Goal: Task Accomplishment & Management: Use online tool/utility

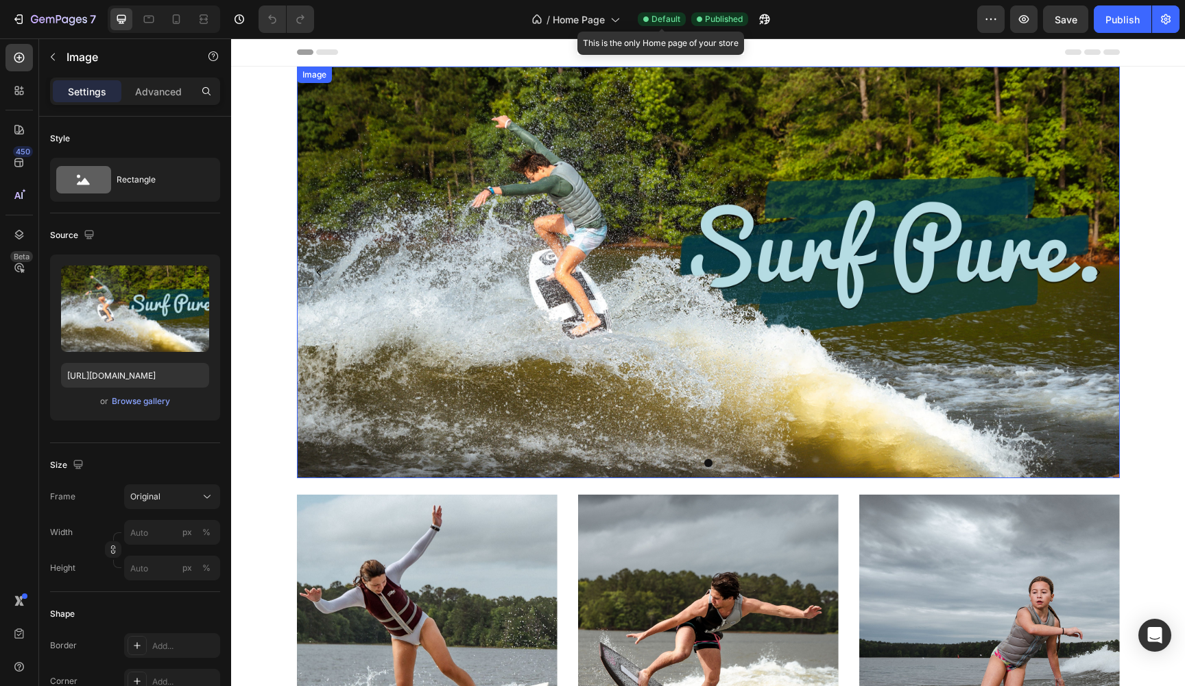
click at [467, 267] on img at bounding box center [708, 272] width 823 height 411
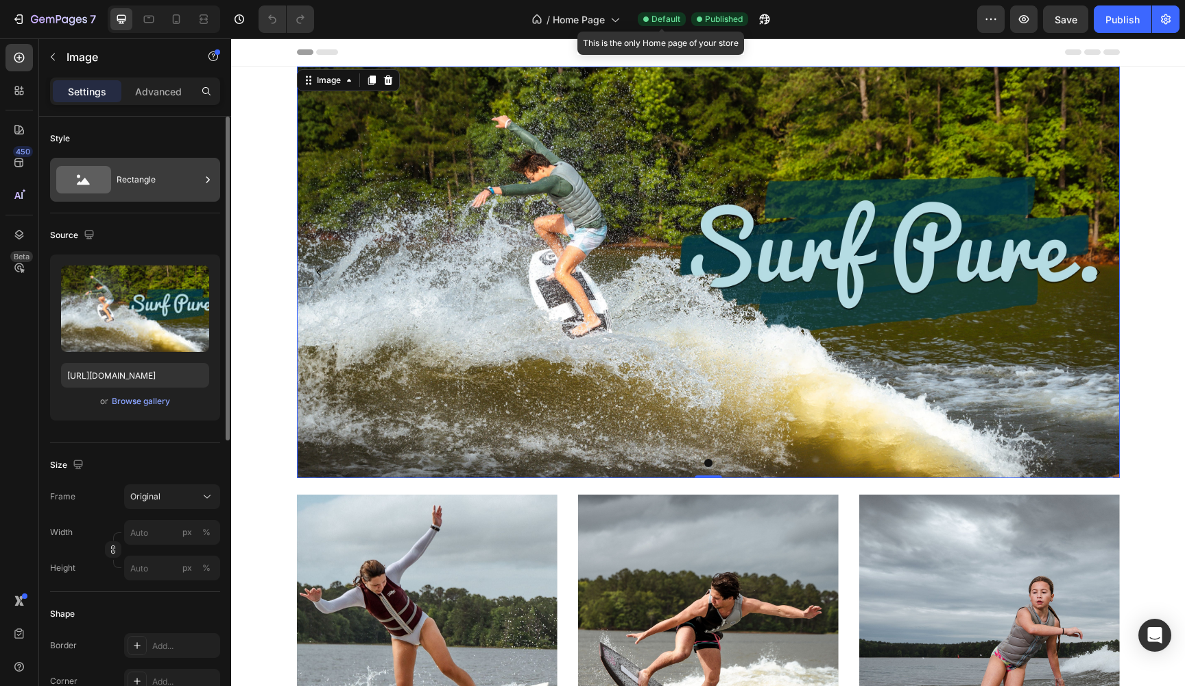
click at [137, 180] on div "Rectangle" at bounding box center [159, 180] width 84 height 32
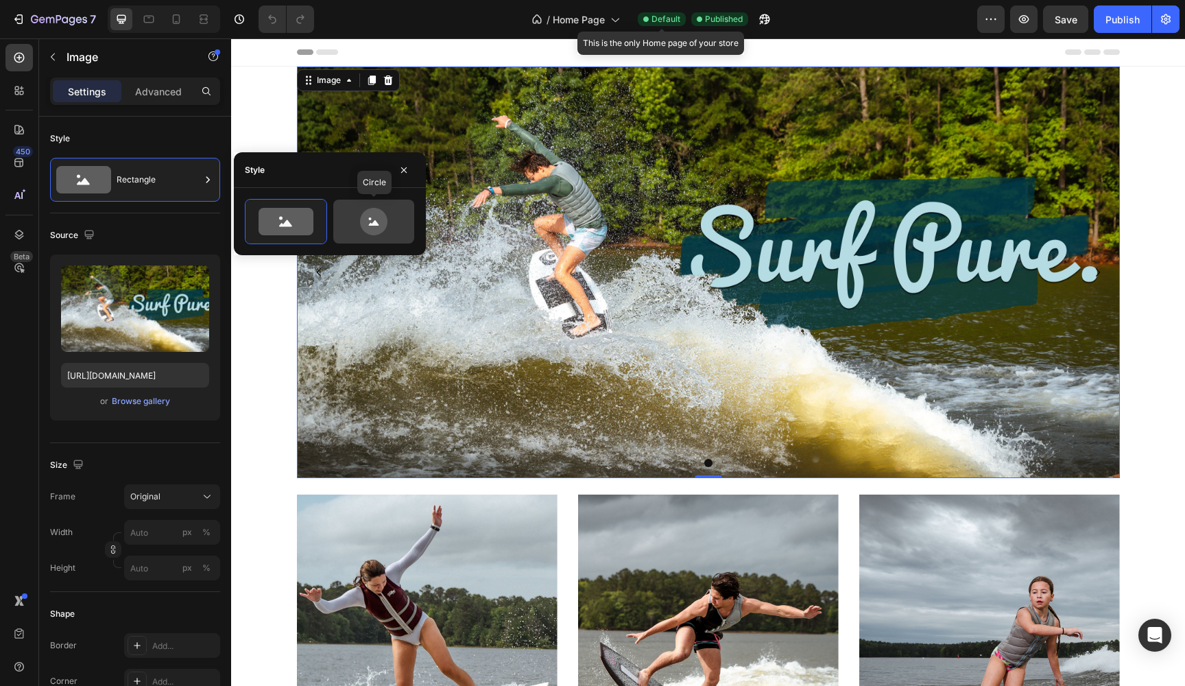
click at [359, 225] on icon at bounding box center [373, 221] width 64 height 27
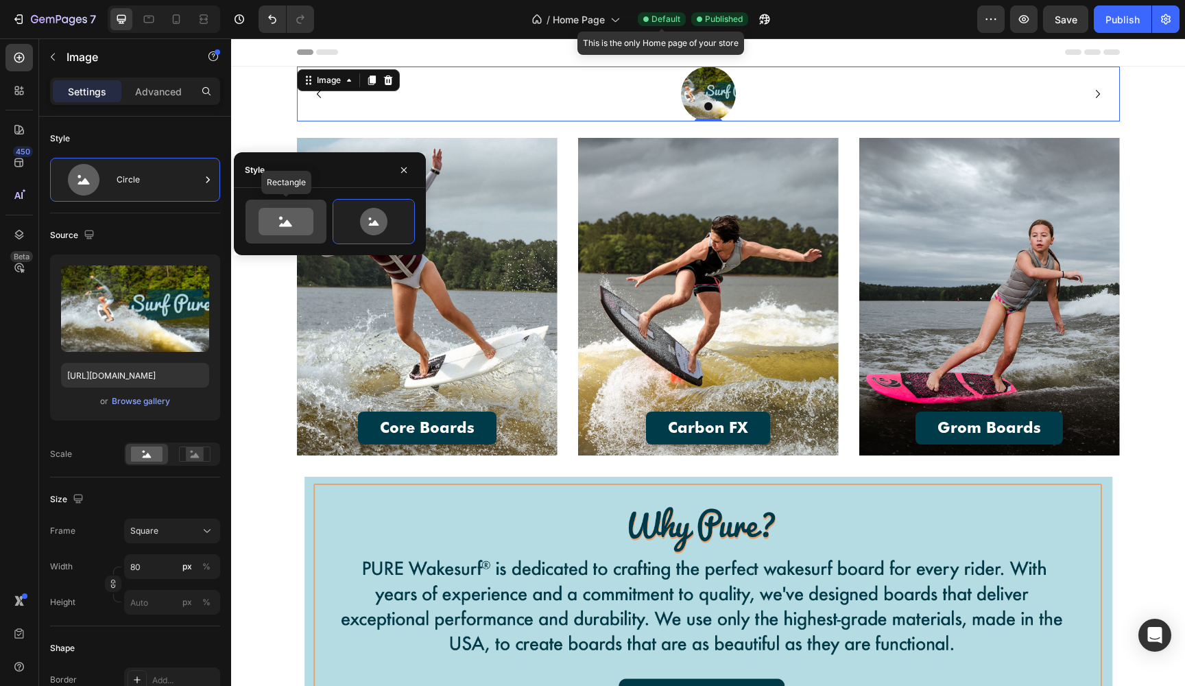
click at [277, 223] on icon at bounding box center [285, 221] width 55 height 27
type input "100"
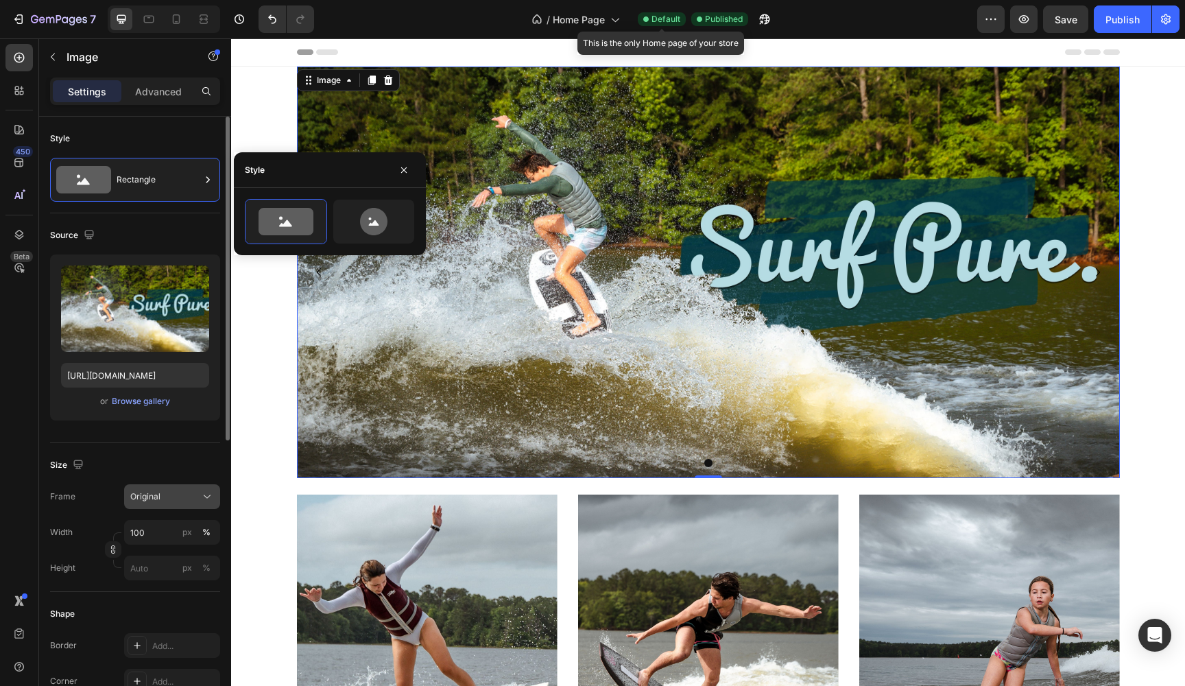
click at [194, 496] on div "Original" at bounding box center [163, 496] width 67 height 12
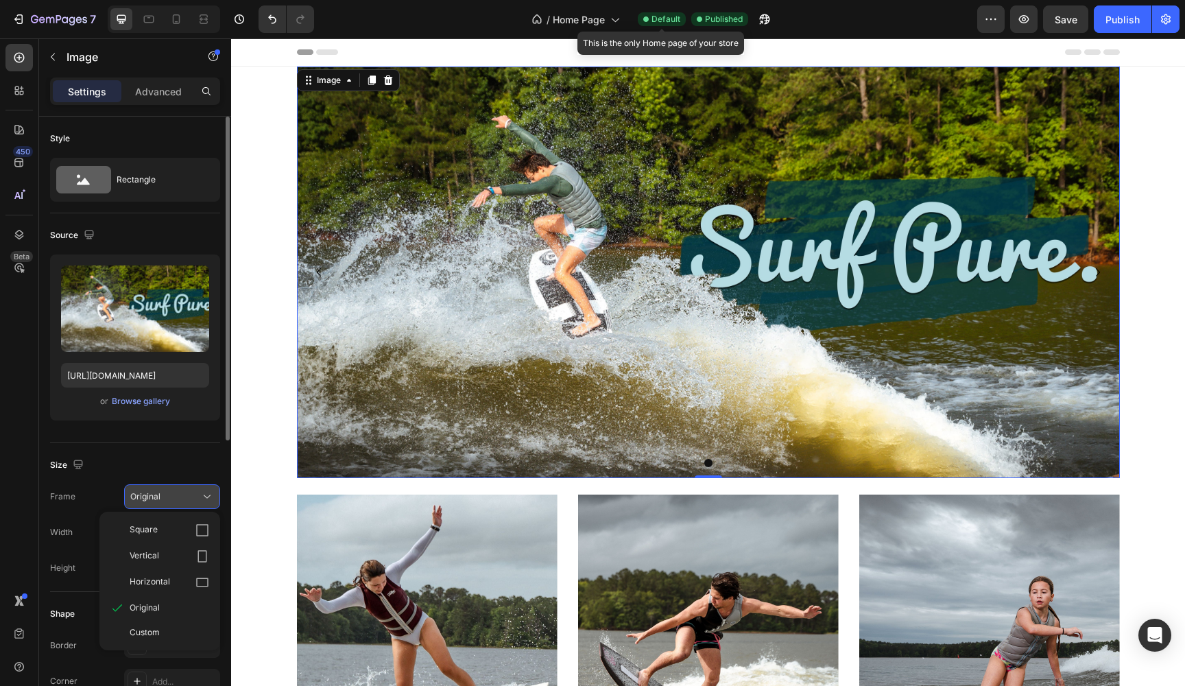
click at [192, 496] on div "Original" at bounding box center [163, 496] width 67 height 12
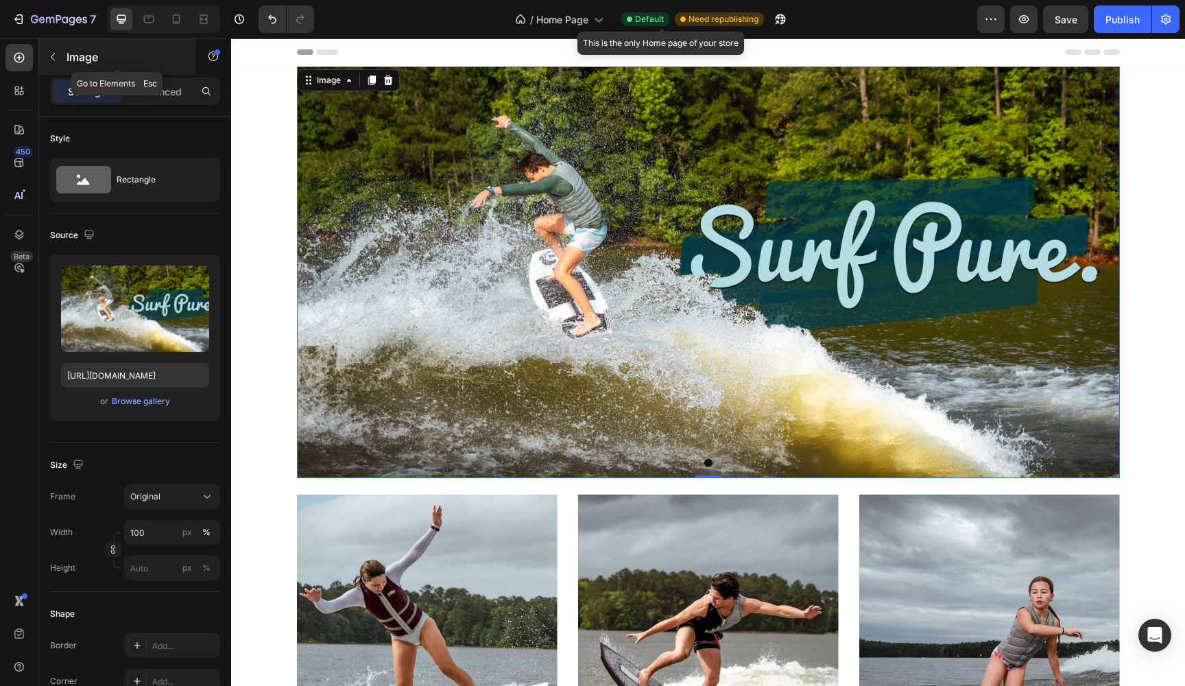
click at [56, 53] on icon "button" at bounding box center [52, 56] width 11 height 11
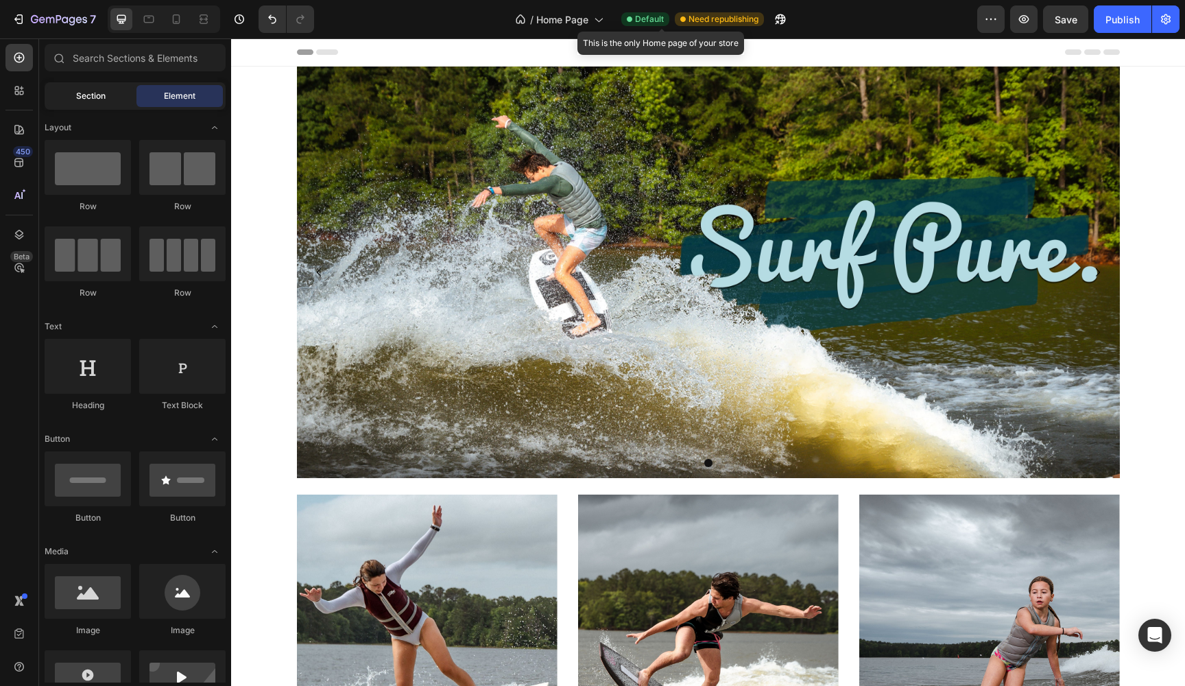
click at [104, 96] on span "Section" at bounding box center [90, 96] width 29 height 12
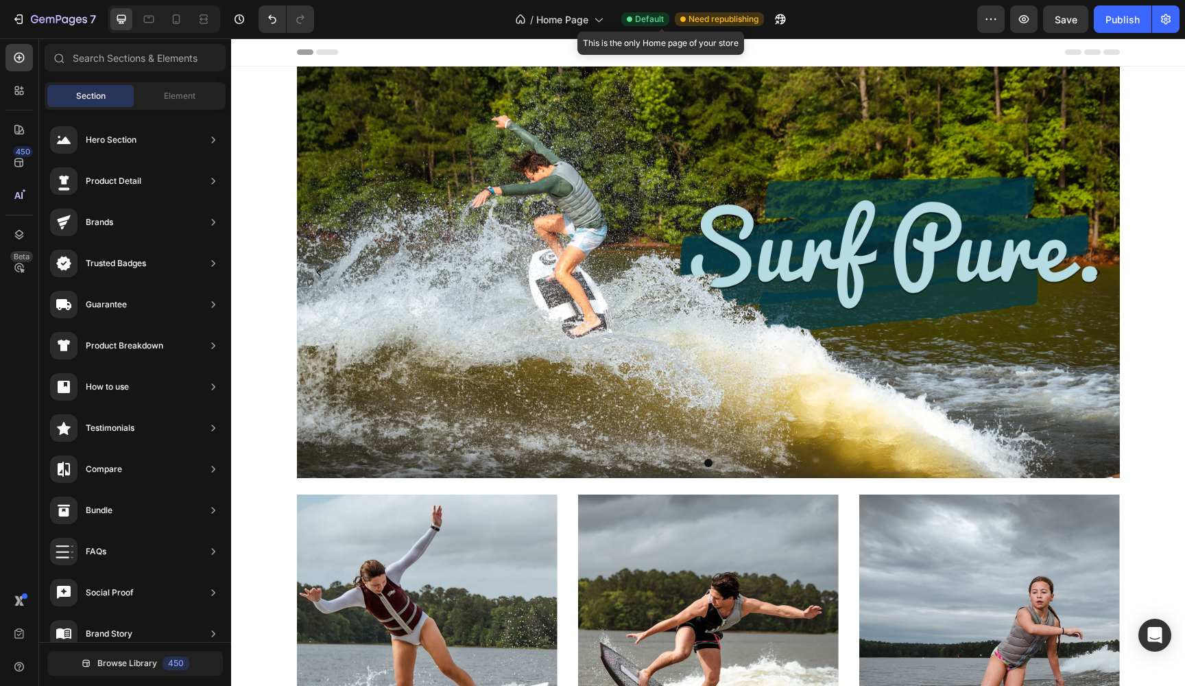
click at [463, 56] on div "Header" at bounding box center [708, 51] width 823 height 27
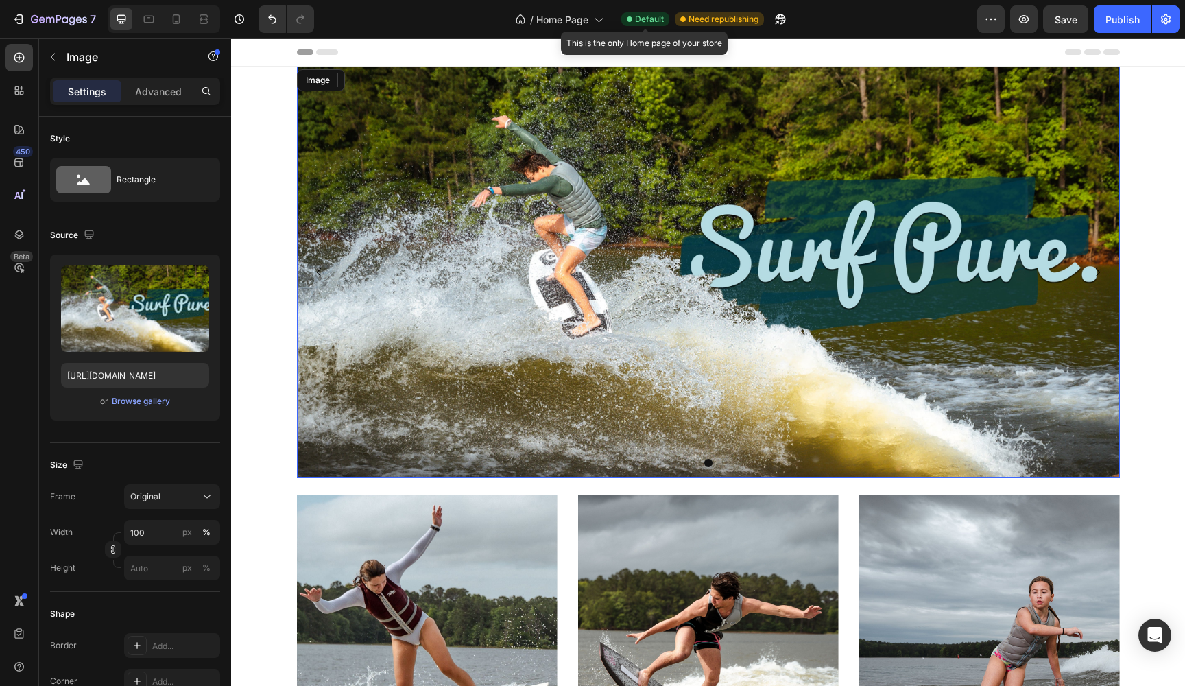
click at [342, 132] on img at bounding box center [708, 272] width 823 height 411
click at [56, 61] on icon "button" at bounding box center [52, 56] width 11 height 11
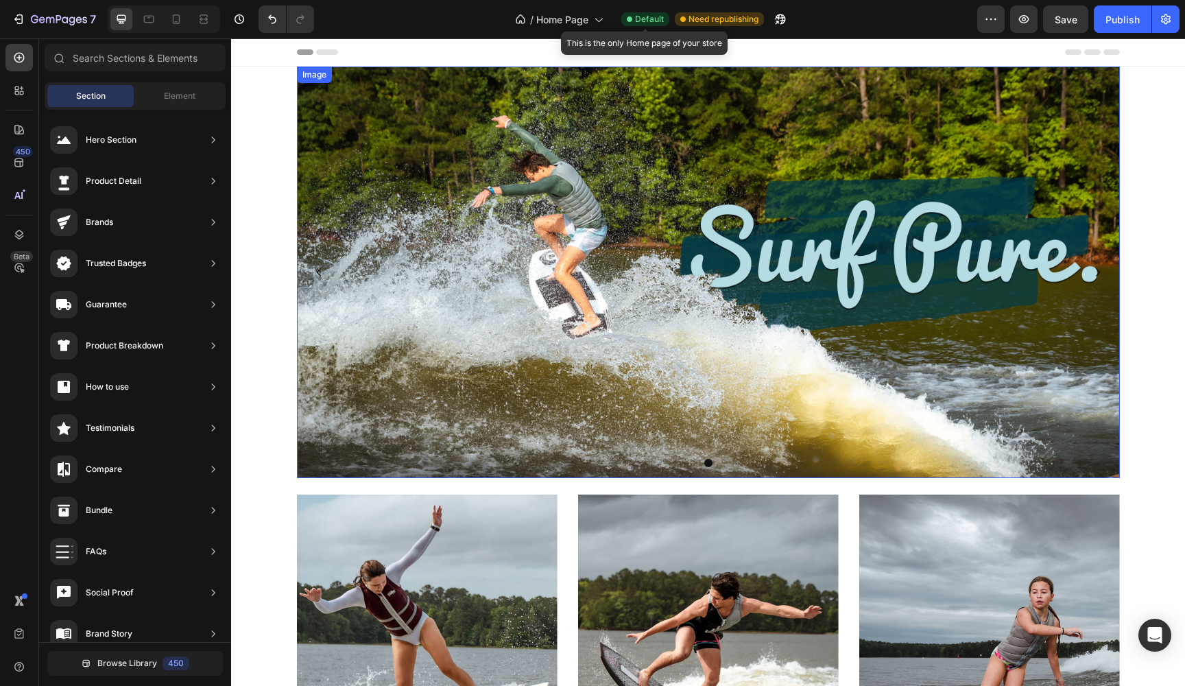
click at [404, 202] on img at bounding box center [708, 272] width 823 height 411
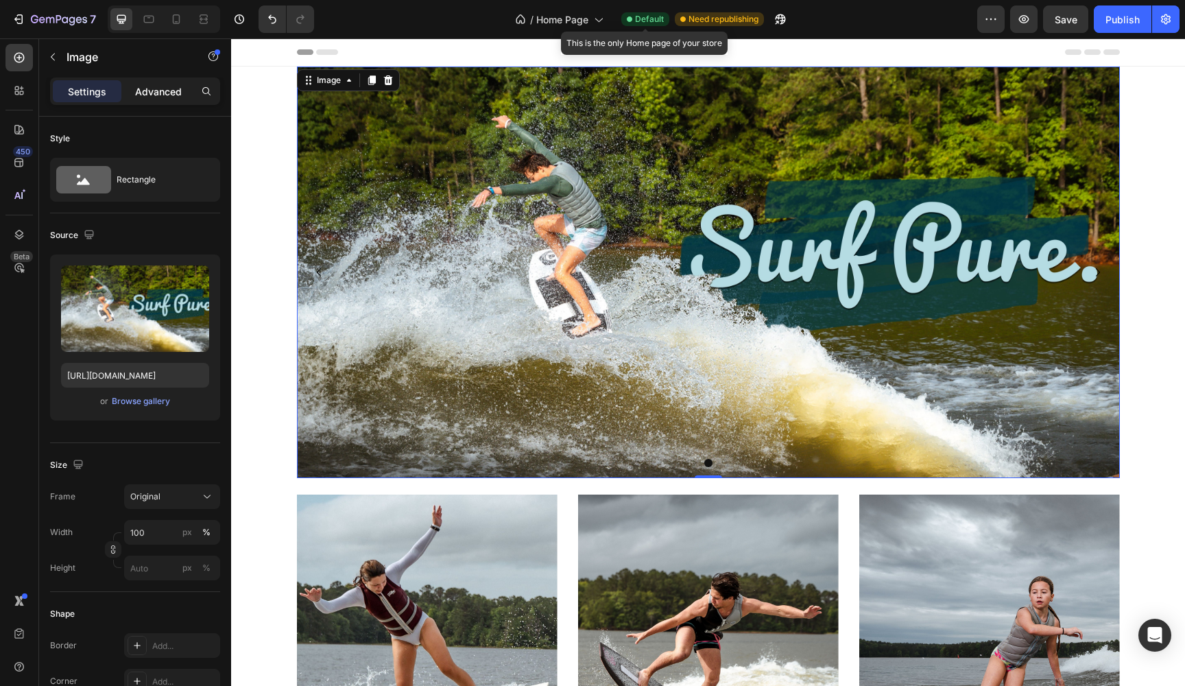
click at [161, 95] on p "Advanced" at bounding box center [158, 91] width 47 height 14
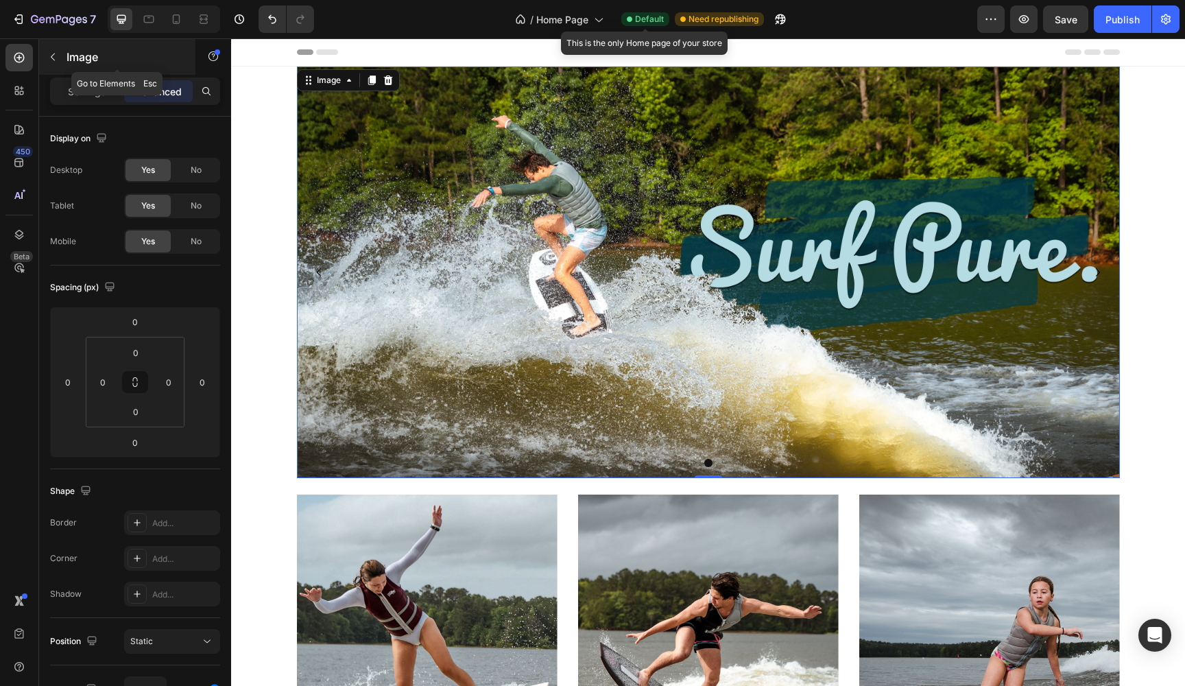
click at [58, 60] on icon "button" at bounding box center [52, 56] width 11 height 11
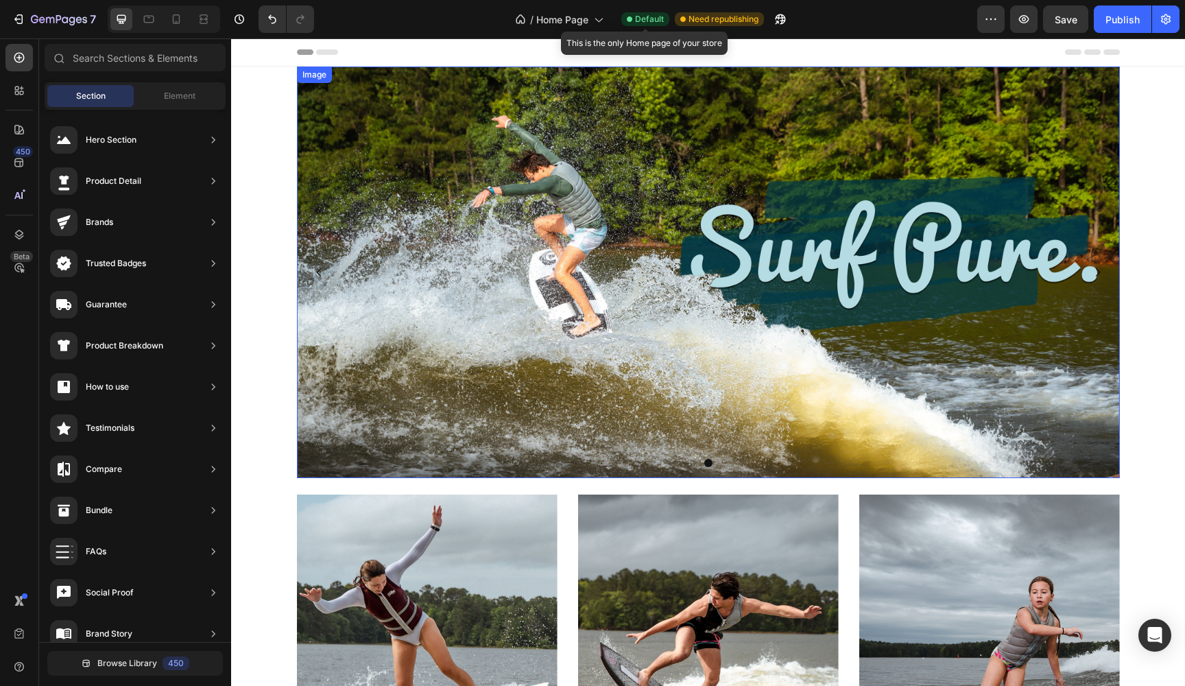
click at [380, 121] on img at bounding box center [708, 272] width 823 height 411
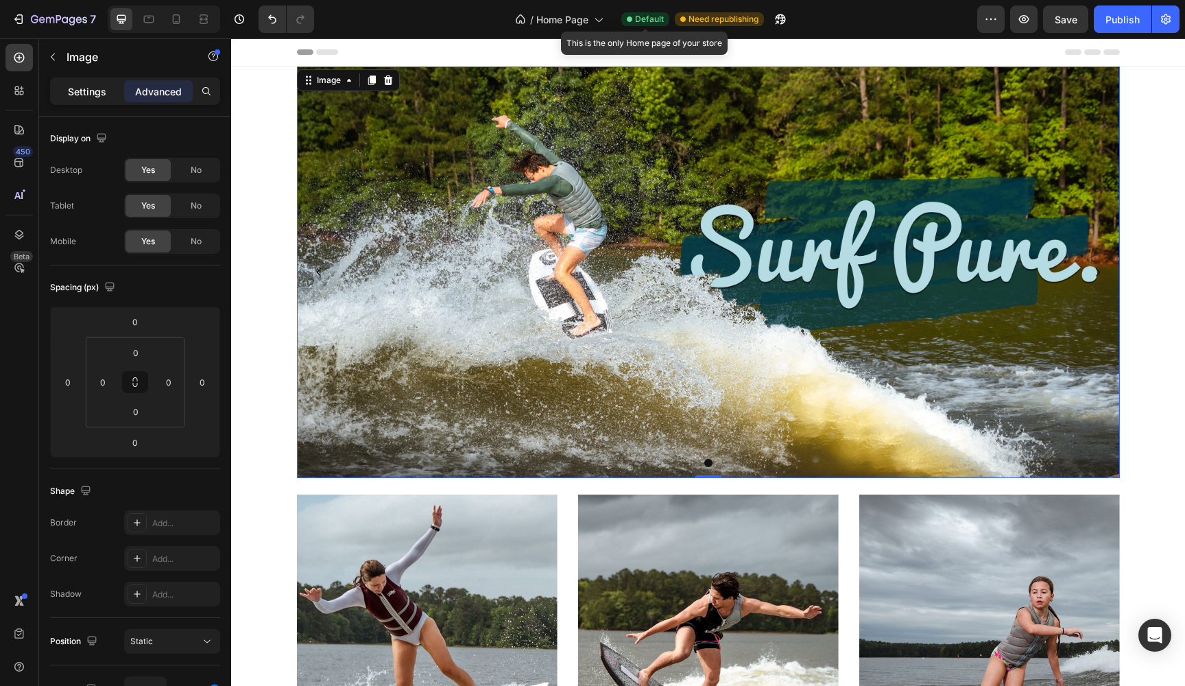
click at [77, 101] on div "Settings" at bounding box center [87, 91] width 69 height 22
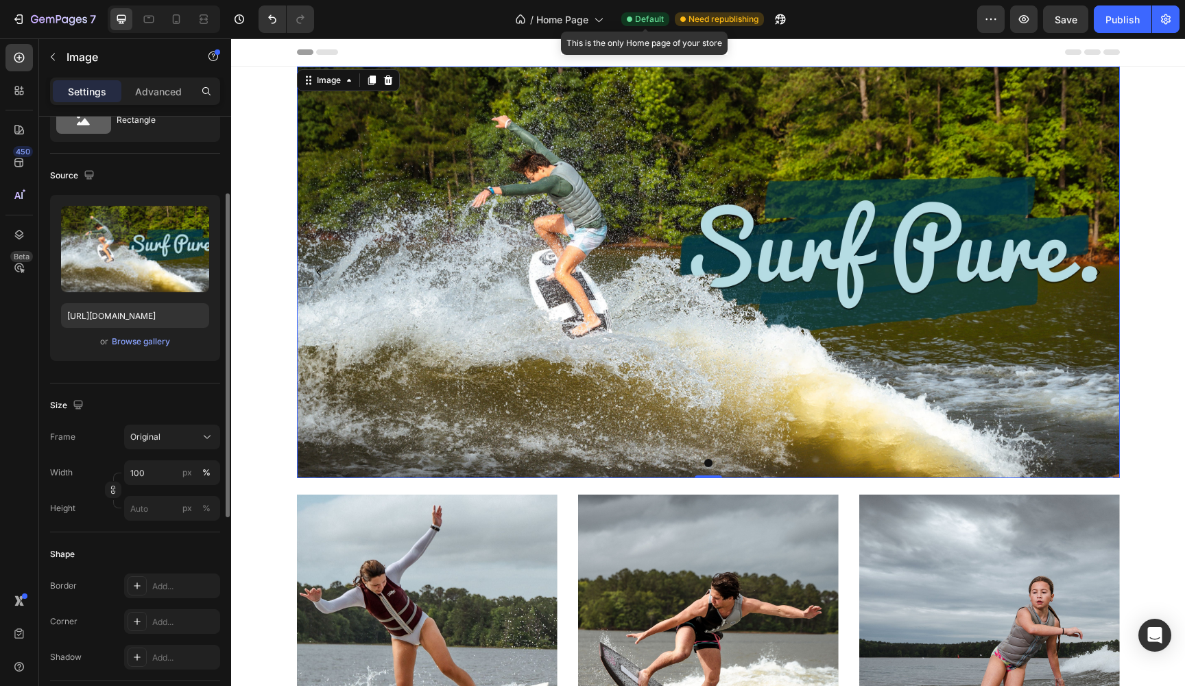
scroll to position [92, 0]
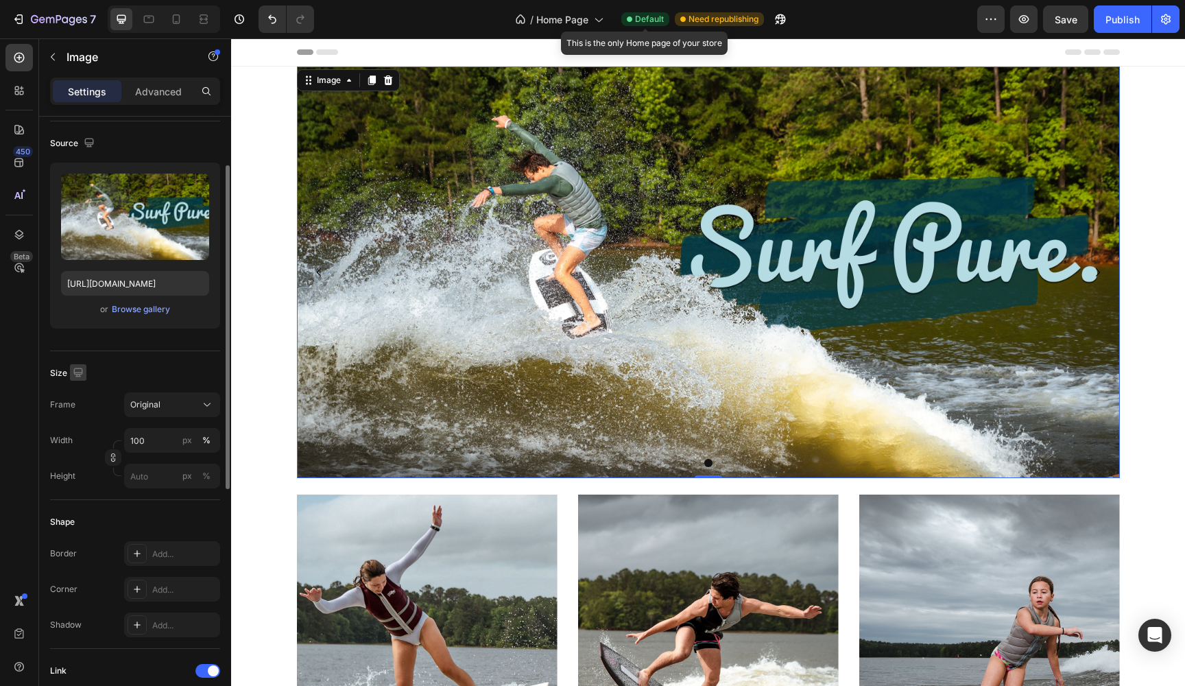
click at [77, 370] on icon "button" at bounding box center [78, 372] width 14 height 14
click at [77, 416] on icon "button" at bounding box center [81, 419] width 14 height 14
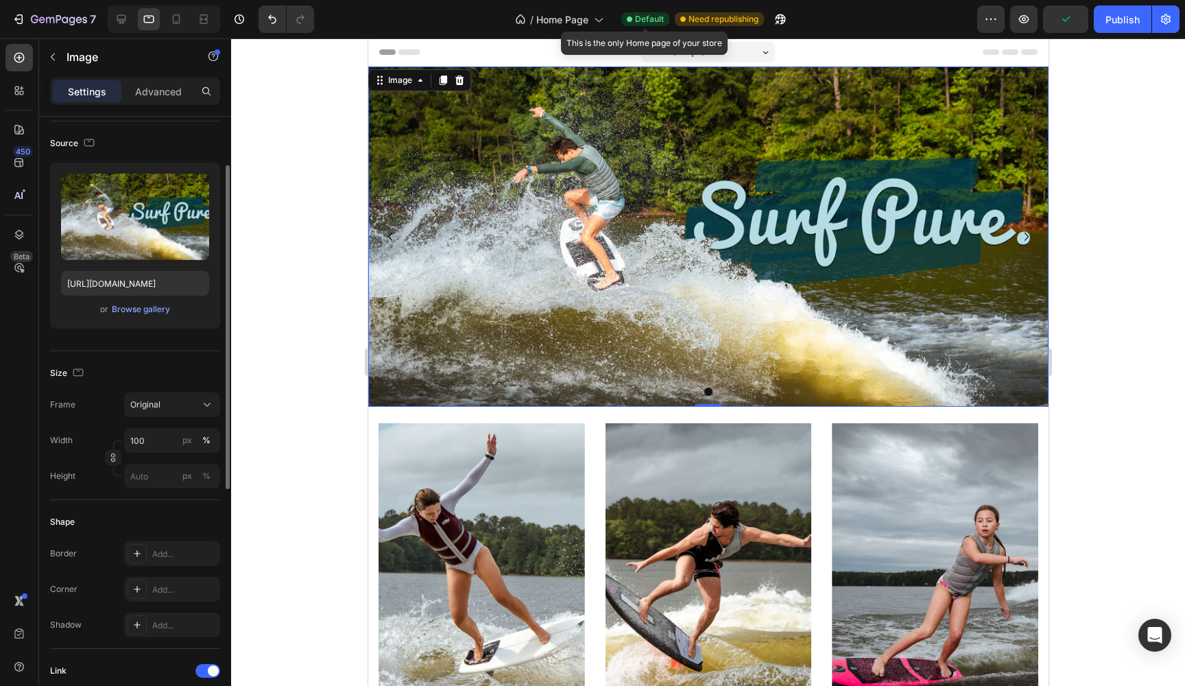
click at [73, 385] on div "Size Frame Original Width 100 px % Height px %" at bounding box center [135, 425] width 170 height 149
click at [77, 383] on div "Size" at bounding box center [135, 373] width 170 height 22
click at [77, 374] on icon "button" at bounding box center [78, 372] width 14 height 14
click at [77, 391] on icon "button" at bounding box center [81, 394] width 14 height 14
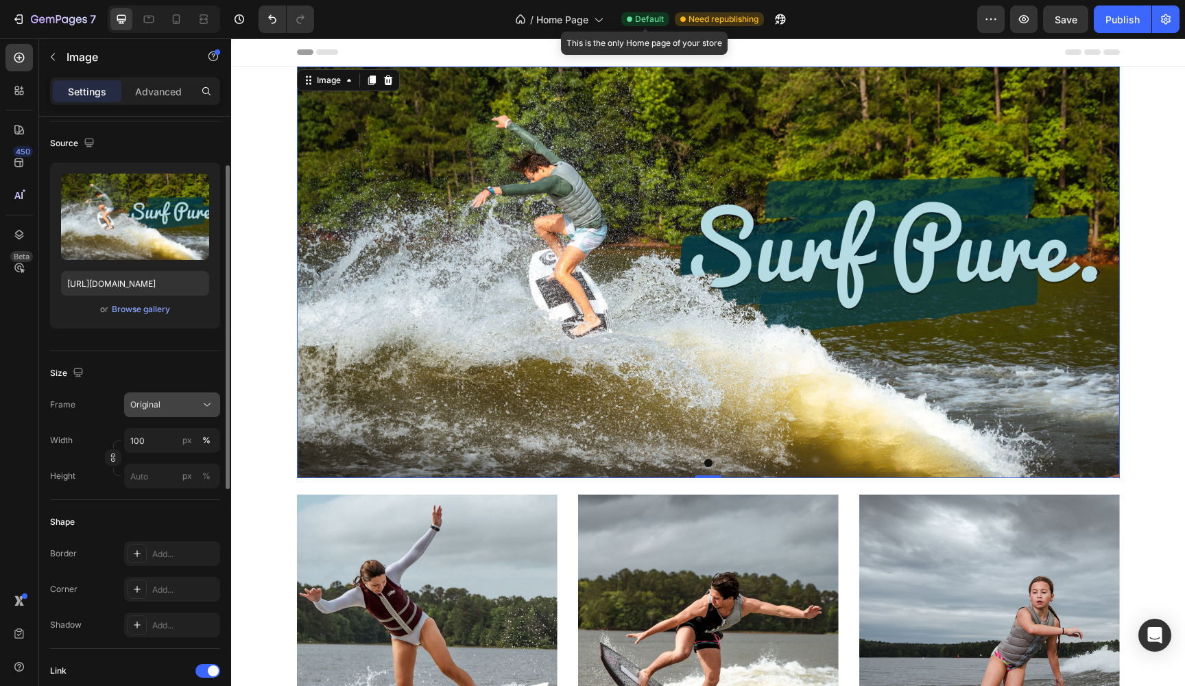
click at [214, 411] on button "Original" at bounding box center [172, 404] width 96 height 25
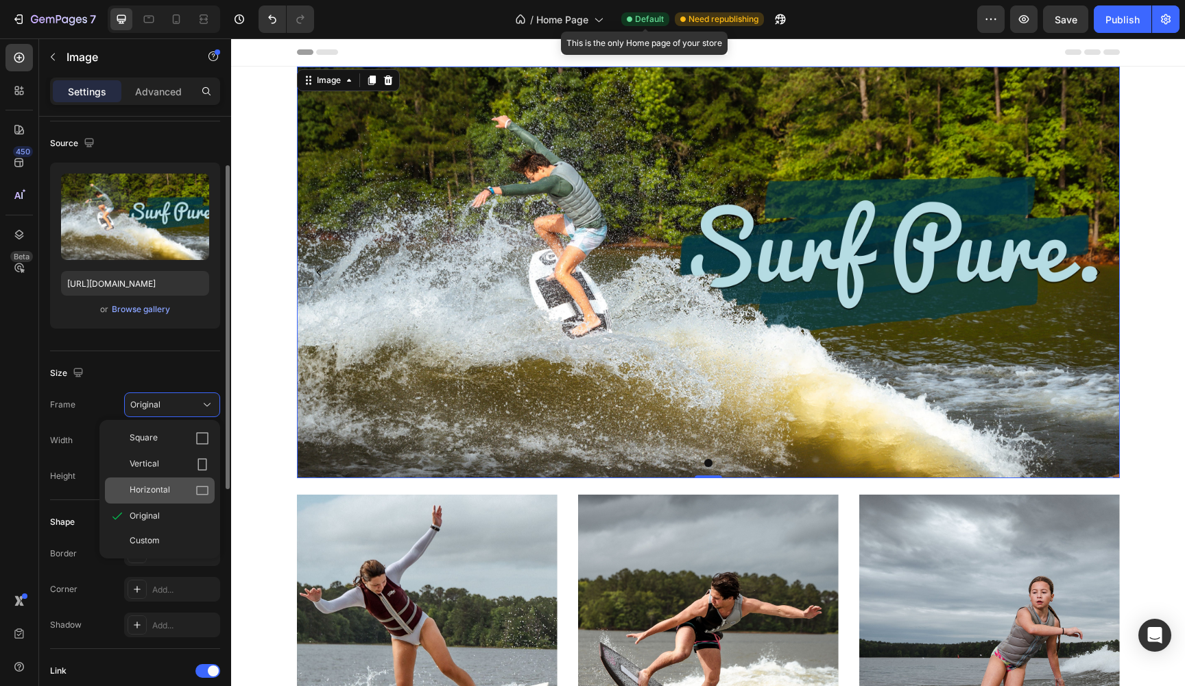
click at [156, 488] on span "Horizontal" at bounding box center [150, 490] width 40 height 14
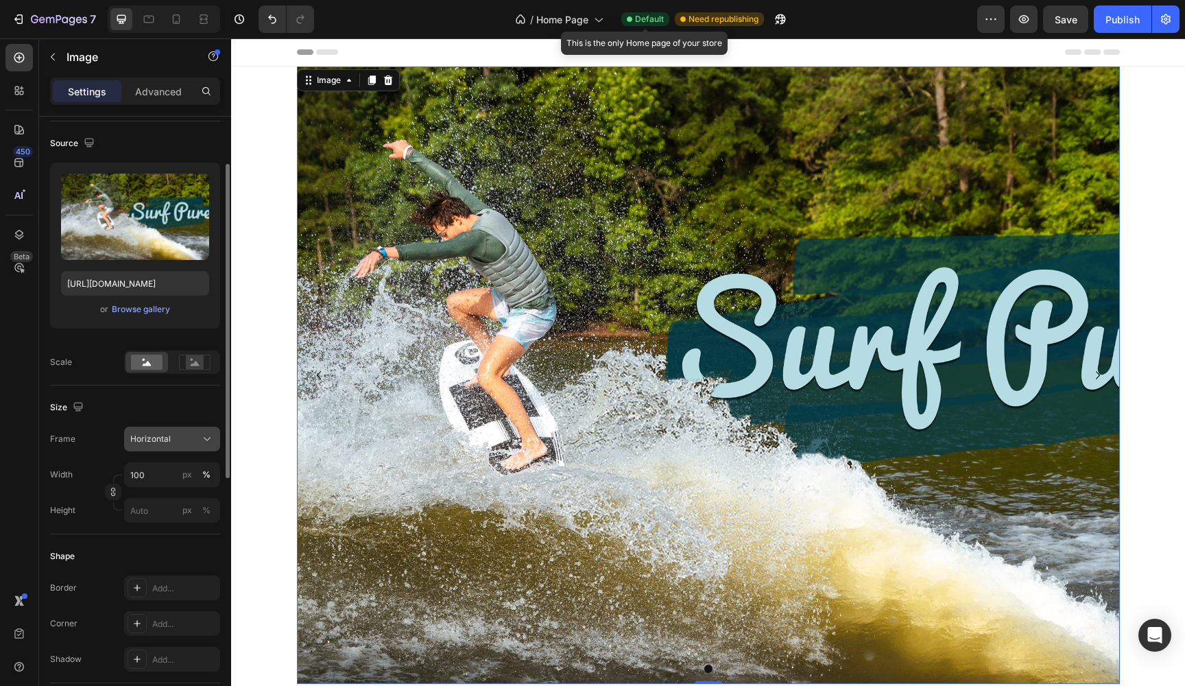
click at [193, 440] on div "Horizontal" at bounding box center [163, 439] width 67 height 12
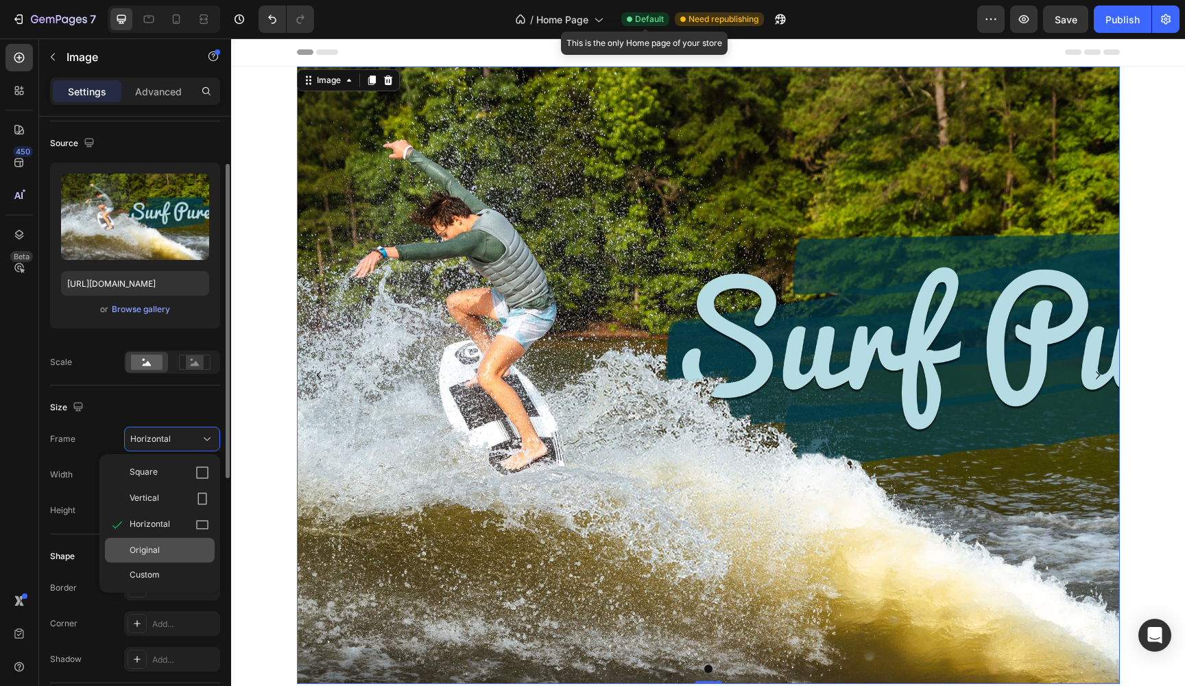
click at [155, 551] on span "Original" at bounding box center [145, 550] width 30 height 12
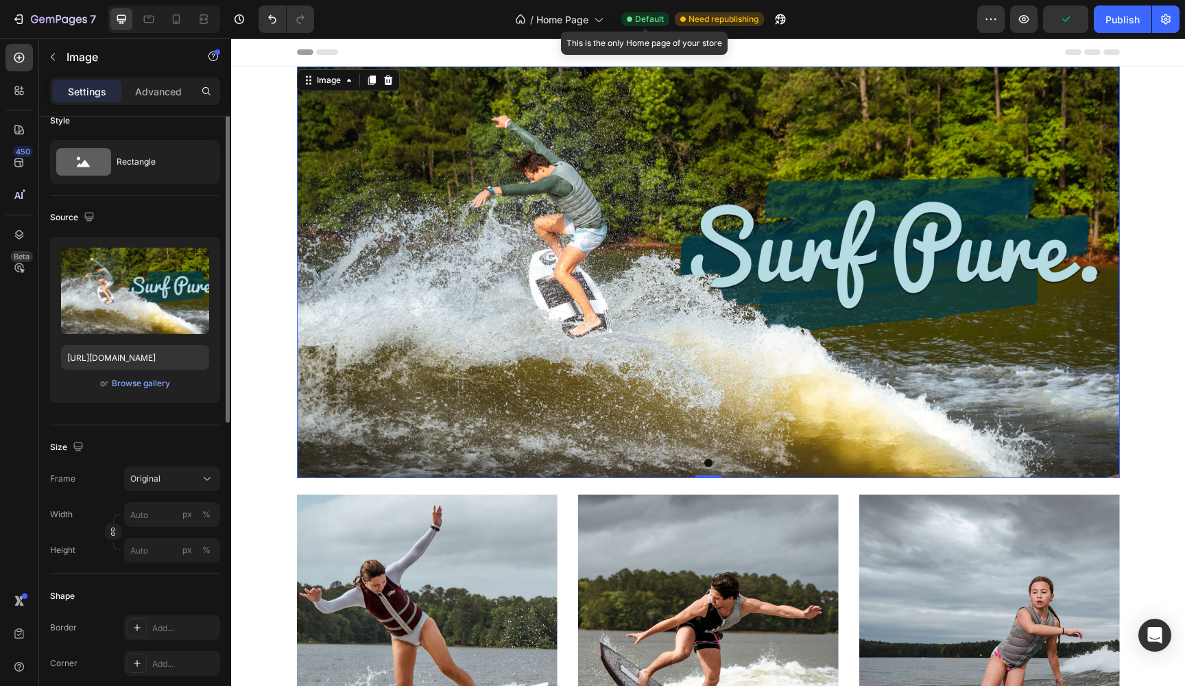
scroll to position [0, 0]
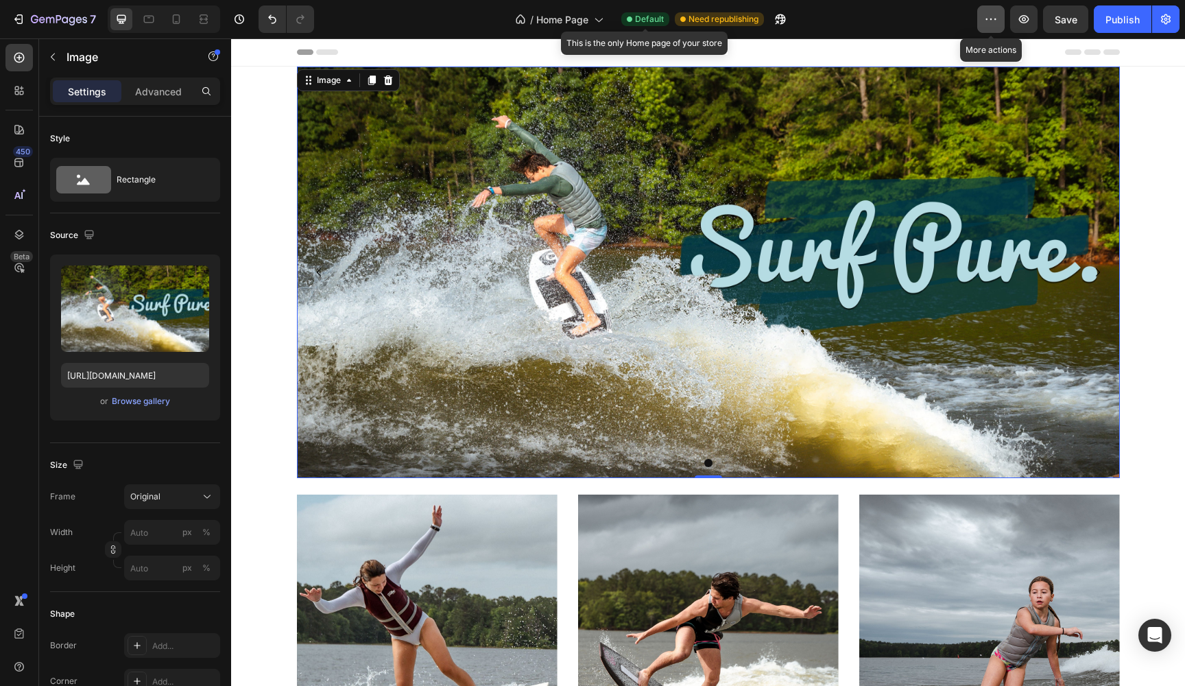
click at [992, 19] on icon "button" at bounding box center [991, 19] width 2 height 1
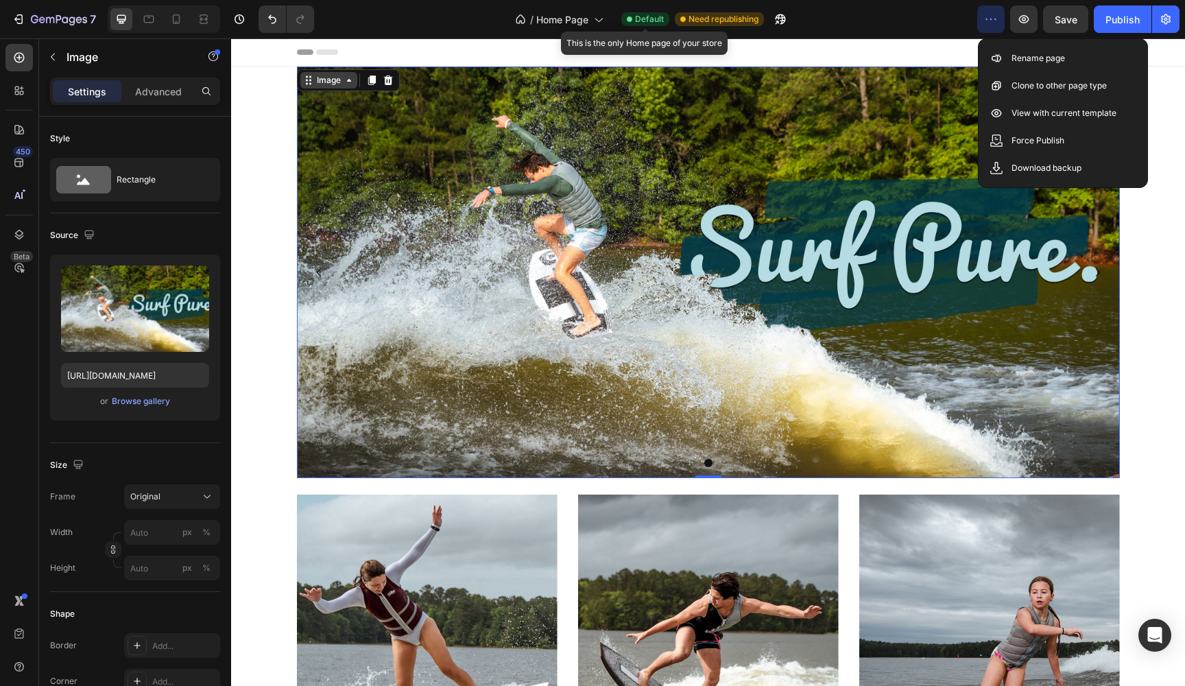
click at [310, 80] on icon at bounding box center [310, 81] width 2 height 2
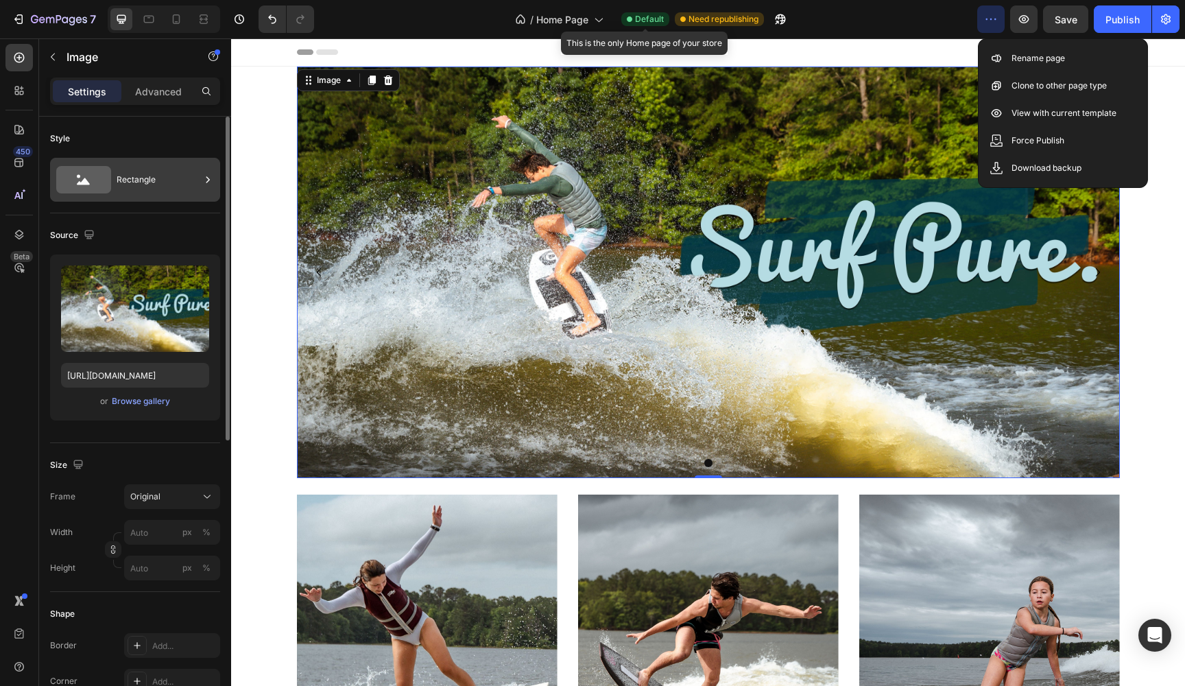
click at [140, 180] on div "Rectangle" at bounding box center [159, 180] width 84 height 32
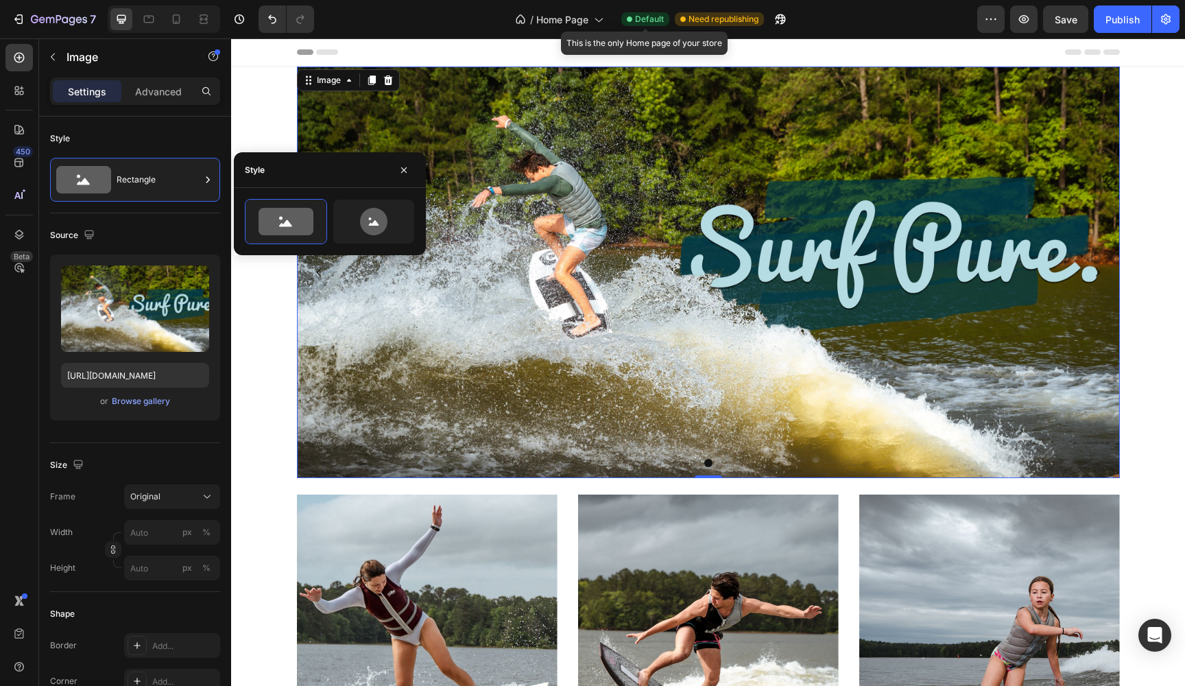
click at [160, 102] on div "Settings Advanced" at bounding box center [135, 90] width 170 height 27
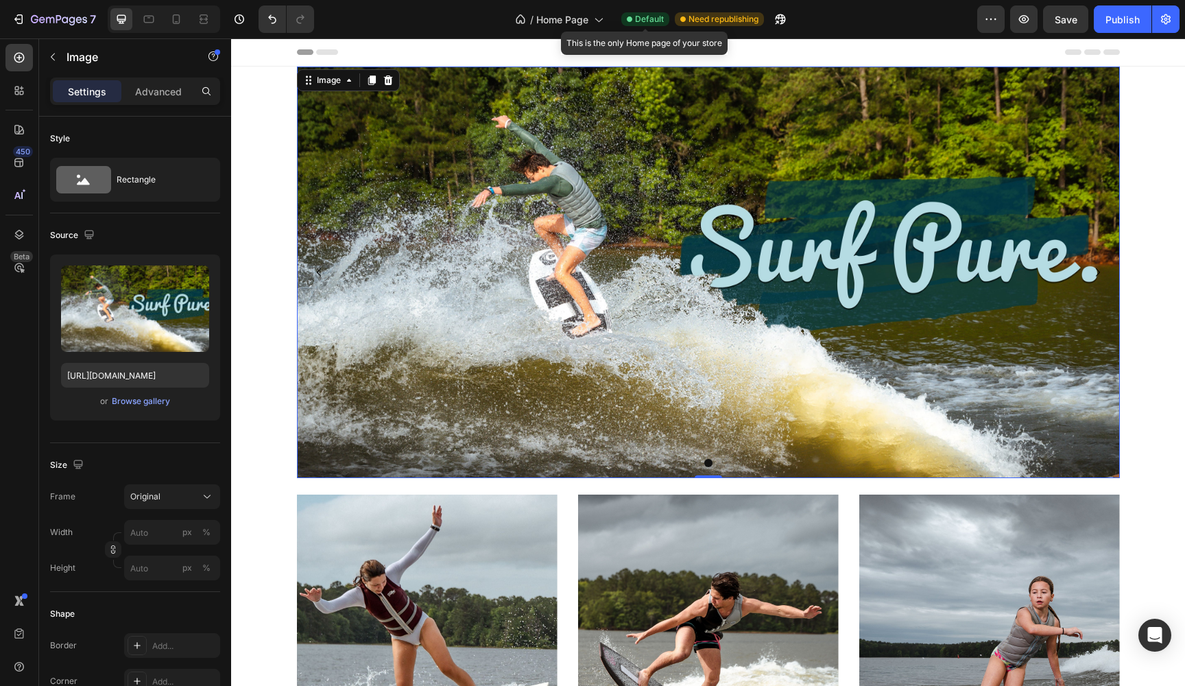
click at [160, 102] on div "Settings Advanced" at bounding box center [135, 90] width 170 height 27
click at [163, 95] on p "Advanced" at bounding box center [158, 91] width 47 height 14
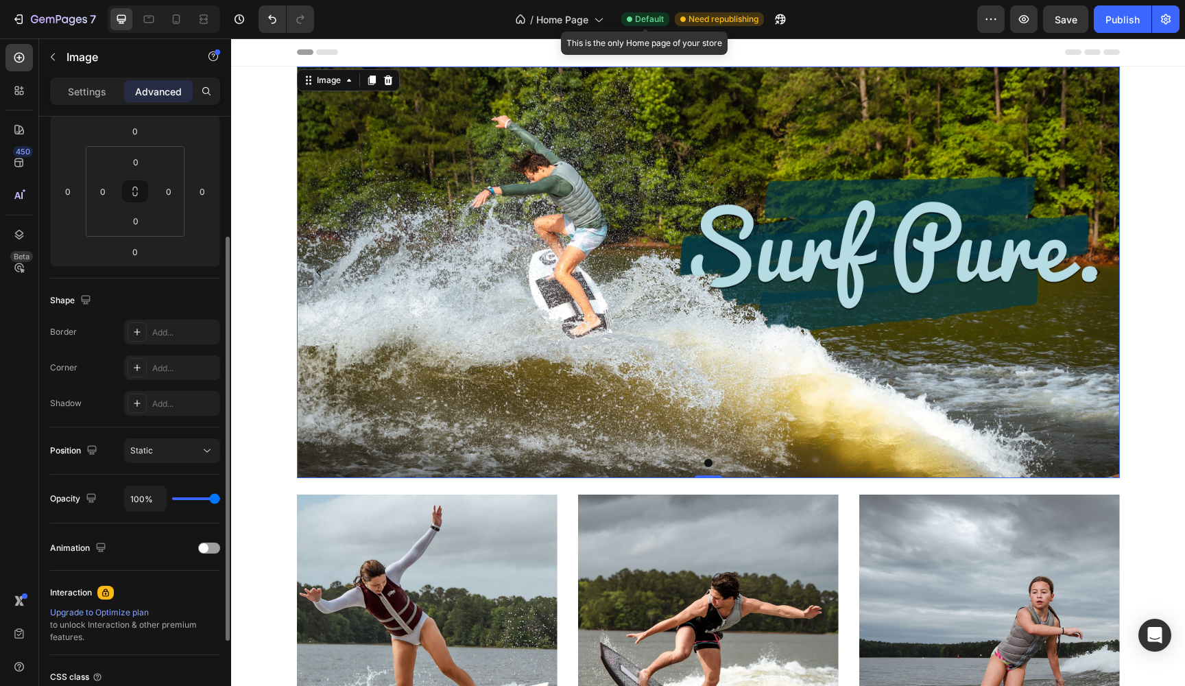
scroll to position [219, 0]
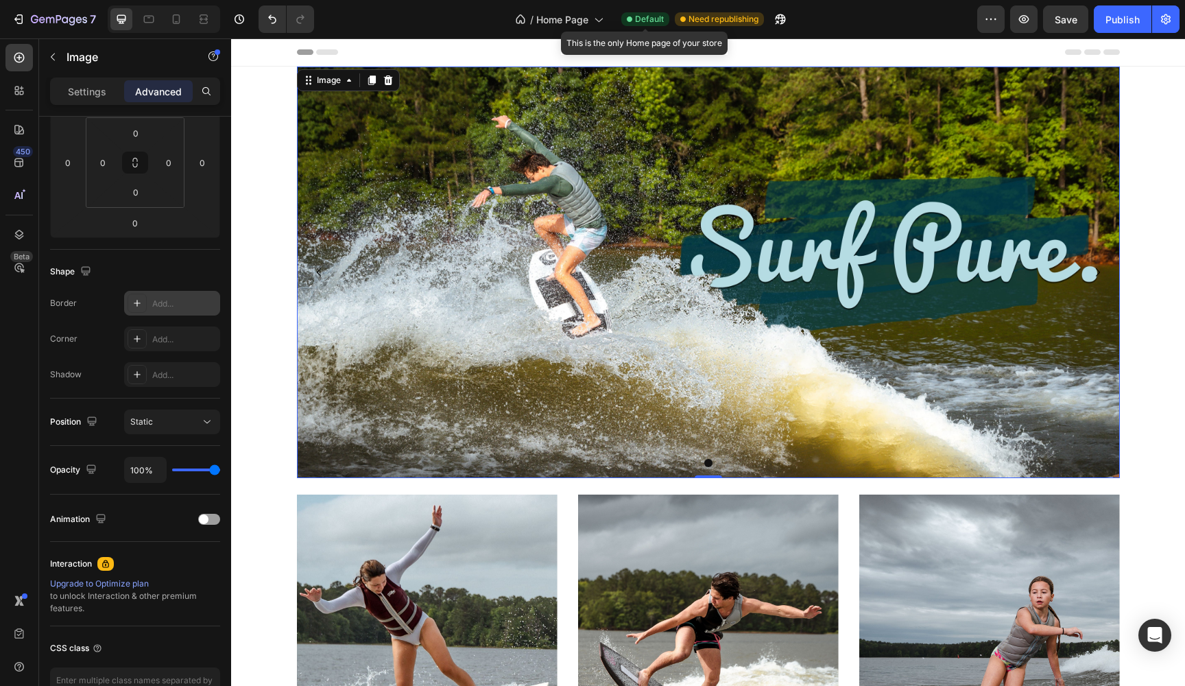
click at [162, 302] on div "Add..." at bounding box center [184, 304] width 64 height 12
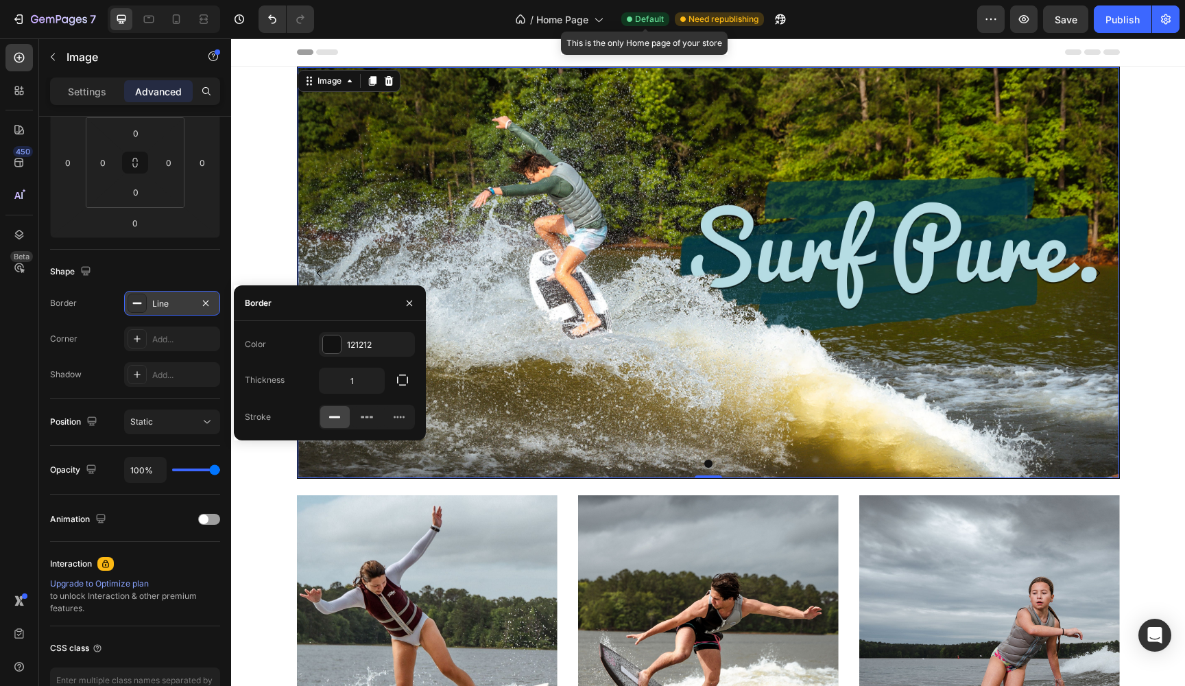
click at [162, 302] on div "Line" at bounding box center [172, 304] width 40 height 12
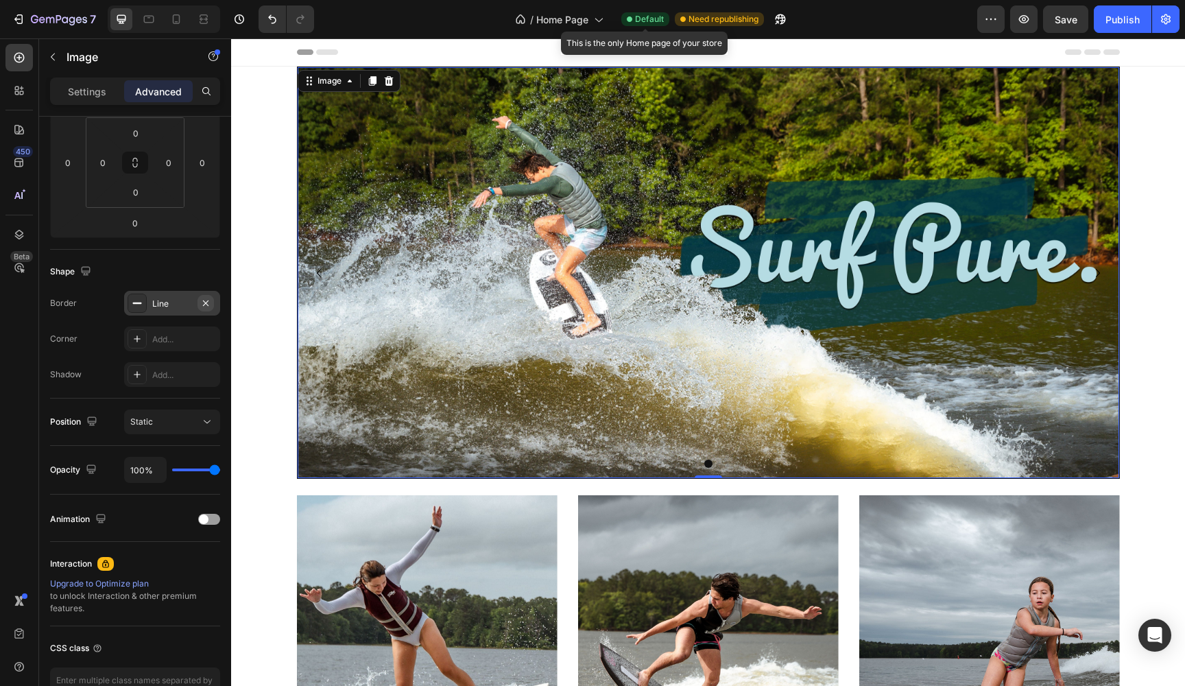
click at [205, 304] on icon "button" at bounding box center [205, 302] width 5 height 5
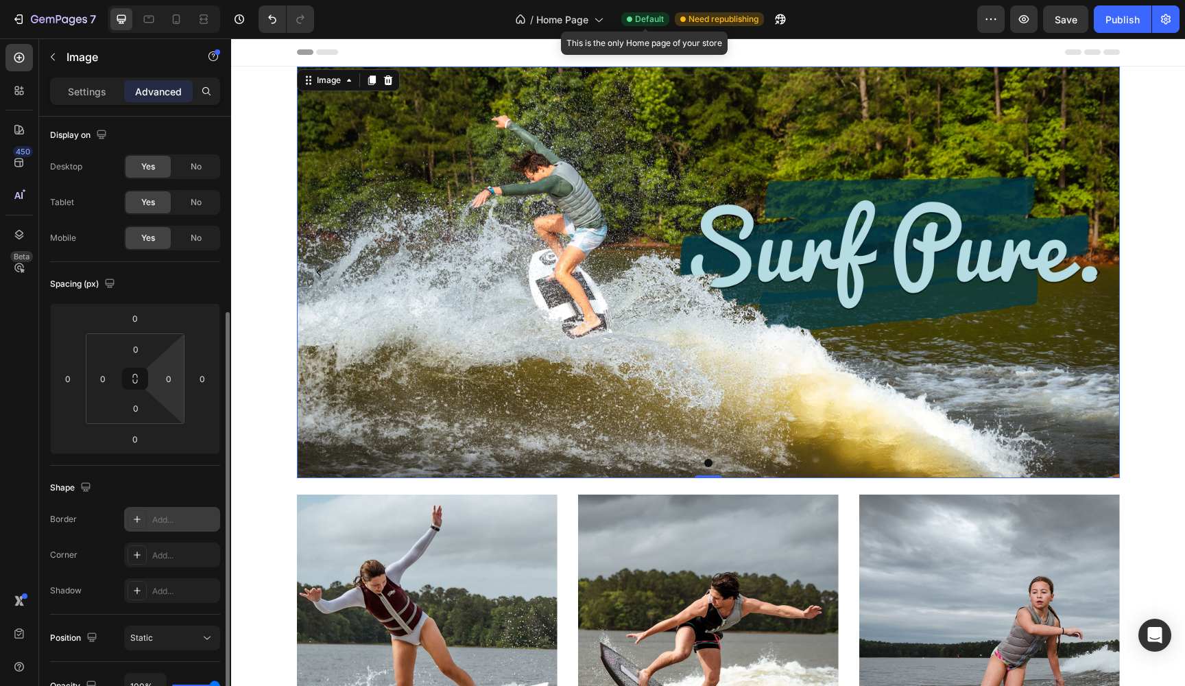
scroll to position [0, 0]
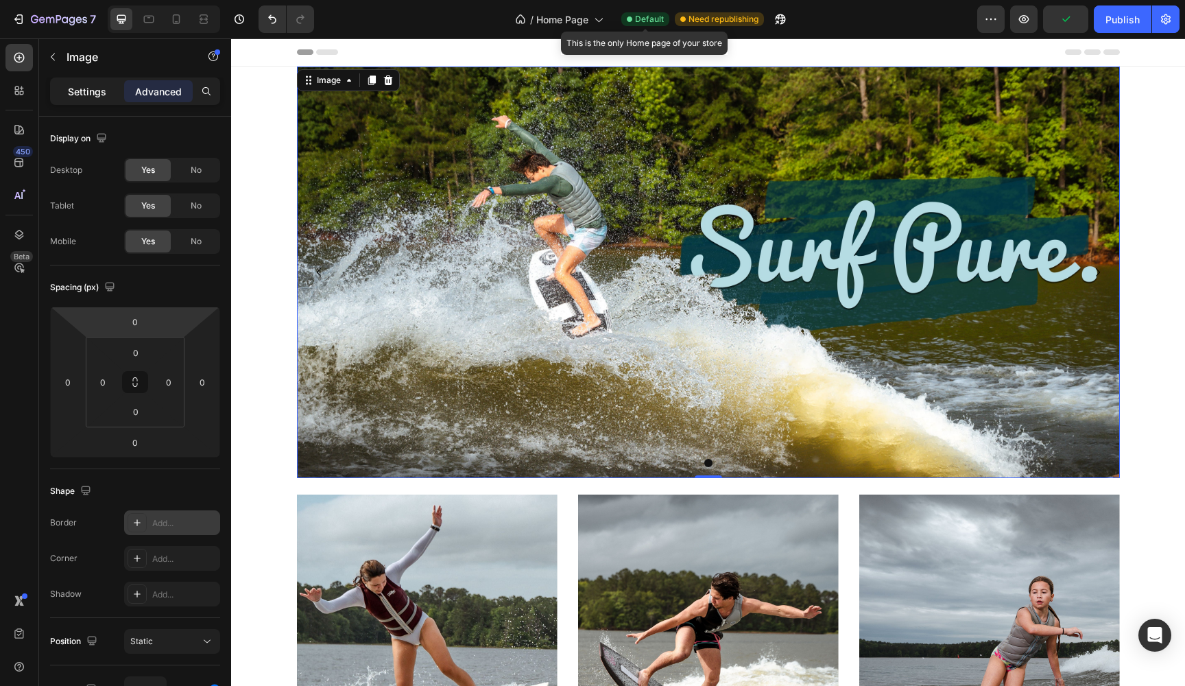
click at [83, 97] on p "Settings" at bounding box center [87, 91] width 38 height 14
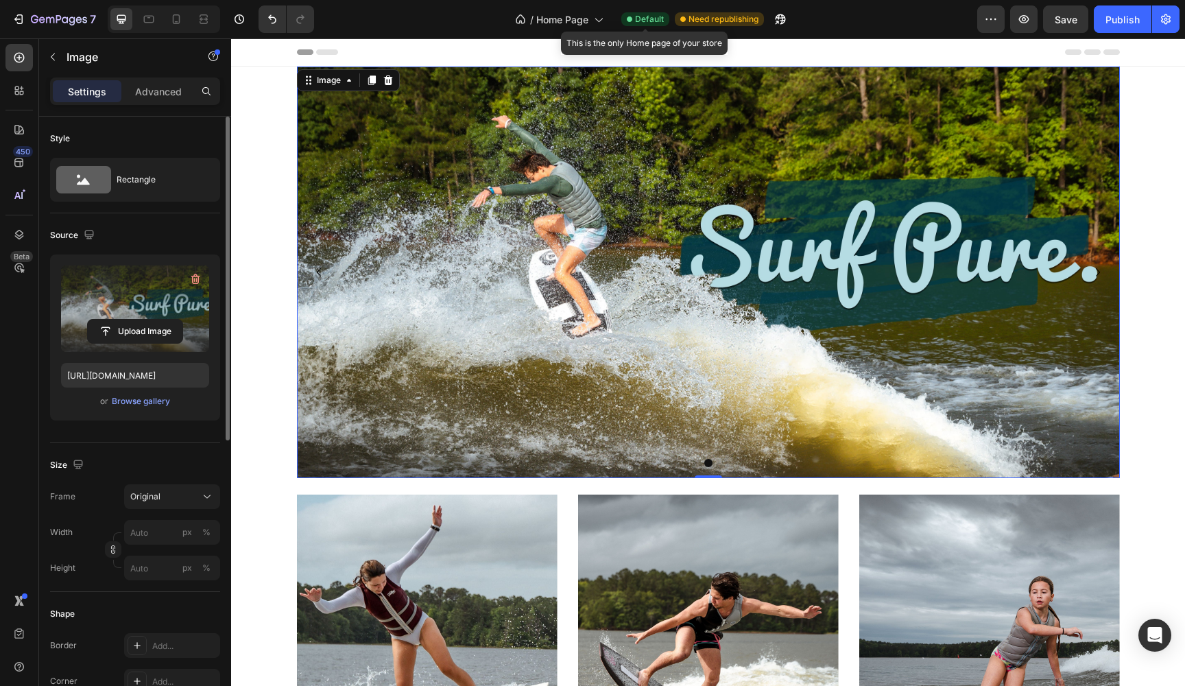
click at [162, 302] on label at bounding box center [135, 308] width 148 height 86
click at [162, 319] on input "file" at bounding box center [135, 330] width 95 height 23
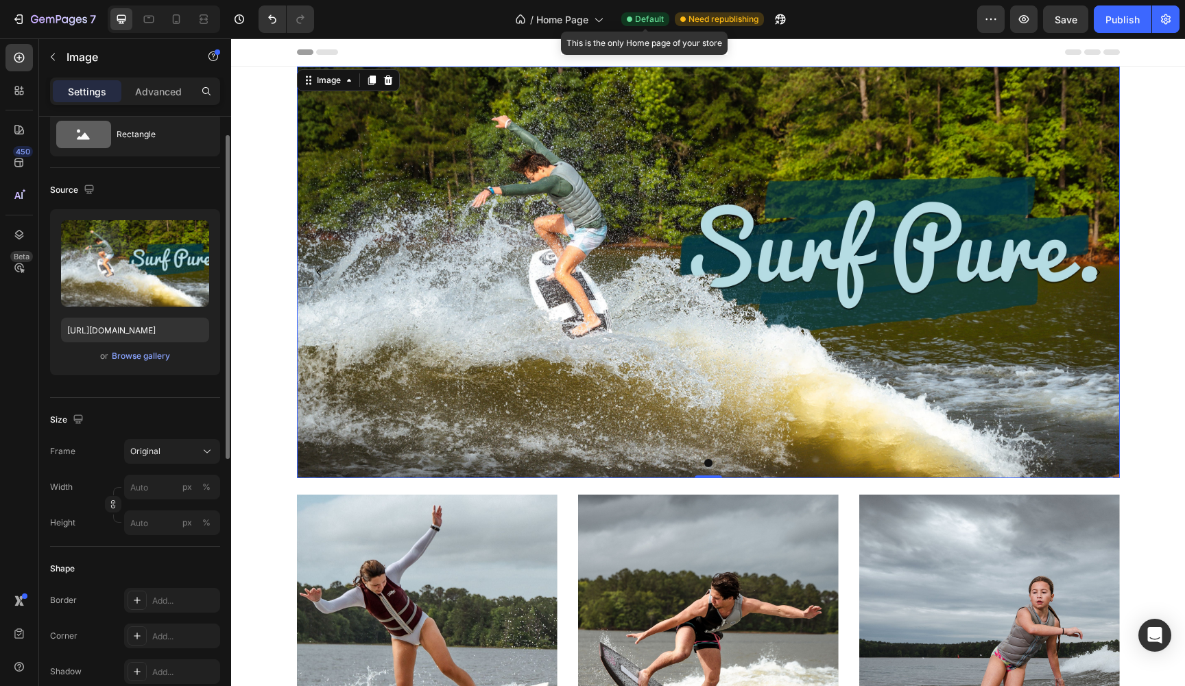
scroll to position [80, 0]
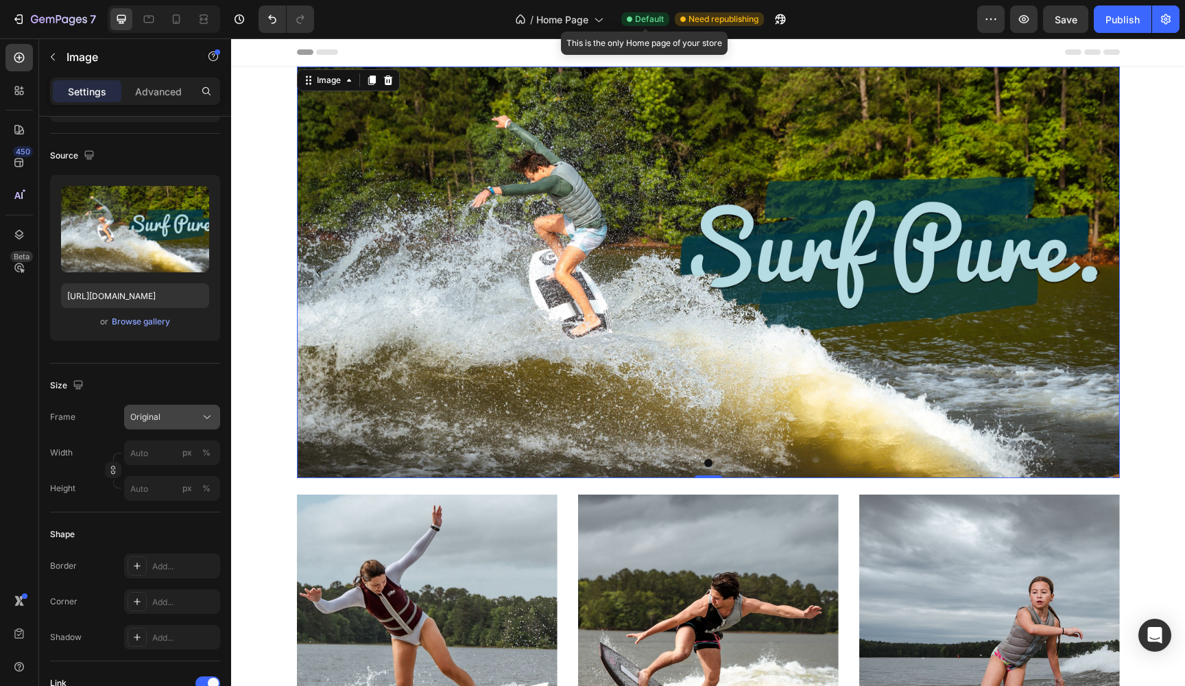
click at [206, 411] on icon at bounding box center [207, 417] width 14 height 14
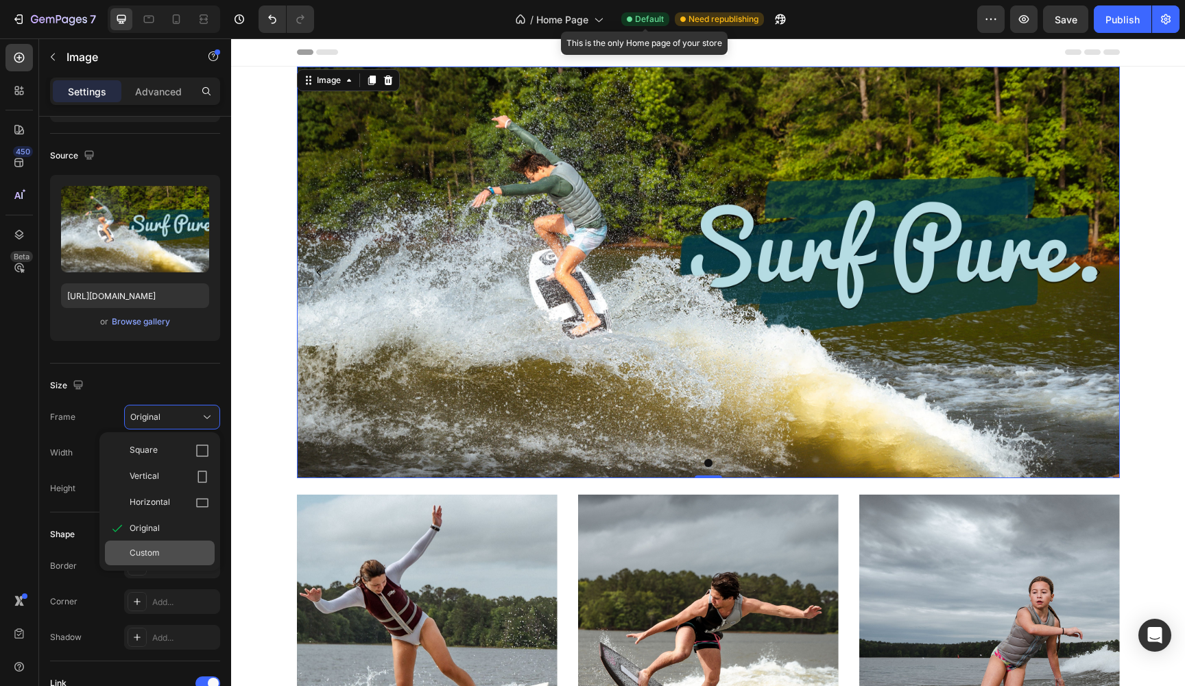
click at [144, 557] on span "Custom" at bounding box center [145, 552] width 30 height 12
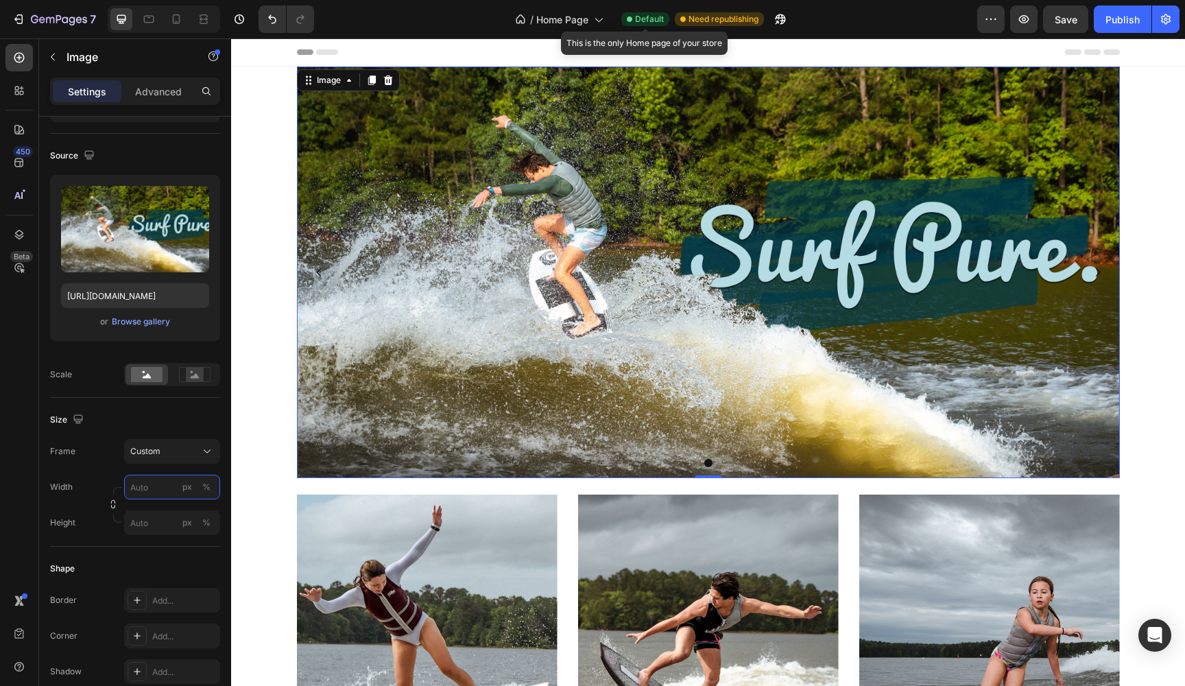
click at [154, 488] on input "px %" at bounding box center [172, 486] width 96 height 25
click at [204, 522] on span "100%" at bounding box center [197, 520] width 23 height 12
click at [177, 487] on input "100" at bounding box center [172, 486] width 96 height 25
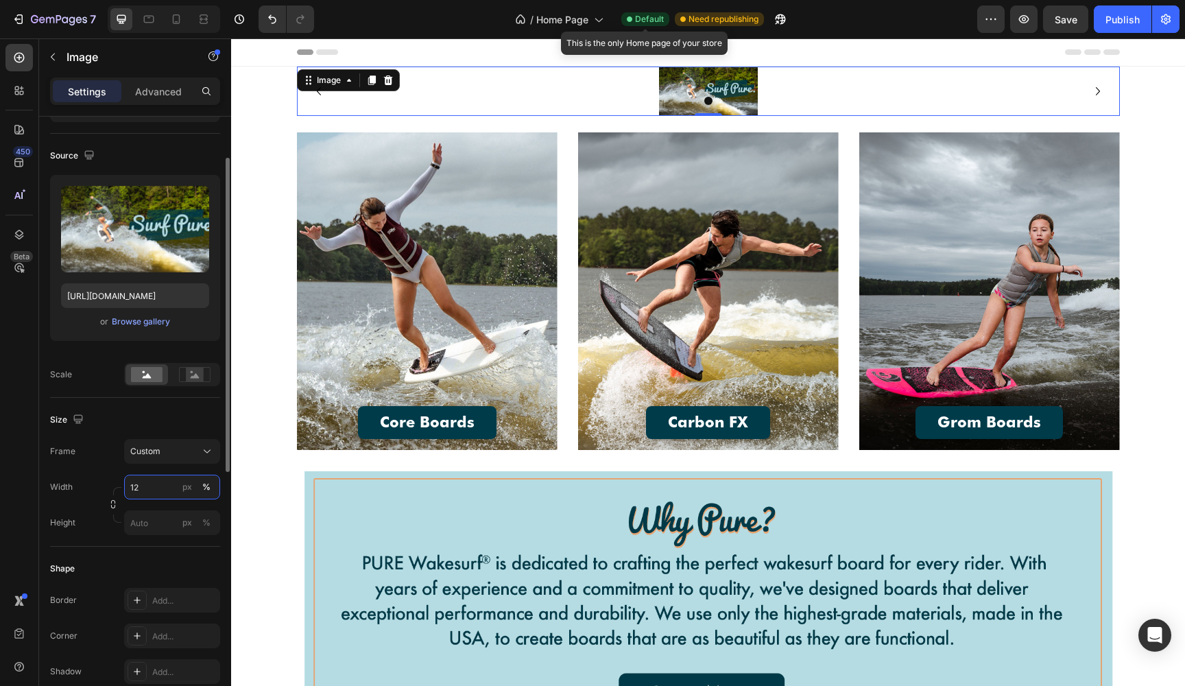
type input "1"
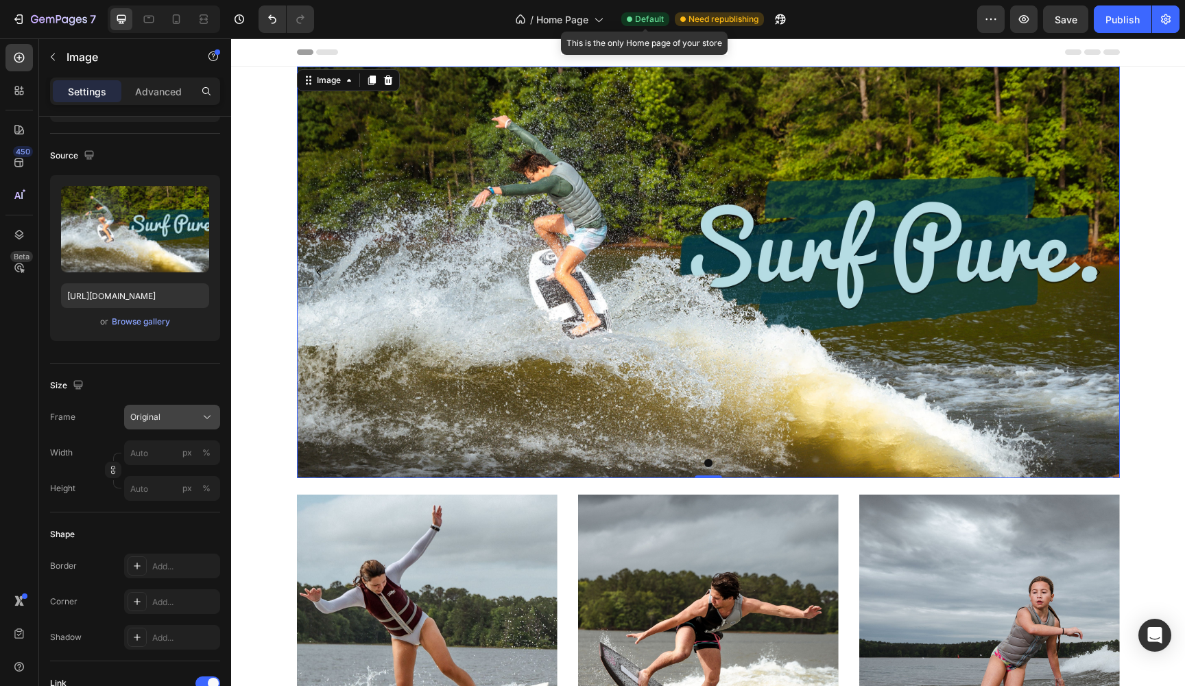
click at [186, 449] on div "Frame Original Width px % Height px %" at bounding box center [135, 452] width 170 height 96
click at [178, 419] on div "Original" at bounding box center [163, 417] width 67 height 12
click at [176, 389] on div "Size" at bounding box center [135, 385] width 170 height 22
click at [144, 320] on div "Browse gallery" at bounding box center [141, 321] width 58 height 12
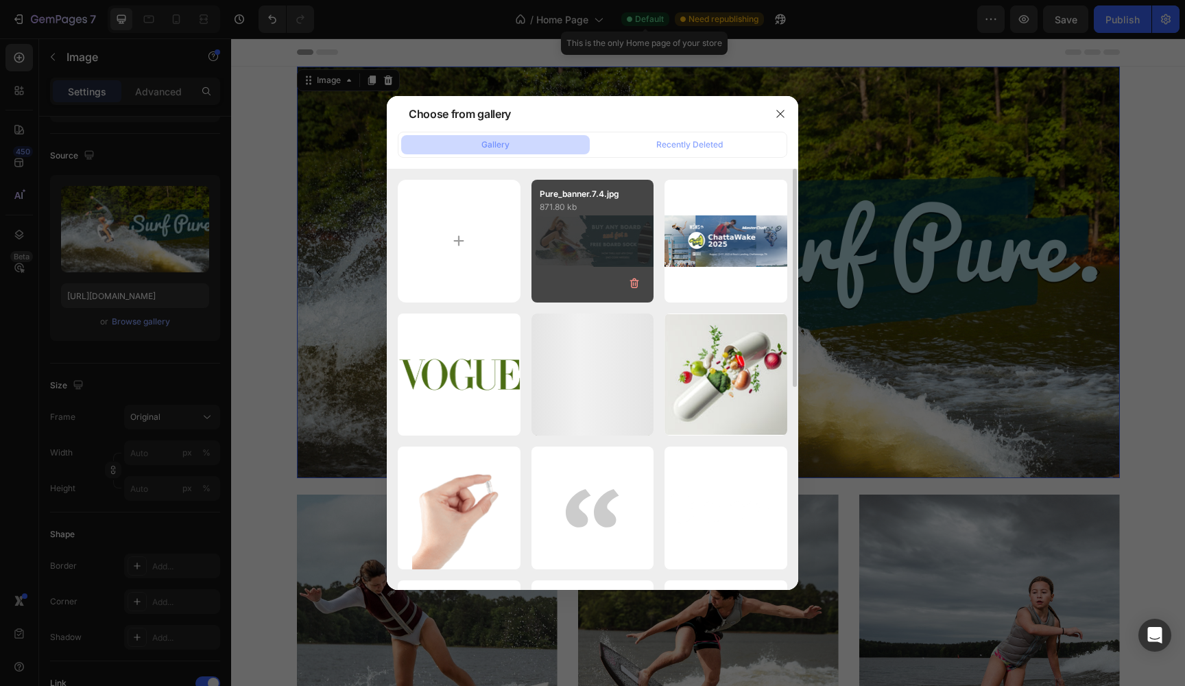
click at [582, 266] on div "Pure_banner.7.4.jpg 871.80 kb" at bounding box center [592, 241] width 123 height 123
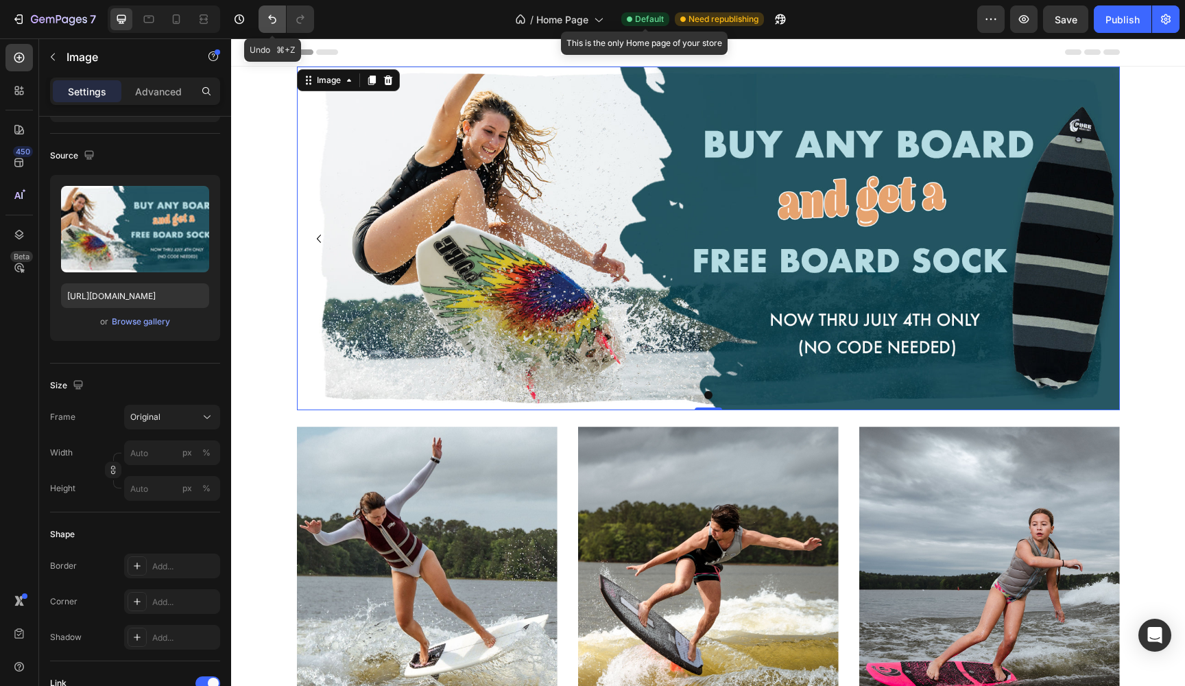
click at [271, 16] on icon "Undo/Redo" at bounding box center [272, 19] width 14 height 14
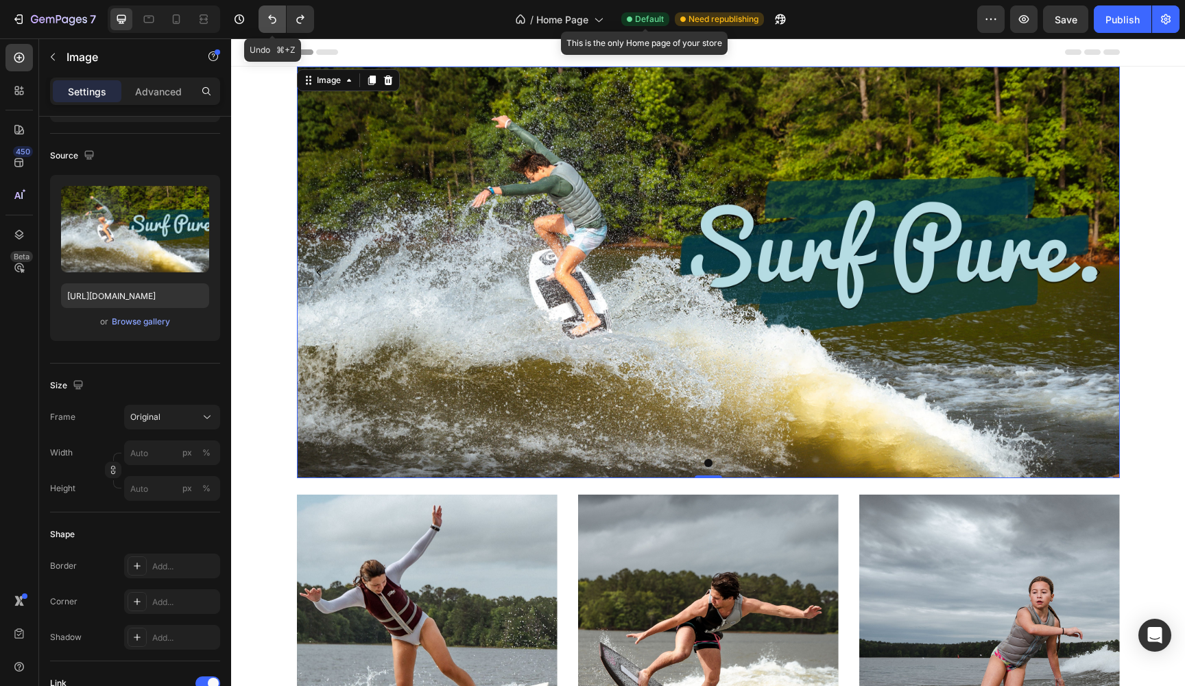
type input "[URL][DOMAIN_NAME]"
click at [275, 16] on icon "Undo/Redo" at bounding box center [272, 19] width 14 height 14
type input "100"
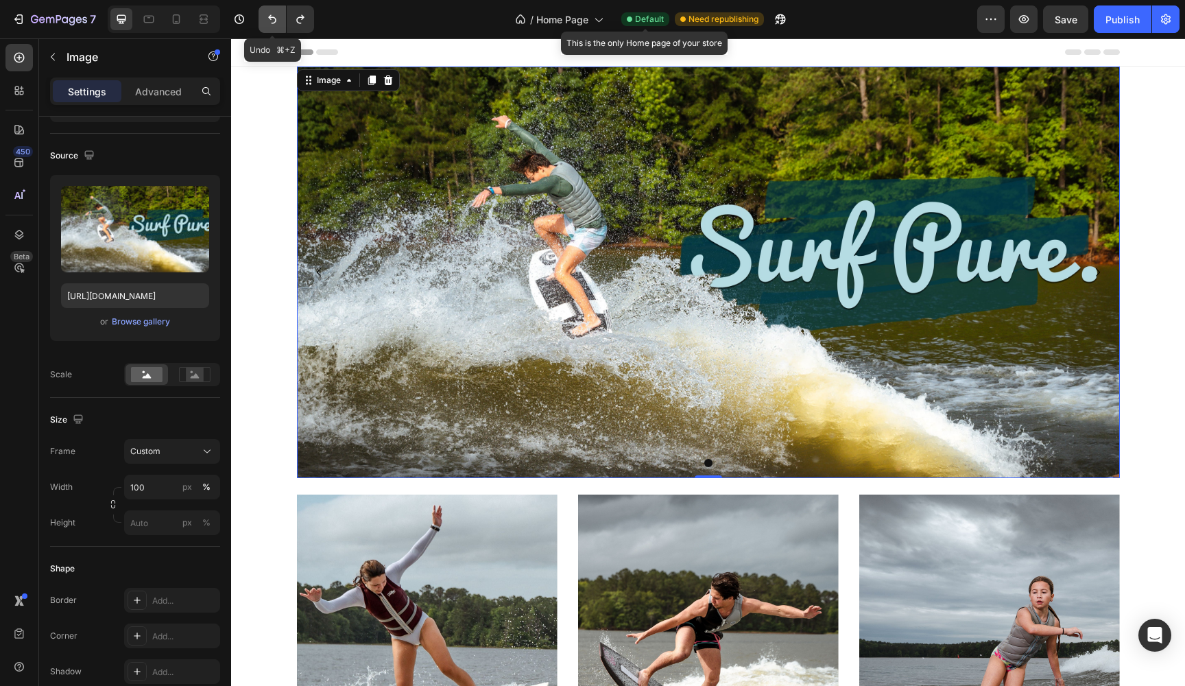
click at [275, 16] on icon "Undo/Redo" at bounding box center [272, 19] width 14 height 14
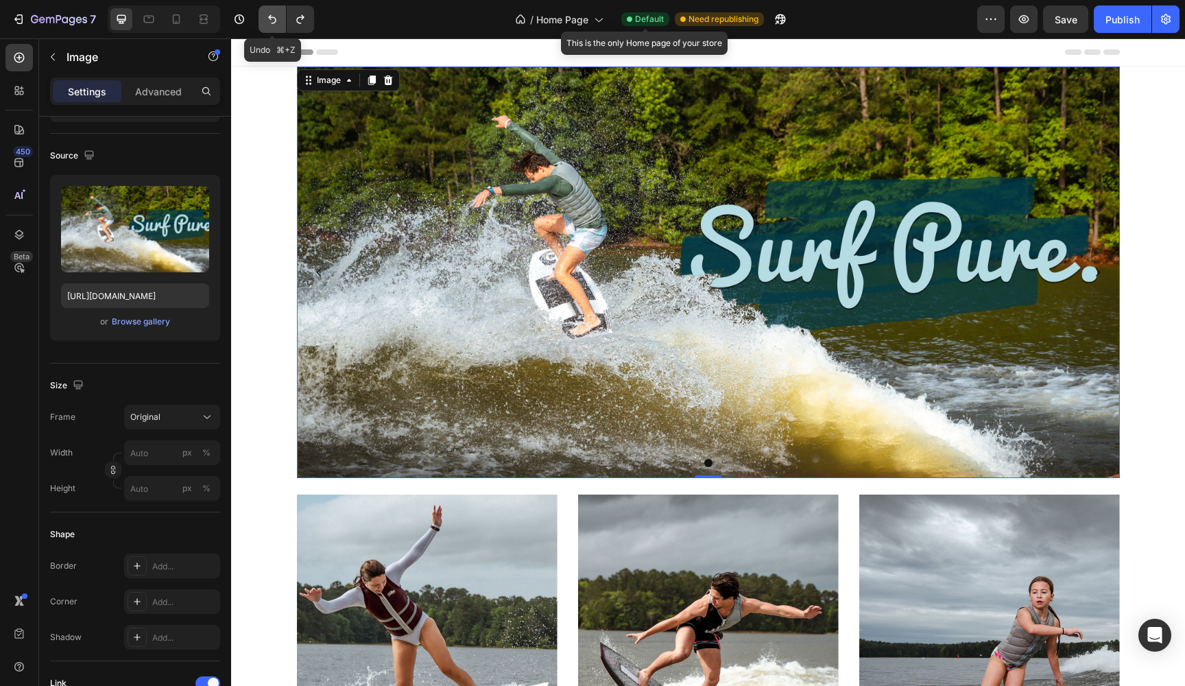
click at [275, 16] on icon "Undo/Redo" at bounding box center [272, 19] width 14 height 14
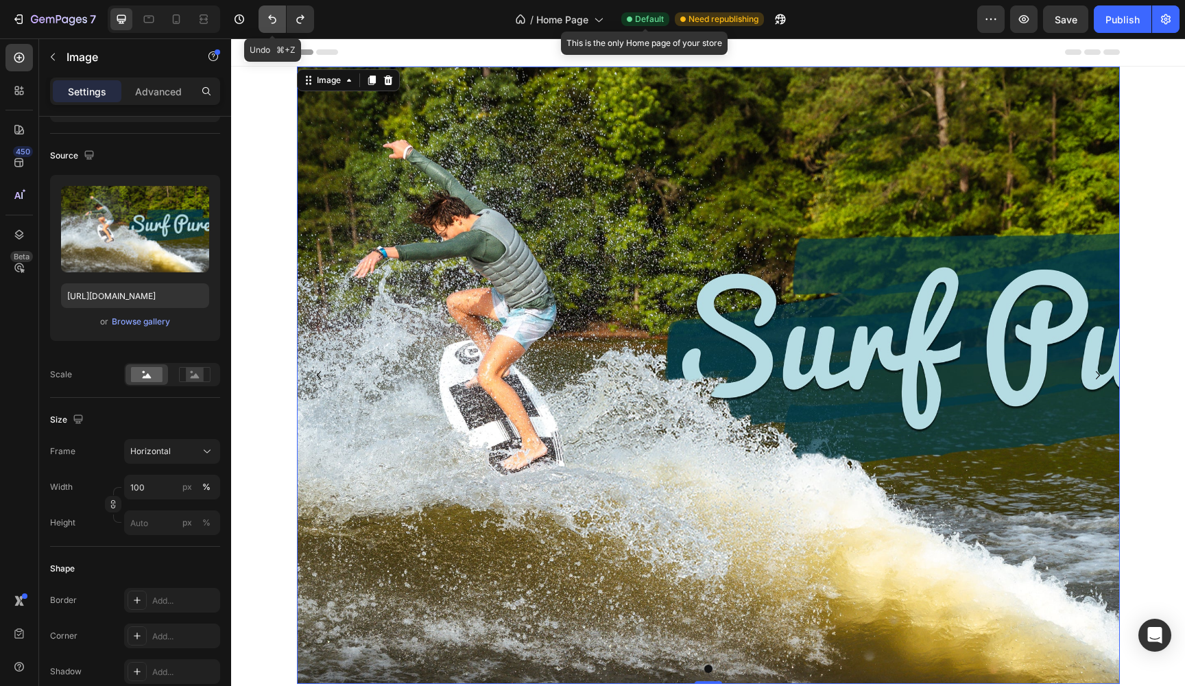
click at [275, 16] on icon "Undo/Redo" at bounding box center [272, 19] width 14 height 14
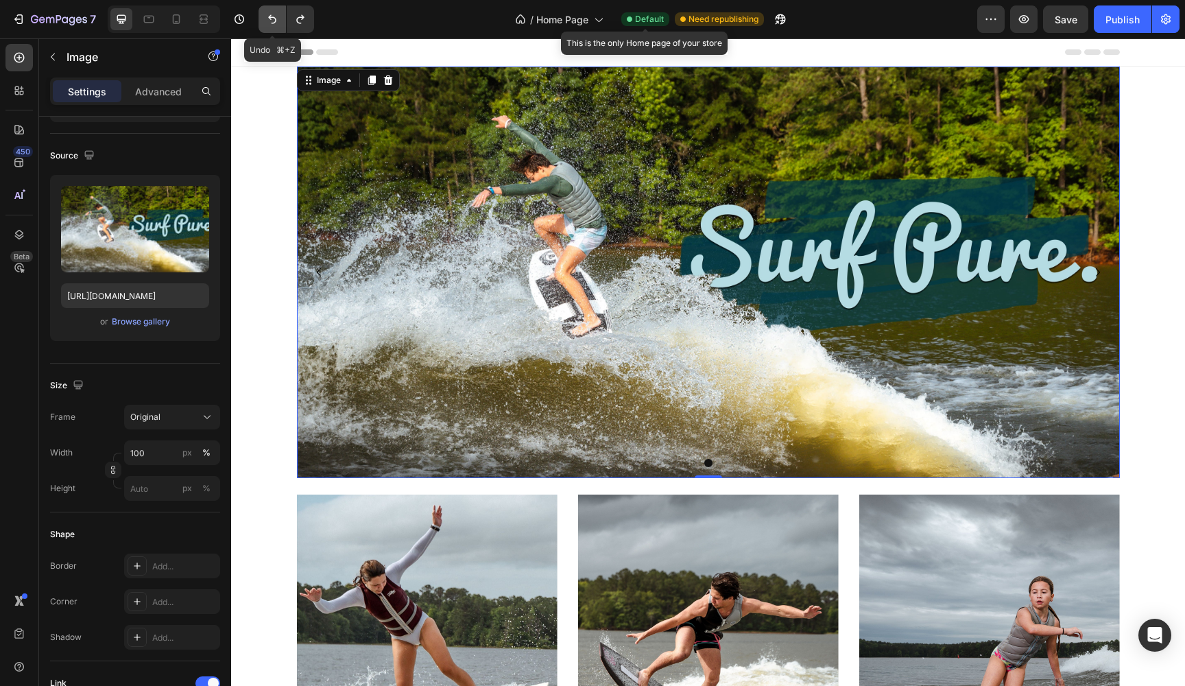
click at [275, 16] on icon "Undo/Redo" at bounding box center [272, 19] width 14 height 14
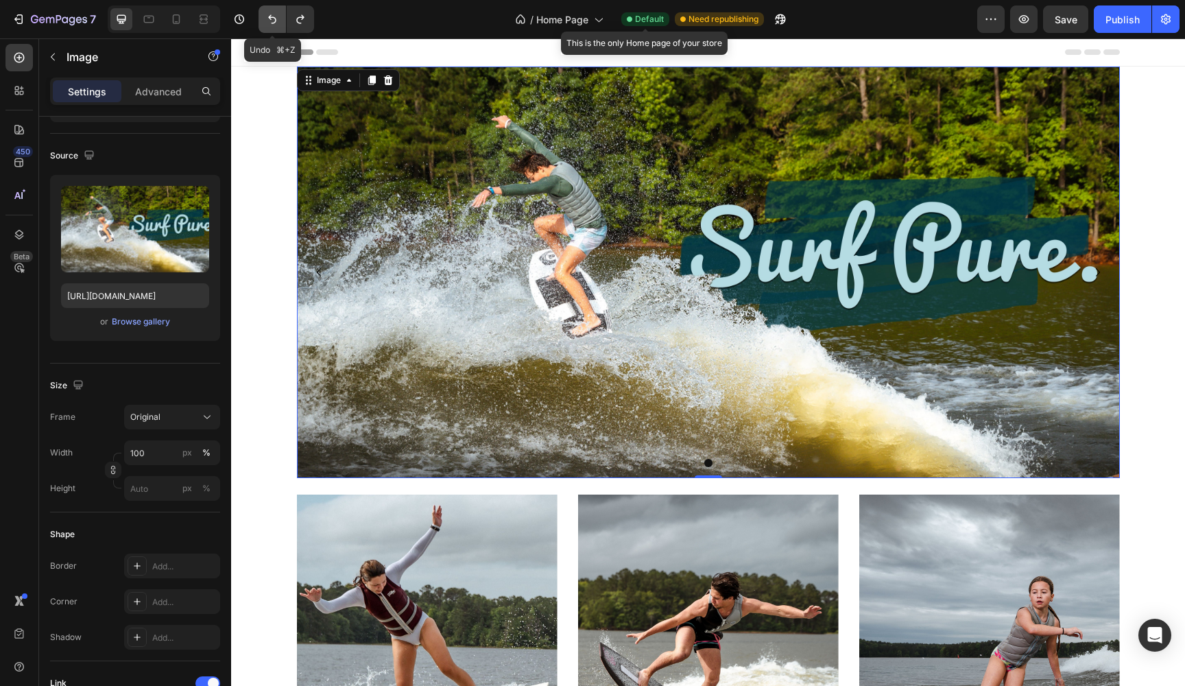
type input "80"
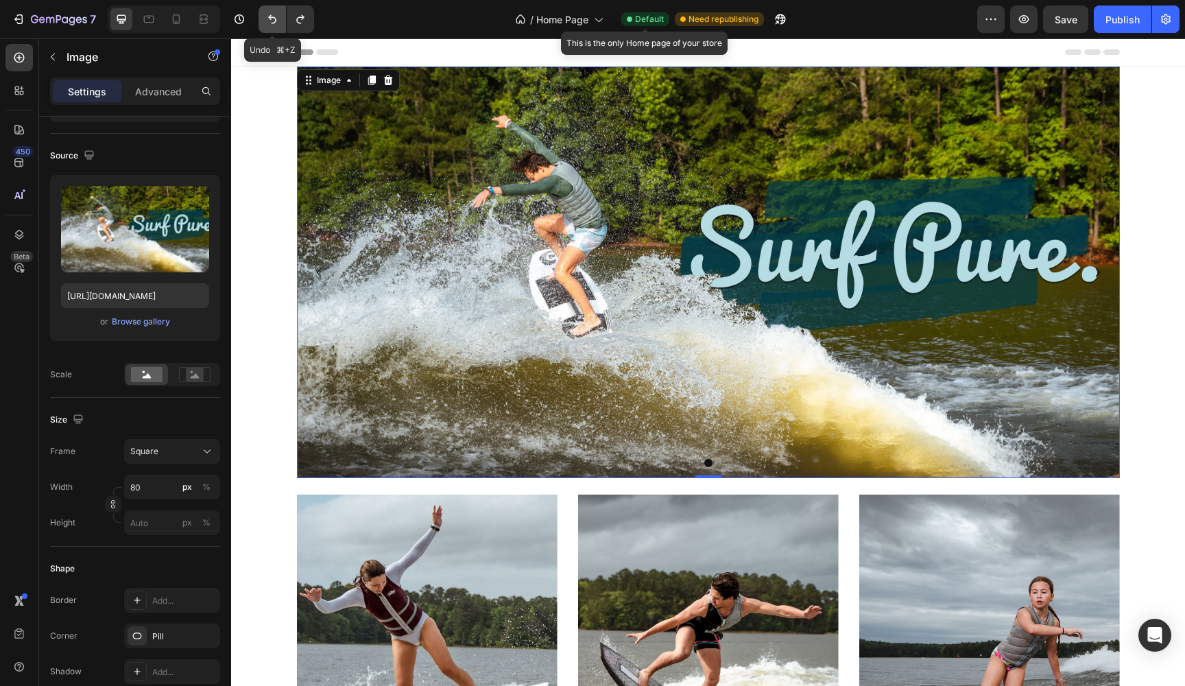
click at [275, 16] on icon "Undo/Redo" at bounding box center [272, 19] width 14 height 14
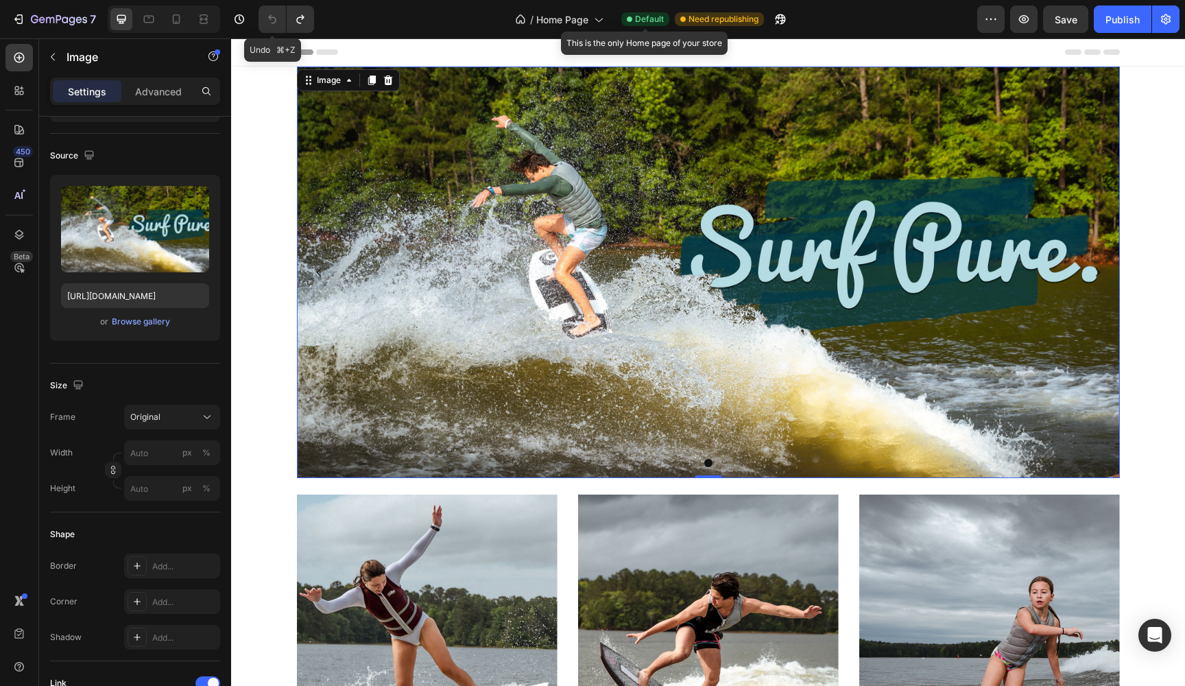
click at [275, 16] on icon "Undo/Redo" at bounding box center [272, 19] width 14 height 14
click at [238, 15] on icon "button" at bounding box center [239, 19] width 10 height 10
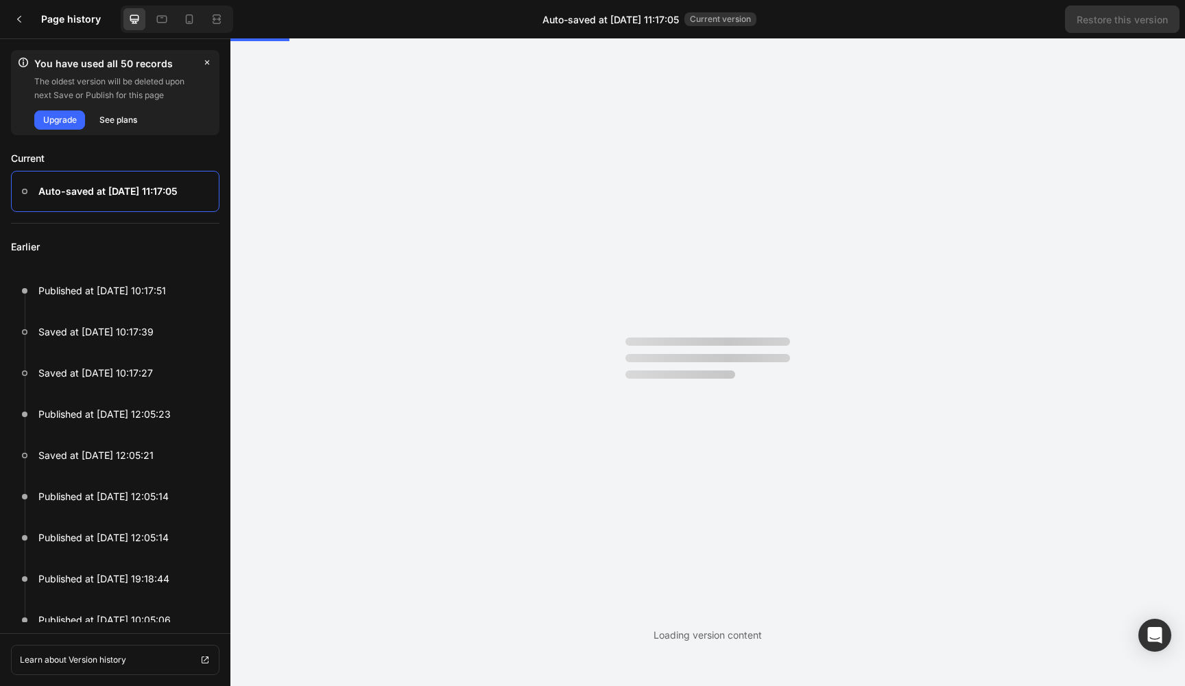
scroll to position [0, 0]
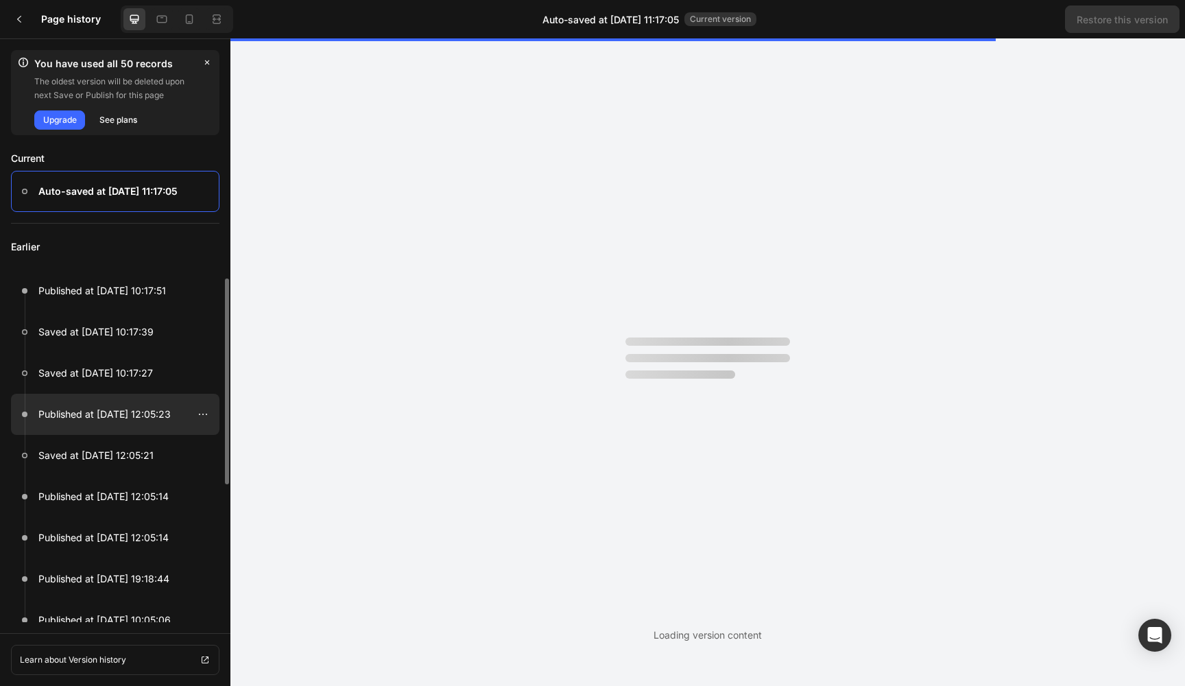
click at [71, 413] on p "Published at [DATE] 12:05:23" at bounding box center [104, 414] width 132 height 16
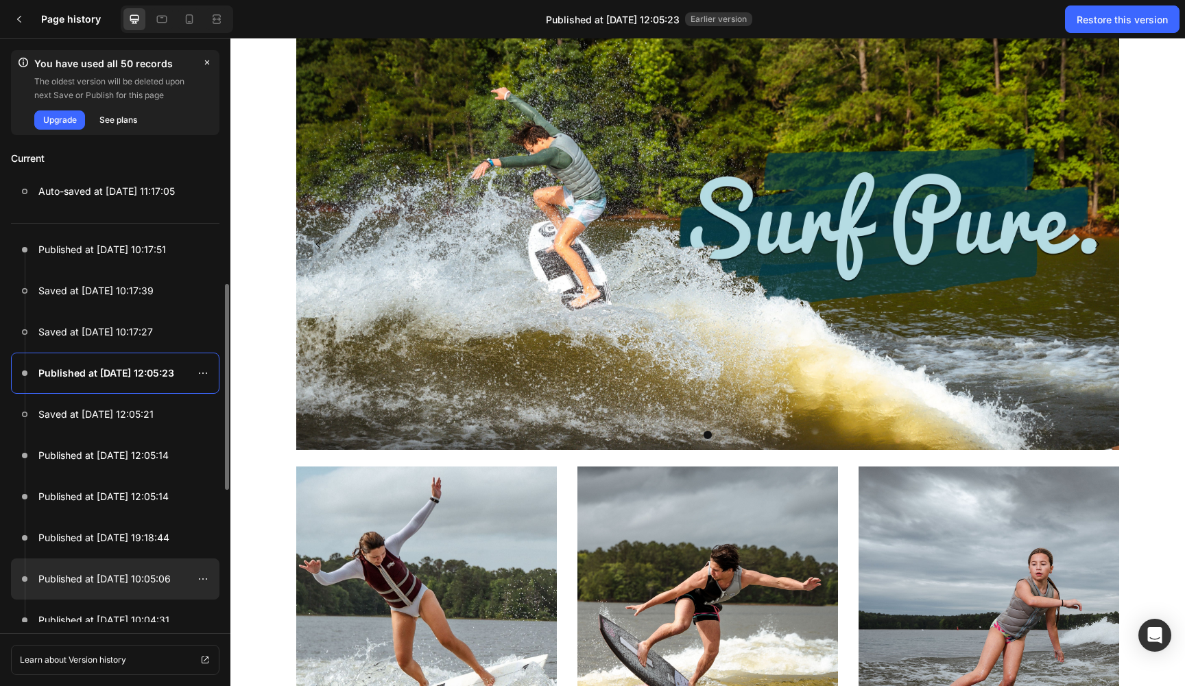
scroll to position [46, 0]
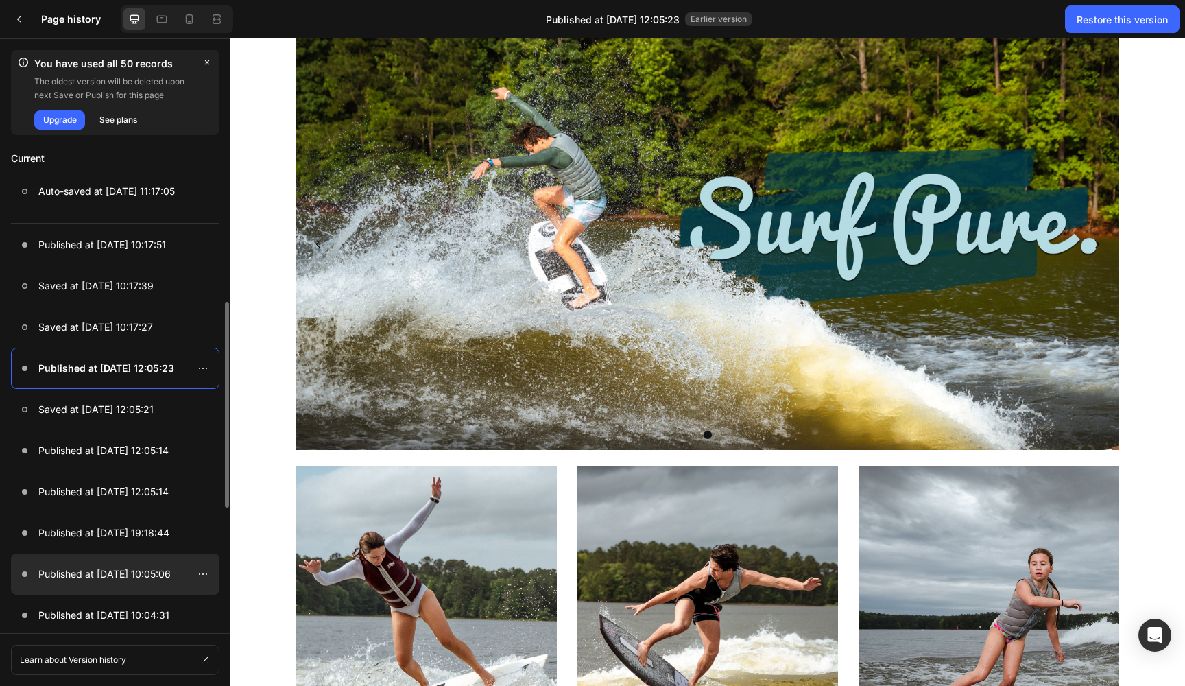
click at [85, 572] on p "Published at [DATE] 10:05:06" at bounding box center [104, 574] width 132 height 16
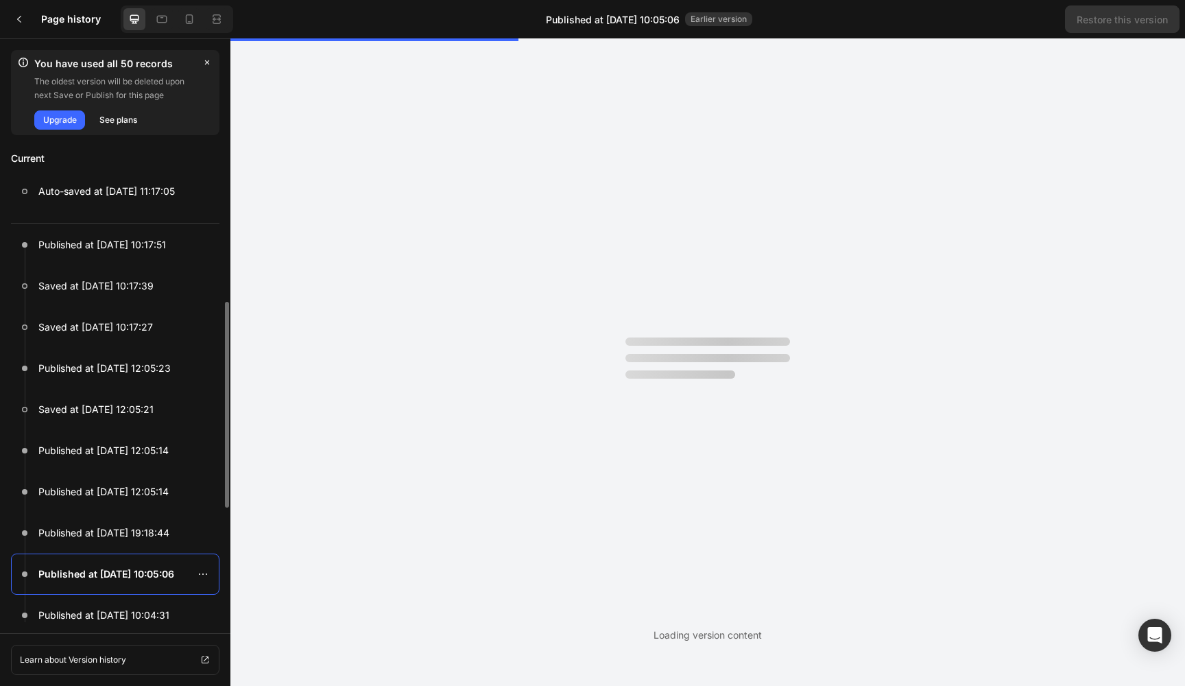
scroll to position [0, 0]
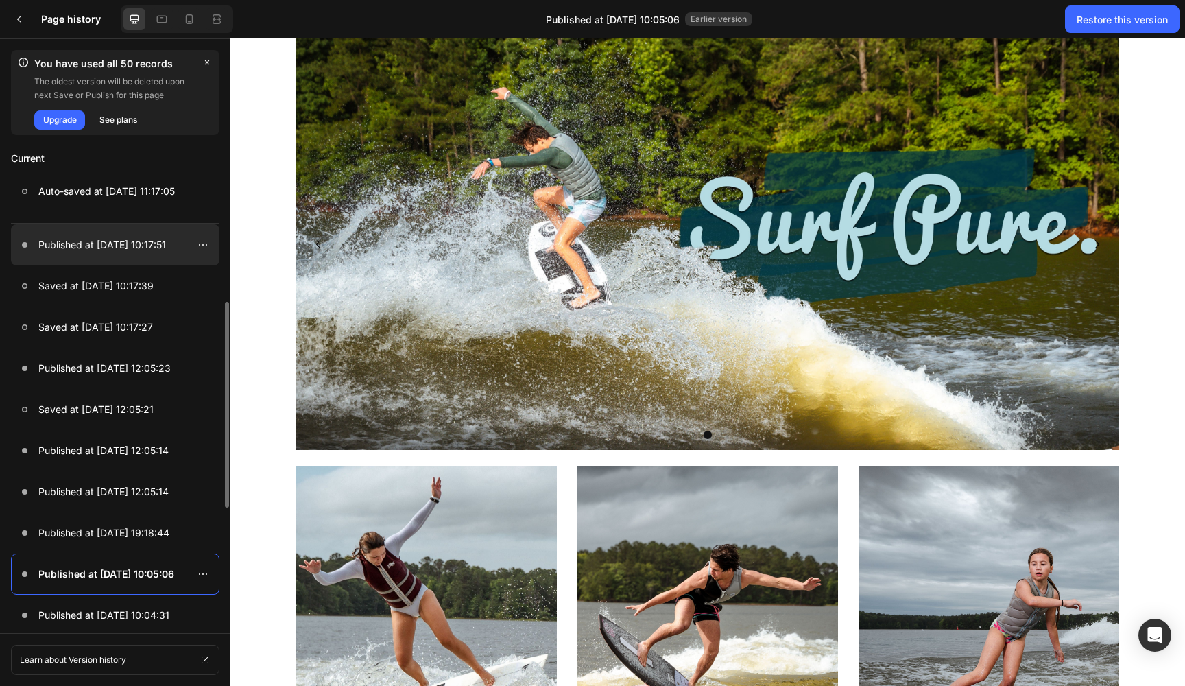
click at [86, 241] on p "Published at [DATE] 10:17:51" at bounding box center [102, 245] width 128 height 16
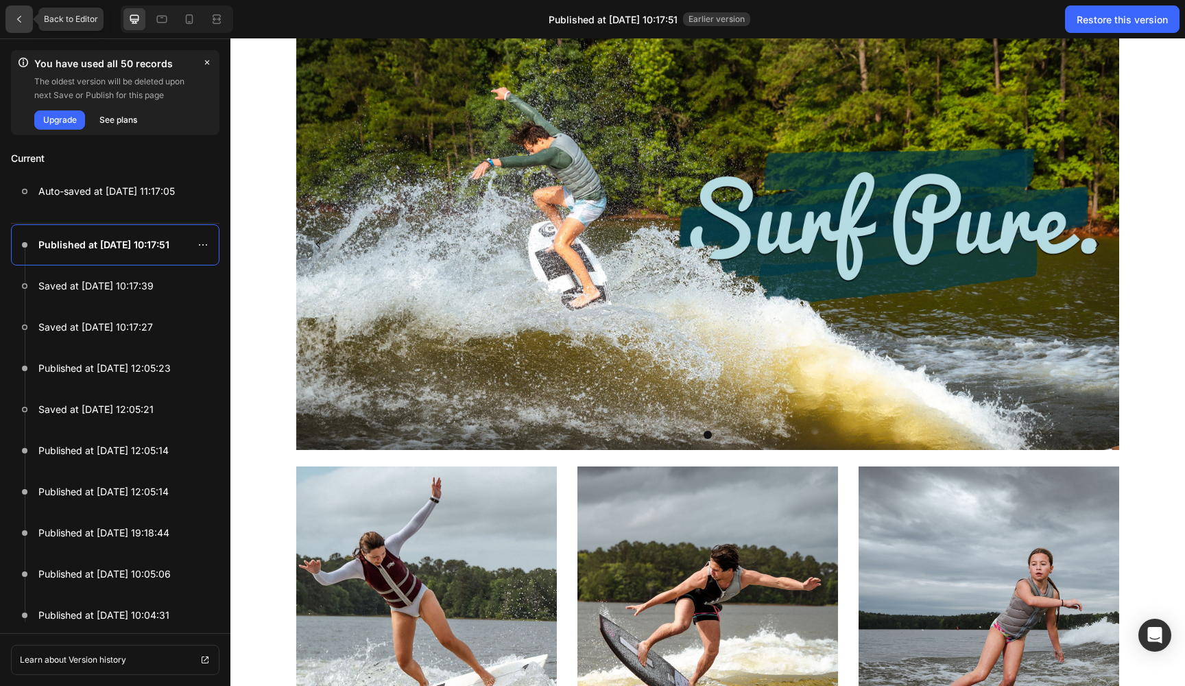
click at [21, 16] on icon at bounding box center [19, 19] width 11 height 11
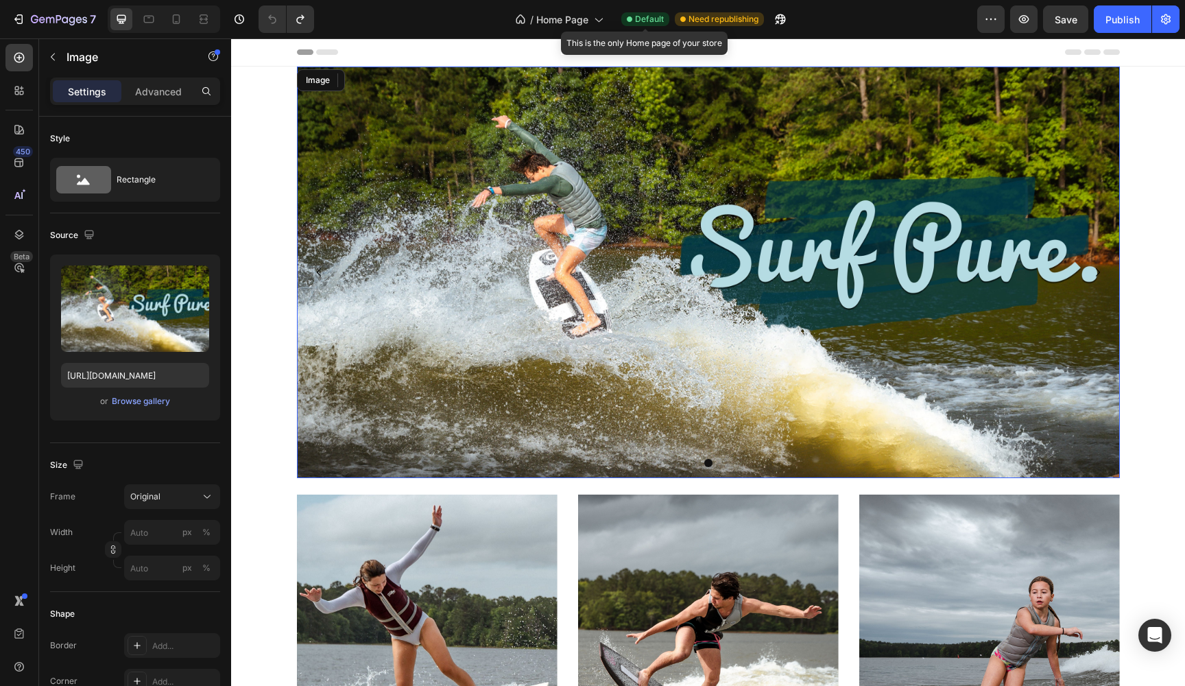
click at [555, 195] on img at bounding box center [708, 272] width 823 height 411
click at [180, 497] on div "Original" at bounding box center [163, 496] width 67 height 12
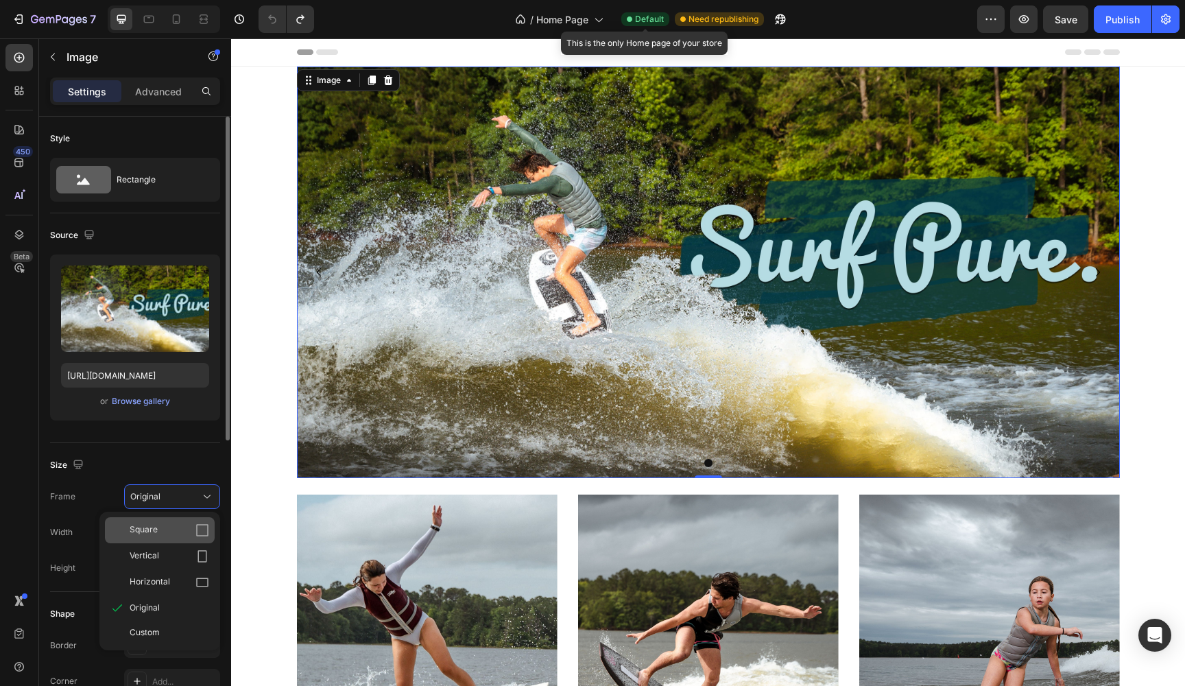
click at [204, 528] on icon at bounding box center [202, 530] width 14 height 14
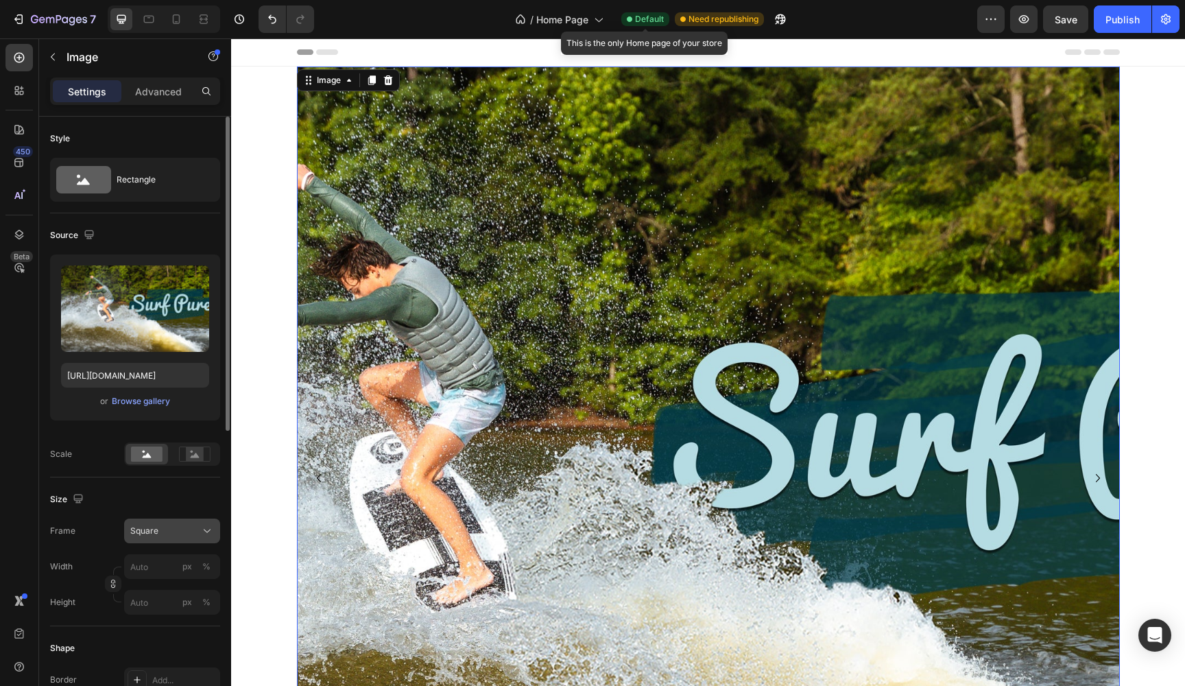
click at [200, 531] on div "Square" at bounding box center [172, 531] width 84 height 14
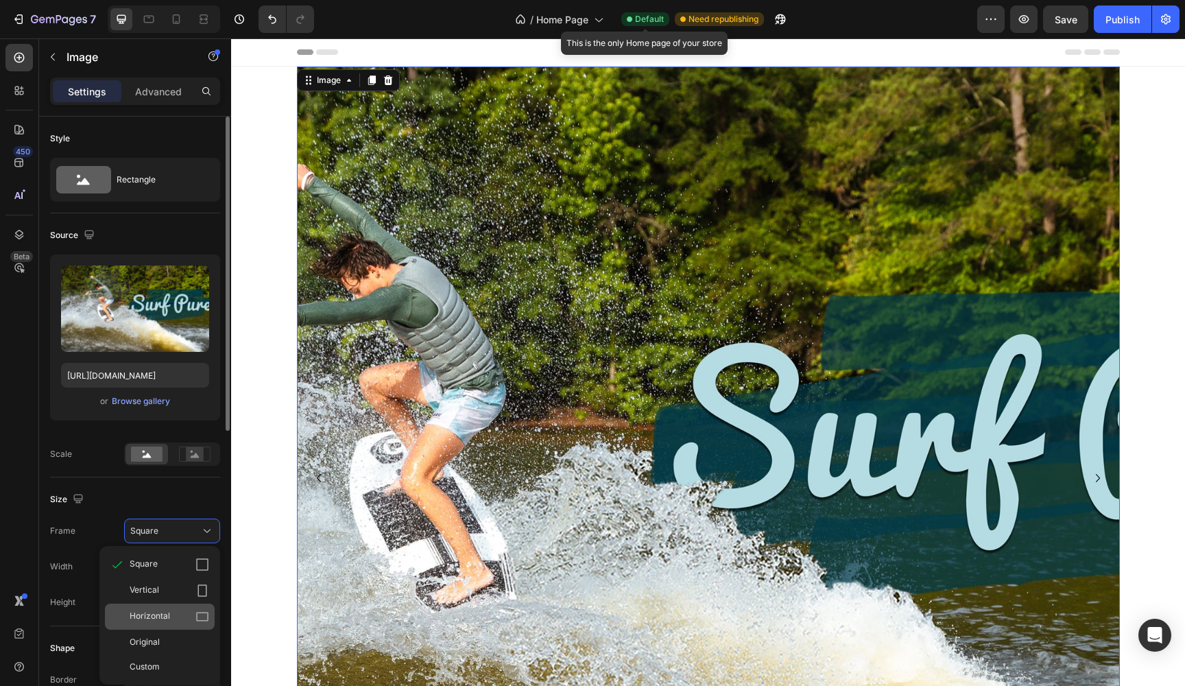
click at [191, 614] on div "Horizontal" at bounding box center [170, 616] width 80 height 14
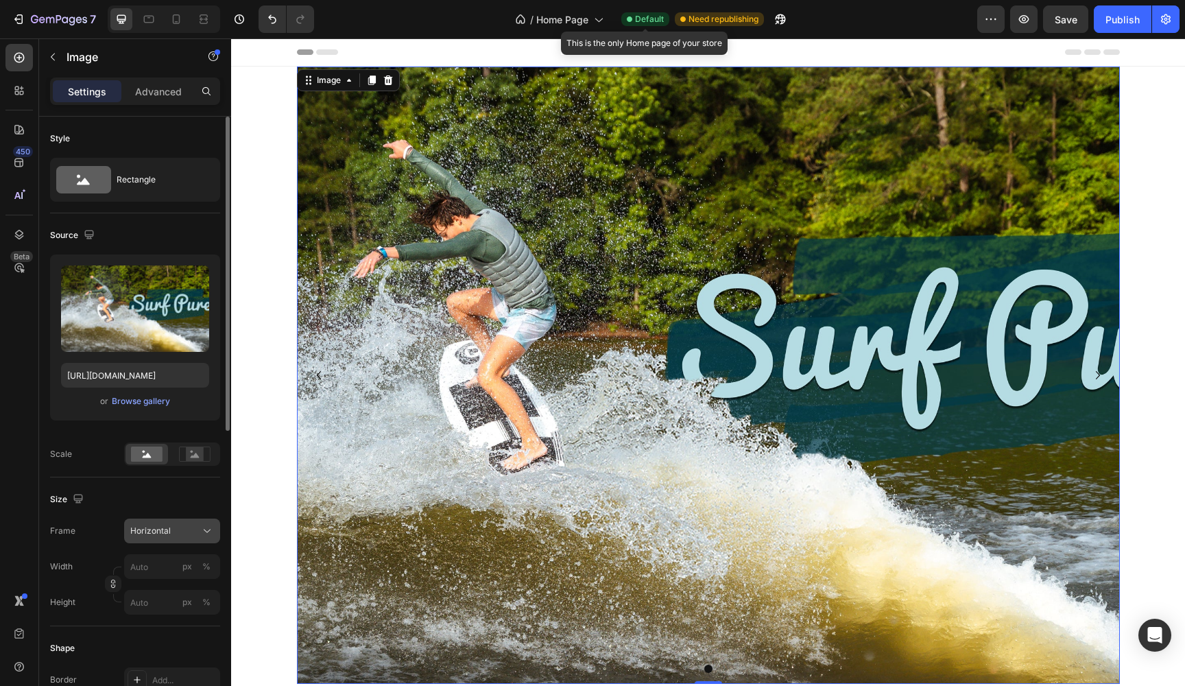
click at [199, 525] on div "Horizontal" at bounding box center [172, 531] width 84 height 14
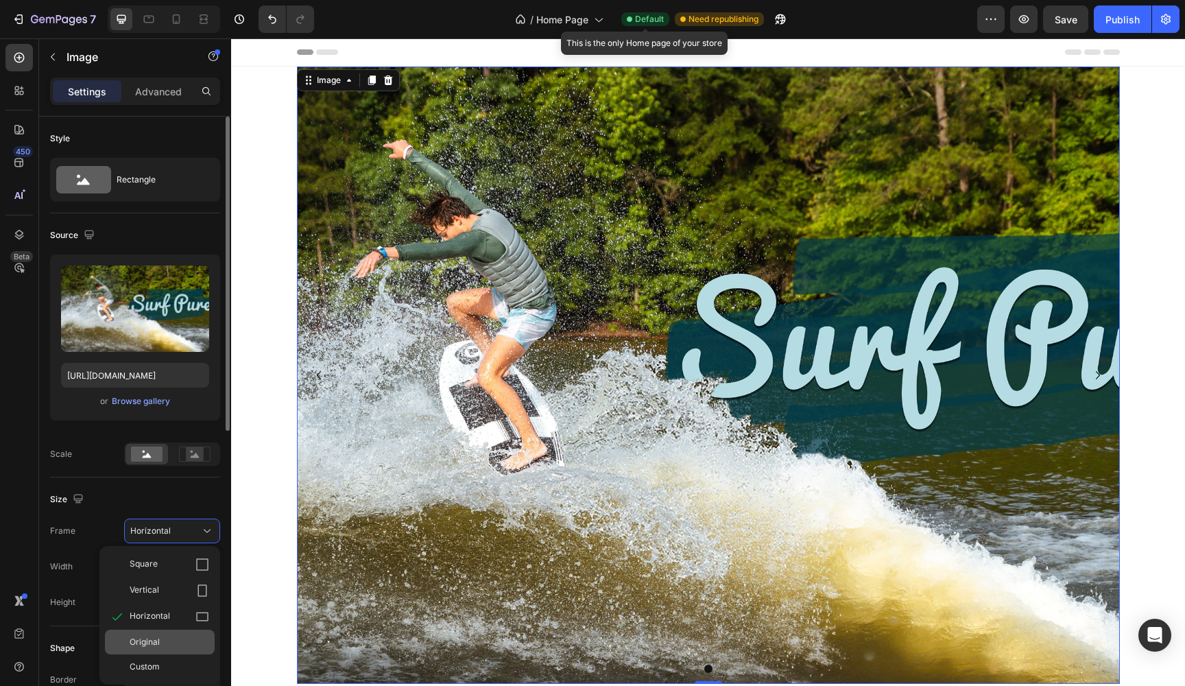
click at [186, 640] on div "Original" at bounding box center [170, 642] width 80 height 12
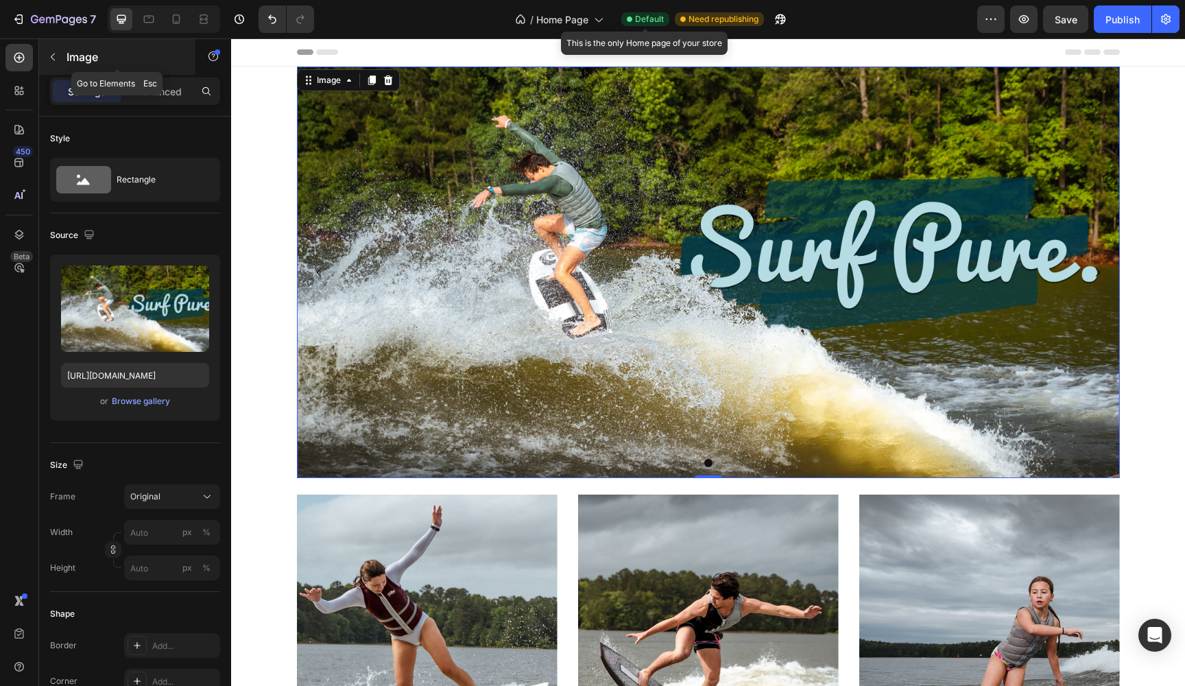
click at [58, 56] on icon "button" at bounding box center [52, 56] width 11 height 11
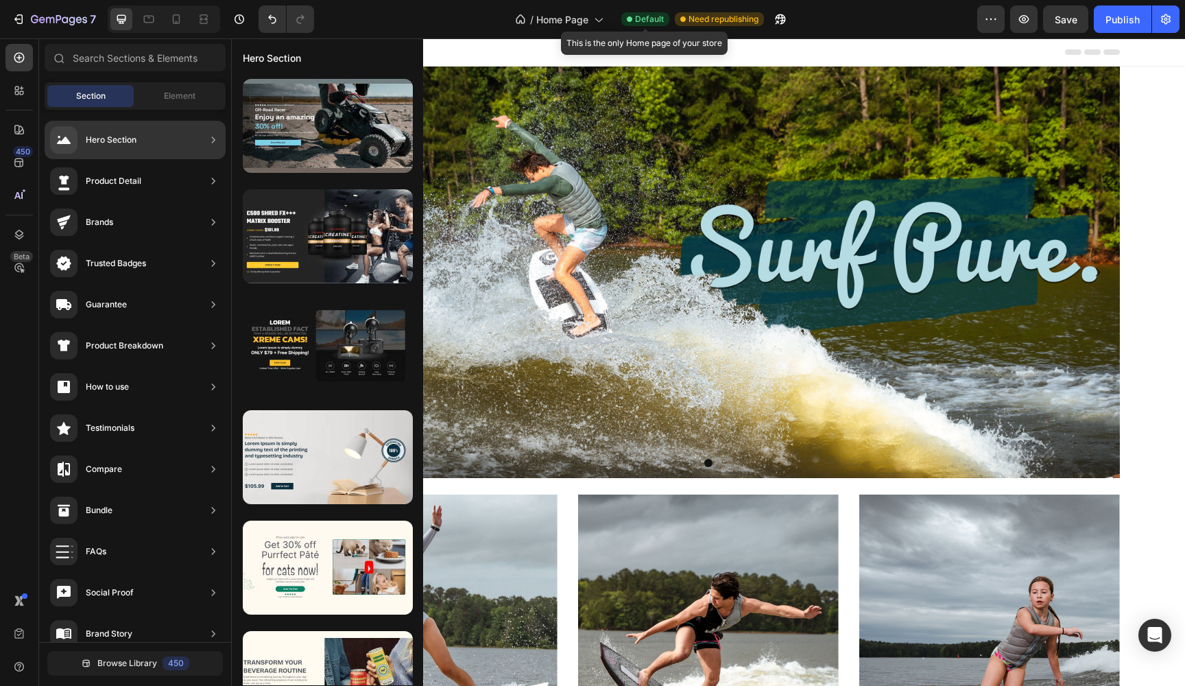
click at [99, 143] on div "Hero Section" at bounding box center [111, 140] width 51 height 14
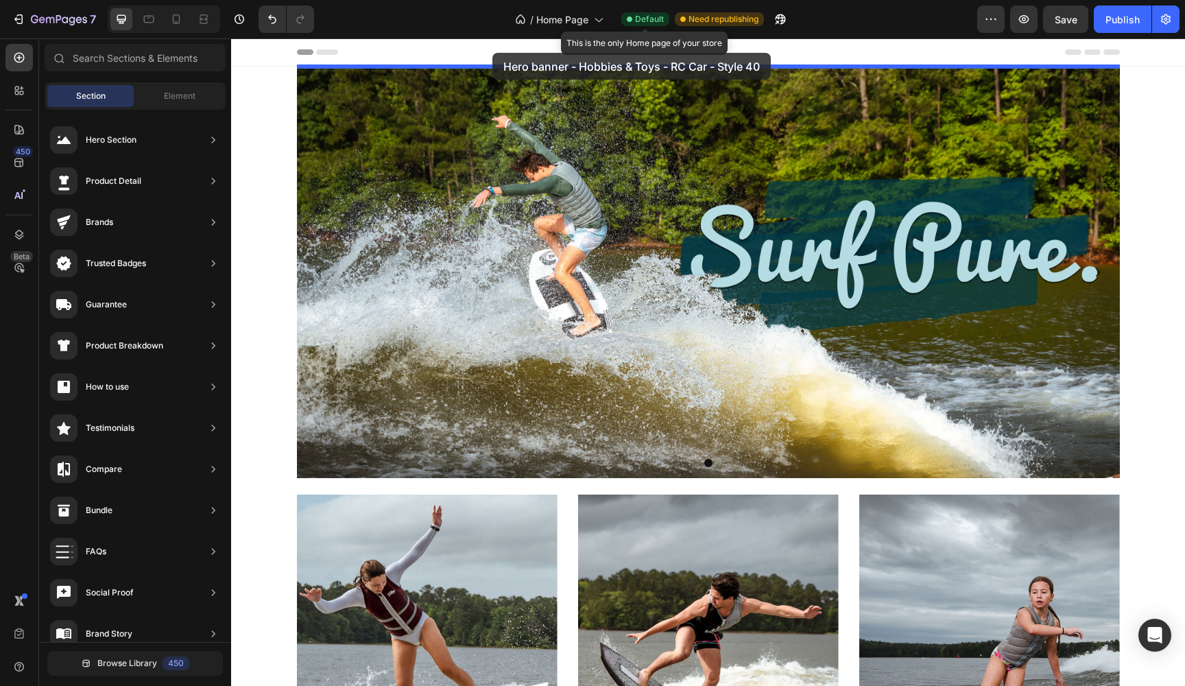
drag, startPoint x: 507, startPoint y: 168, endPoint x: 492, endPoint y: 53, distance: 116.1
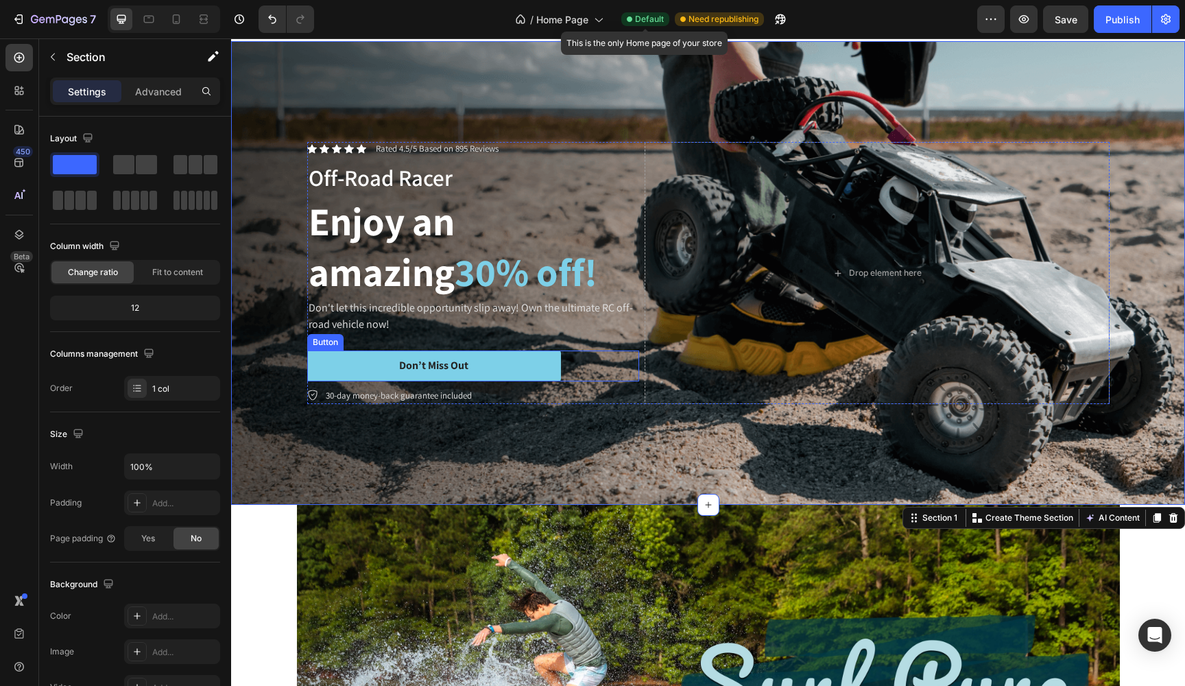
scroll to position [34, 0]
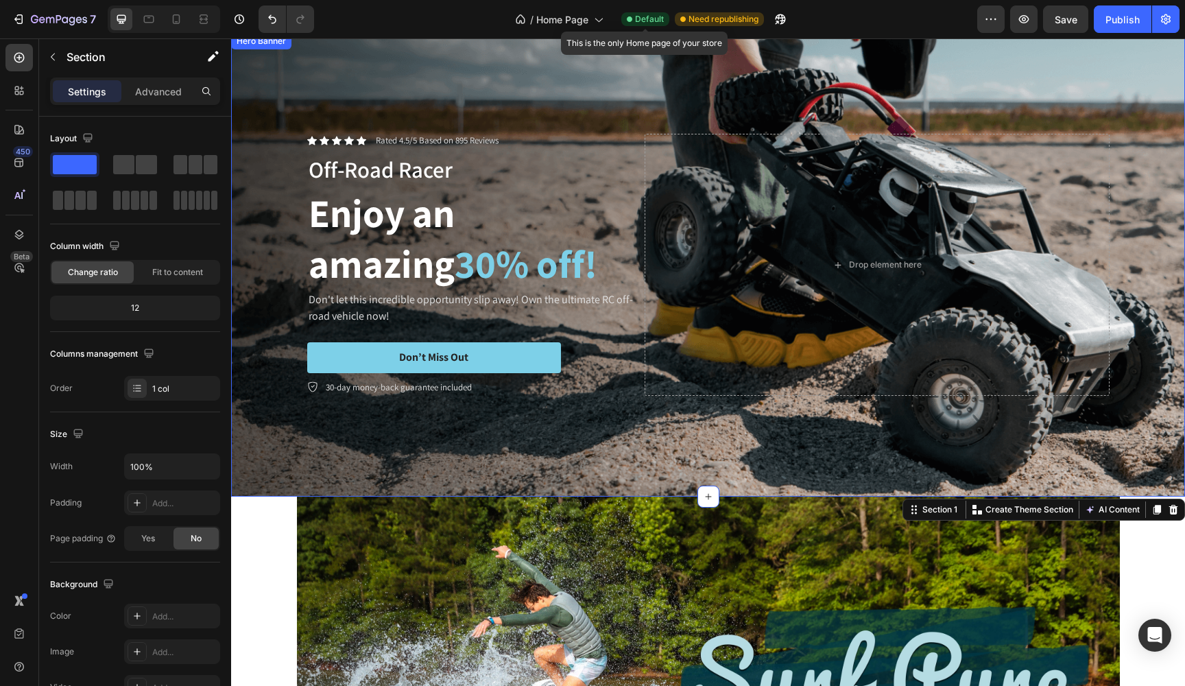
click at [289, 105] on div "Background Image" at bounding box center [708, 264] width 954 height 463
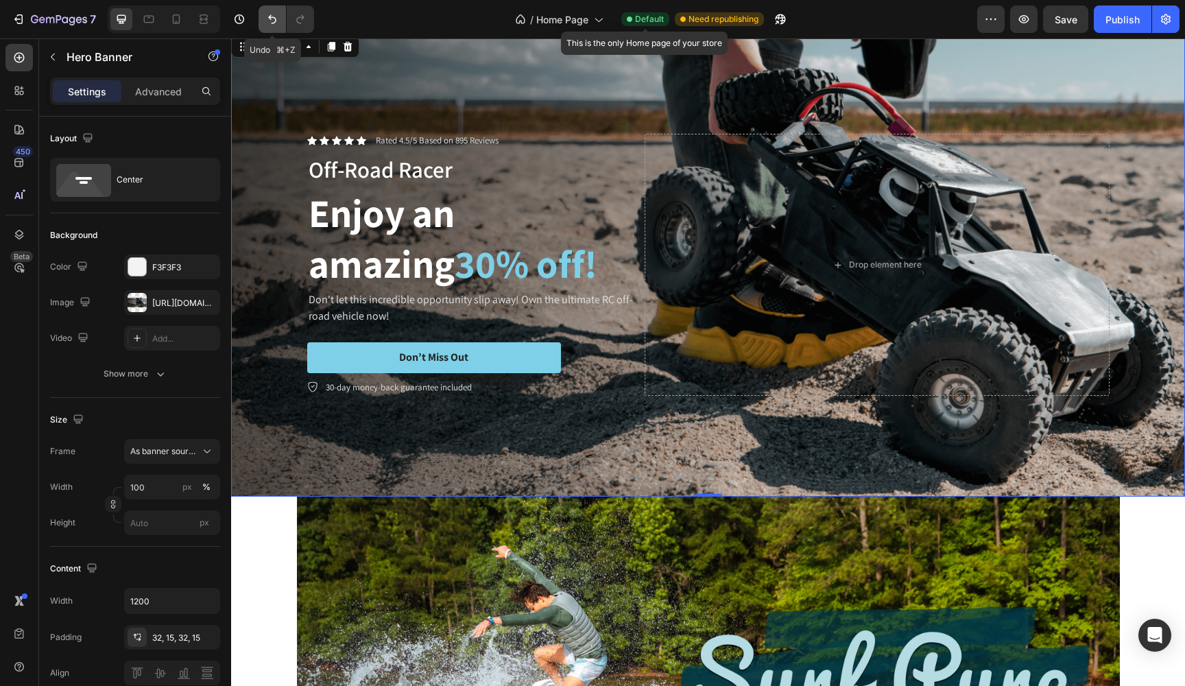
click at [275, 24] on icon "Undo/Redo" at bounding box center [272, 19] width 14 height 14
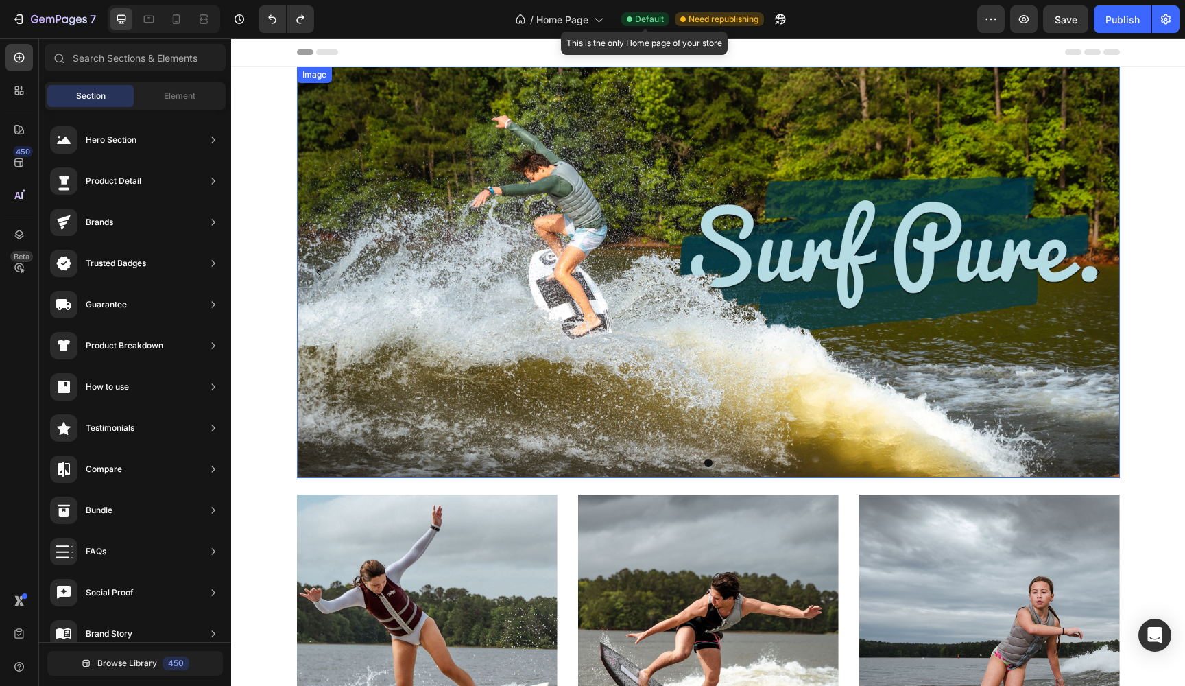
scroll to position [0, 0]
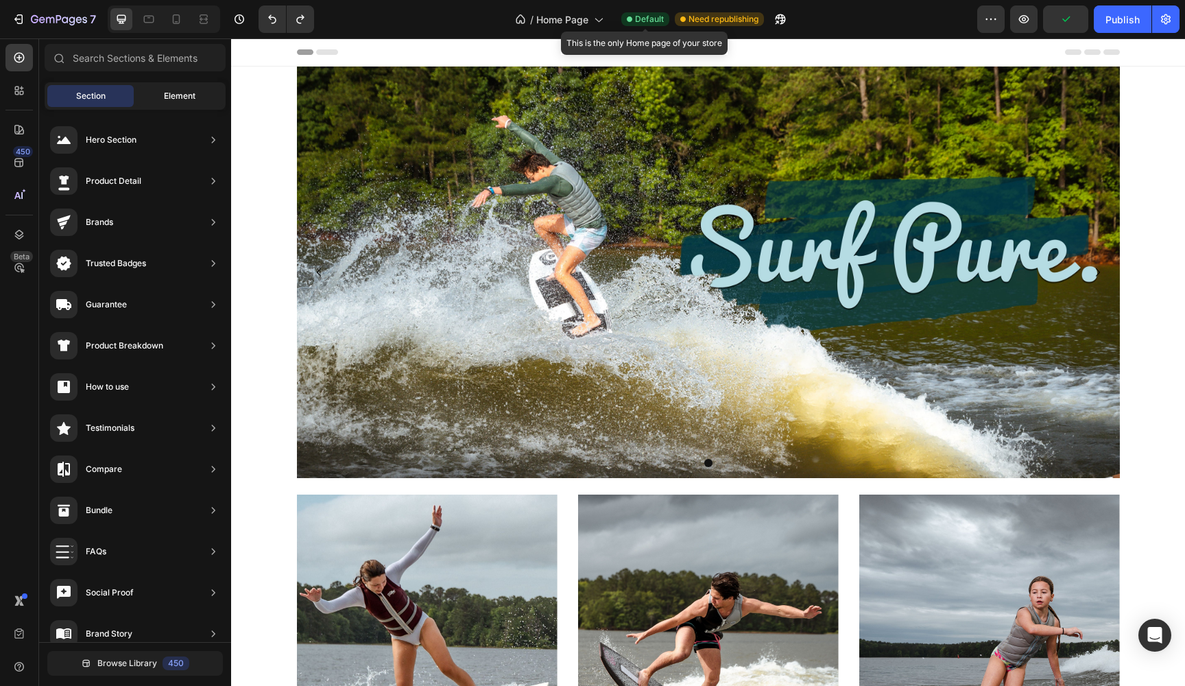
click at [176, 92] on span "Element" at bounding box center [180, 96] width 32 height 12
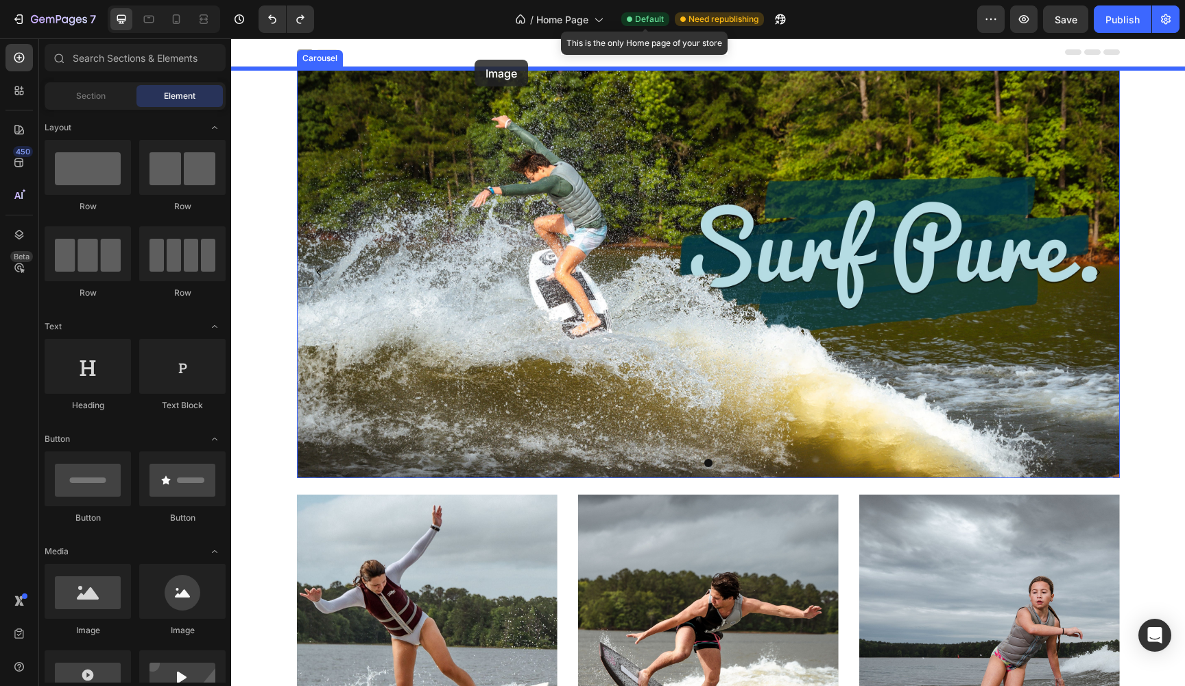
drag, startPoint x: 317, startPoint y: 641, endPoint x: 474, endPoint y: 60, distance: 602.2
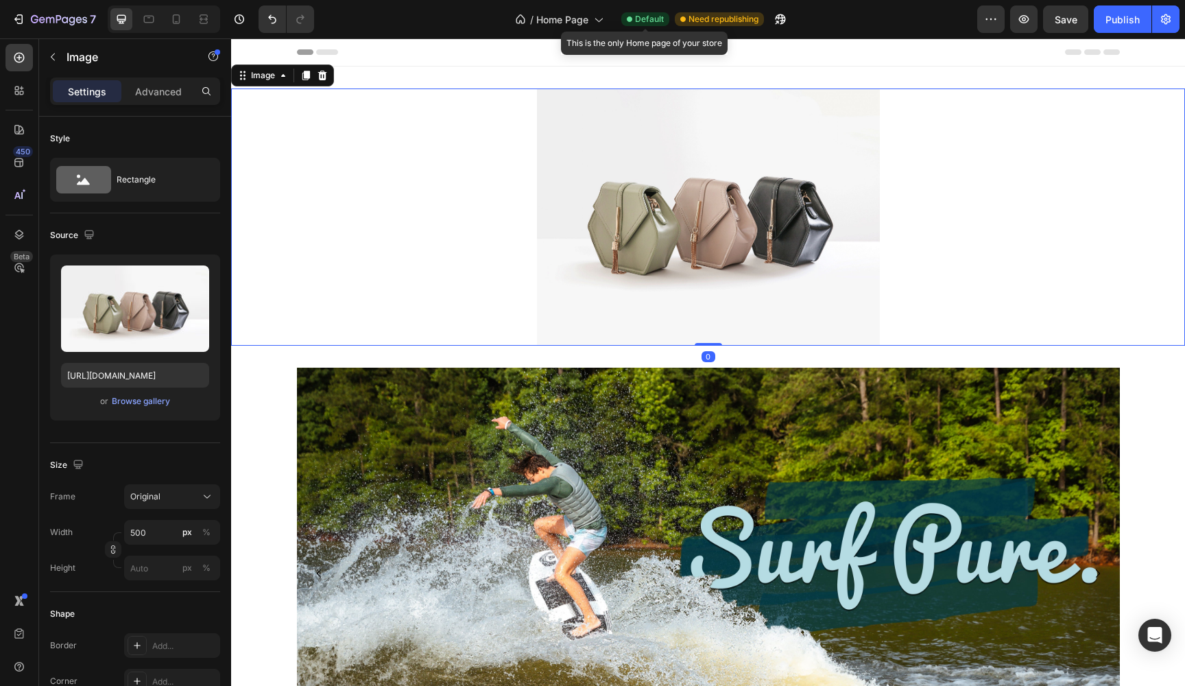
click at [627, 244] on img at bounding box center [708, 216] width 343 height 257
click at [128, 400] on div "Browse gallery" at bounding box center [141, 401] width 58 height 12
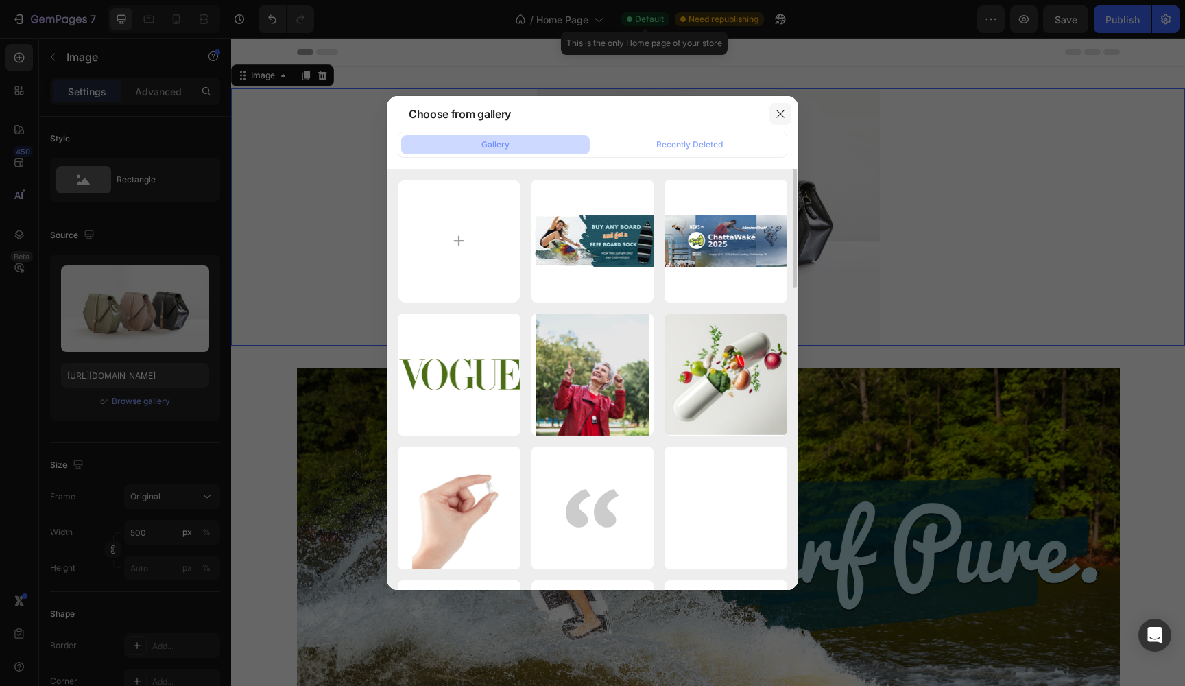
click at [785, 110] on icon "button" at bounding box center [780, 113] width 11 height 11
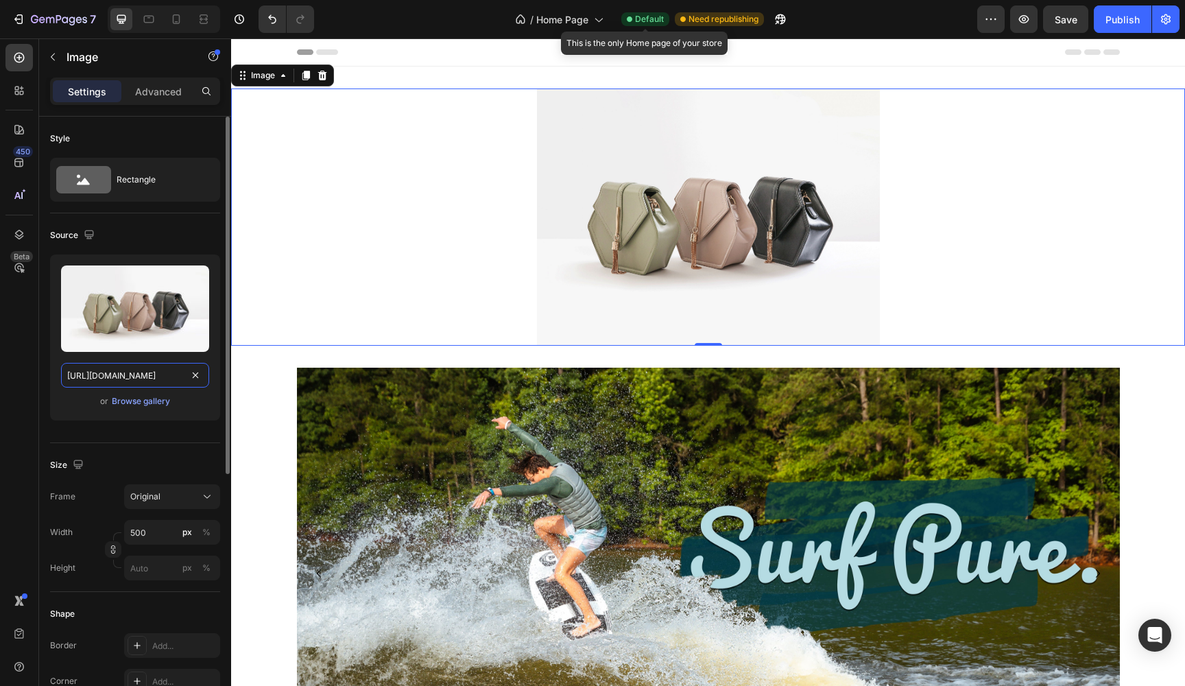
paste input "0625/5535/7402/files/gempages_499325345904723174-d84804bd-8ac6-4d34-af5e-51298f…"
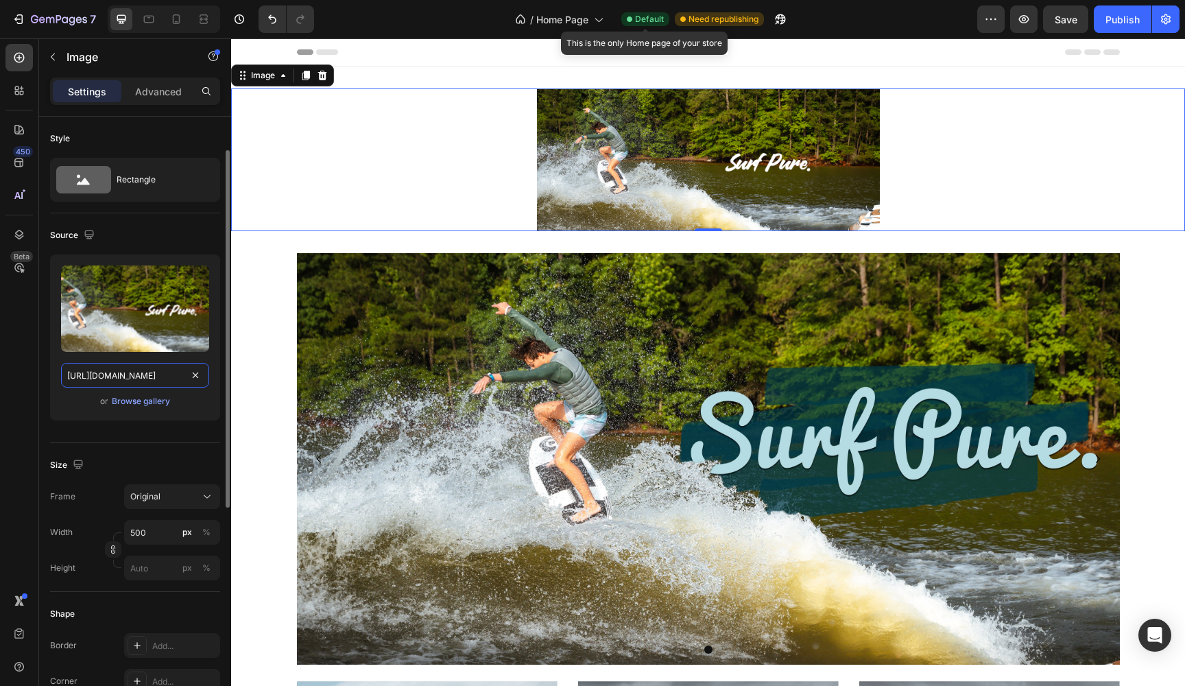
scroll to position [54, 0]
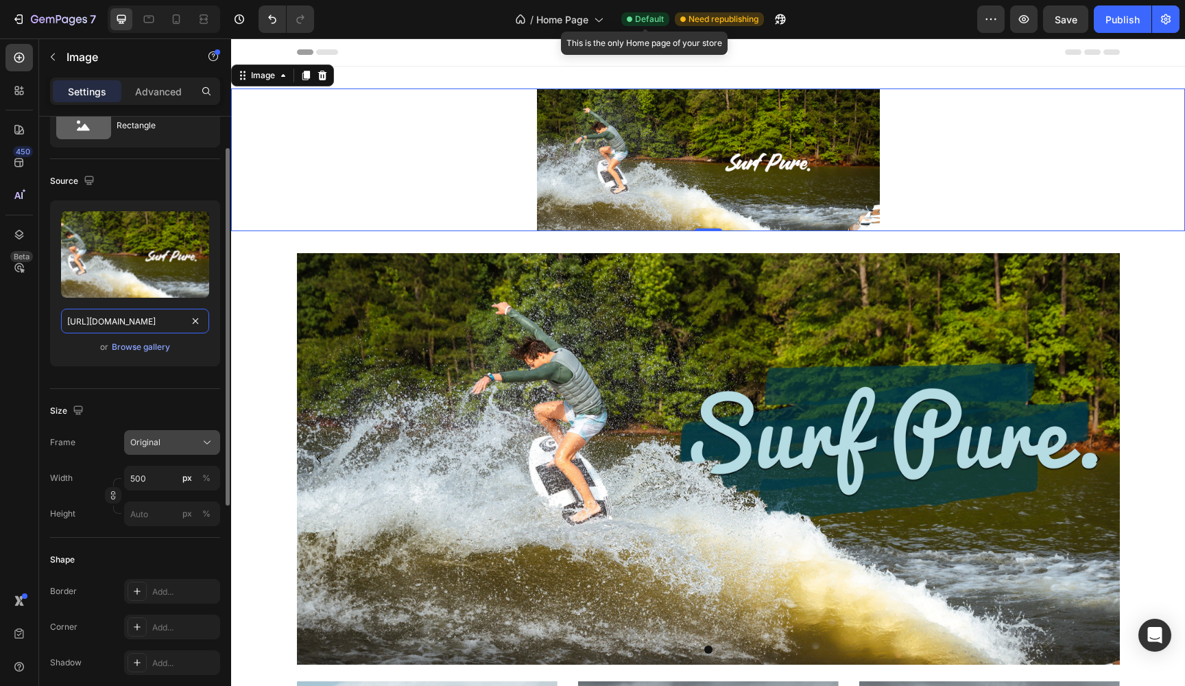
type input "[URL][DOMAIN_NAME]"
click at [172, 442] on div "Original" at bounding box center [163, 442] width 67 height 12
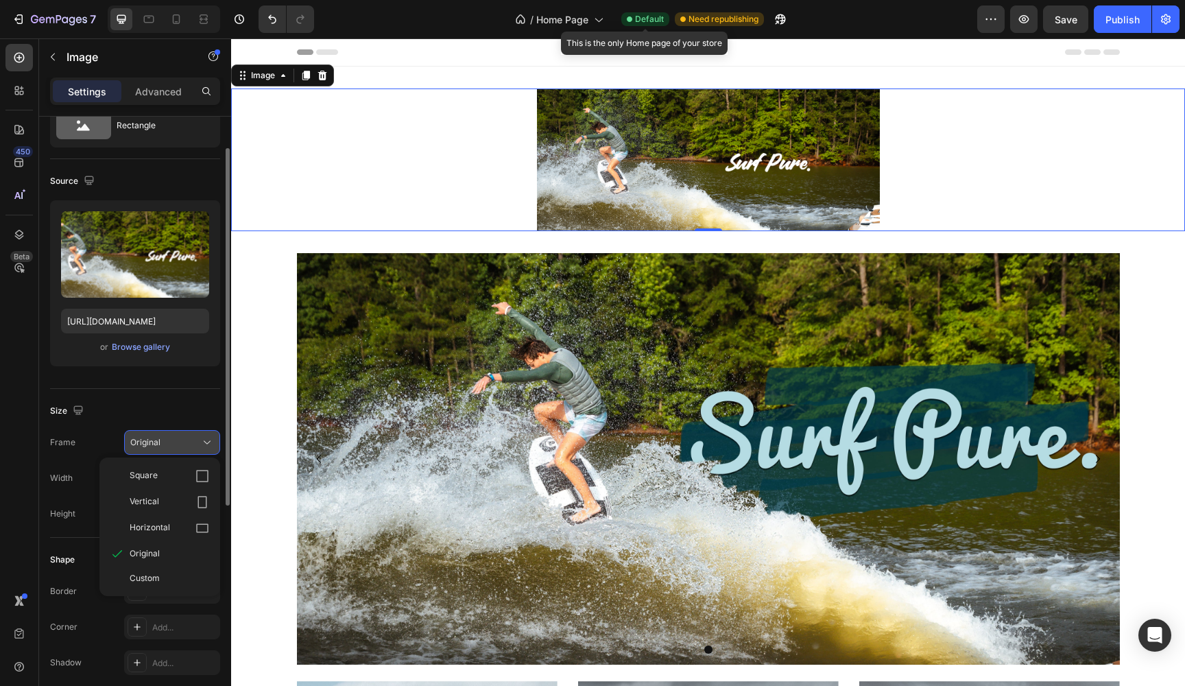
click at [172, 442] on div "Original" at bounding box center [163, 442] width 67 height 12
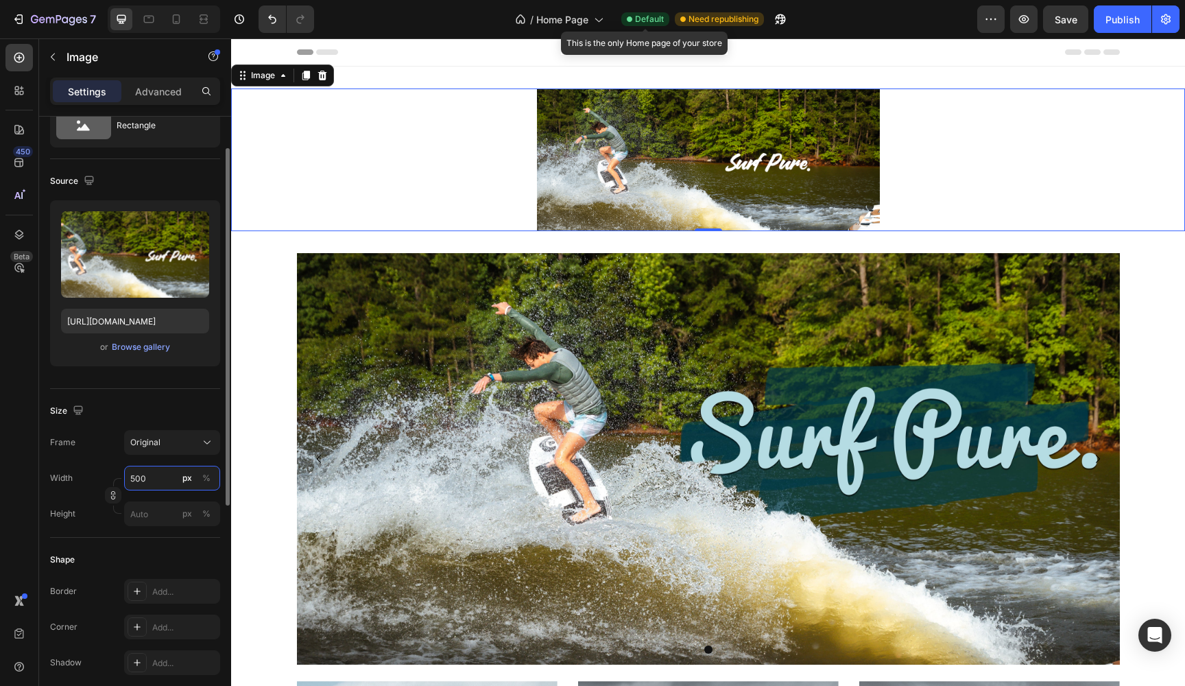
click at [149, 474] on input "500" at bounding box center [172, 478] width 96 height 25
click at [178, 506] on p "Full 100%" at bounding box center [170, 511] width 80 height 12
type input "100"
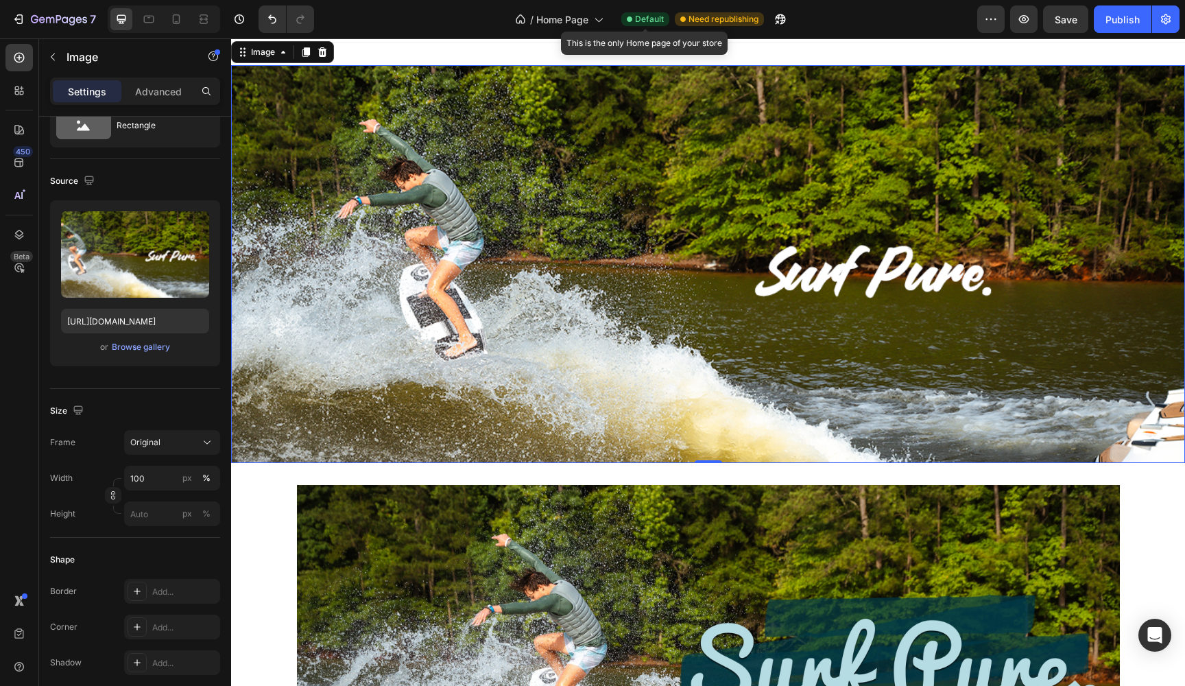
scroll to position [36, 0]
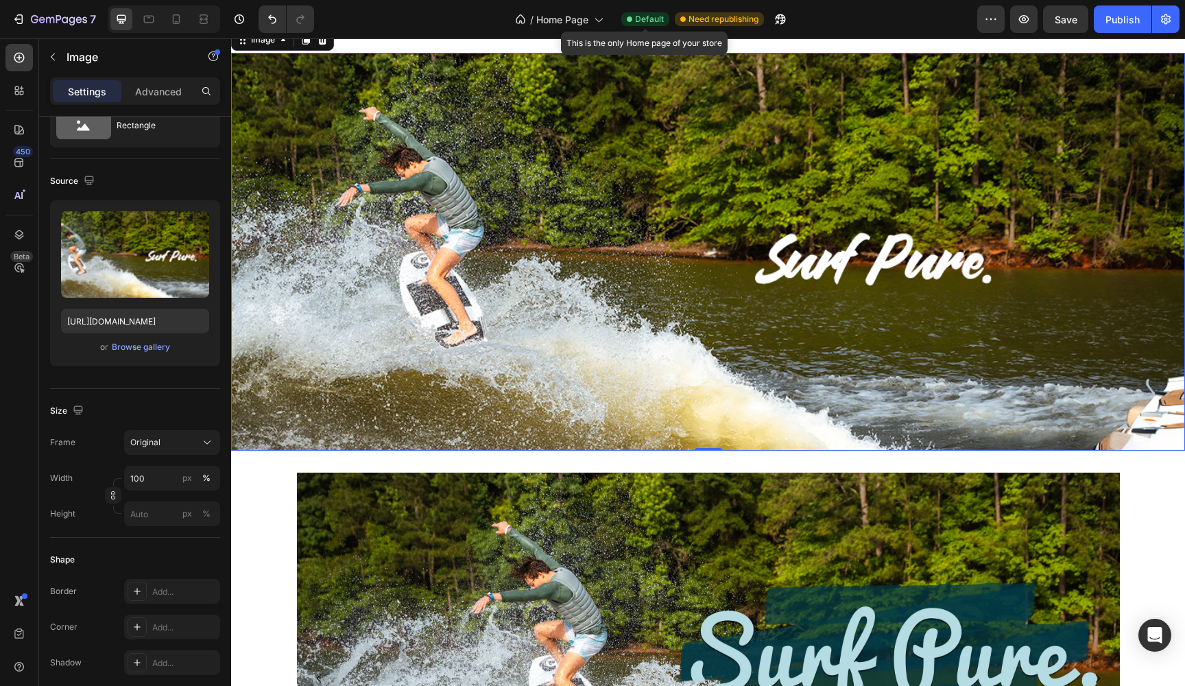
click at [559, 284] on img at bounding box center [708, 252] width 954 height 398
click at [707, 300] on img at bounding box center [708, 252] width 954 height 398
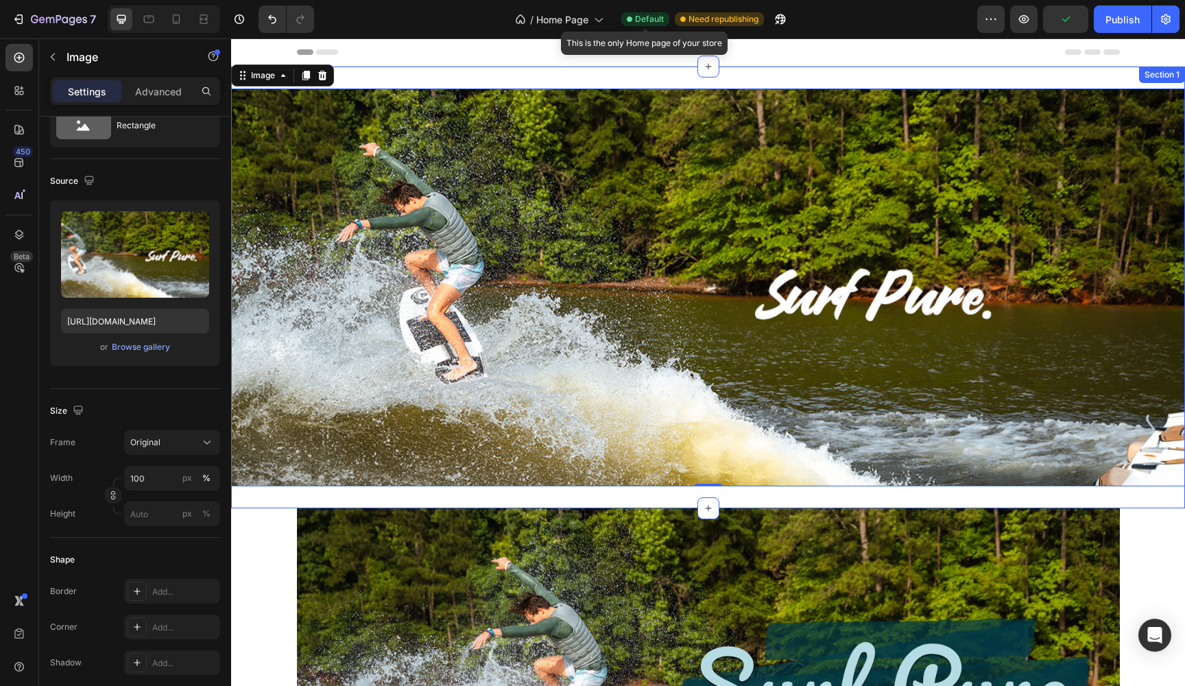
scroll to position [0, 0]
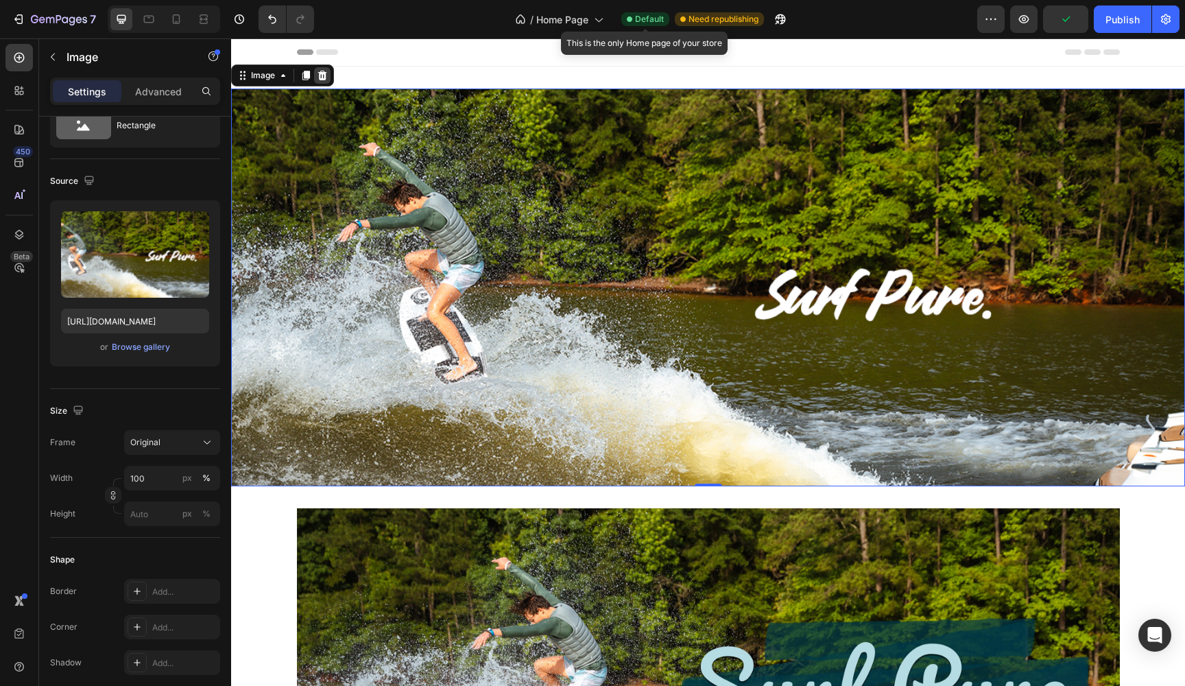
click at [321, 73] on icon at bounding box center [322, 76] width 9 height 10
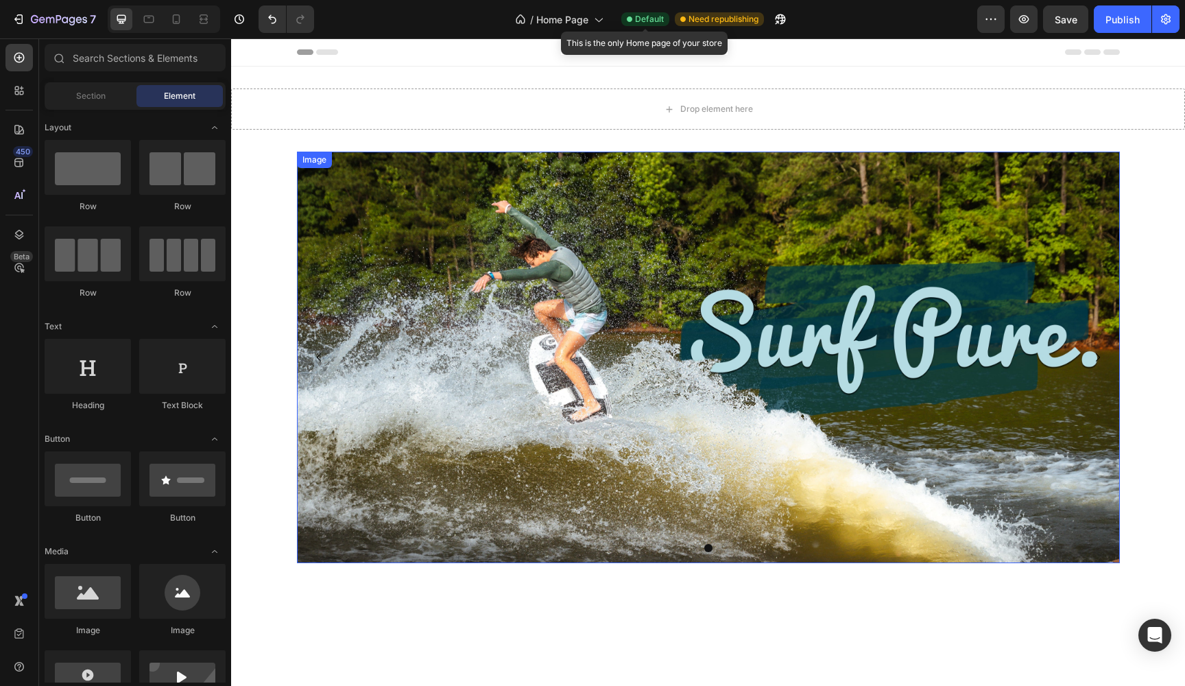
click at [377, 326] on img at bounding box center [708, 357] width 823 height 411
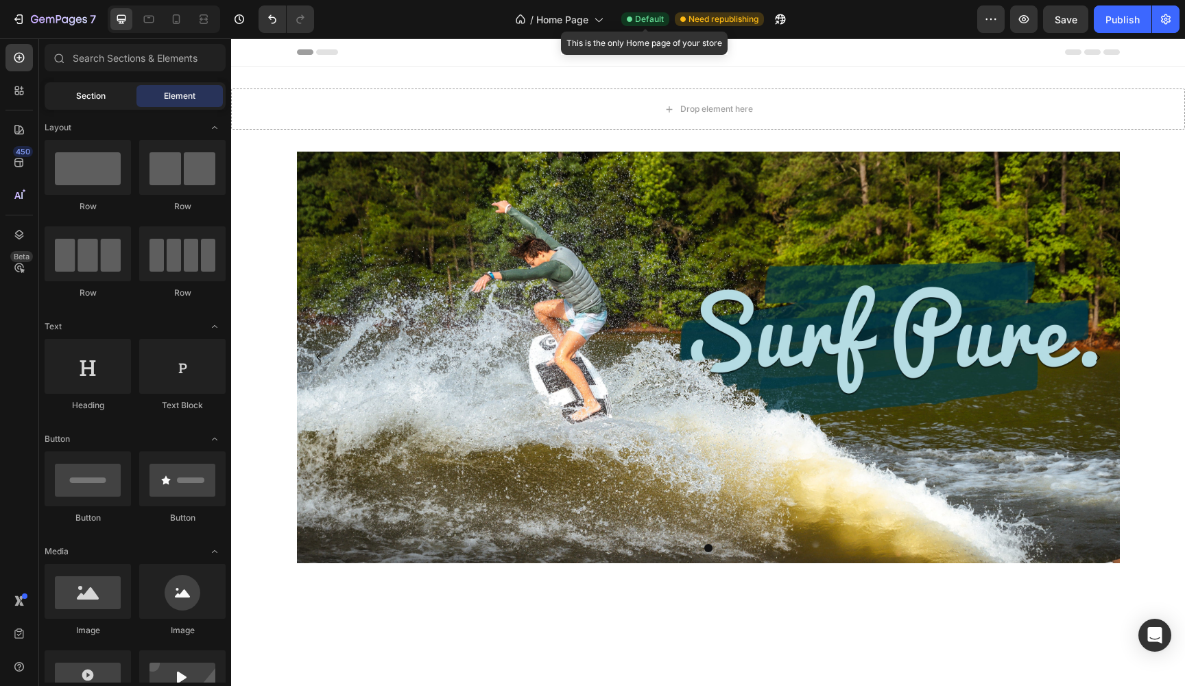
click at [90, 103] on div "Section" at bounding box center [90, 96] width 86 height 22
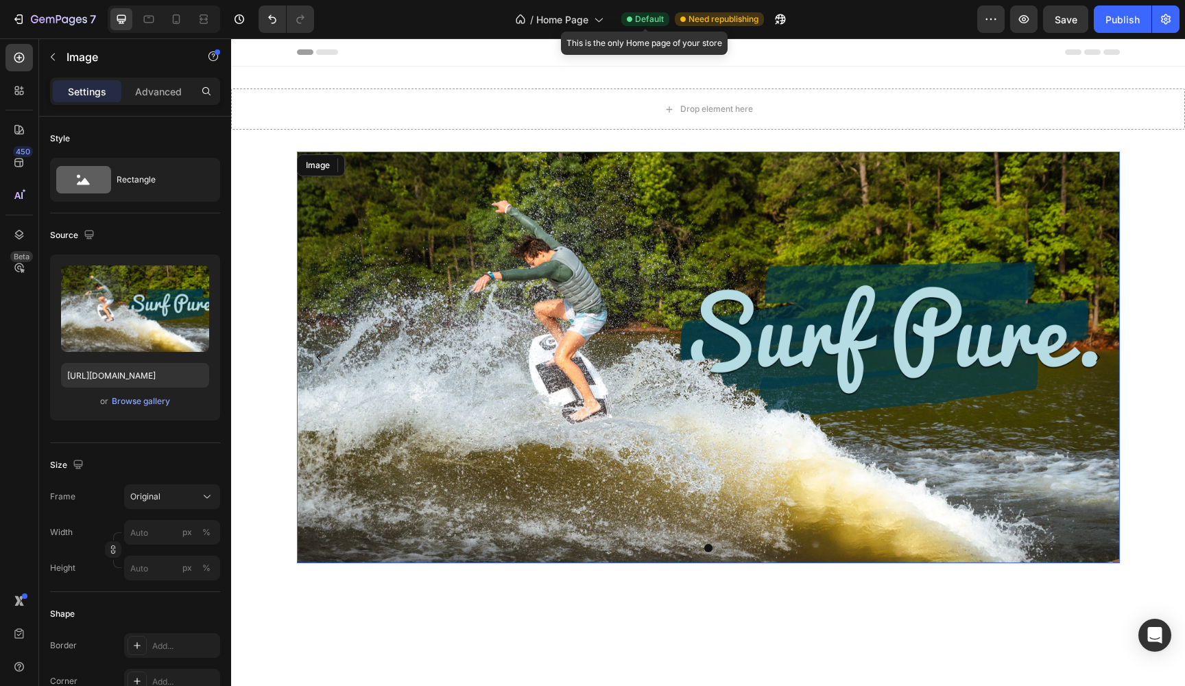
click at [372, 244] on img at bounding box center [708, 357] width 823 height 411
click at [73, 466] on icon "button" at bounding box center [78, 464] width 14 height 14
click at [485, 261] on img at bounding box center [708, 357] width 823 height 411
click at [138, 378] on input "[URL][DOMAIN_NAME]" at bounding box center [135, 375] width 148 height 25
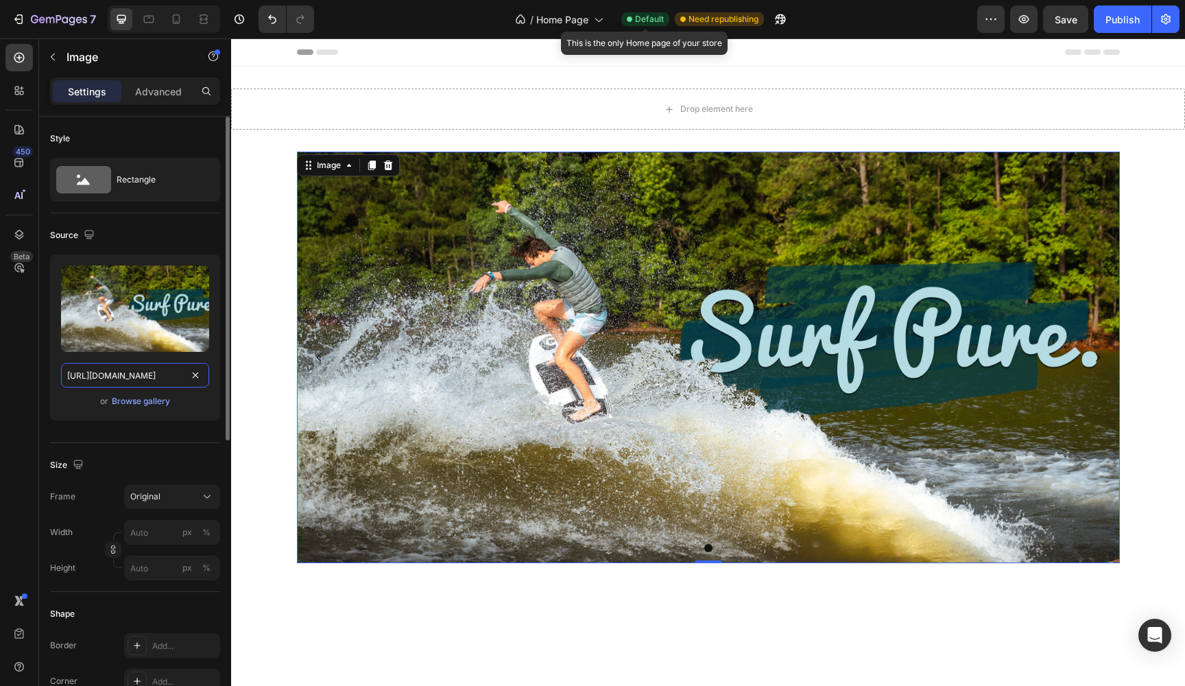
click at [138, 378] on input "[URL][DOMAIN_NAME]" at bounding box center [135, 375] width 148 height 25
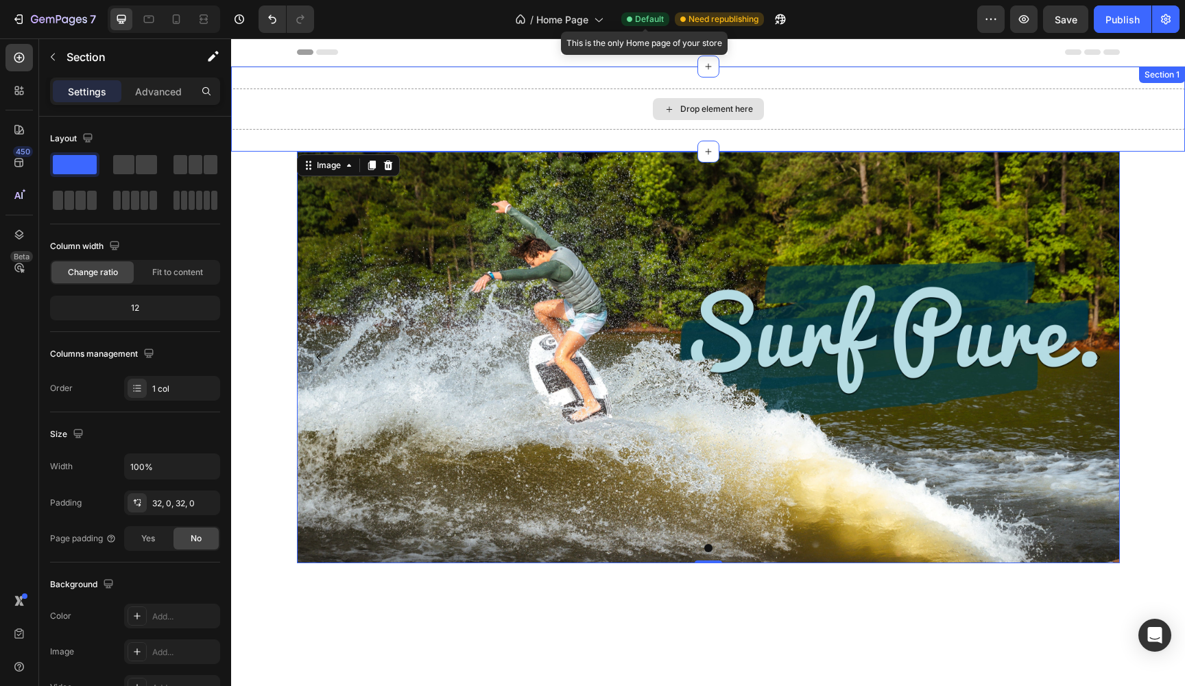
click at [562, 103] on div "Drop element here" at bounding box center [708, 108] width 954 height 41
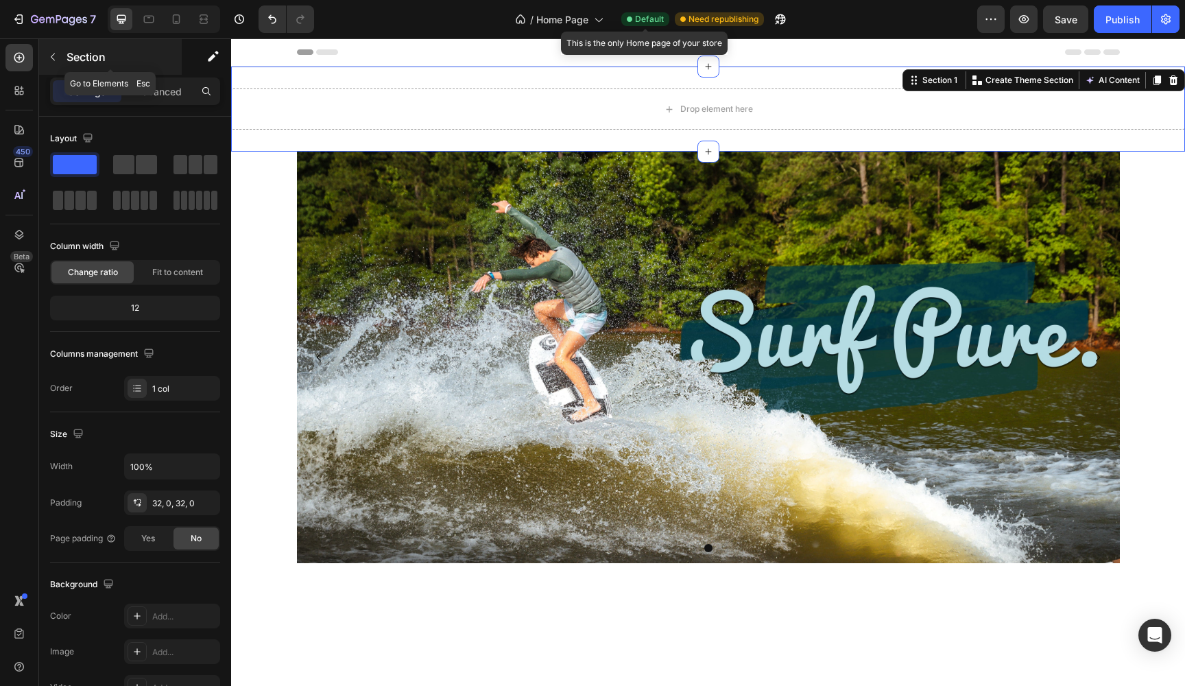
click at [60, 56] on button "button" at bounding box center [53, 57] width 22 height 22
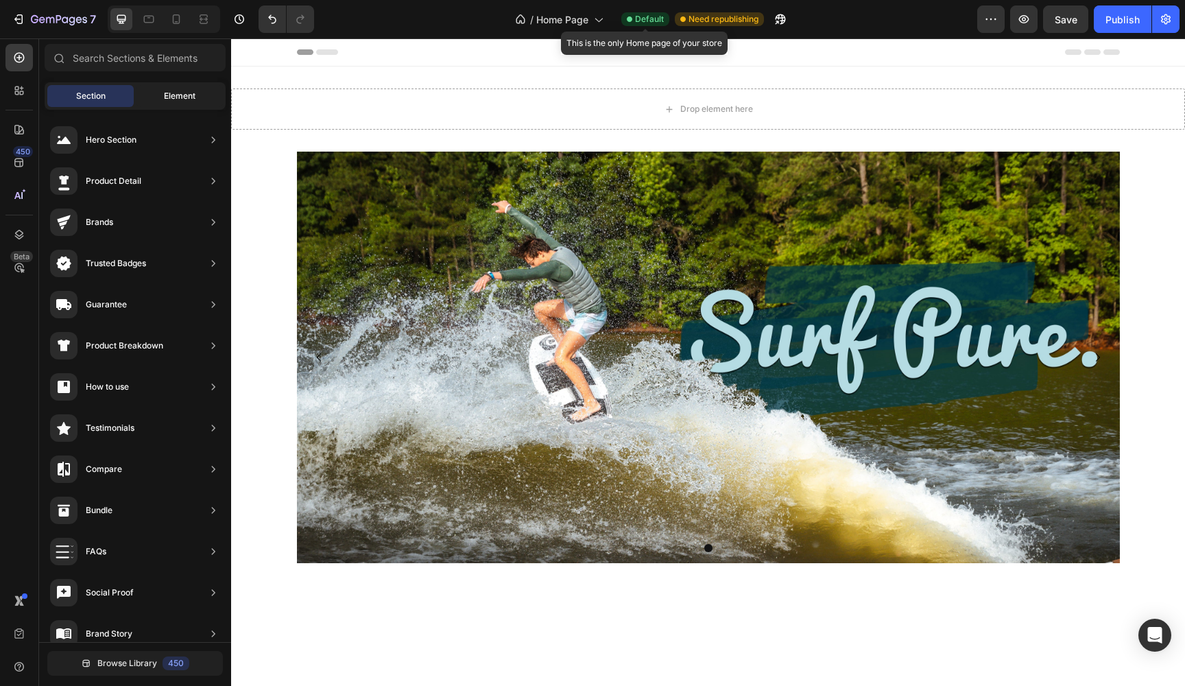
click at [173, 91] on span "Element" at bounding box center [180, 96] width 32 height 12
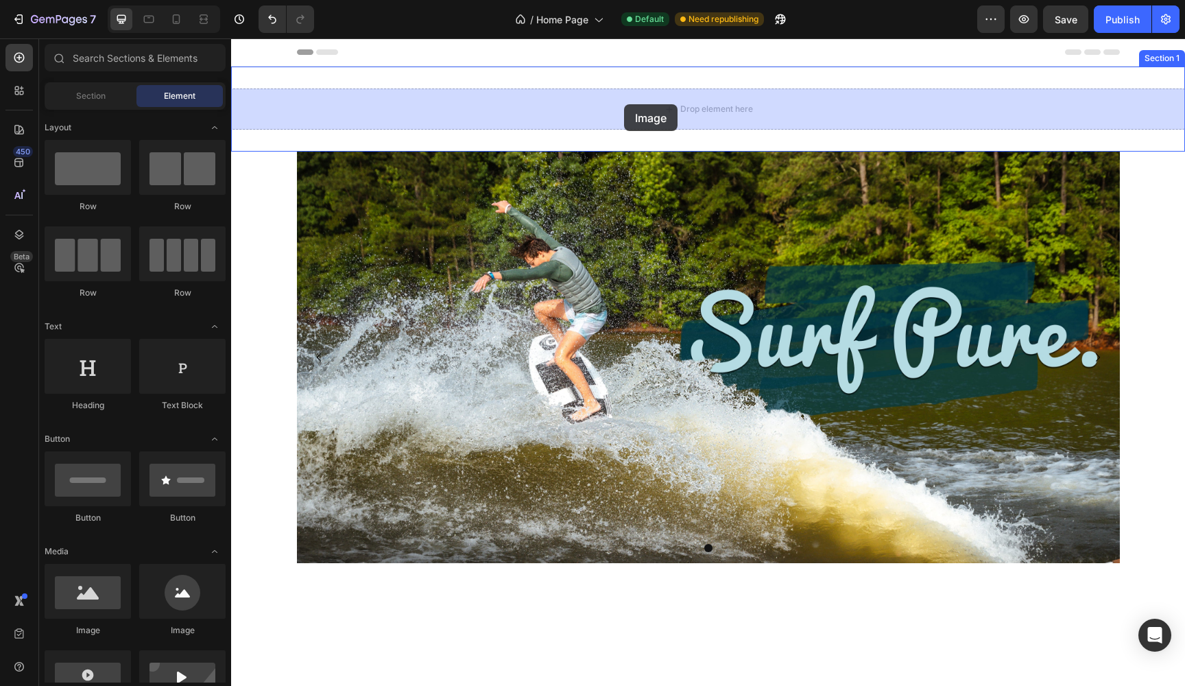
drag, startPoint x: 328, startPoint y: 635, endPoint x: 624, endPoint y: 104, distance: 607.7
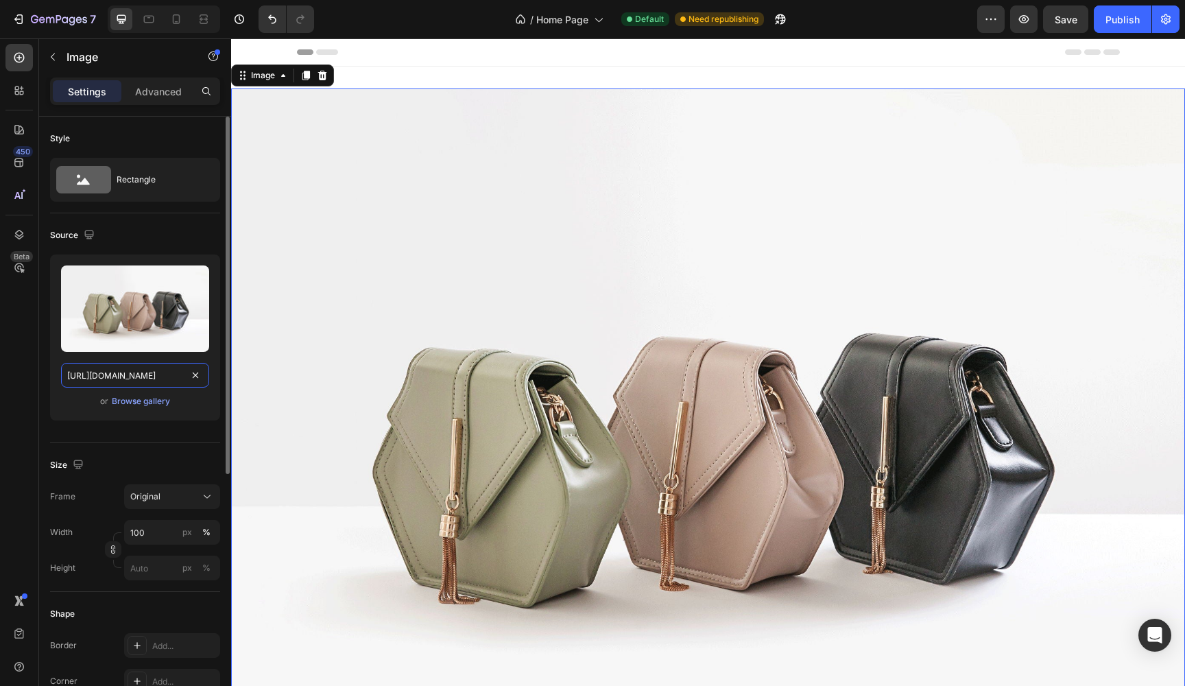
click at [143, 375] on input "[URL][DOMAIN_NAME]" at bounding box center [135, 375] width 148 height 25
click at [123, 374] on input "[URL][DOMAIN_NAME]" at bounding box center [135, 375] width 148 height 25
paste input "0625/5535/7402/files/gempages_499325345904723174-4941a320-ba68-4e98-bd42-2baecf…"
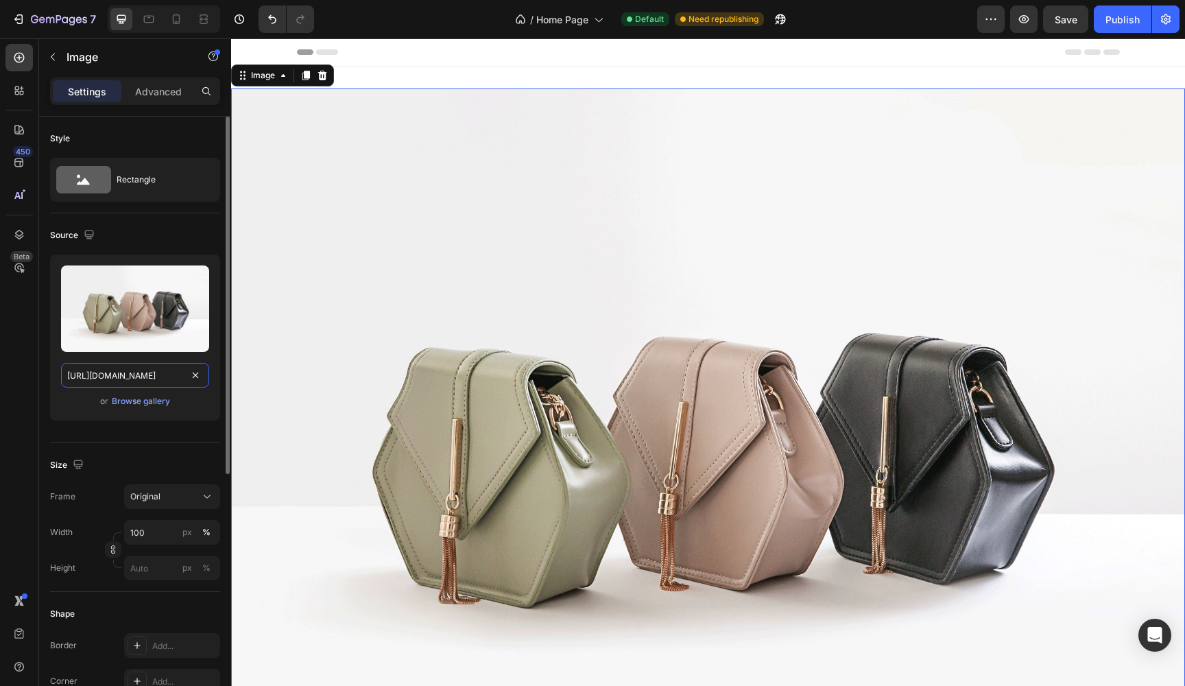
type input "[URL][DOMAIN_NAME]"
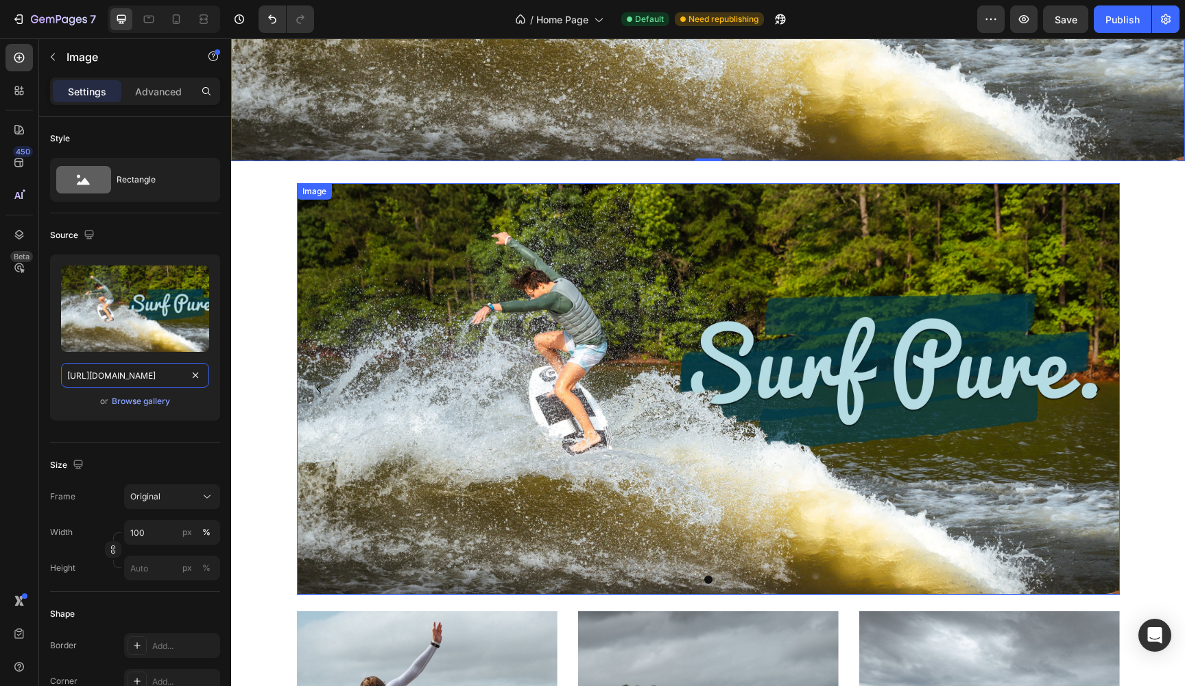
scroll to position [430, 0]
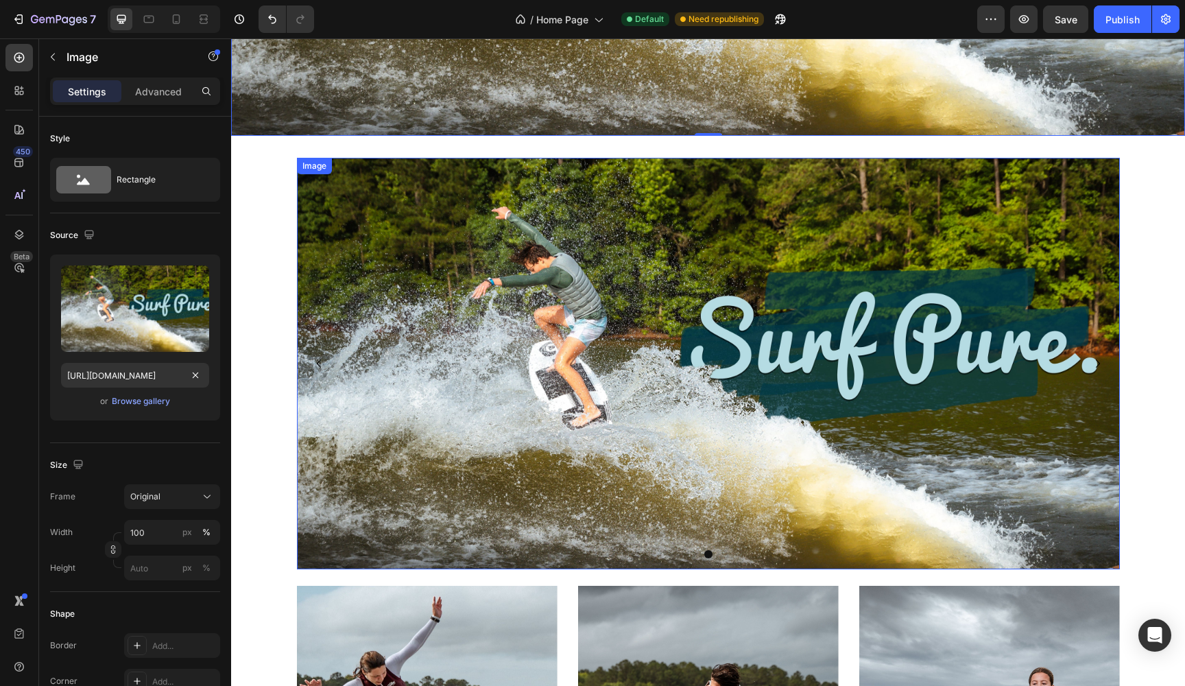
click at [849, 410] on img at bounding box center [708, 363] width 823 height 411
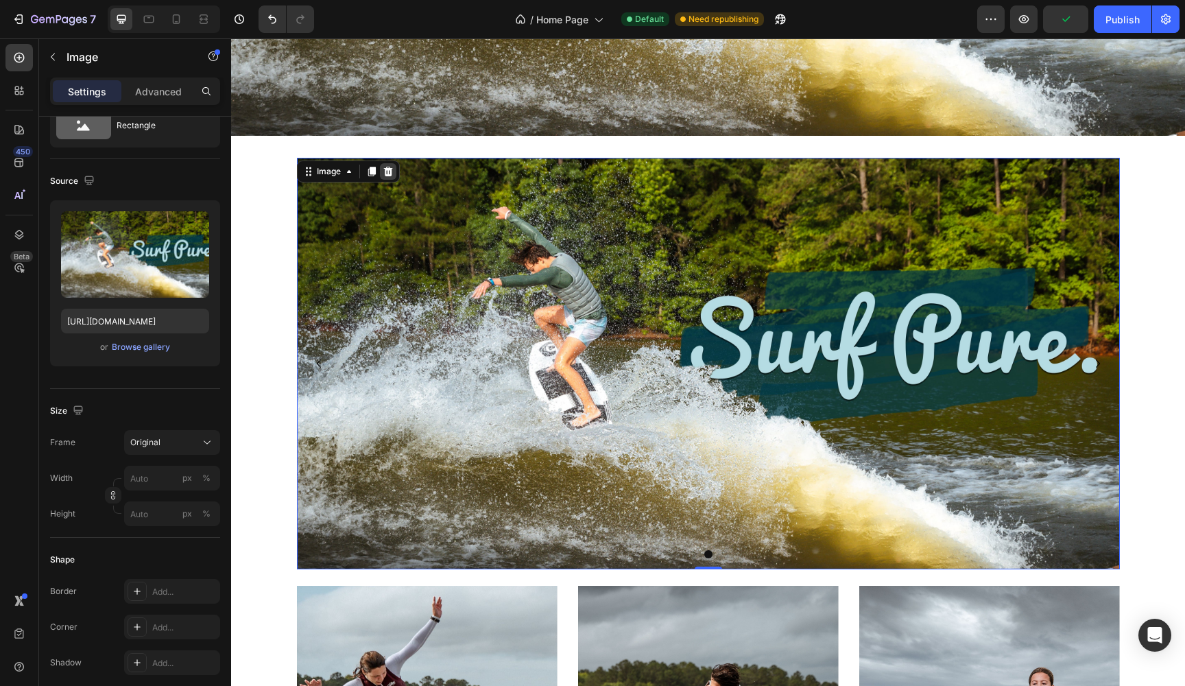
click at [391, 169] on icon at bounding box center [387, 171] width 9 height 10
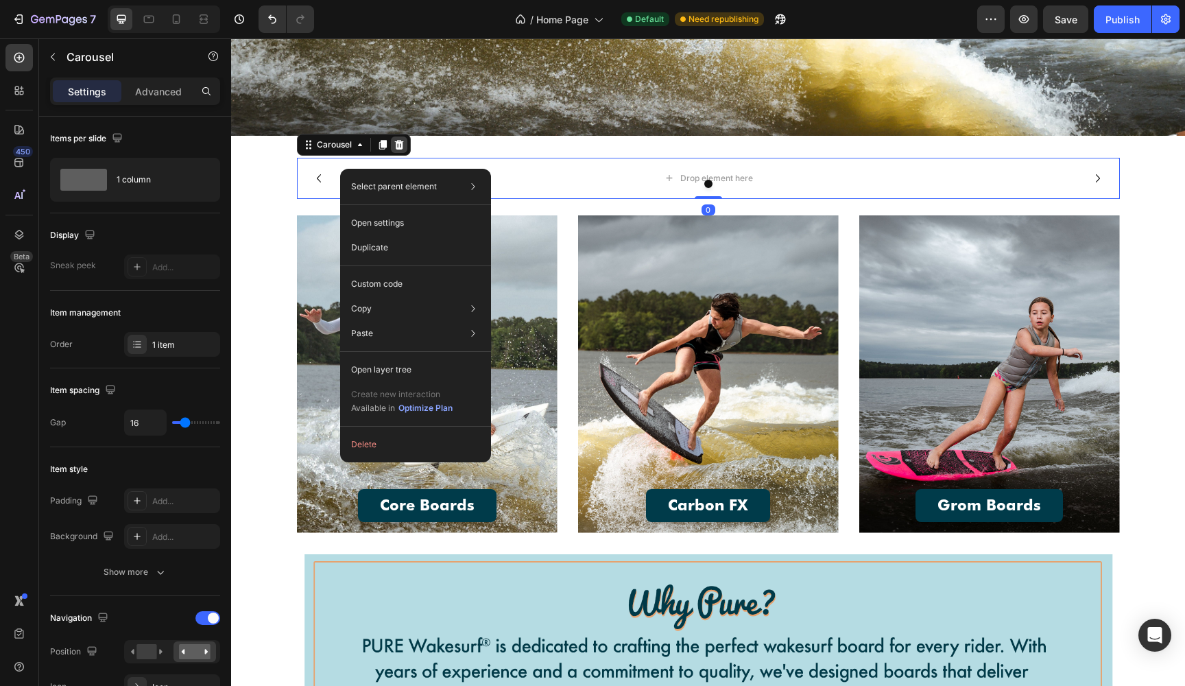
click at [402, 143] on icon at bounding box center [398, 144] width 9 height 10
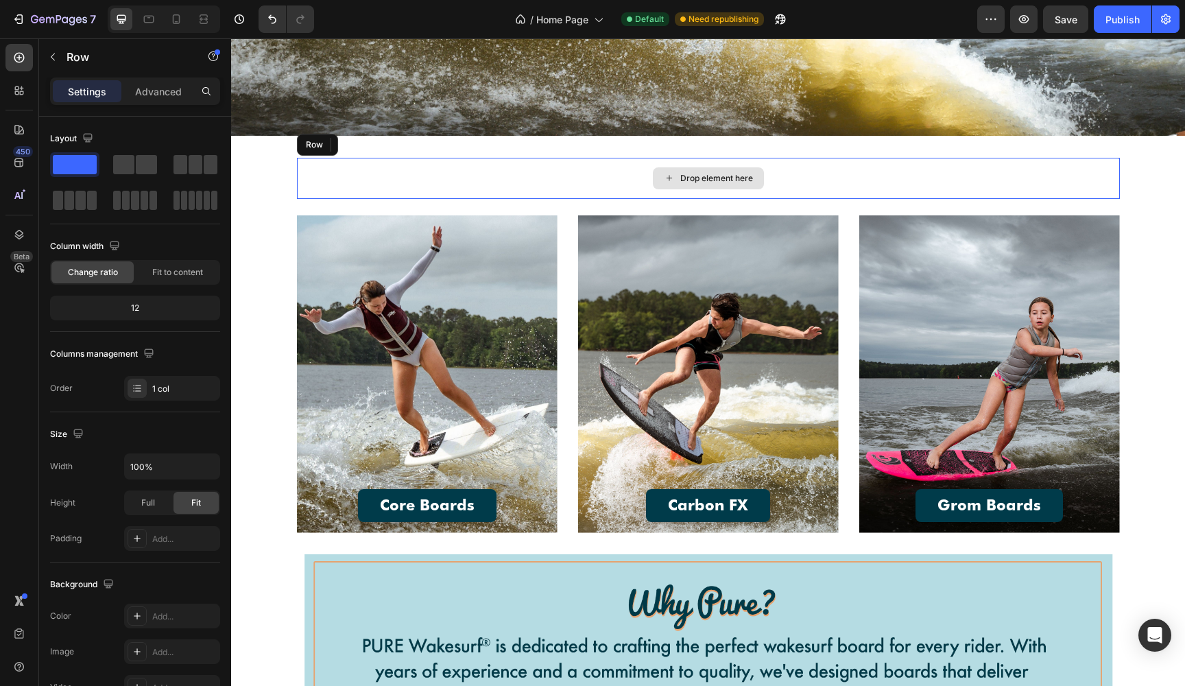
click at [351, 193] on div "Drop element here" at bounding box center [708, 178] width 823 height 41
click at [381, 143] on icon at bounding box center [380, 144] width 9 height 10
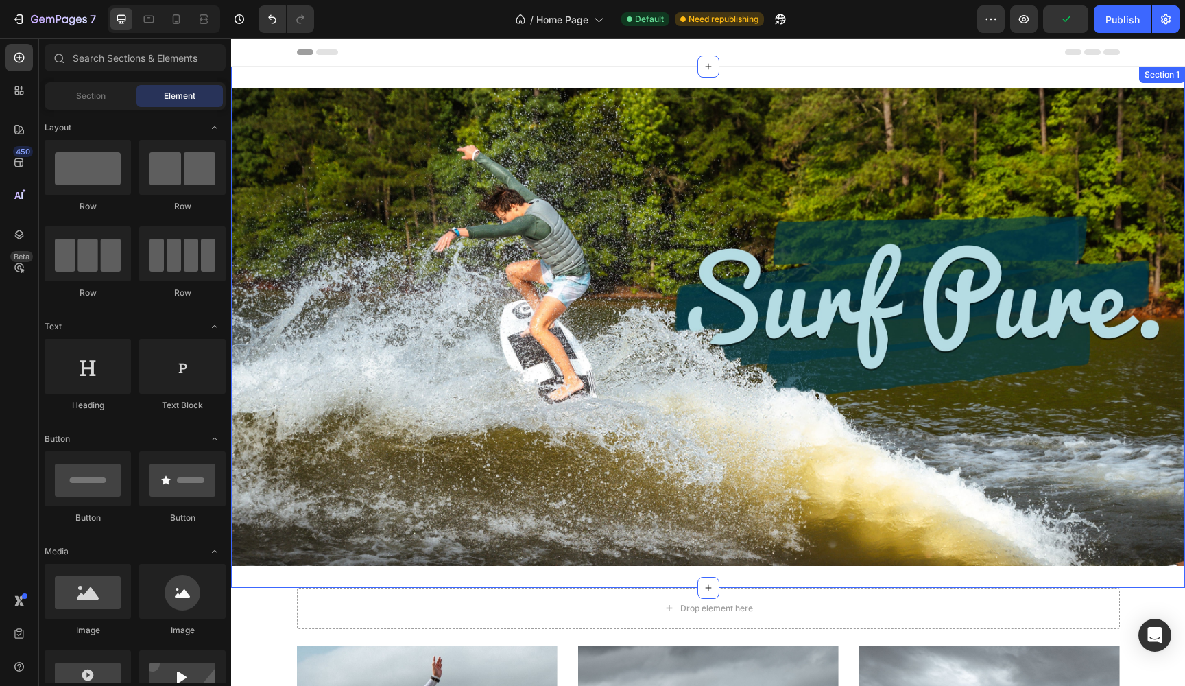
scroll to position [0, 0]
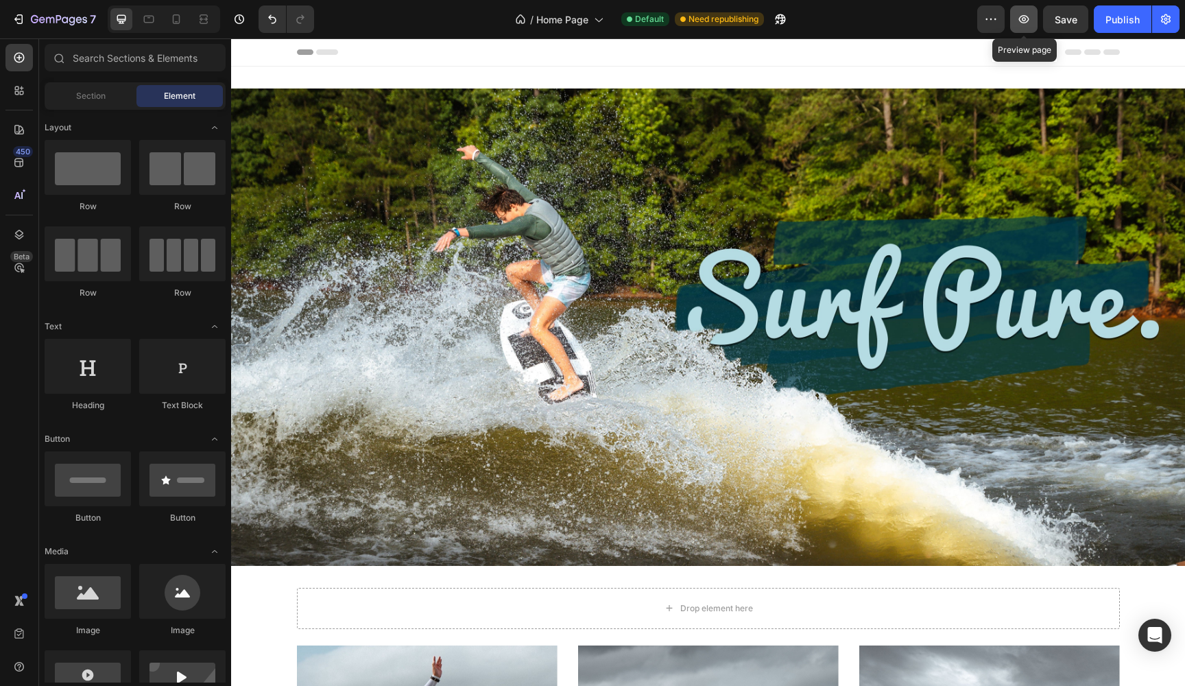
click at [1029, 12] on icon "button" at bounding box center [1024, 19] width 14 height 14
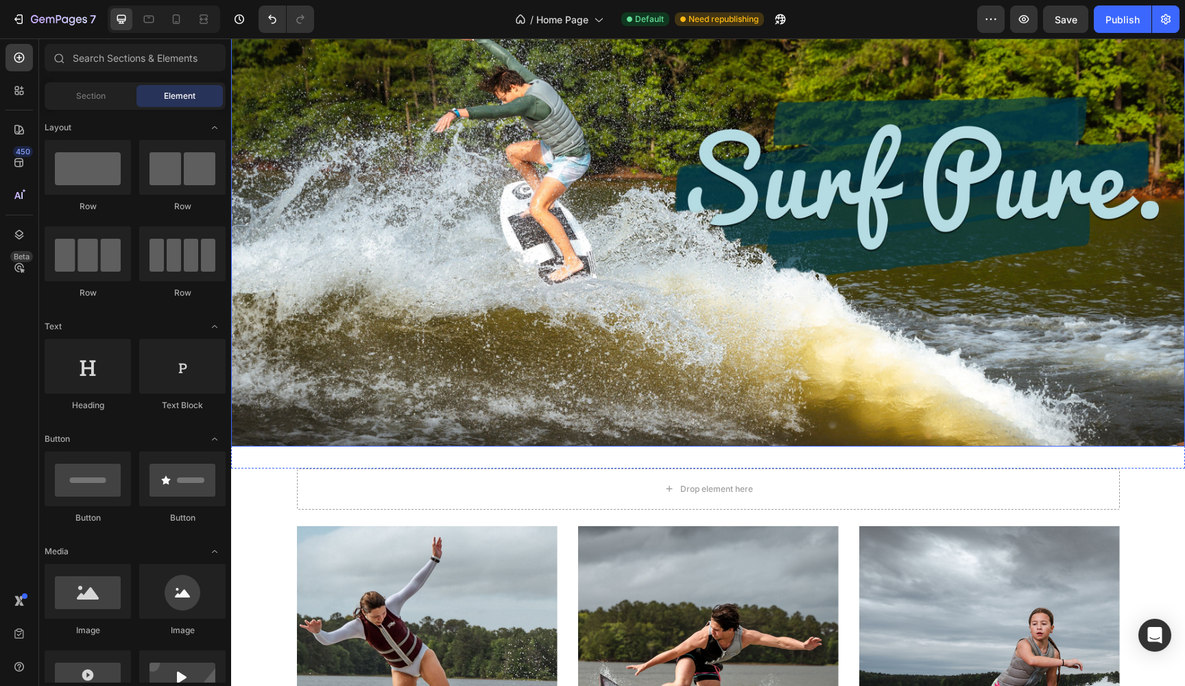
scroll to position [158, 0]
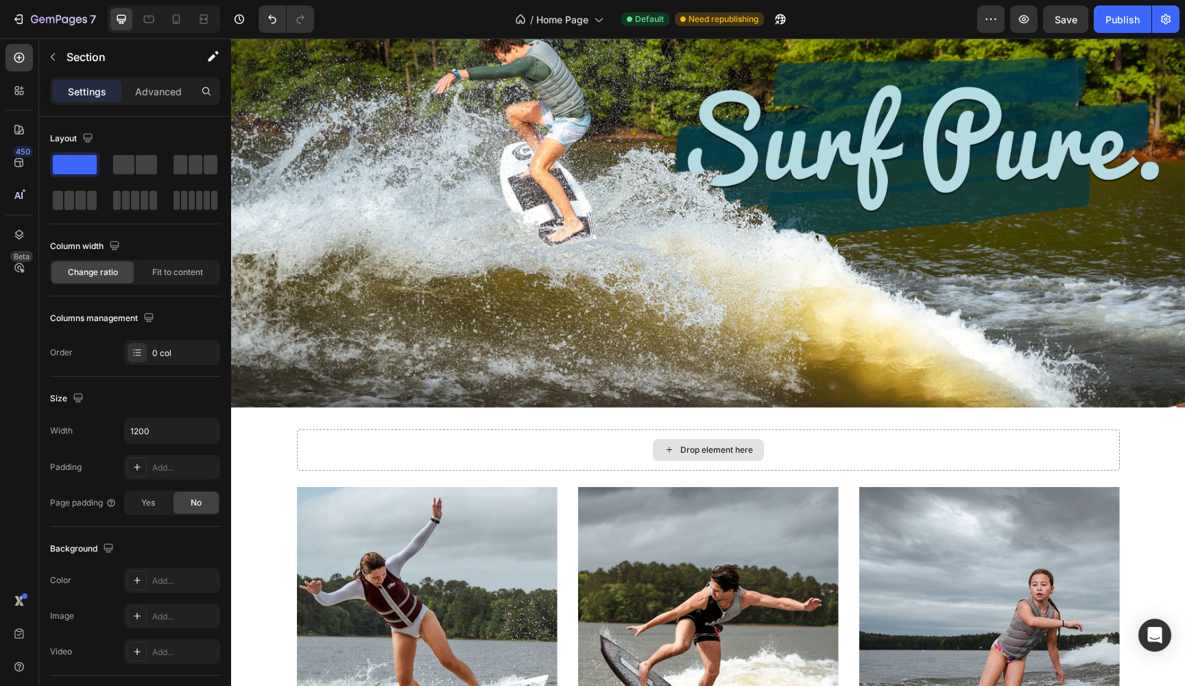
click at [458, 439] on div "Drop element here" at bounding box center [708, 449] width 823 height 41
click at [409, 449] on div "Drop element here" at bounding box center [708, 449] width 823 height 41
click at [331, 452] on div "Drop element here" at bounding box center [708, 449] width 823 height 41
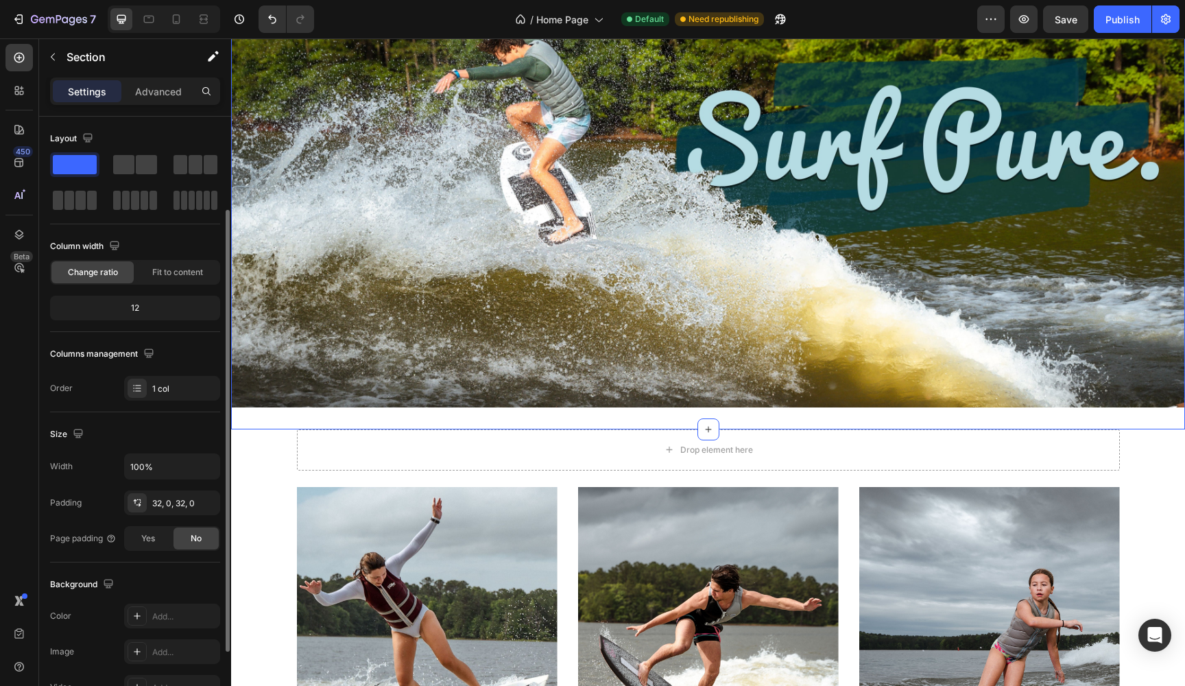
scroll to position [54, 0]
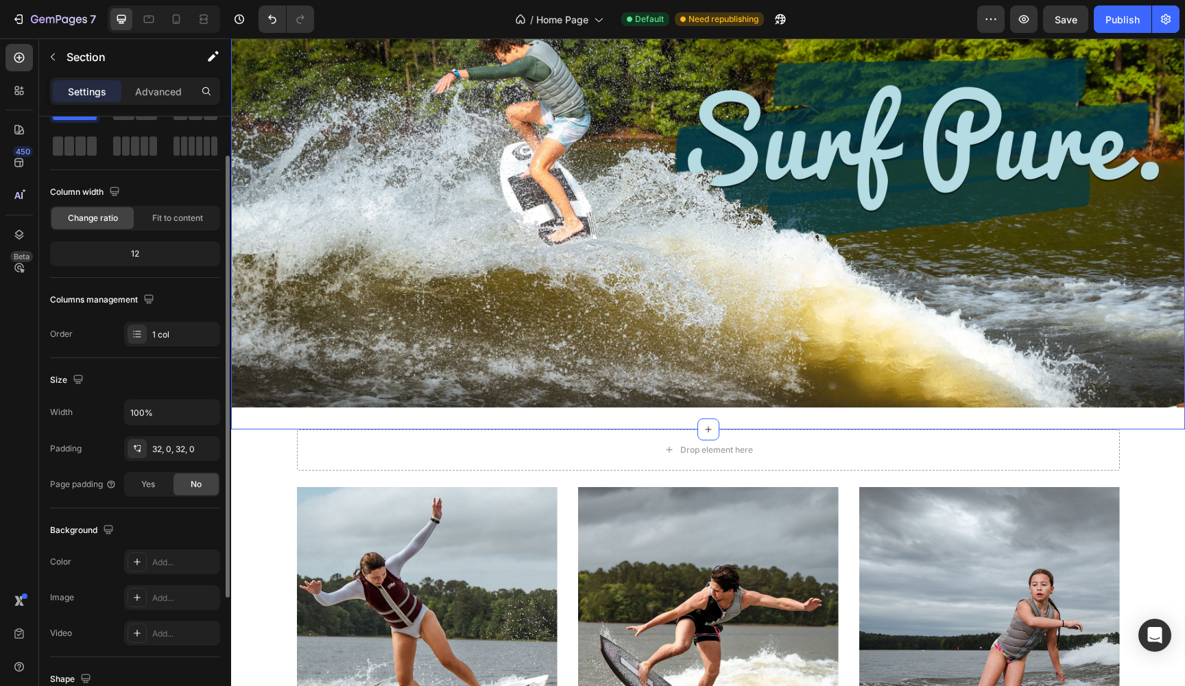
click at [324, 417] on div "Image Section 1 You can create reusable sections Create Theme Section AI Conten…" at bounding box center [708, 168] width 954 height 521
click at [205, 411] on icon "button" at bounding box center [206, 412] width 5 height 3
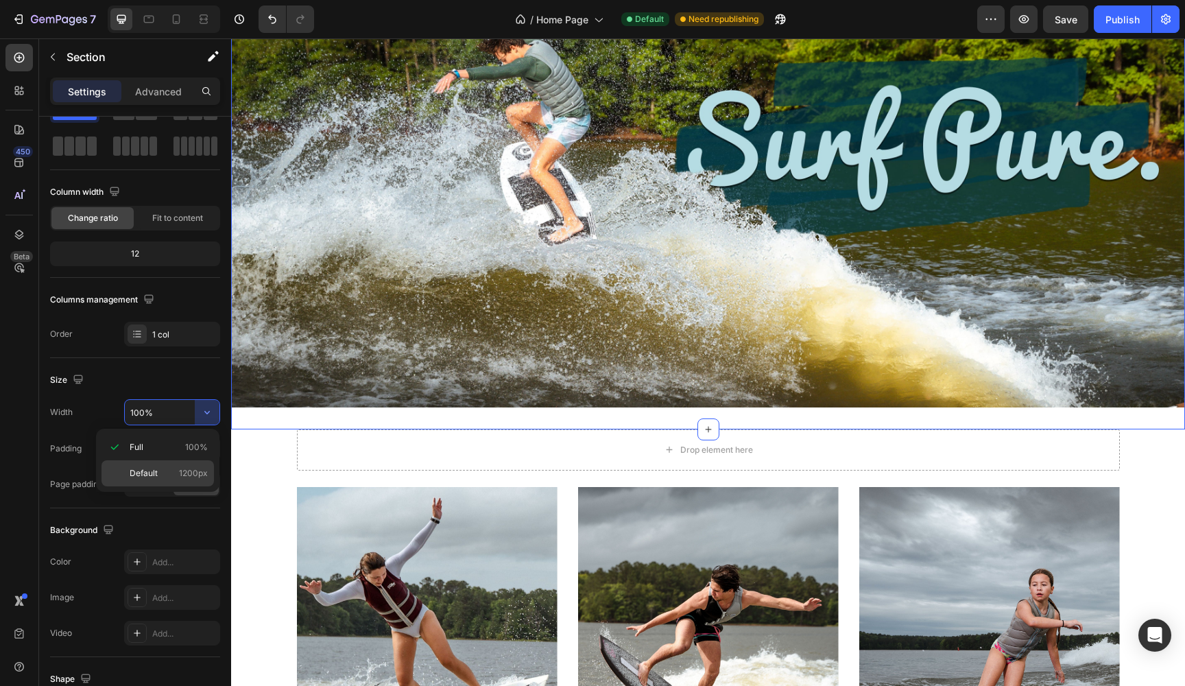
click at [137, 469] on span "Default" at bounding box center [144, 473] width 28 height 12
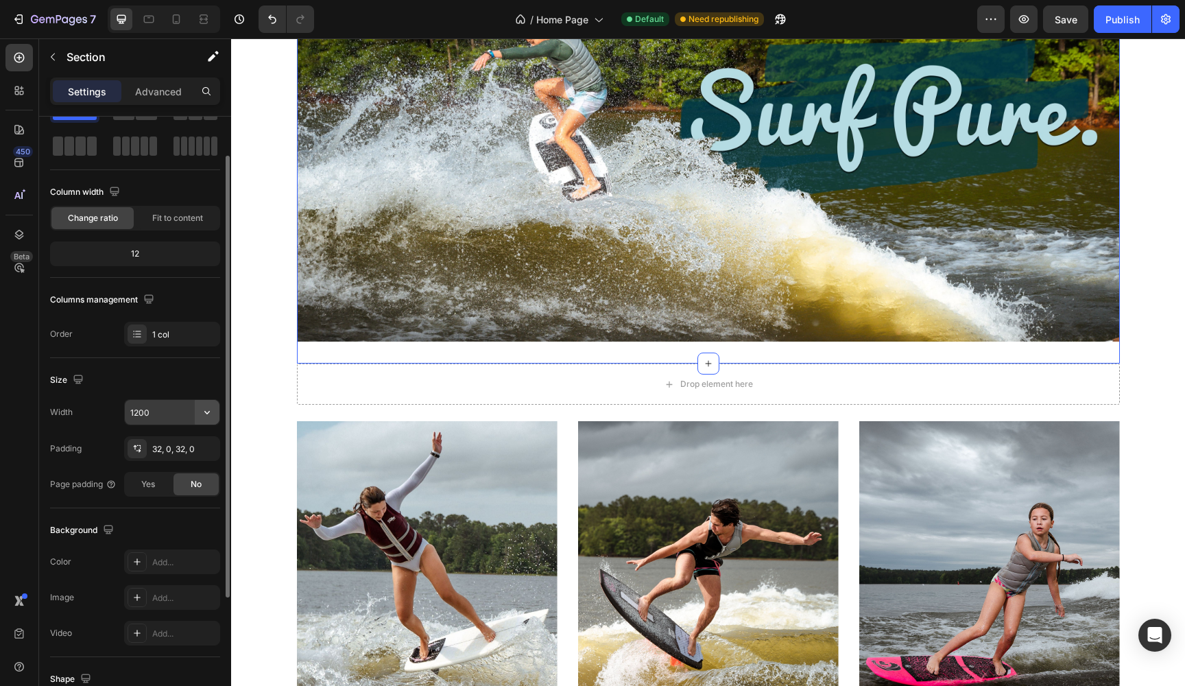
click at [211, 407] on icon "button" at bounding box center [207, 412] width 14 height 14
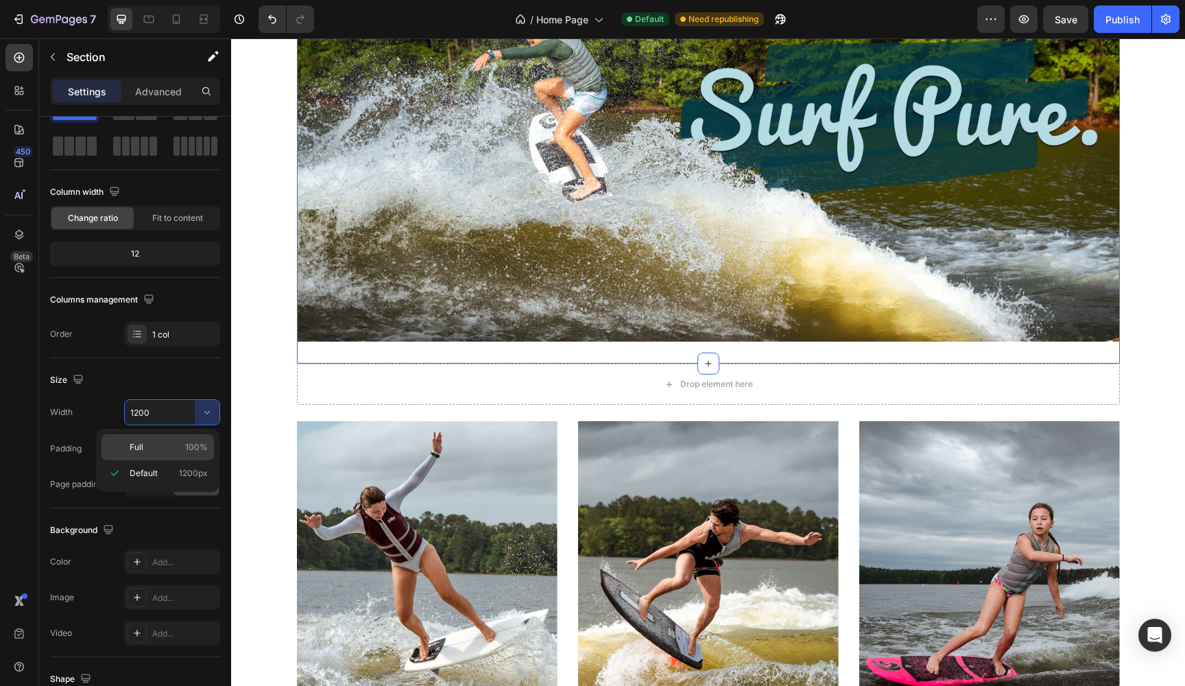
click at [153, 442] on p "Full 100%" at bounding box center [169, 447] width 78 height 12
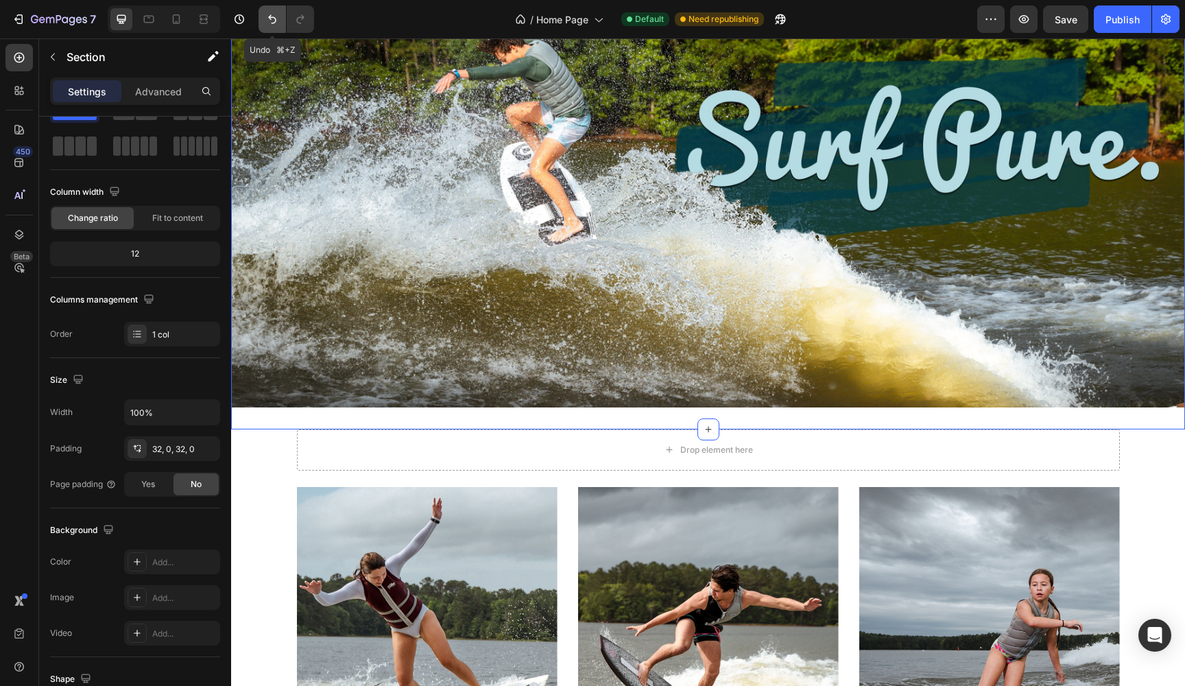
click at [277, 21] on icon "Undo/Redo" at bounding box center [272, 19] width 14 height 14
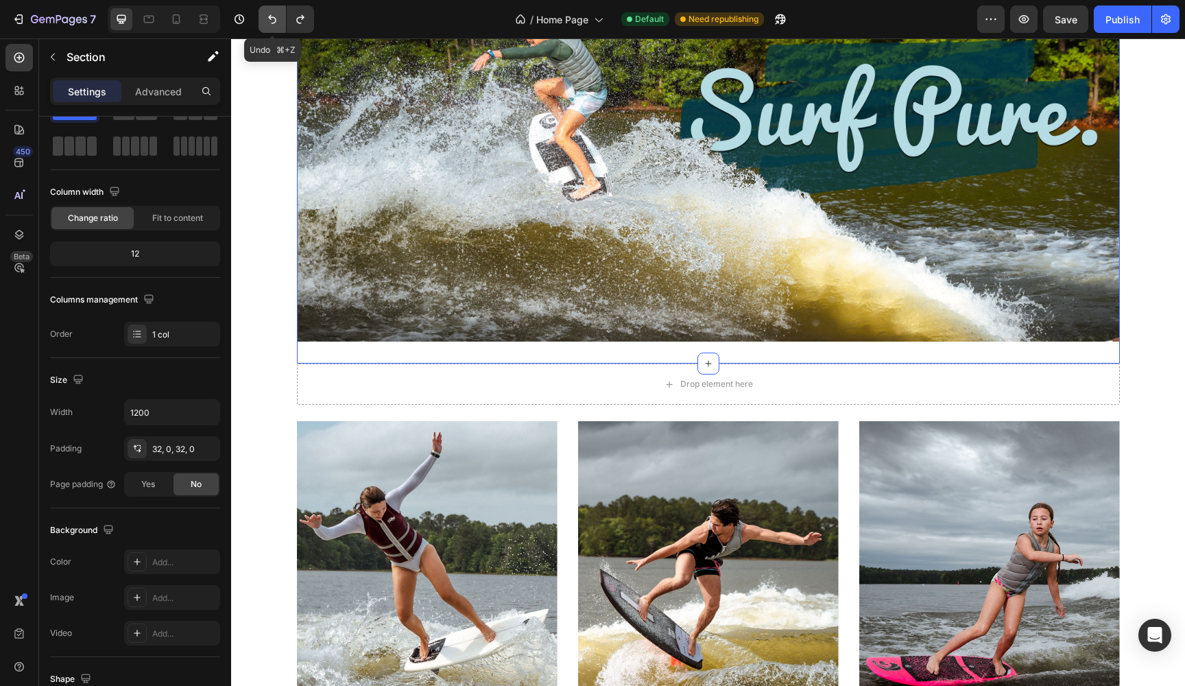
click at [277, 21] on icon "Undo/Redo" at bounding box center [272, 19] width 14 height 14
type input "100%"
click at [277, 21] on icon "Undo/Redo" at bounding box center [272, 19] width 14 height 14
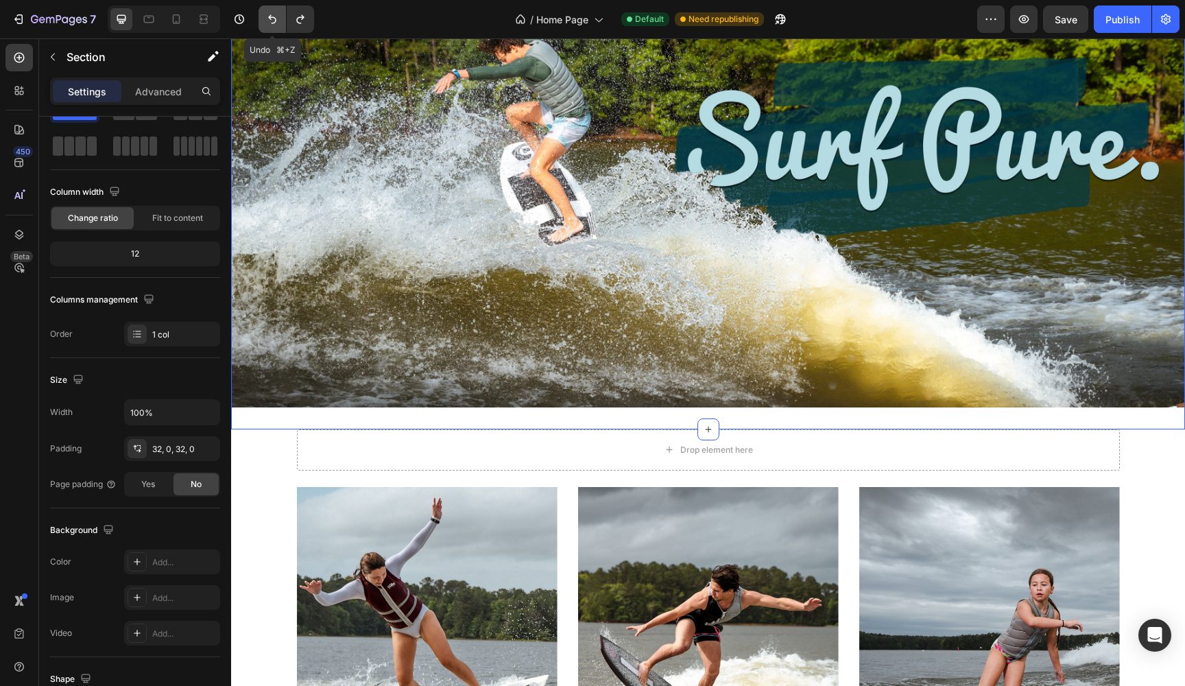
click at [277, 21] on icon "Undo/Redo" at bounding box center [272, 19] width 14 height 14
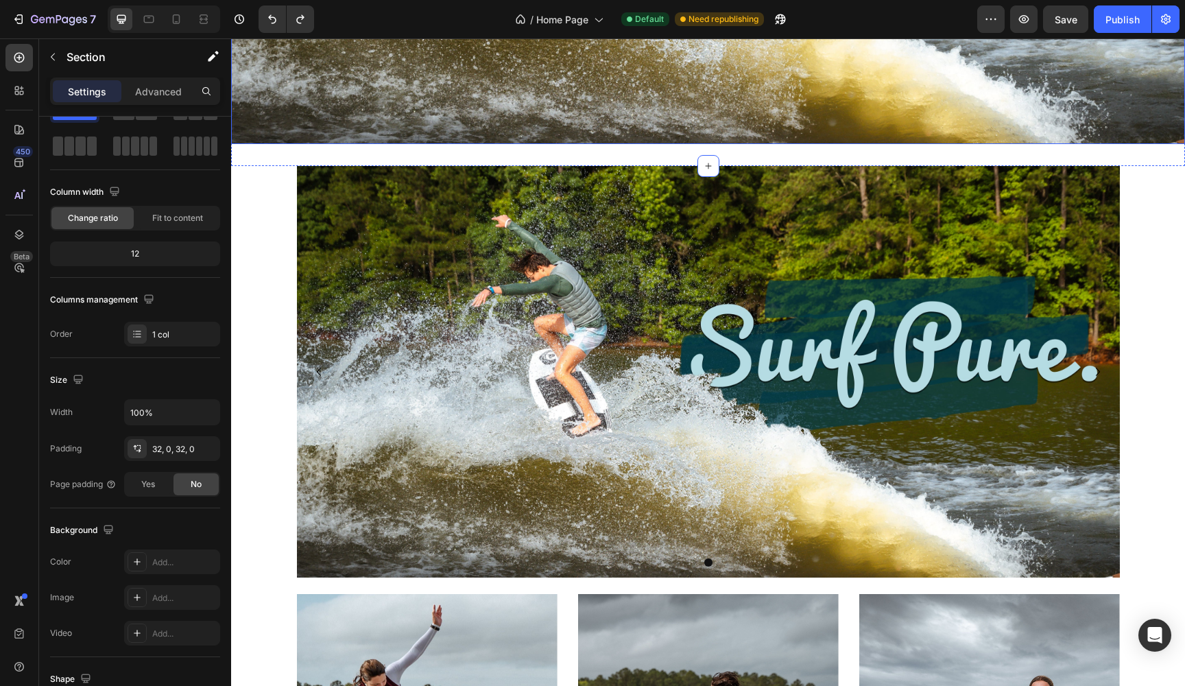
scroll to position [450, 0]
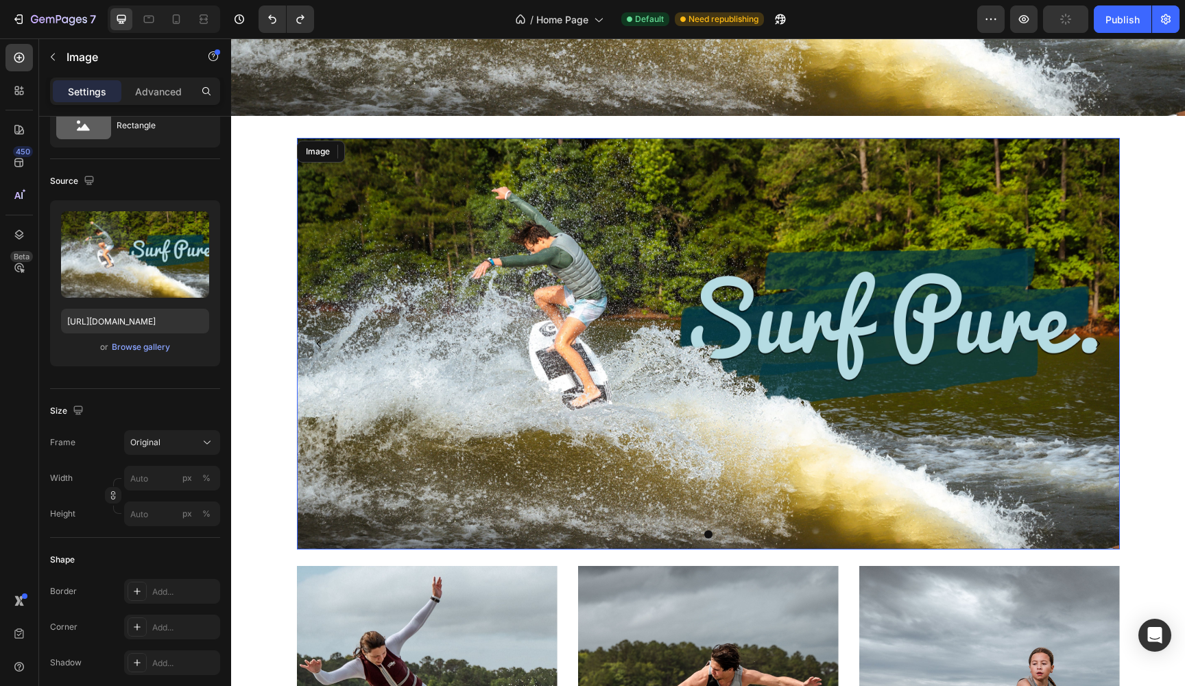
click at [408, 358] on img at bounding box center [708, 343] width 823 height 411
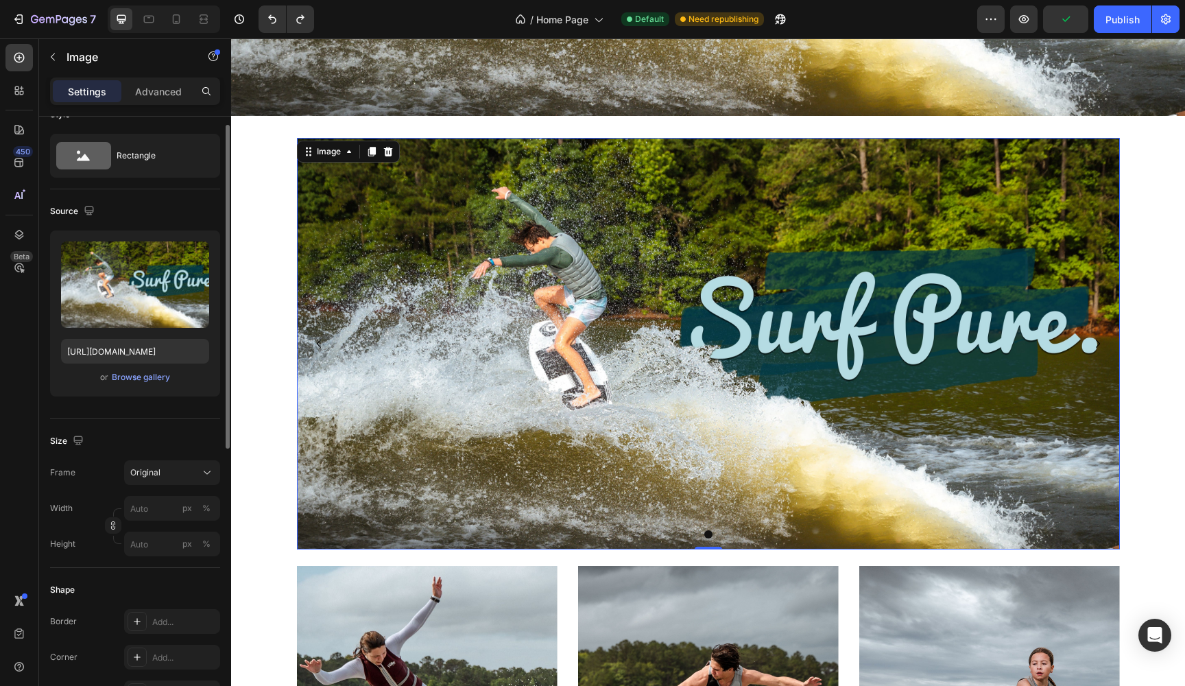
scroll to position [24, 0]
click at [162, 511] on input "px %" at bounding box center [172, 508] width 96 height 25
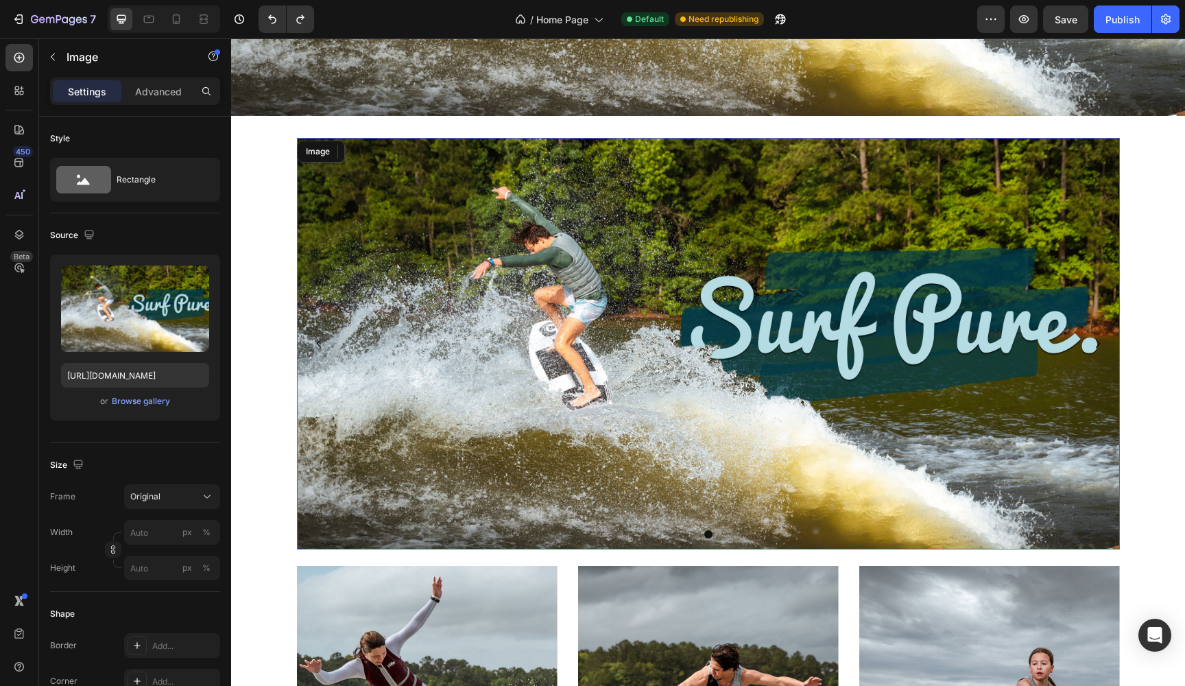
click at [381, 383] on img at bounding box center [708, 343] width 823 height 411
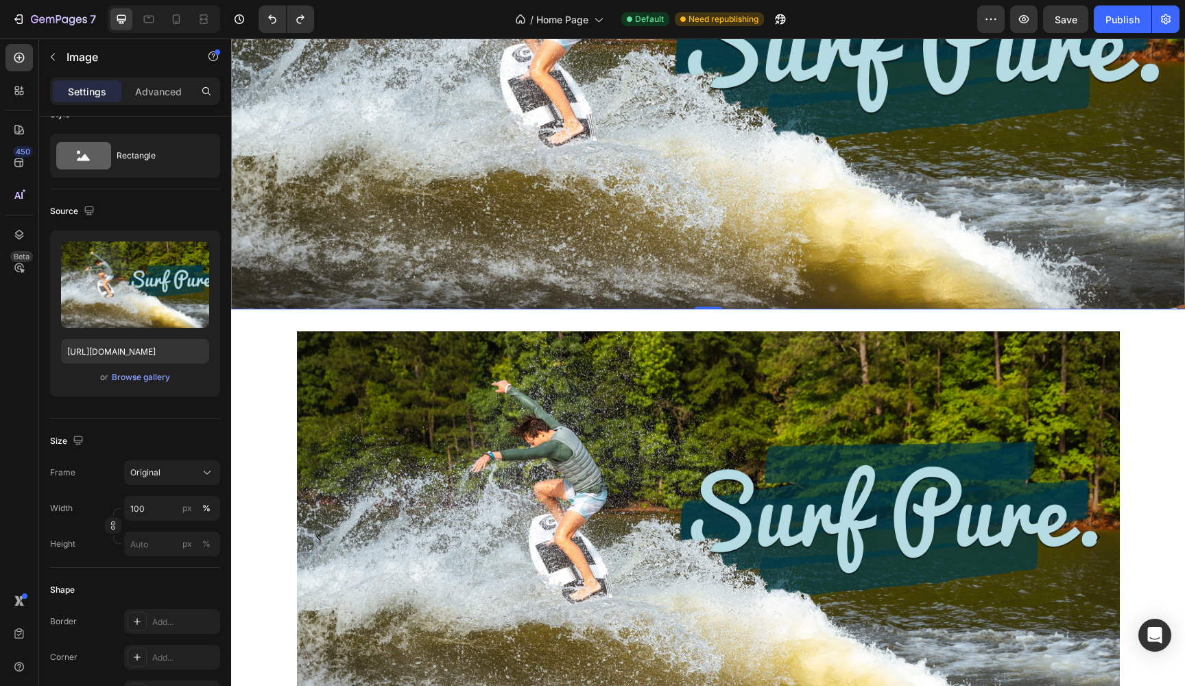
scroll to position [251, 0]
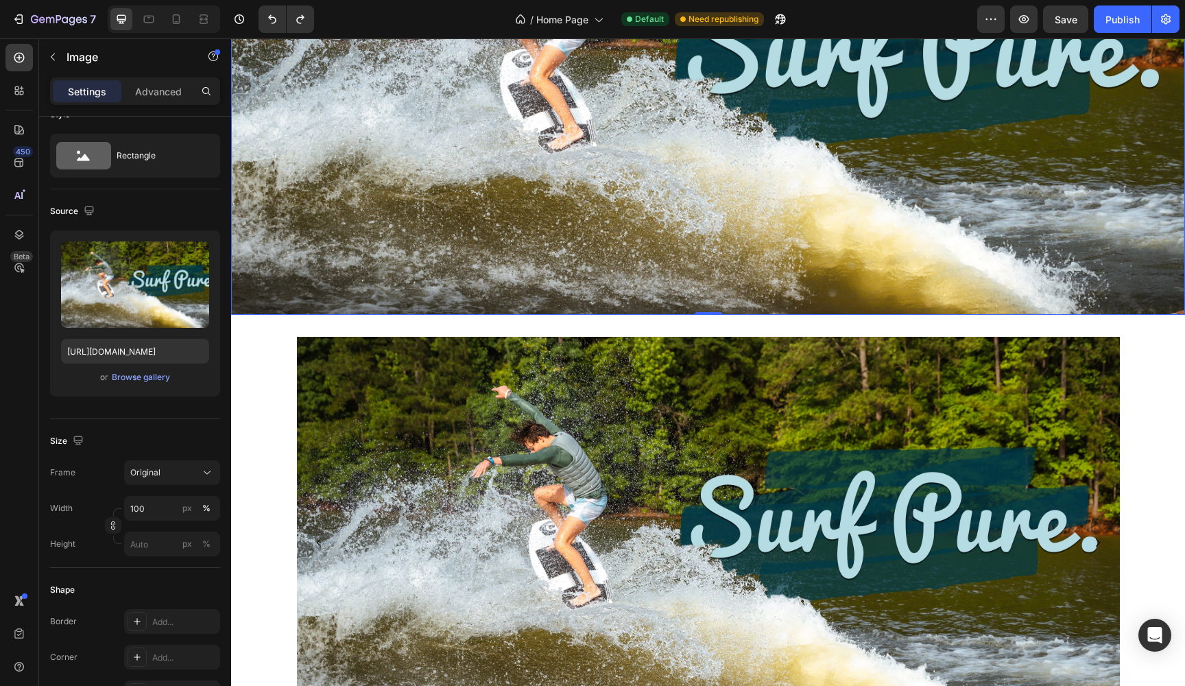
click at [470, 159] on img at bounding box center [708, 76] width 954 height 477
click at [162, 514] on input "100" at bounding box center [172, 508] width 96 height 25
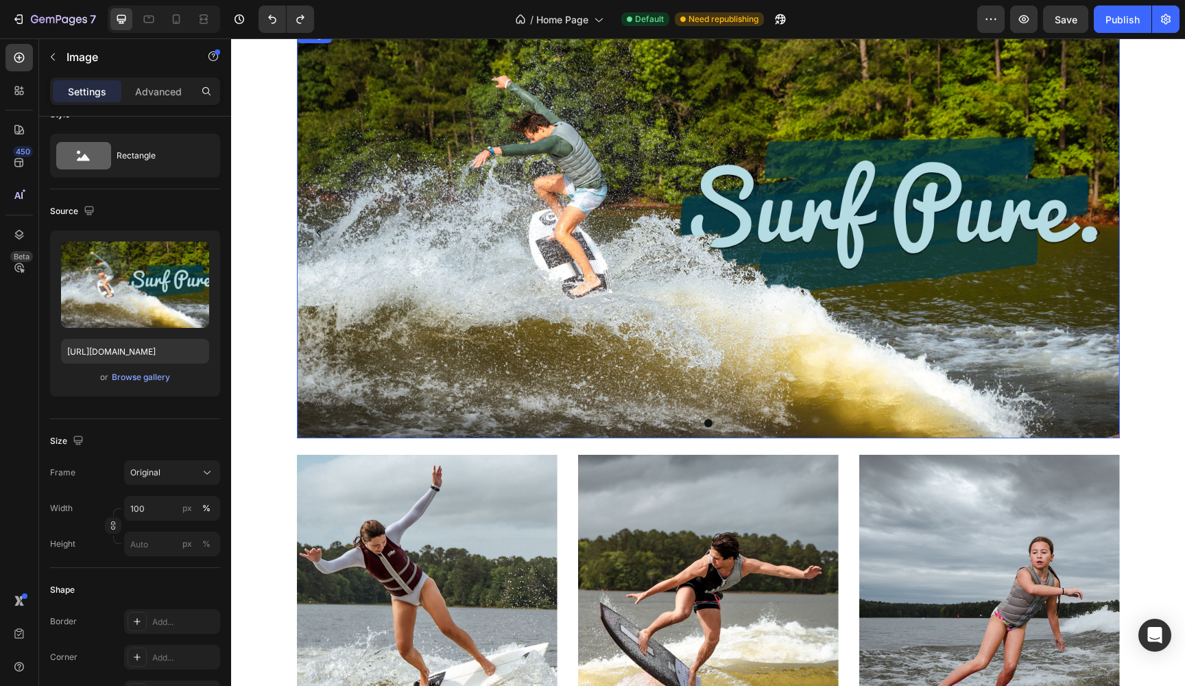
scroll to position [557, 0]
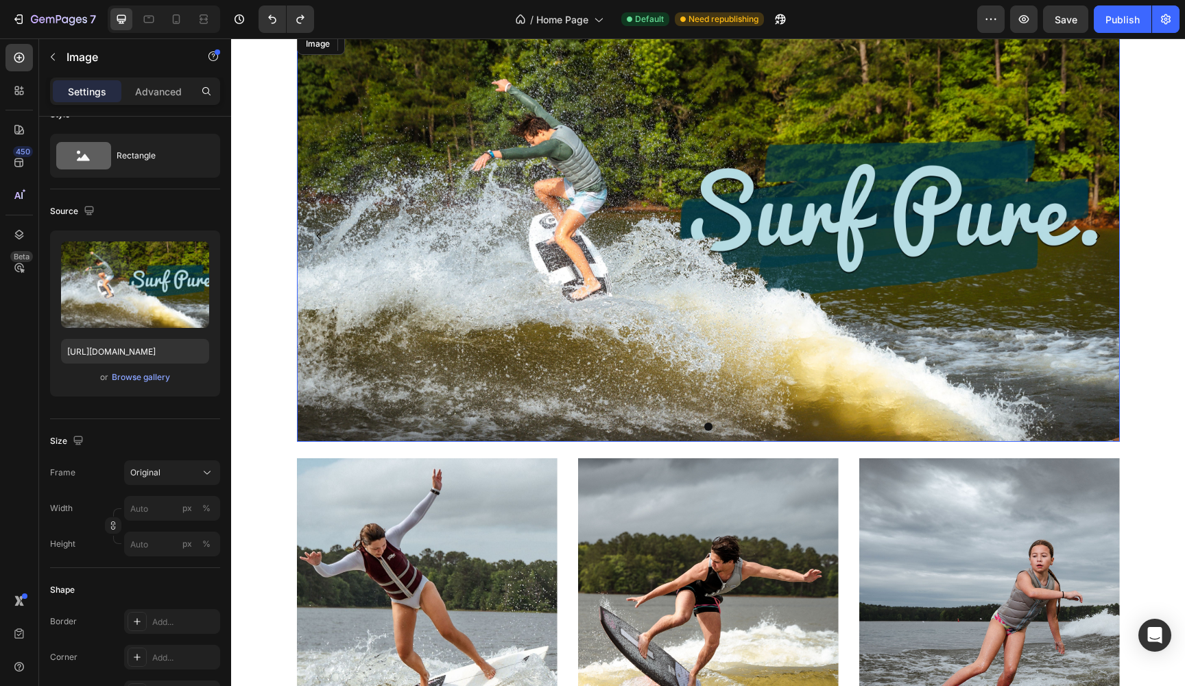
click at [434, 354] on img at bounding box center [708, 235] width 823 height 411
click at [389, 47] on icon at bounding box center [387, 43] width 9 height 10
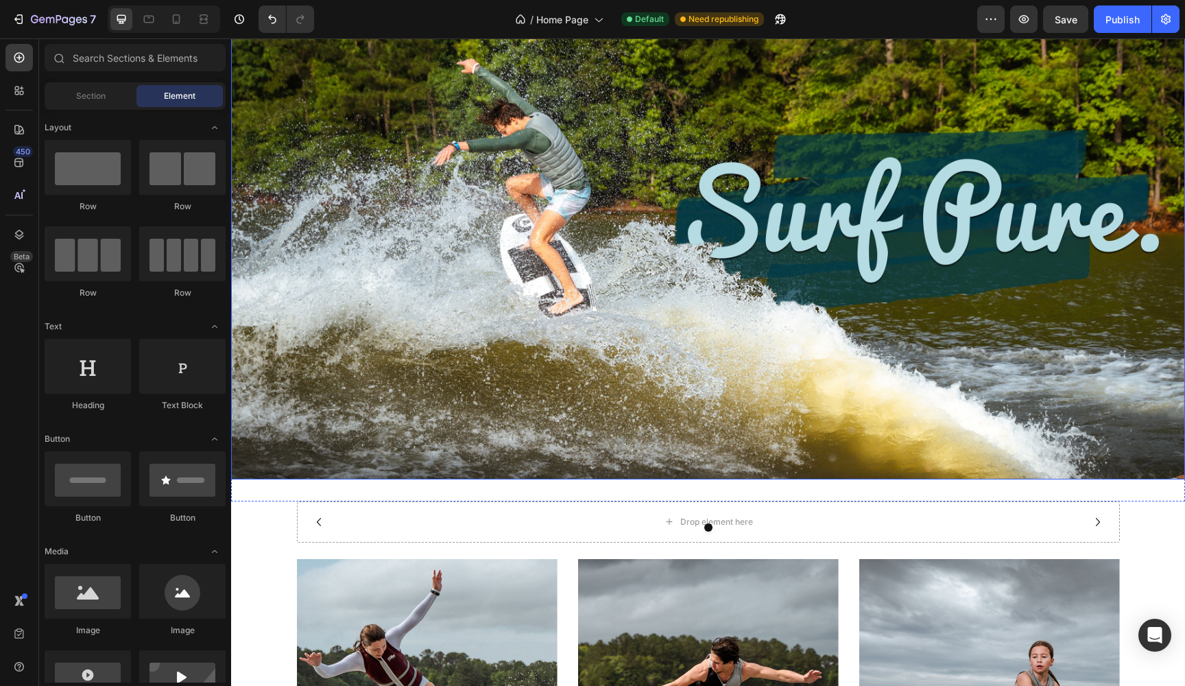
scroll to position [89, 0]
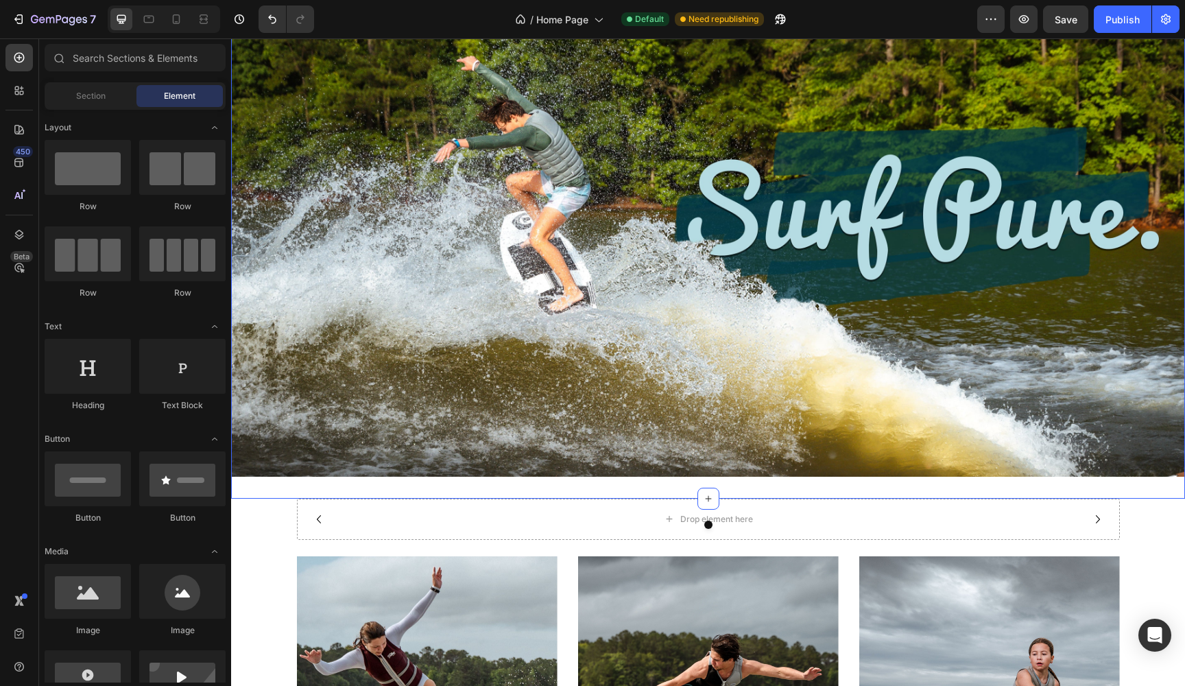
click at [280, 485] on div "Image Section 1" at bounding box center [708, 237] width 954 height 521
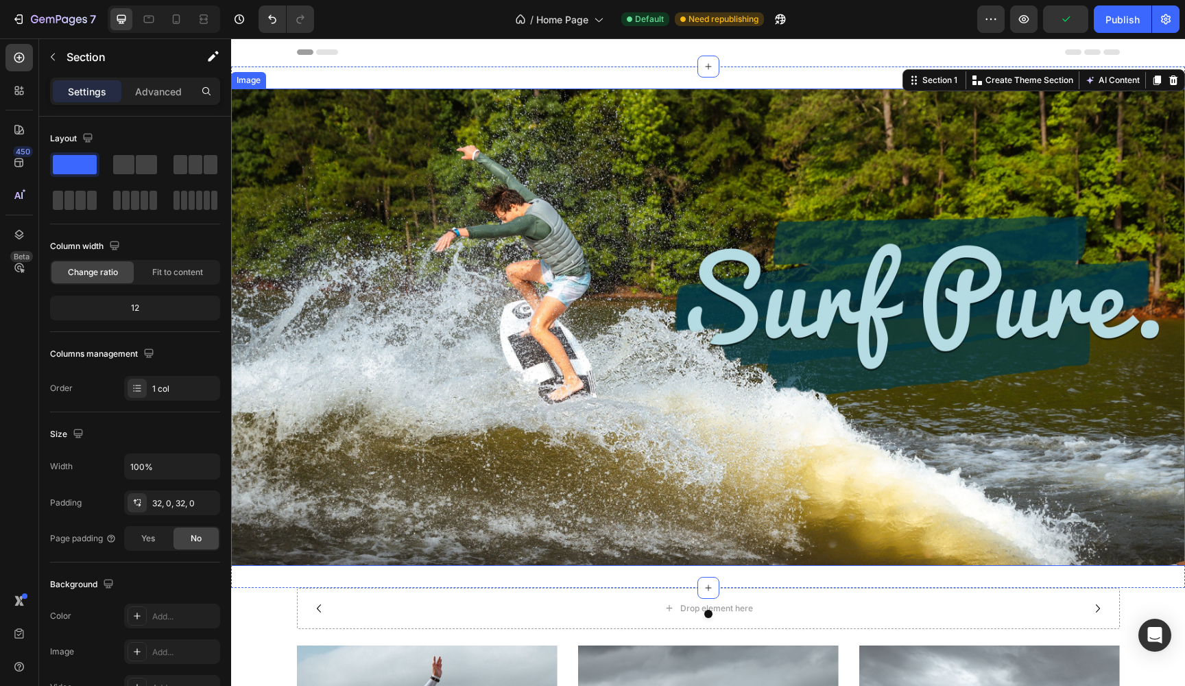
scroll to position [0, 0]
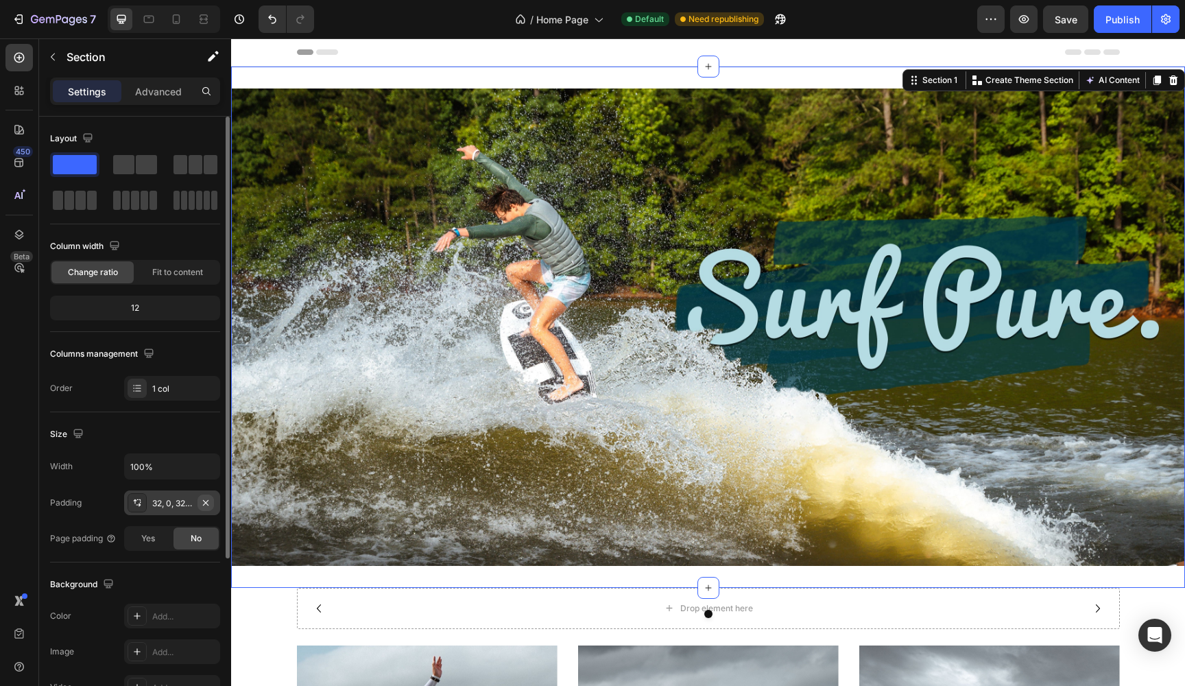
click at [207, 501] on icon "button" at bounding box center [205, 501] width 5 height 5
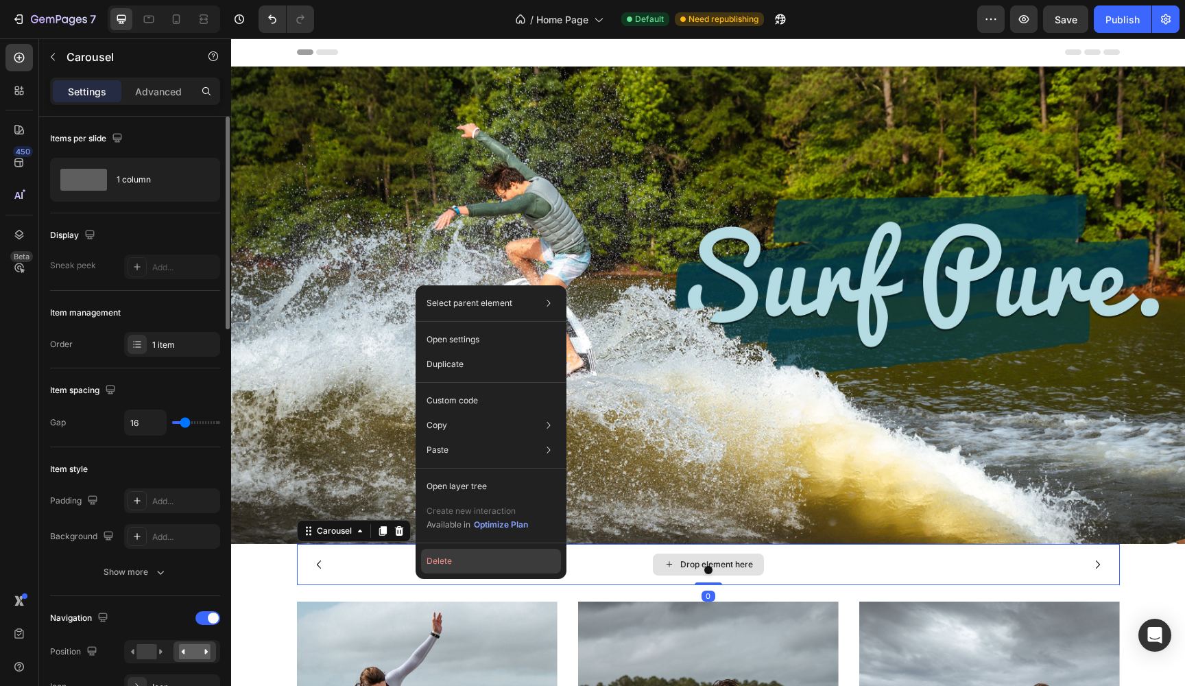
click at [439, 559] on button "Delete" at bounding box center [491, 560] width 140 height 25
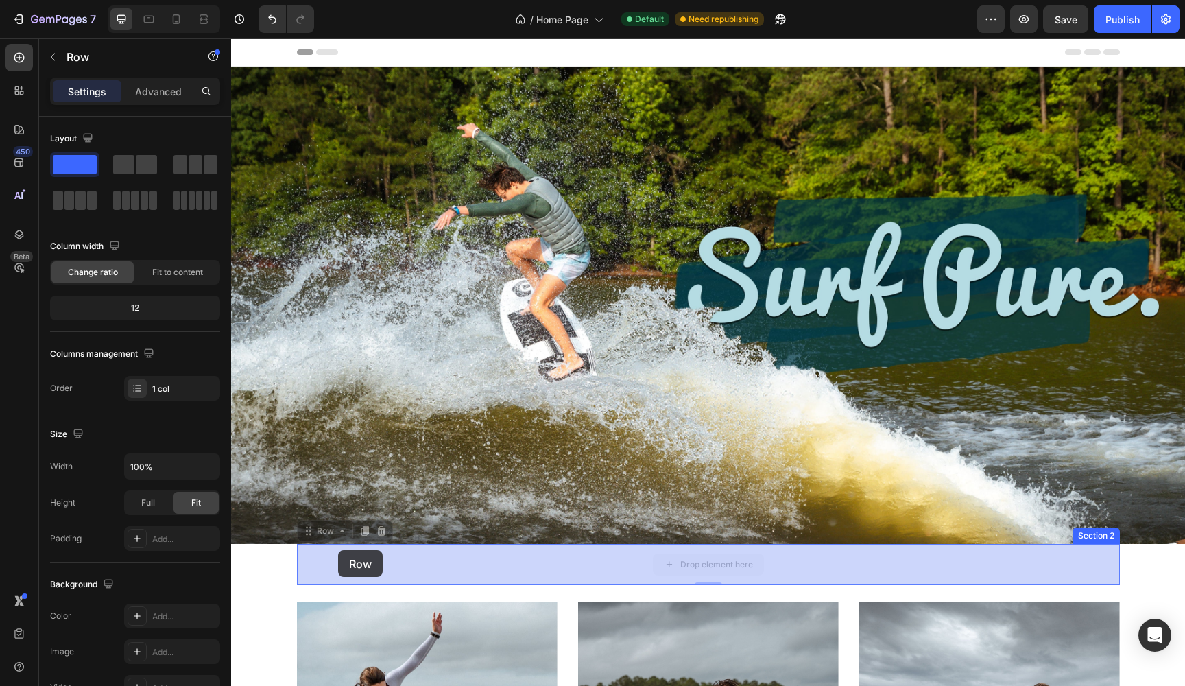
drag, startPoint x: 391, startPoint y: 569, endPoint x: 338, endPoint y: 551, distance: 56.4
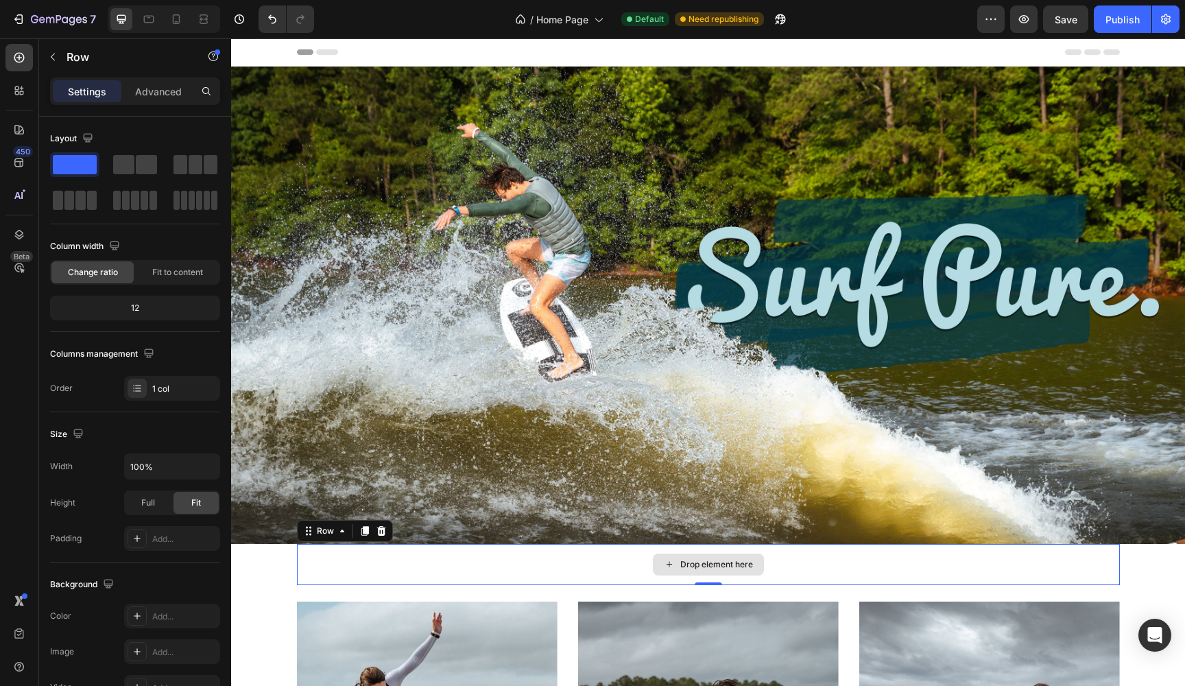
click at [313, 557] on div "Drop element here" at bounding box center [708, 564] width 823 height 41
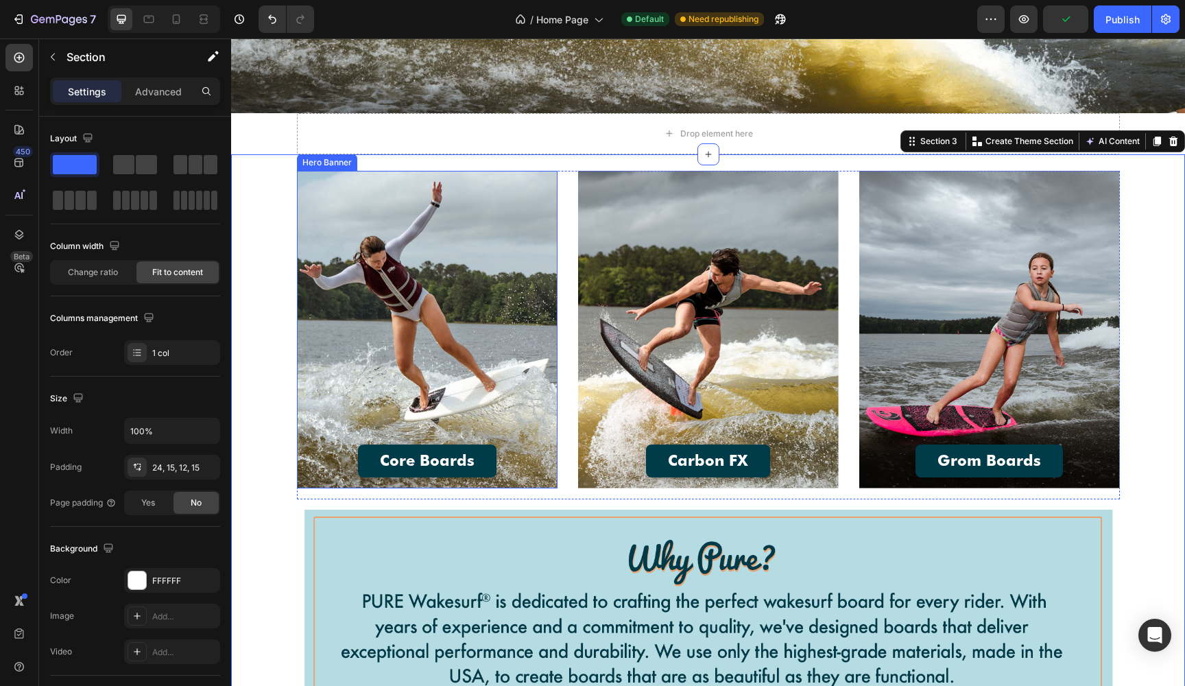
scroll to position [437, 0]
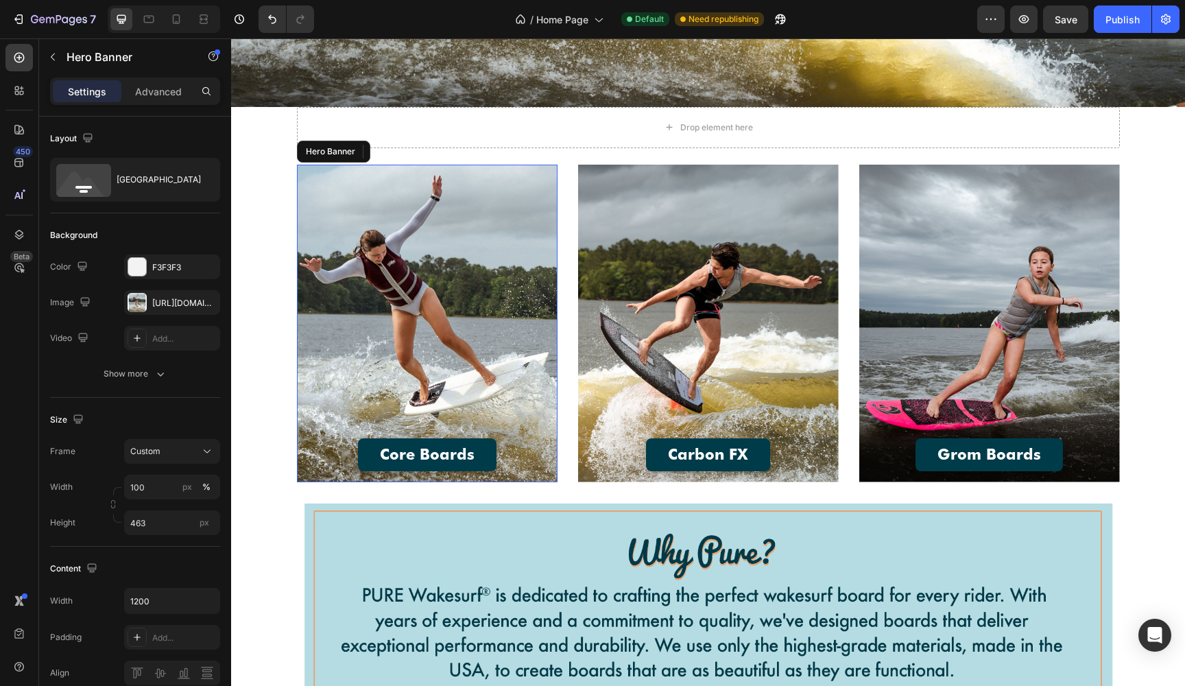
click at [361, 380] on div "Overlay" at bounding box center [427, 323] width 261 height 317
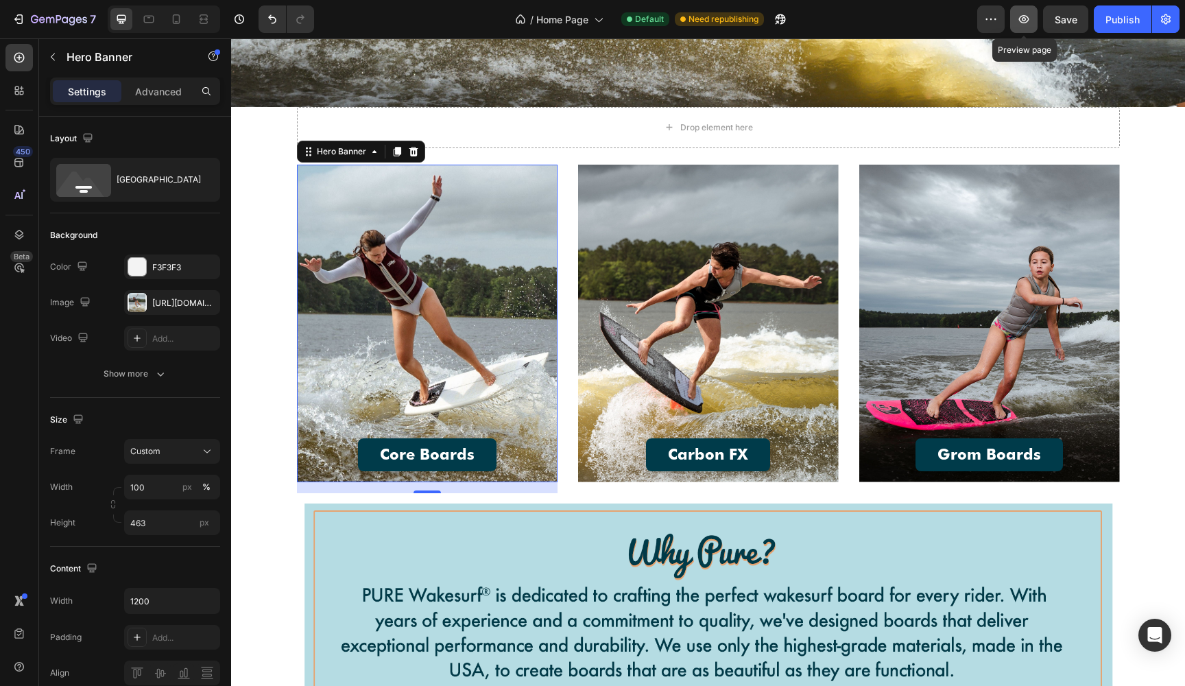
click at [1024, 14] on icon "button" at bounding box center [1024, 19] width 14 height 14
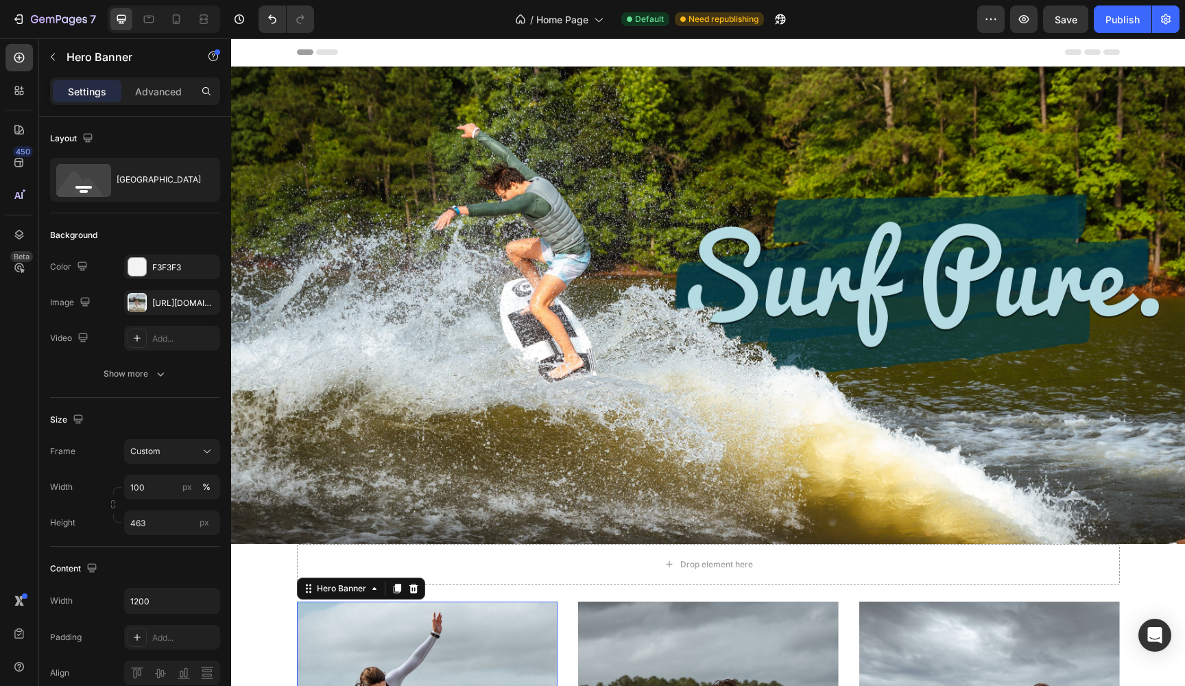
scroll to position [0, 0]
click at [1065, 19] on span "Save" at bounding box center [1065, 20] width 23 height 12
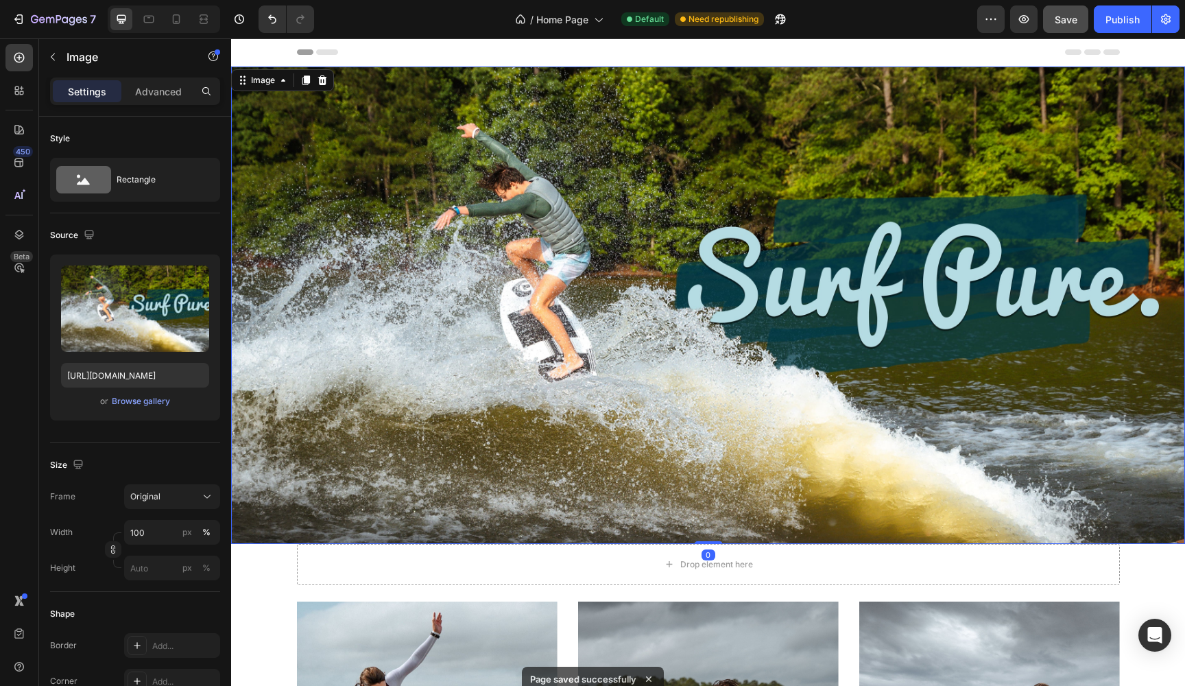
click at [602, 271] on img at bounding box center [708, 305] width 954 height 477
click at [60, 53] on button "button" at bounding box center [53, 57] width 22 height 22
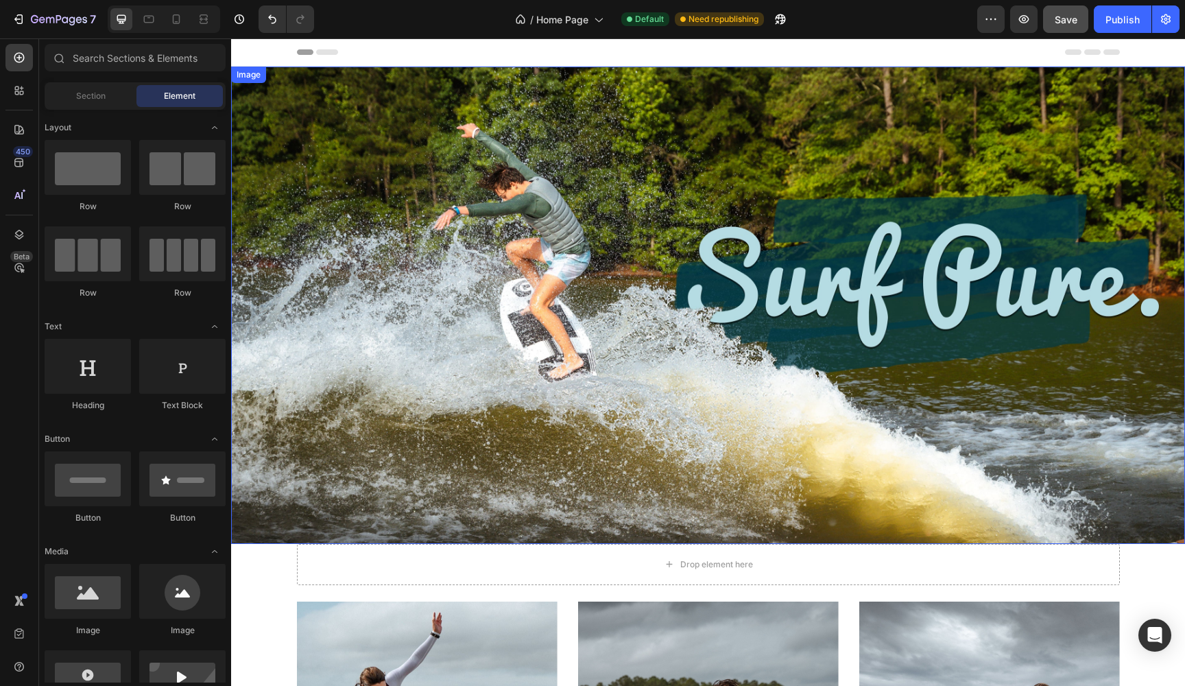
click at [366, 135] on img at bounding box center [708, 305] width 954 height 477
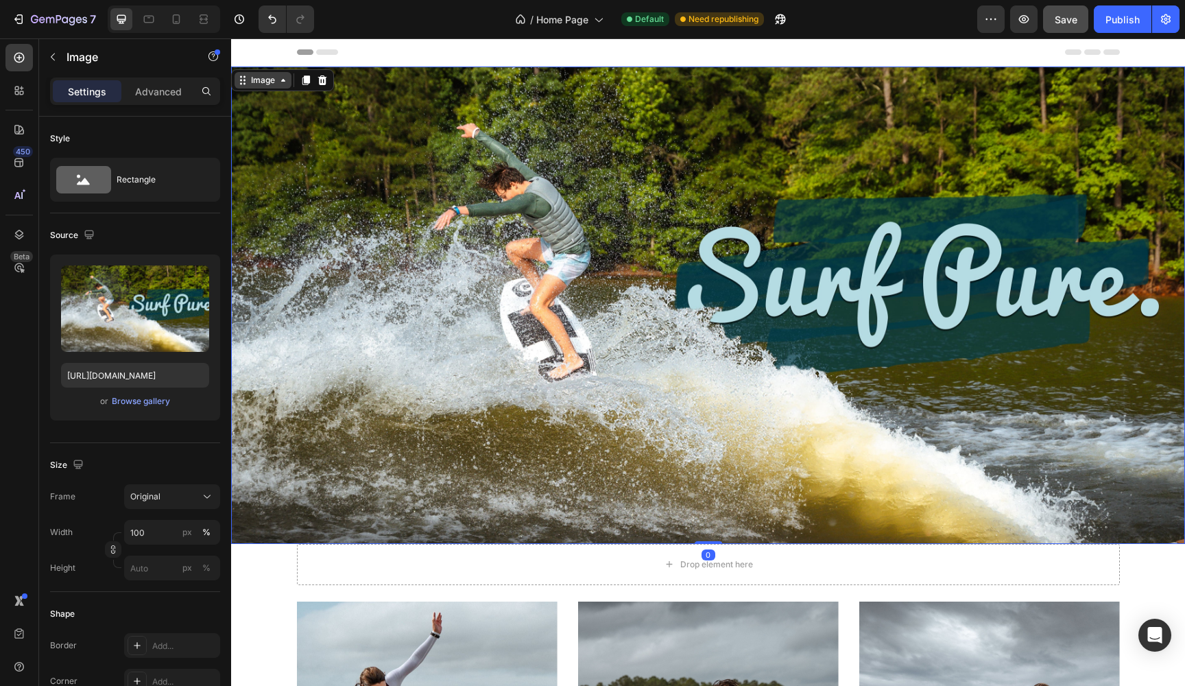
click at [283, 81] on icon at bounding box center [283, 80] width 4 height 3
click at [295, 232] on img at bounding box center [708, 305] width 954 height 477
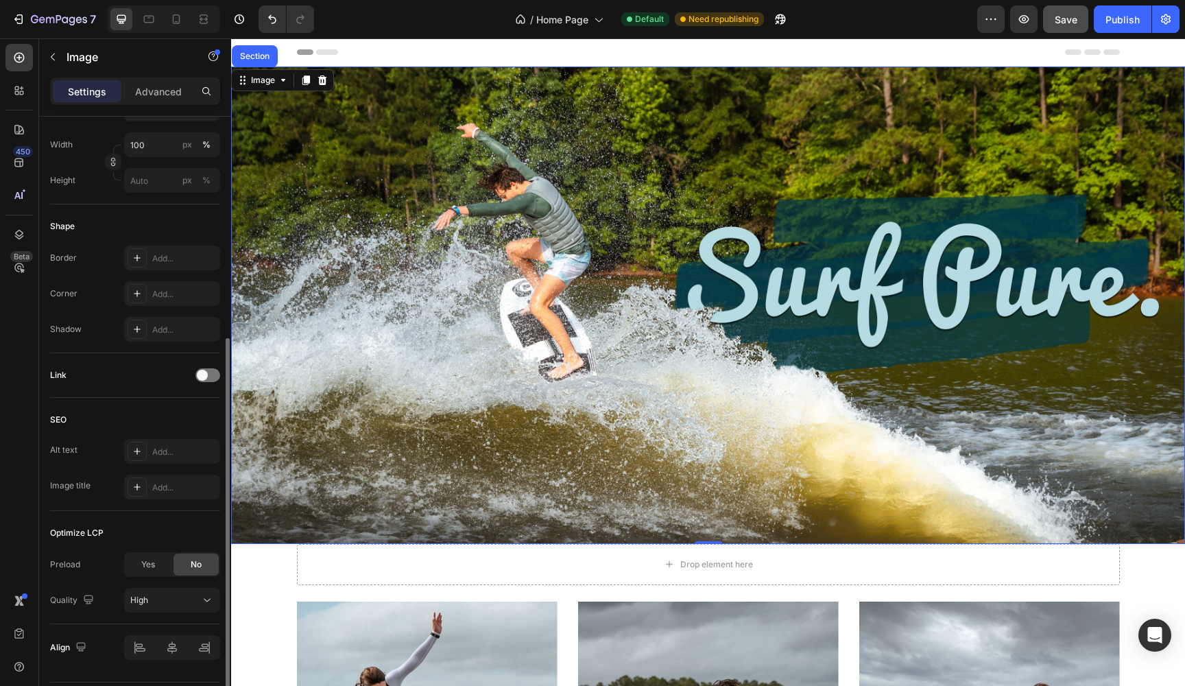
scroll to position [389, 0]
click at [204, 374] on span at bounding box center [202, 372] width 11 height 11
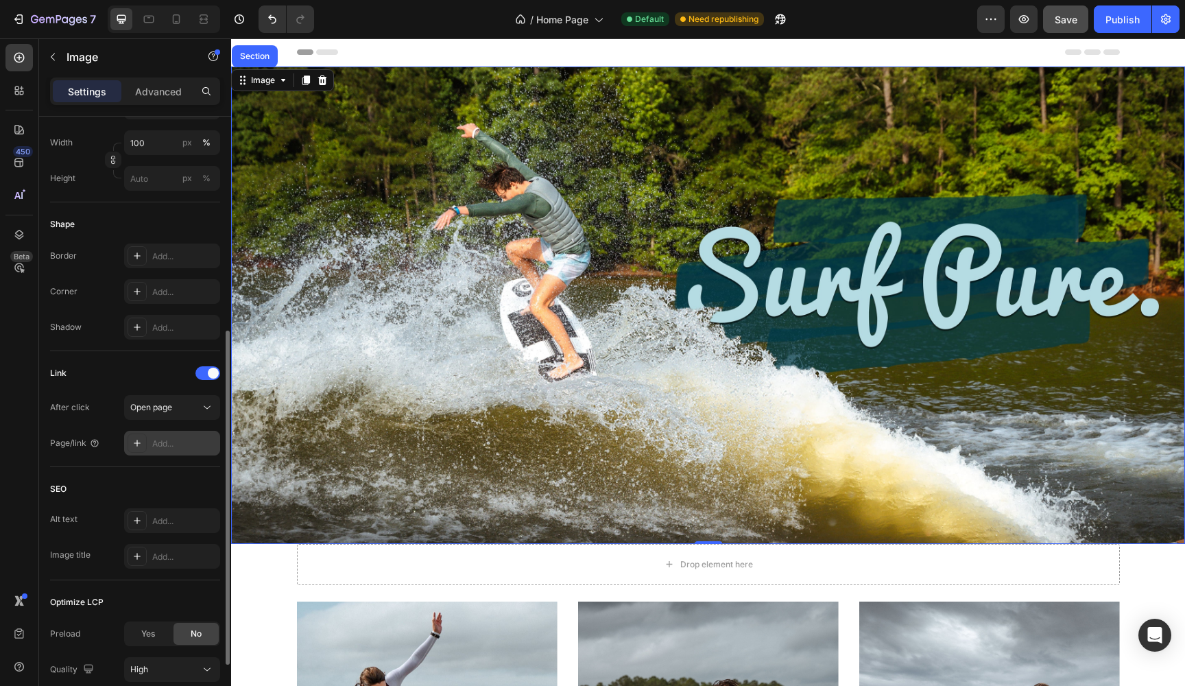
click at [165, 445] on div "Add..." at bounding box center [184, 443] width 64 height 12
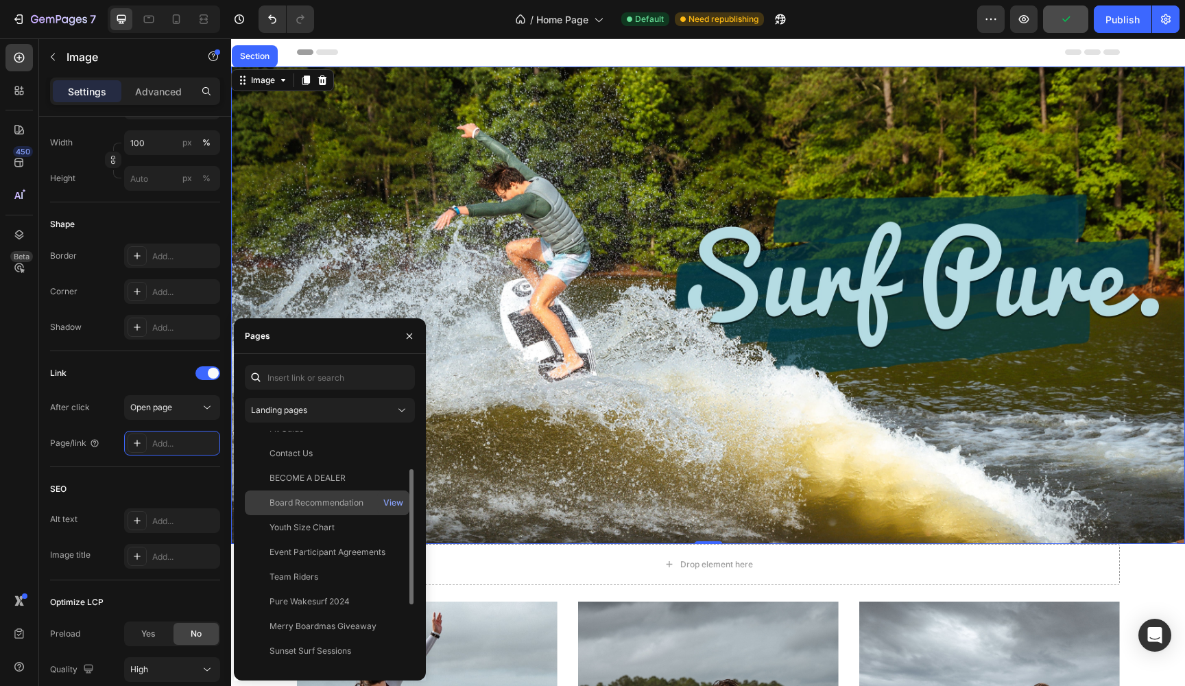
scroll to position [67, 0]
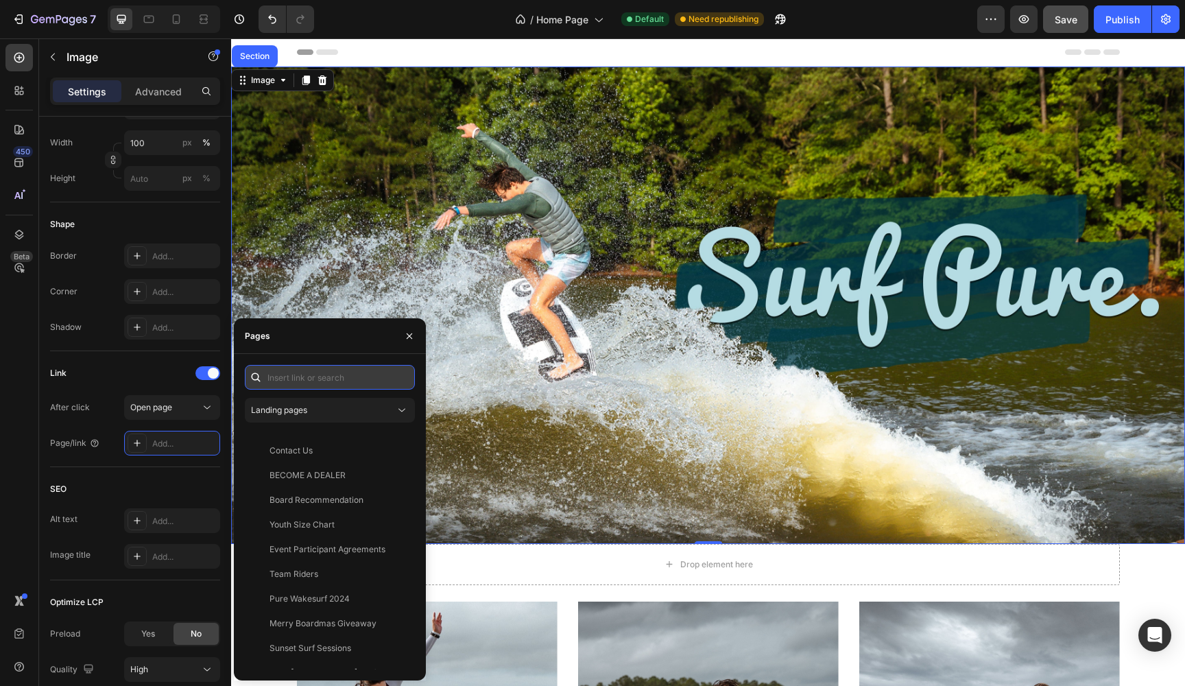
paste input "[URL][DOMAIN_NAME]"
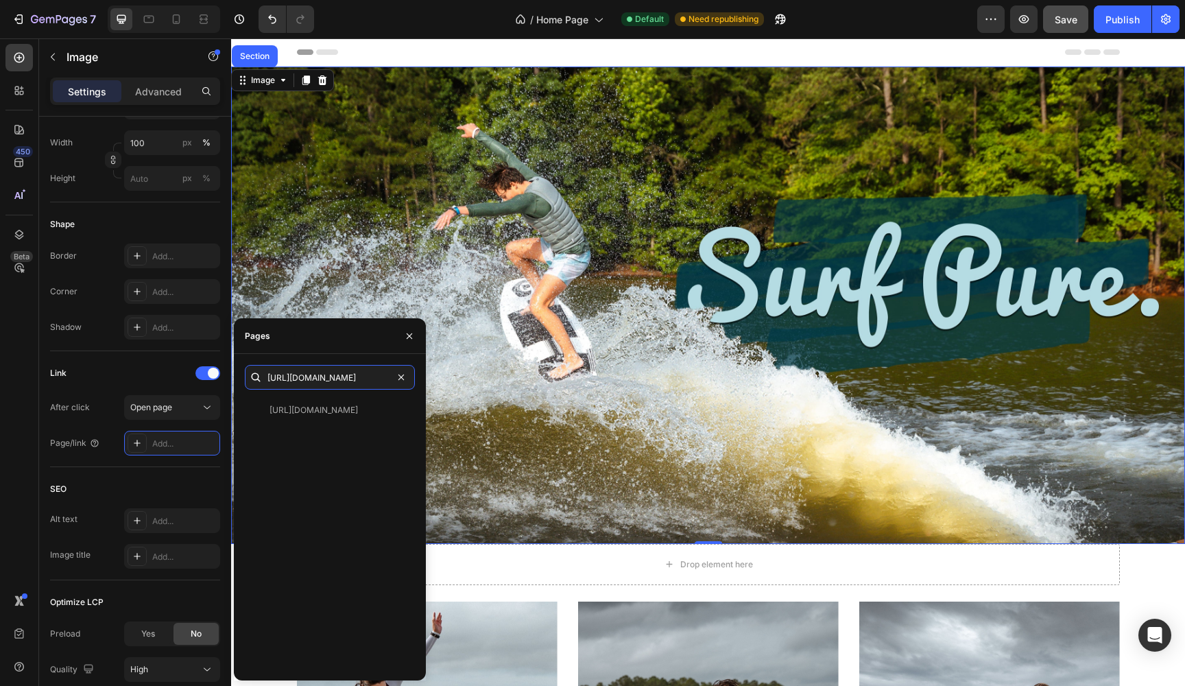
scroll to position [0, 0]
type input "[URL][DOMAIN_NAME]"
click at [315, 518] on div "[URL][DOMAIN_NAME] View" at bounding box center [330, 533] width 170 height 271
click at [358, 410] on div "[URL][DOMAIN_NAME]" at bounding box center [313, 410] width 88 height 12
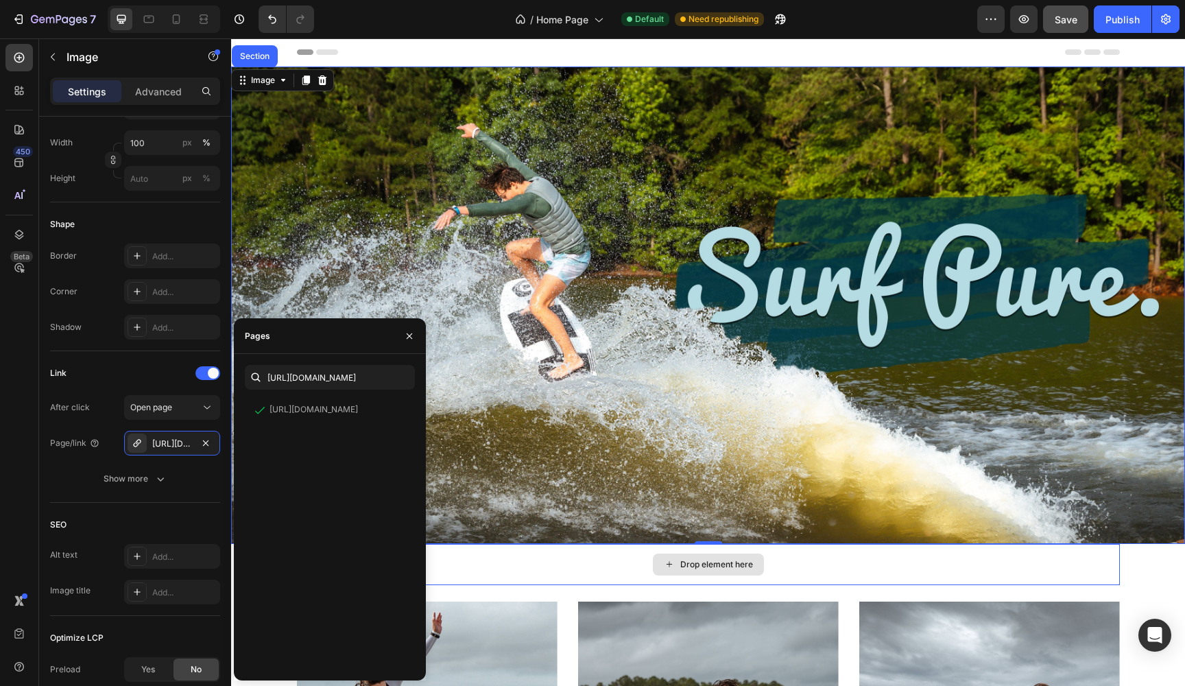
click at [574, 552] on div "Drop element here" at bounding box center [708, 564] width 823 height 41
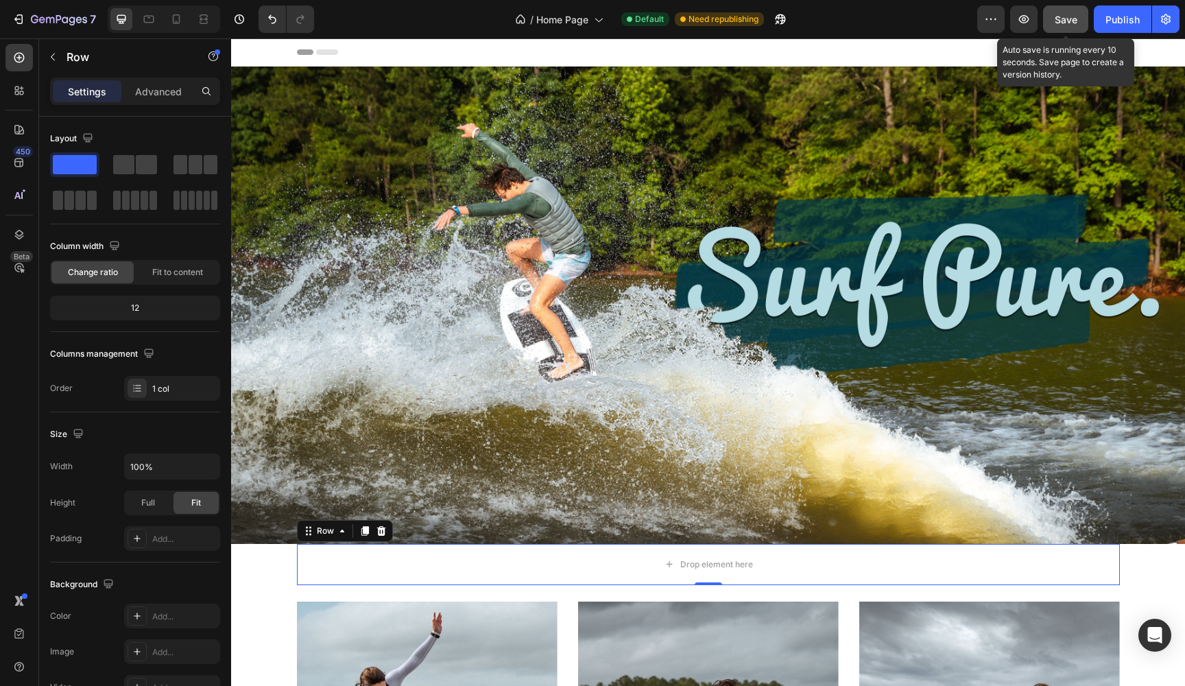
click at [1063, 27] on button "Save" at bounding box center [1065, 18] width 45 height 27
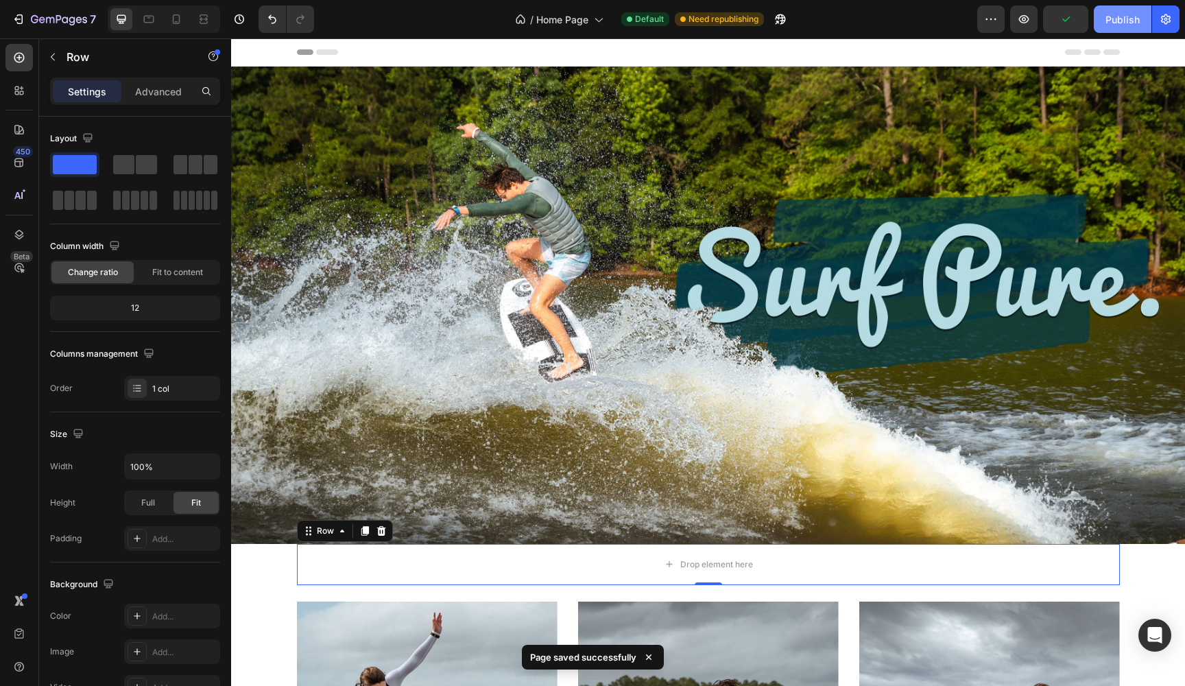
click at [1112, 24] on div "Publish" at bounding box center [1122, 19] width 34 height 14
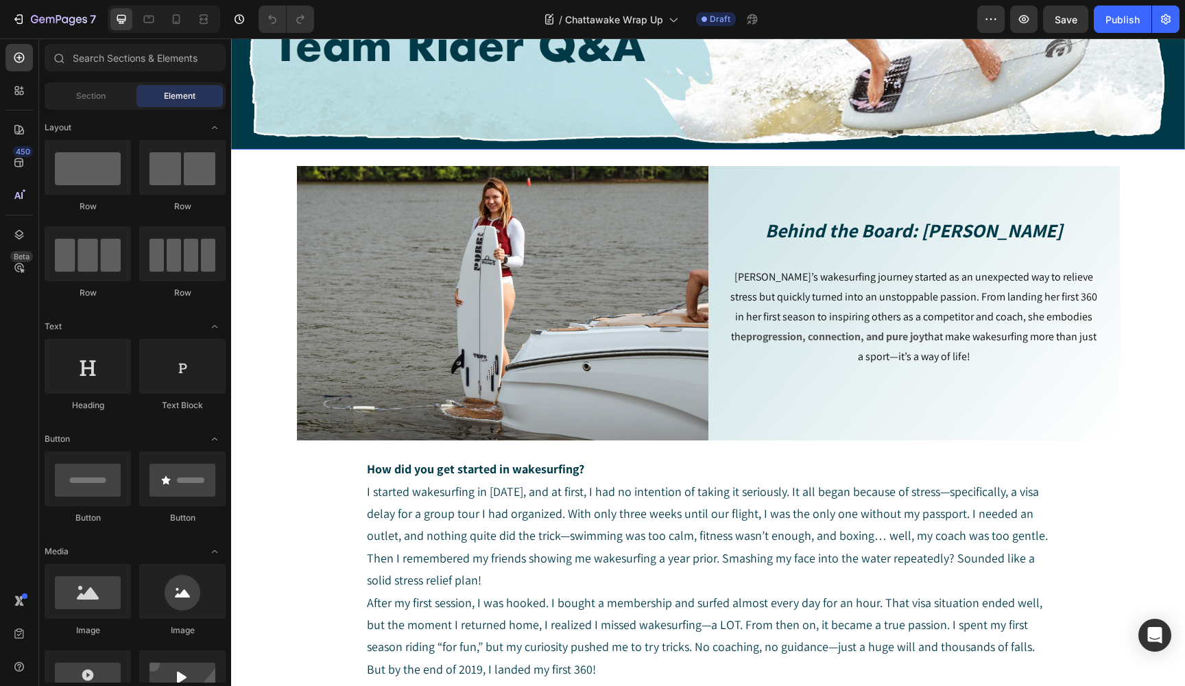
scroll to position [320, 0]
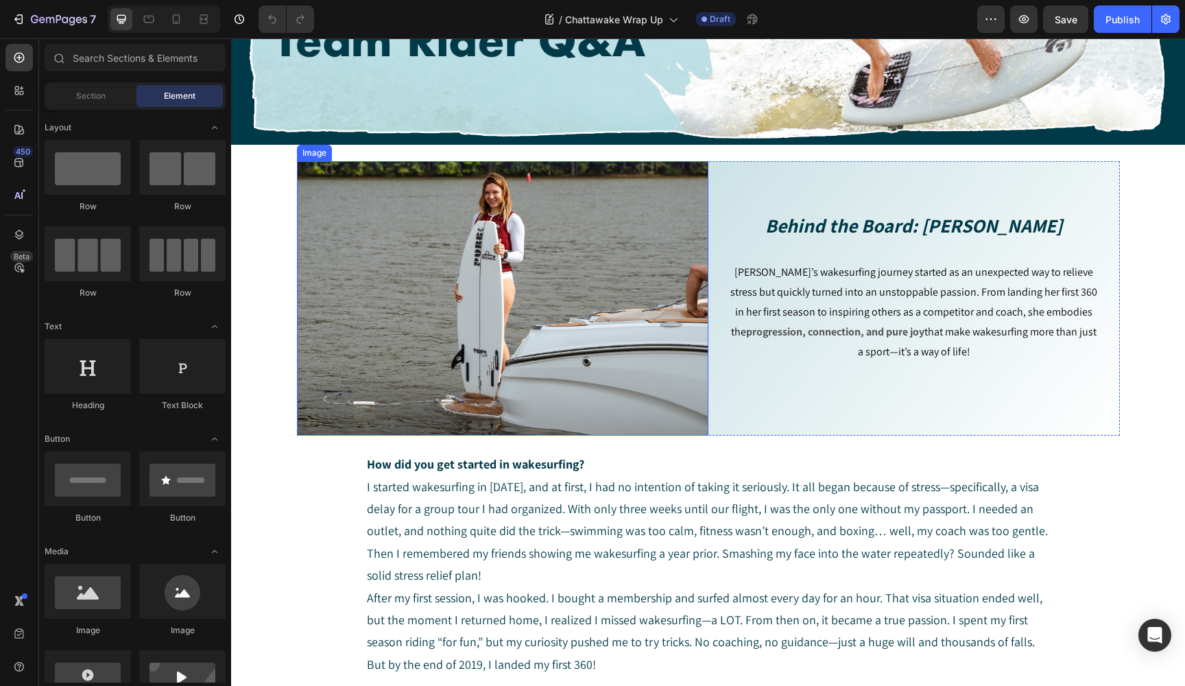
click at [666, 298] on img at bounding box center [502, 298] width 411 height 274
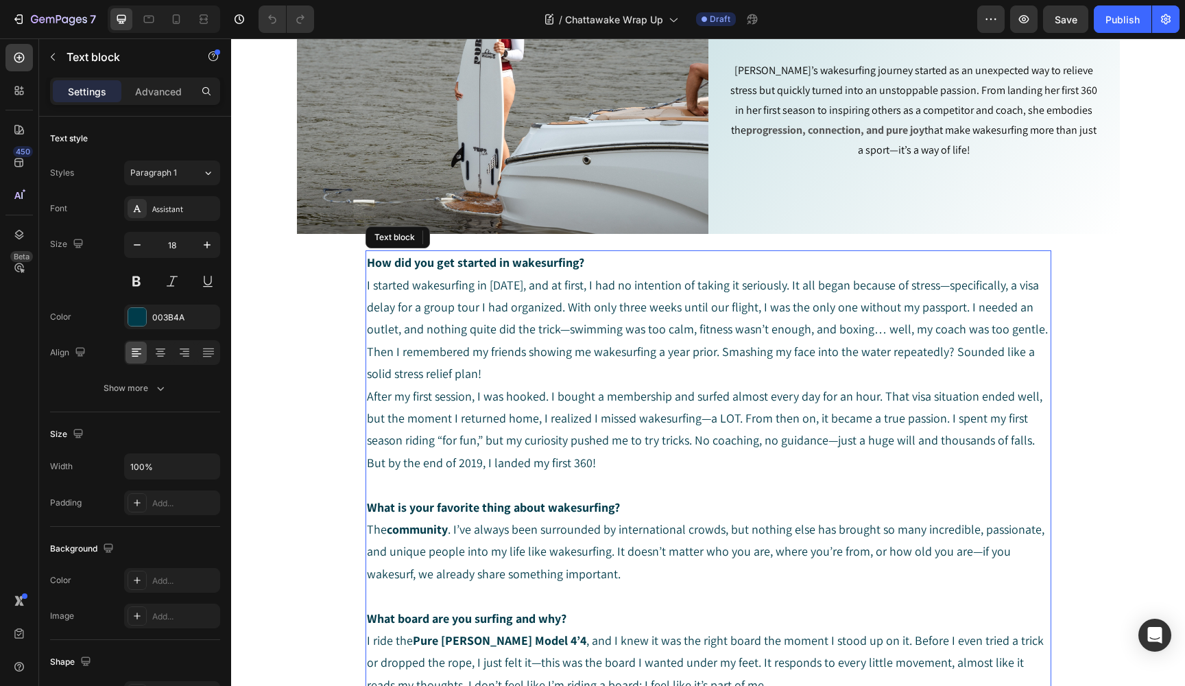
click at [551, 520] on p "What is your favorite thing about wakesurfing? The community . I’ve always been…" at bounding box center [708, 540] width 683 height 89
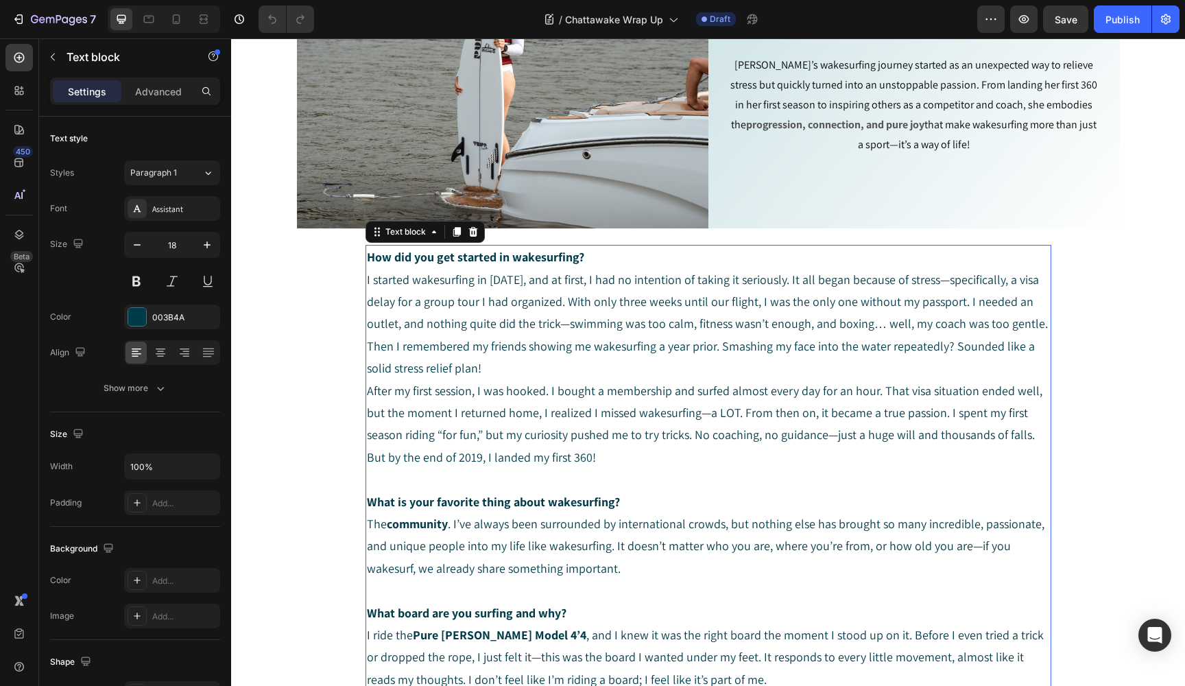
click at [370, 258] on strong "How did you get started in wakesurfing?" at bounding box center [475, 257] width 217 height 16
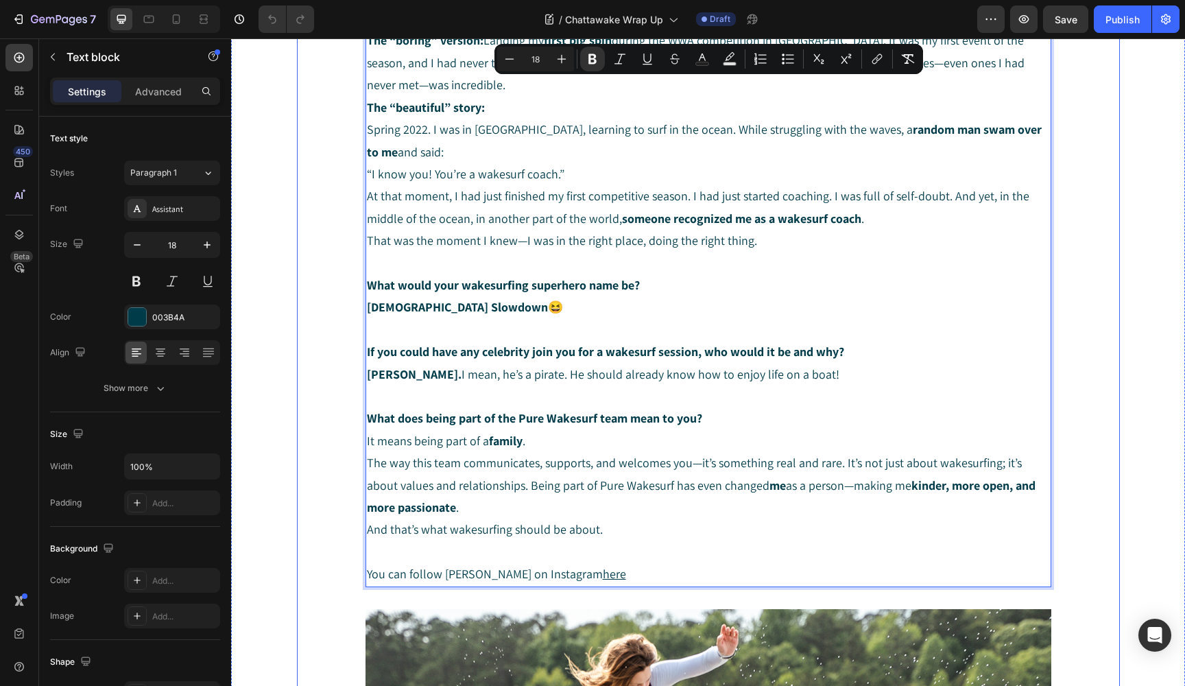
scroll to position [1992, 0]
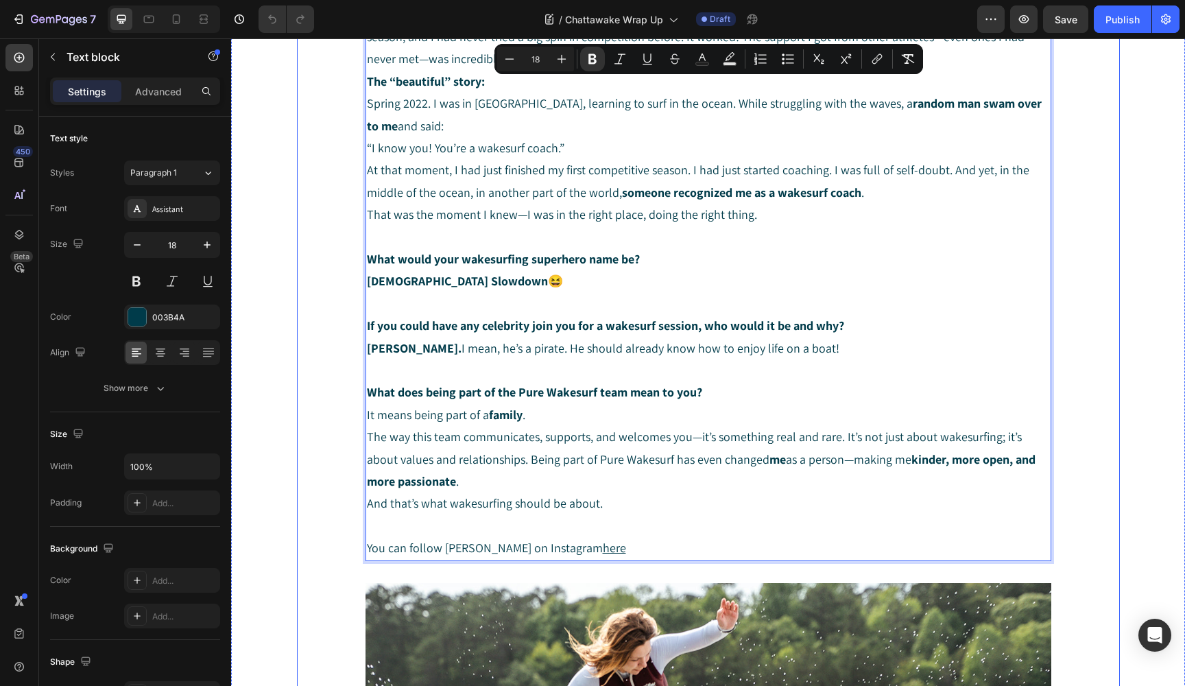
drag, startPoint x: 368, startPoint y: 257, endPoint x: 349, endPoint y: 685, distance: 428.2
click at [349, 685] on div "How did you get started in wakesurfing? I started wakesurfing in 2019, and at f…" at bounding box center [708, 227] width 823 height 2895
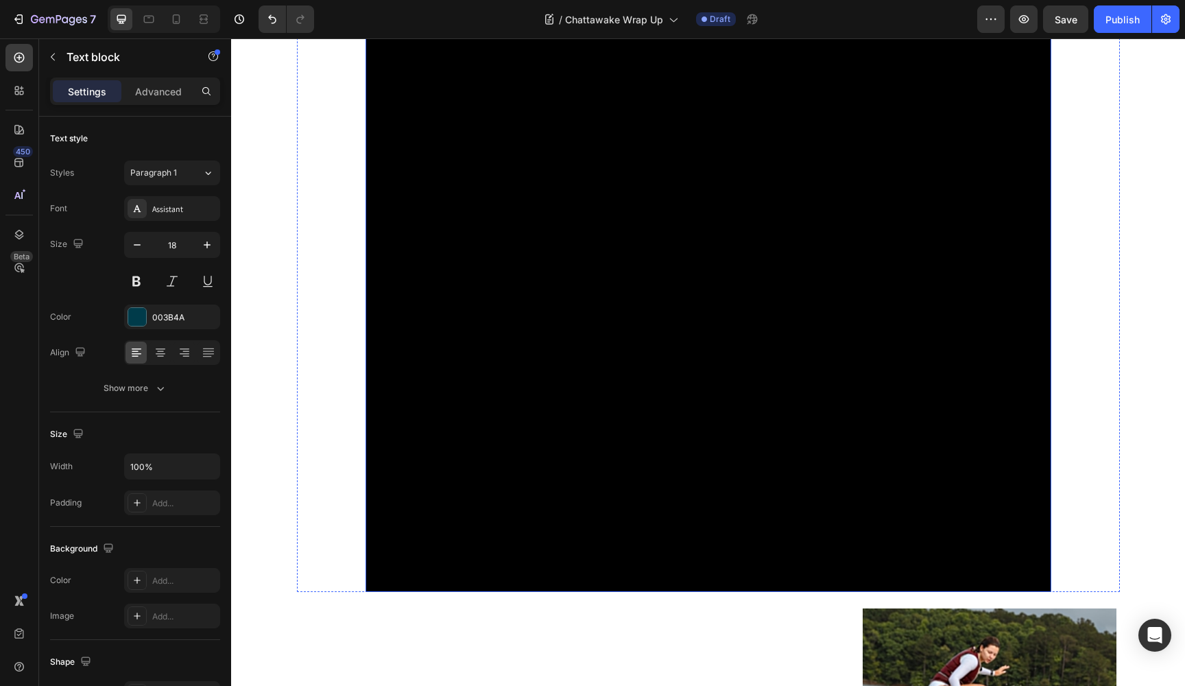
scroll to position [2234, 0]
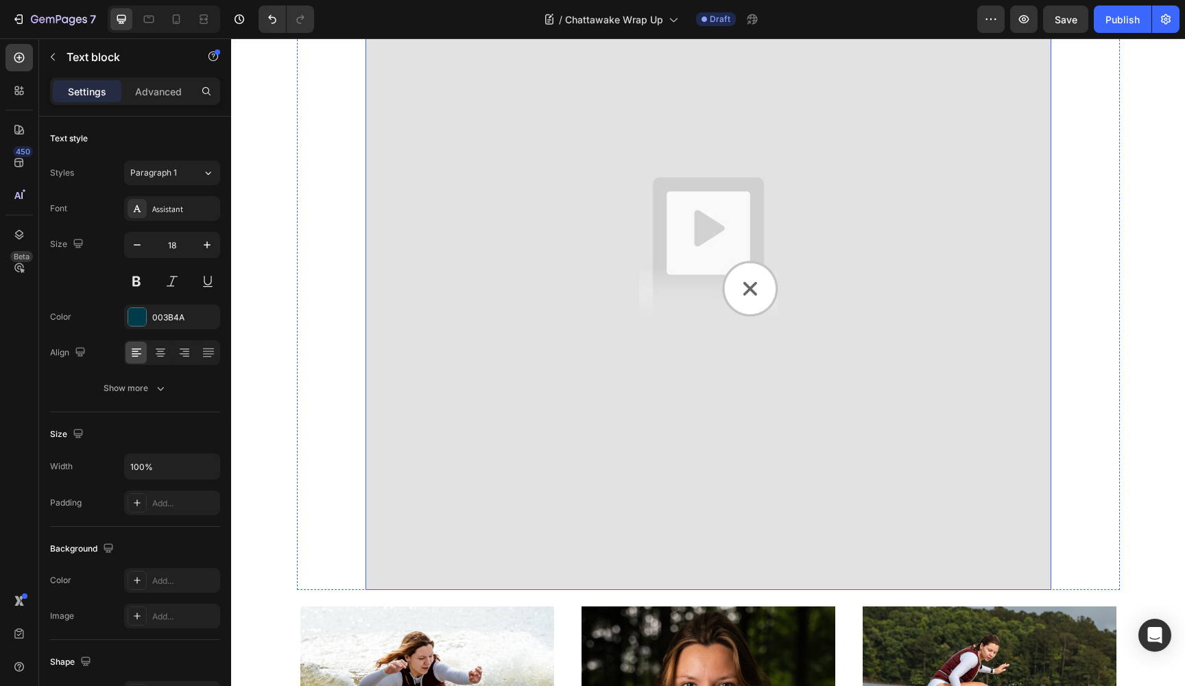
click at [755, 276] on img at bounding box center [708, 247] width 686 height 686
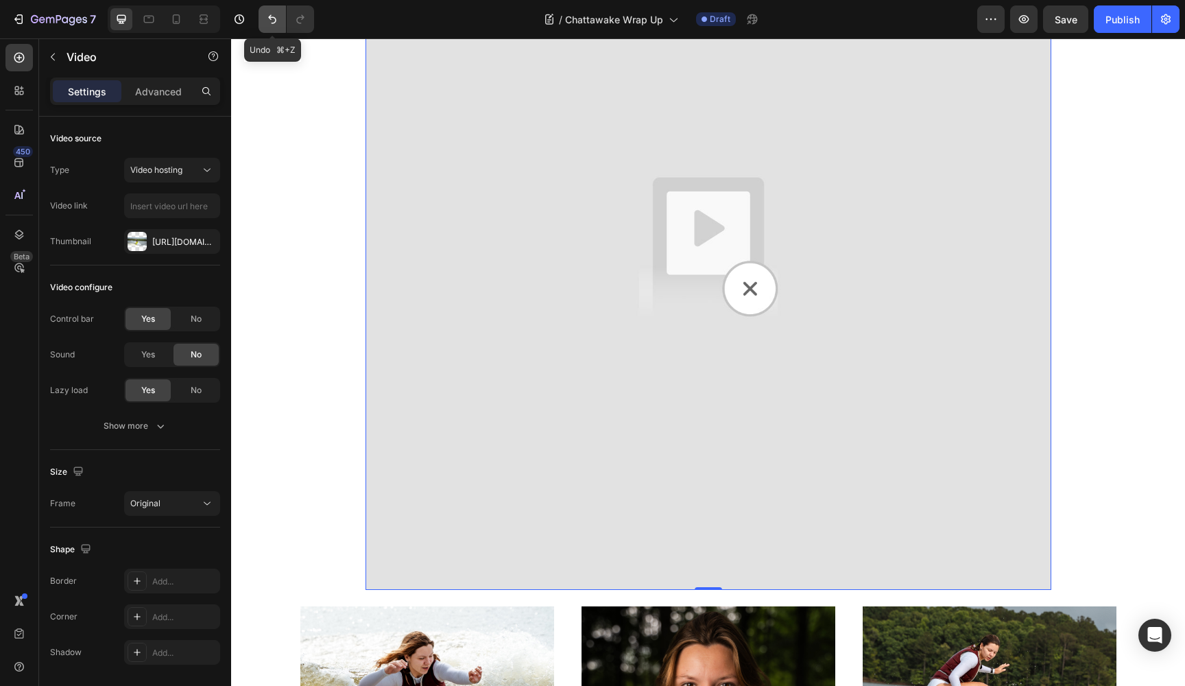
click at [271, 14] on icon "Undo/Redo" at bounding box center [272, 19] width 14 height 14
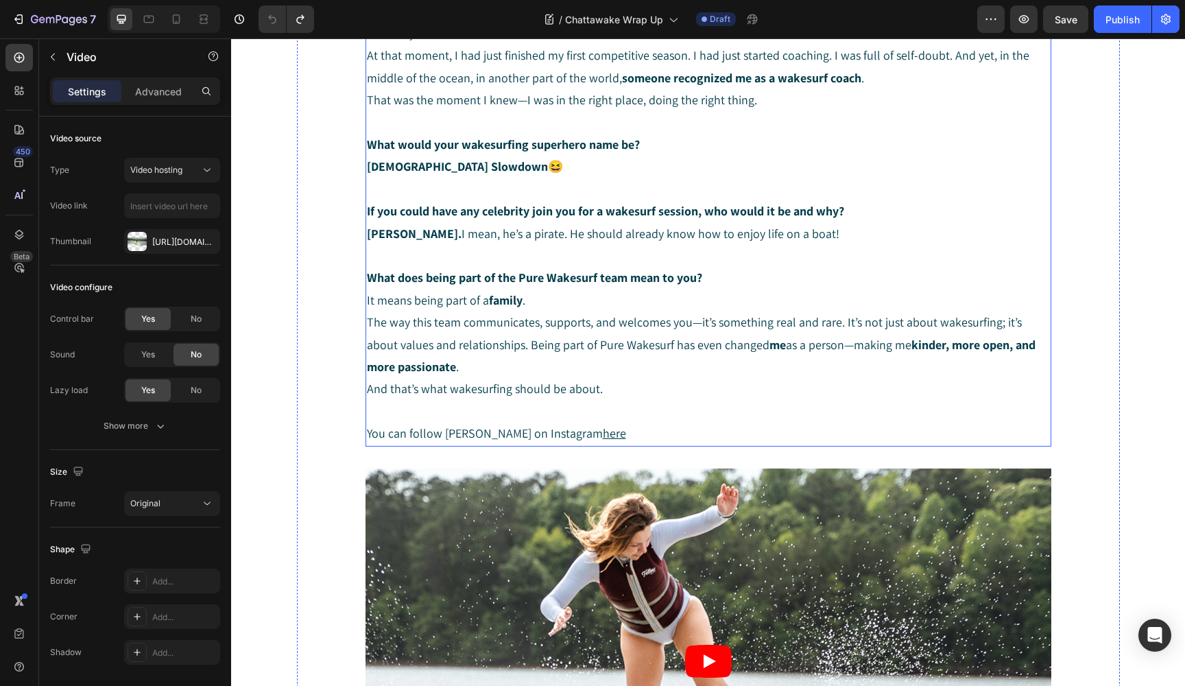
scroll to position [2096, 0]
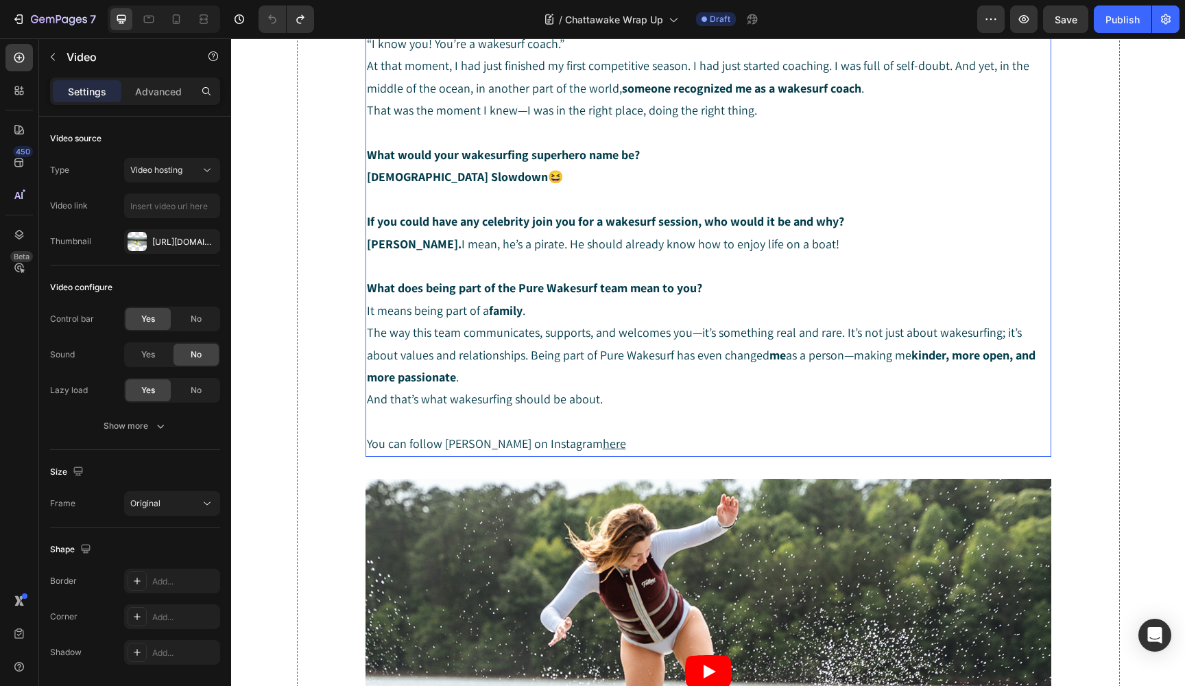
click at [603, 435] on u "here" at bounding box center [614, 443] width 23 height 16
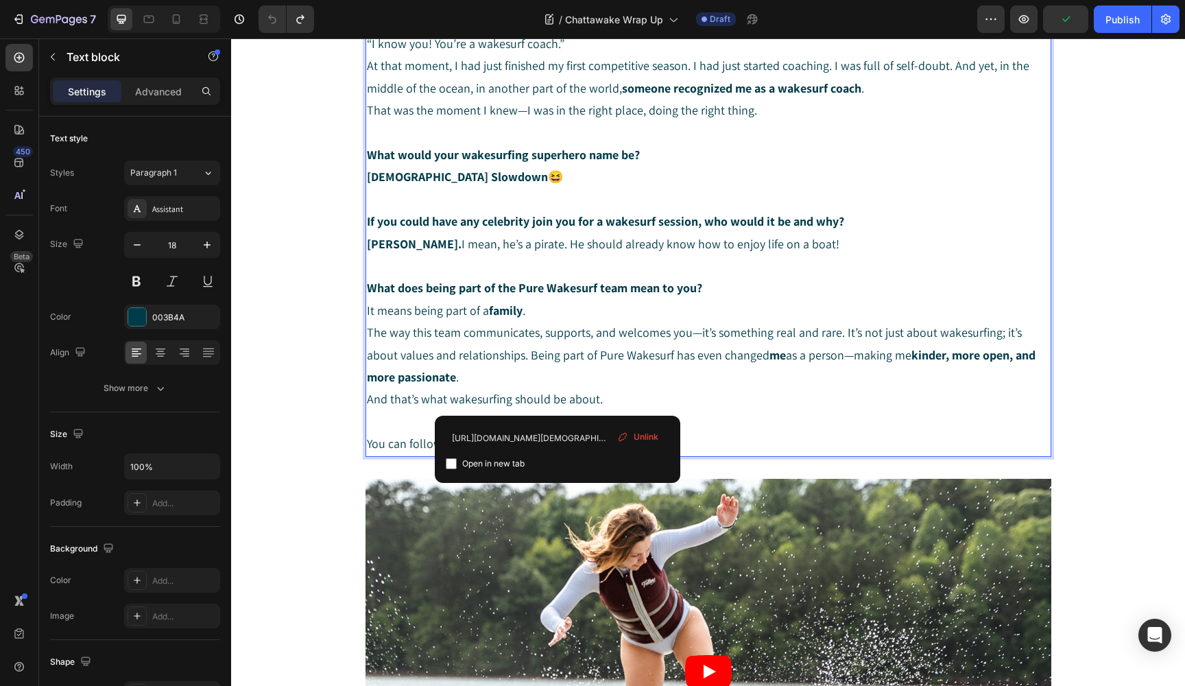
drag, startPoint x: 568, startPoint y: 401, endPoint x: 581, endPoint y: 219, distance: 182.1
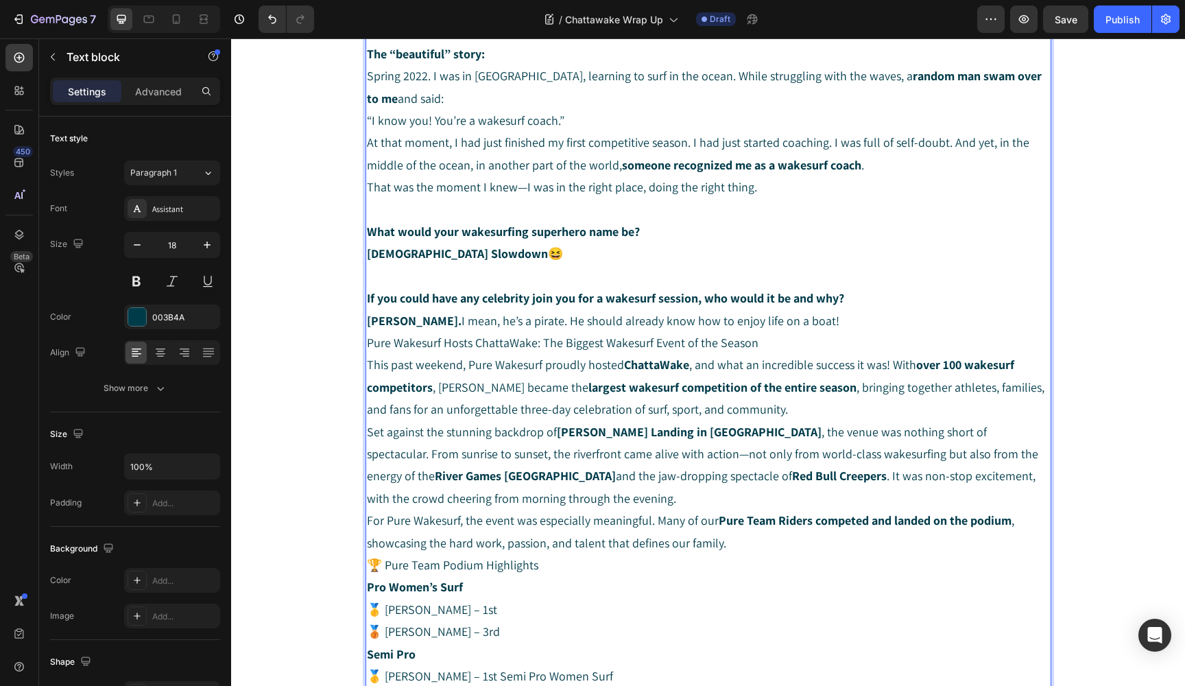
scroll to position [2014, 0]
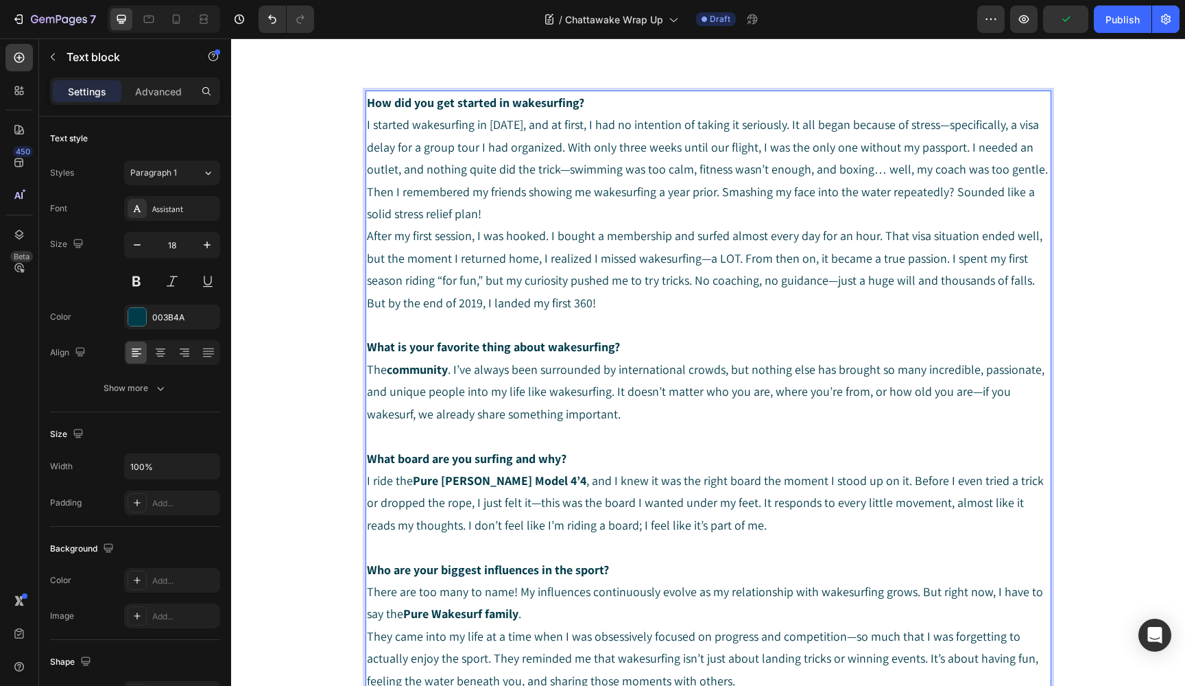
drag, startPoint x: 814, startPoint y: 287, endPoint x: 998, endPoint y: 8, distance: 333.7
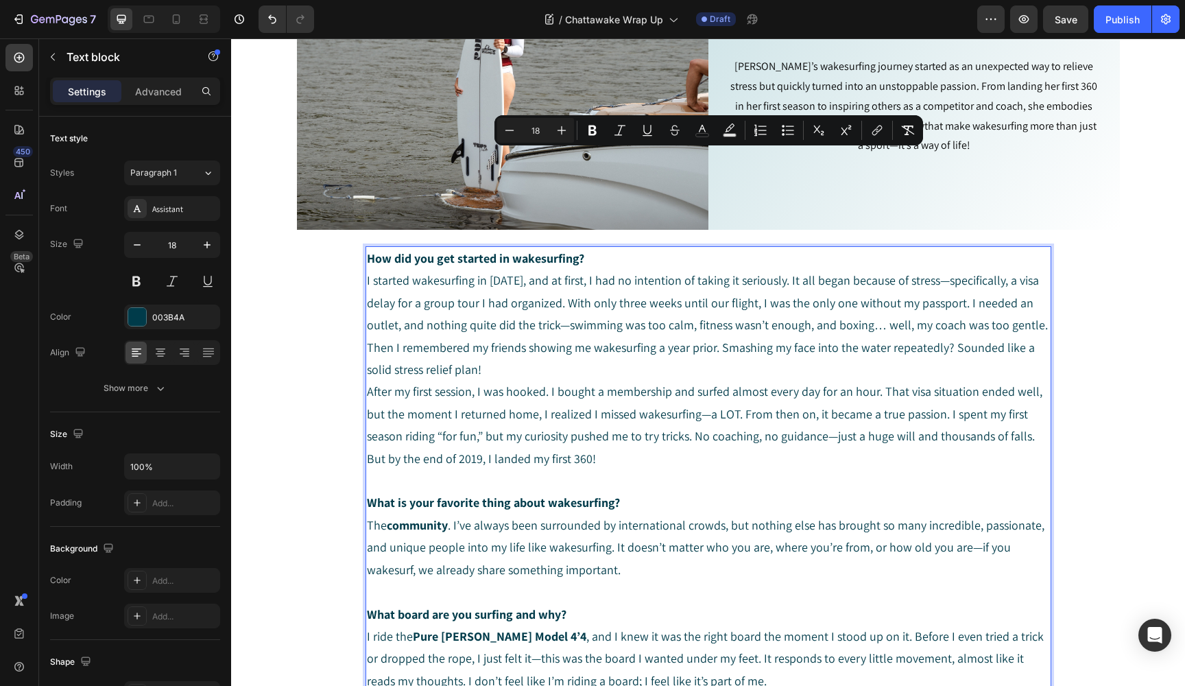
scroll to position [82, 0]
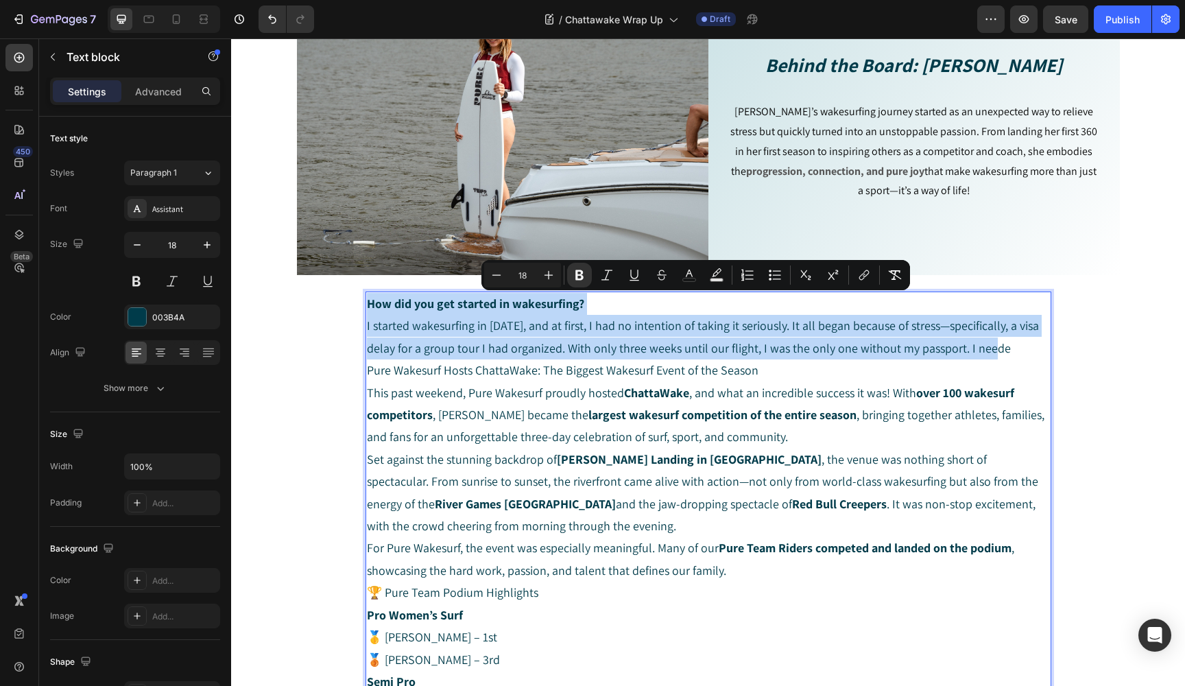
drag, startPoint x: 1000, startPoint y: 350, endPoint x: 130, endPoint y: 247, distance: 876.7
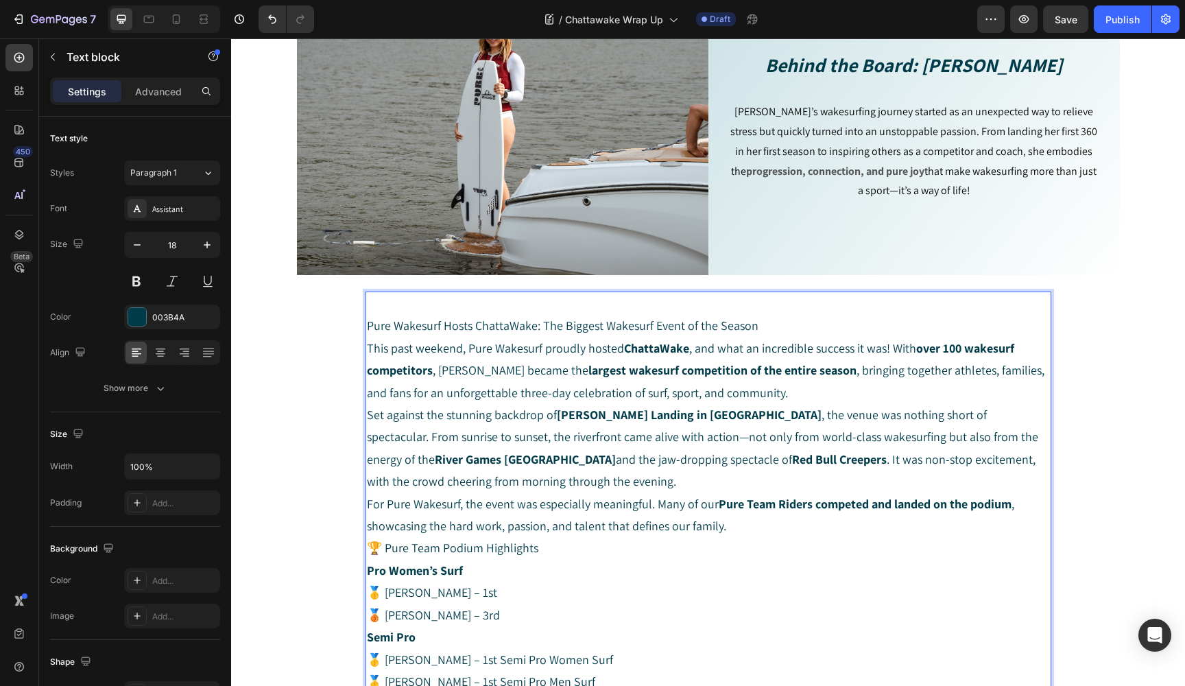
click at [368, 326] on p "Pure Wakesurf Hosts ChattaWake: The Biggest Wakesurf Event of the Season" at bounding box center [708, 326] width 683 height 22
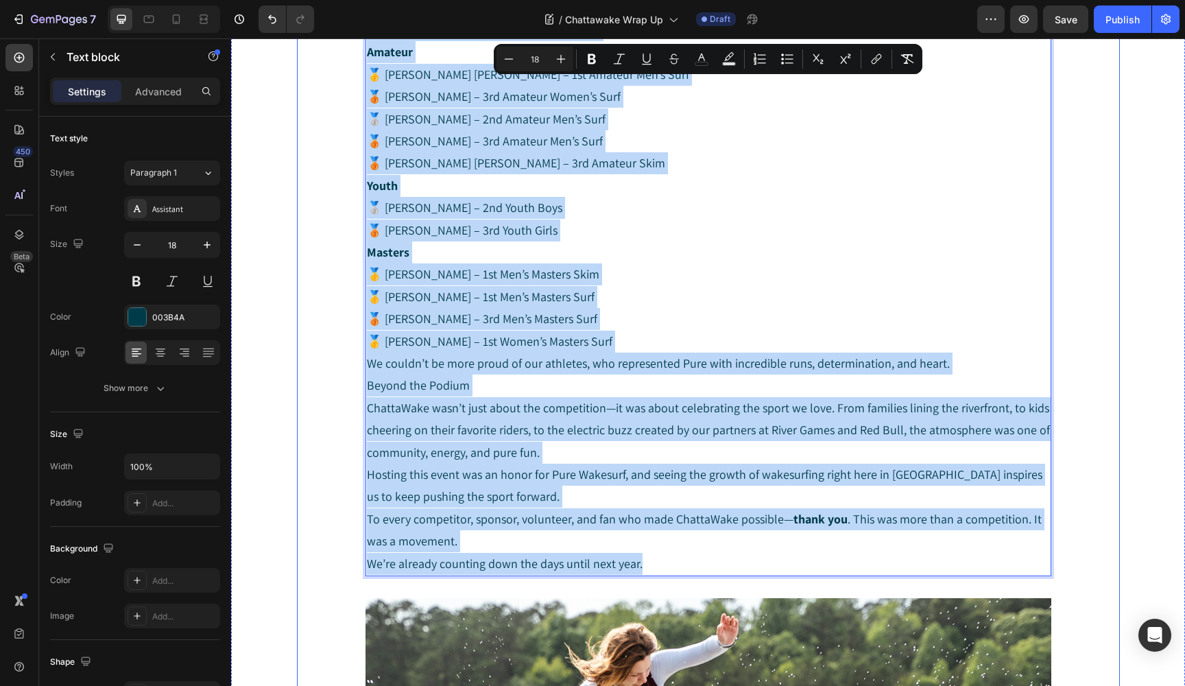
scroll to position [769, 0]
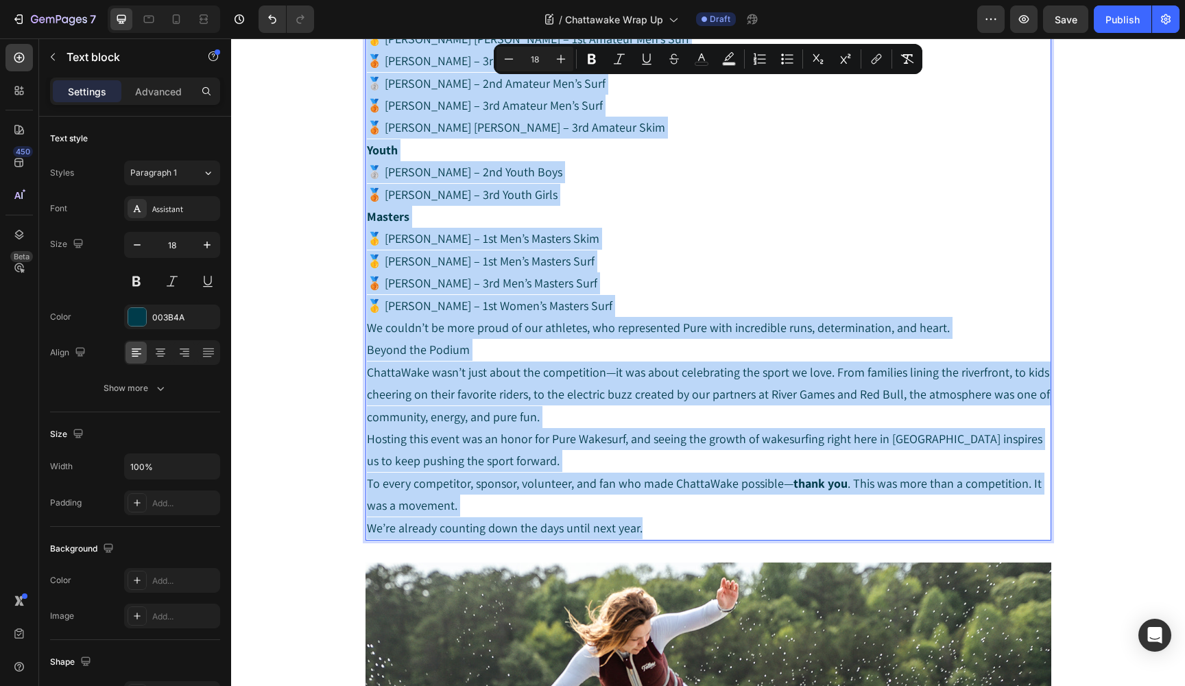
drag, startPoint x: 368, startPoint y: 304, endPoint x: 642, endPoint y: 514, distance: 345.7
click at [642, 514] on div "Pure Wakesurf Hosts ChattaWake: The Biggest Wakesurf Event of the Season This p…" at bounding box center [708, 72] width 686 height 936
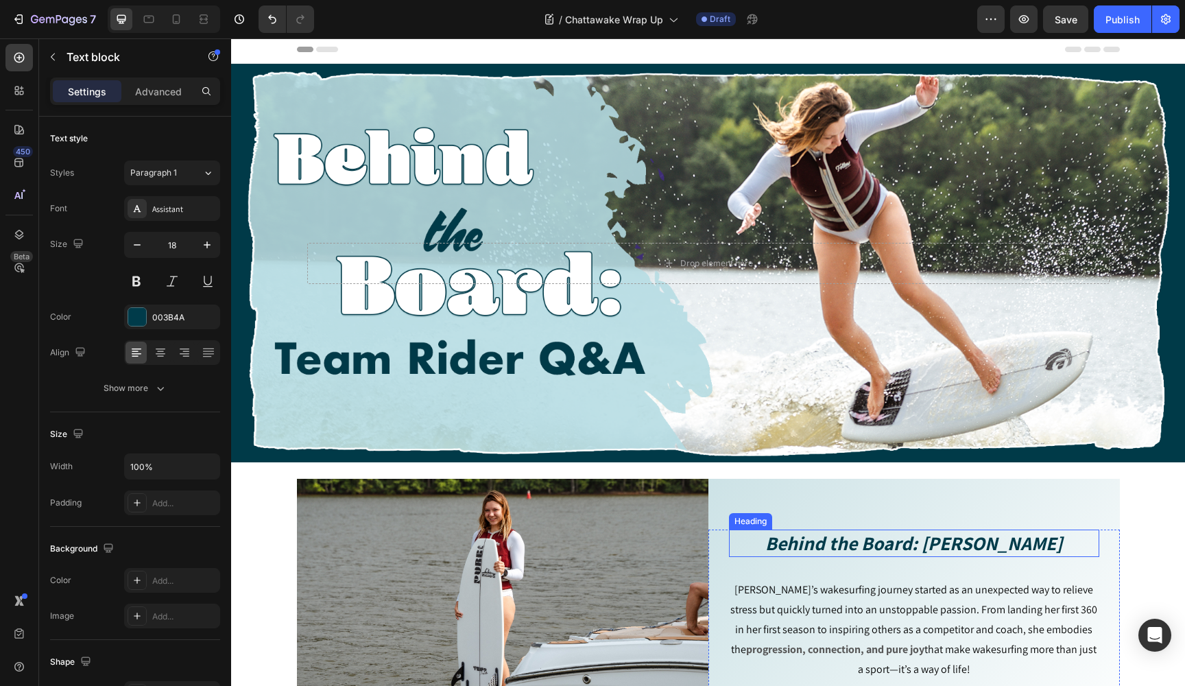
scroll to position [376, 0]
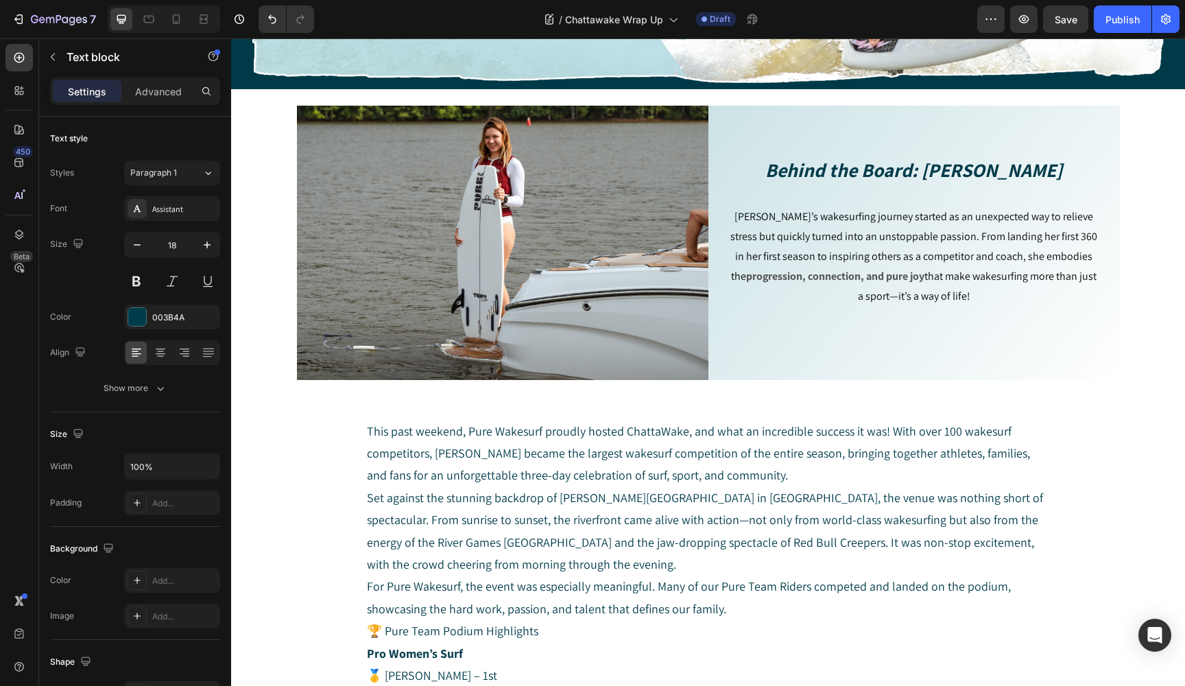
click at [371, 405] on p "Rich Text Editor. Editing area: main" at bounding box center [708, 409] width 683 height 22
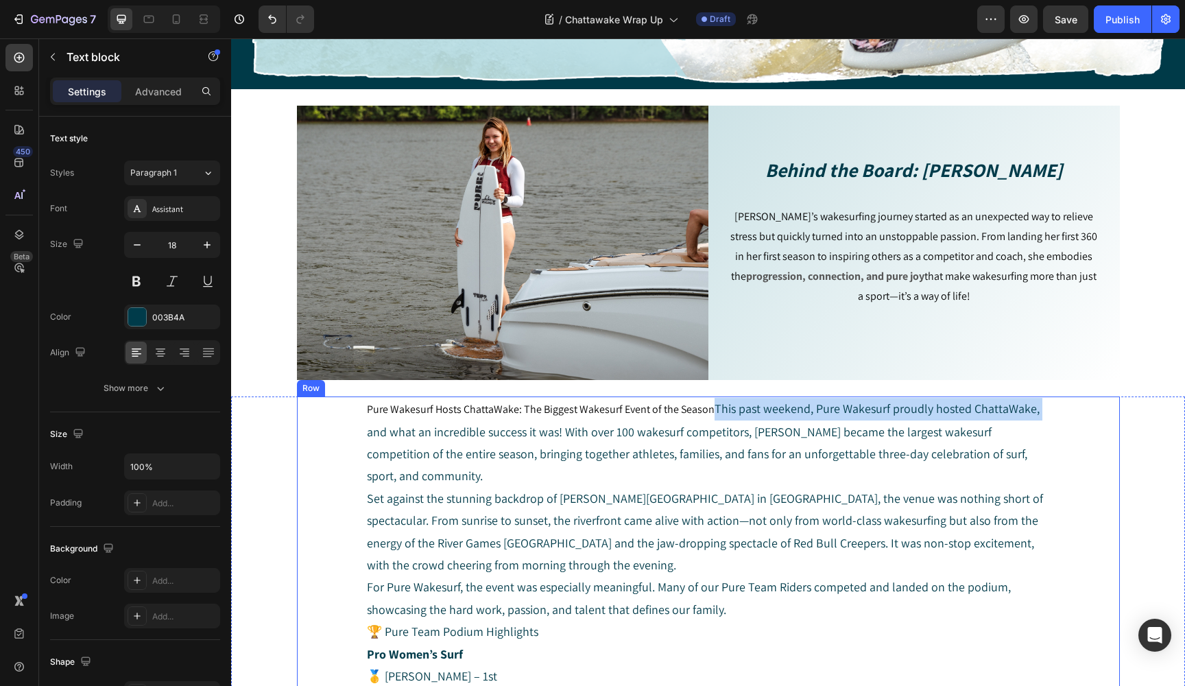
drag, startPoint x: 710, startPoint y: 408, endPoint x: 305, endPoint y: 422, distance: 405.4
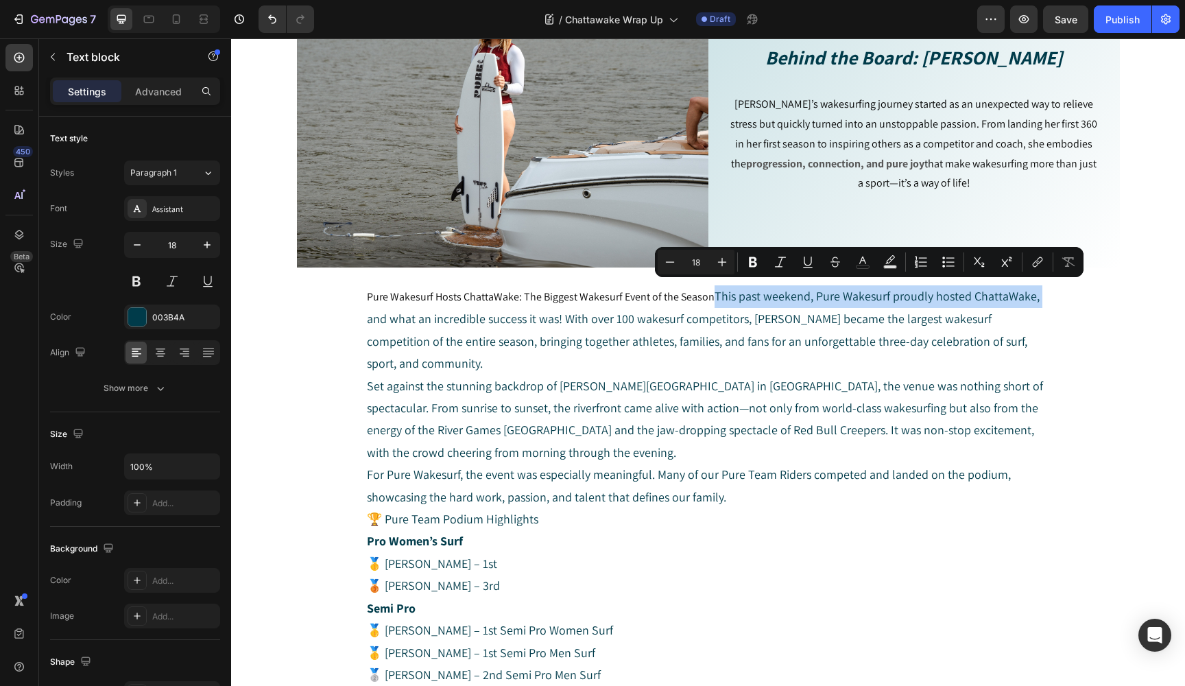
scroll to position [99, 0]
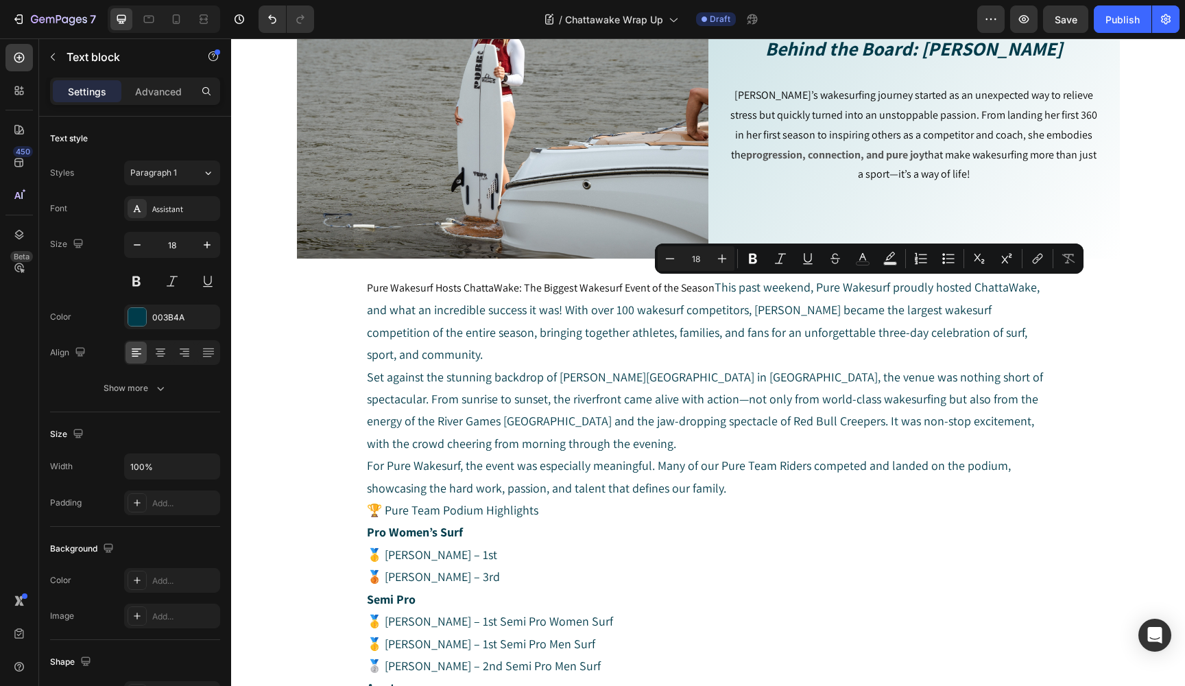
click at [389, 338] on p "Pure Wakesurf Hosts ChattaWake: The Biggest Wakesurf Event of the Season This p…" at bounding box center [708, 321] width 683 height 90
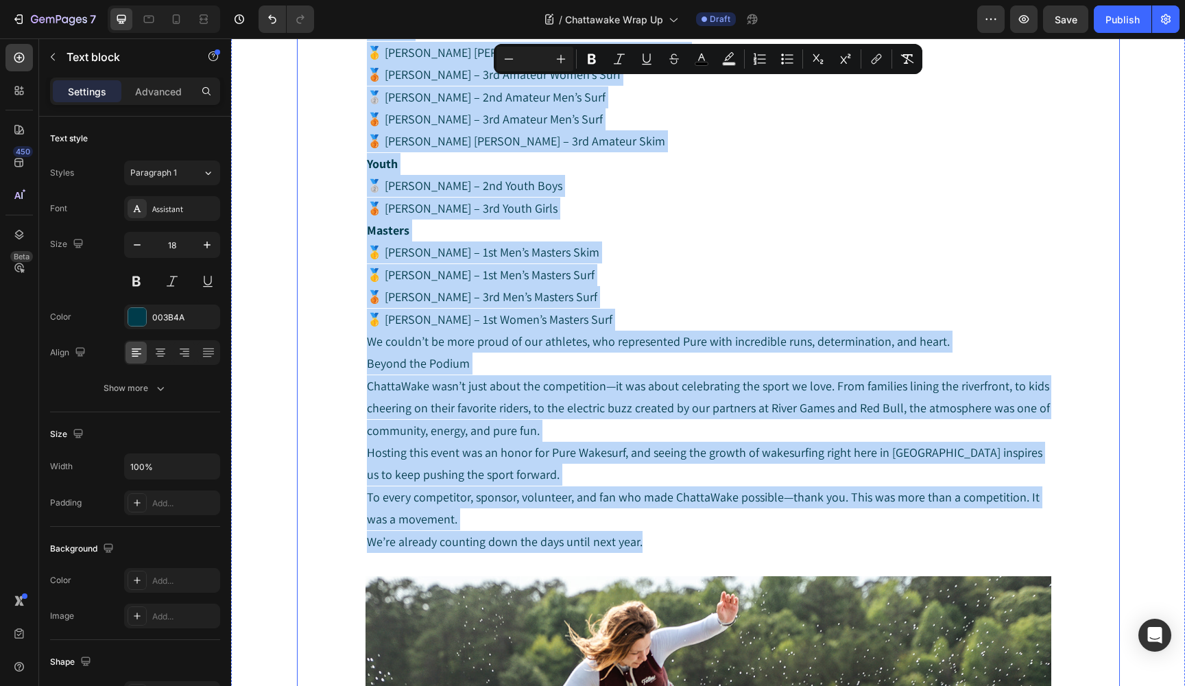
scroll to position [769, 0]
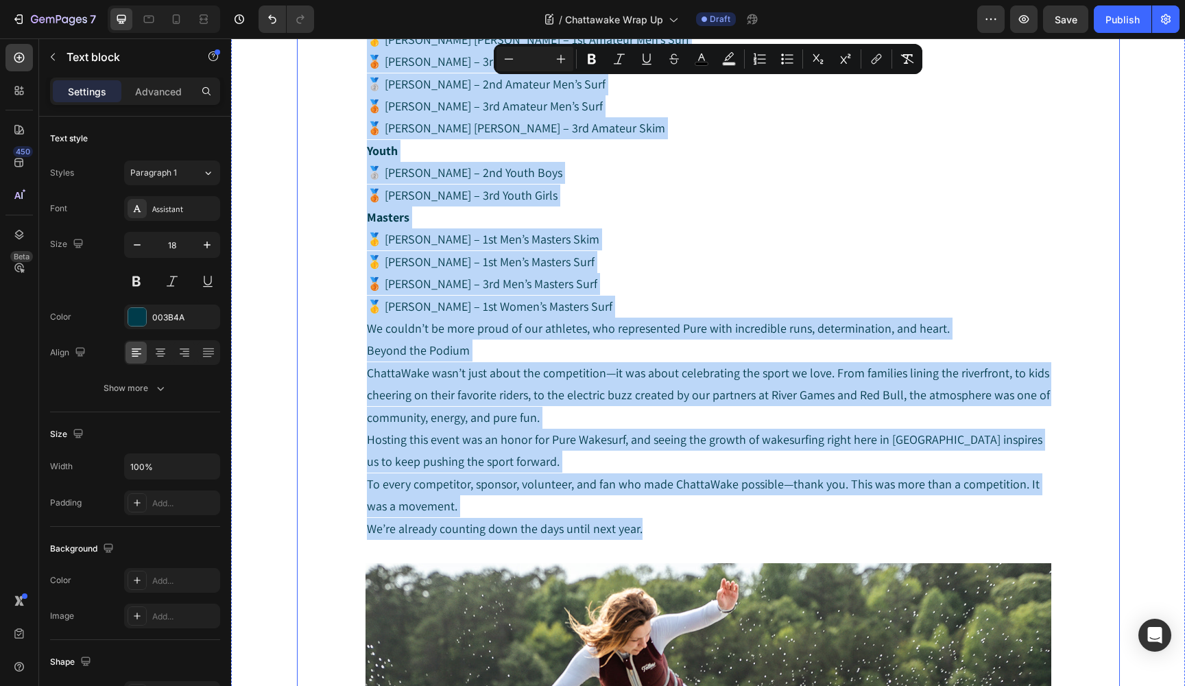
drag, startPoint x: 367, startPoint y: 287, endPoint x: 653, endPoint y: 531, distance: 376.3
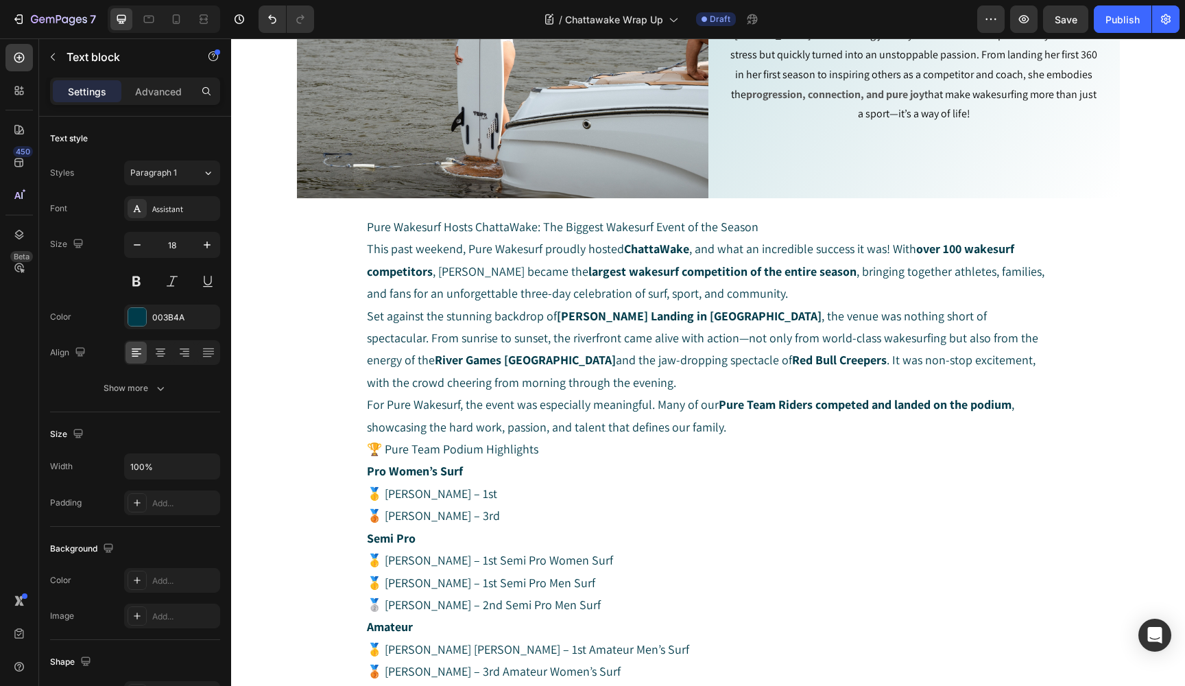
scroll to position [29, 0]
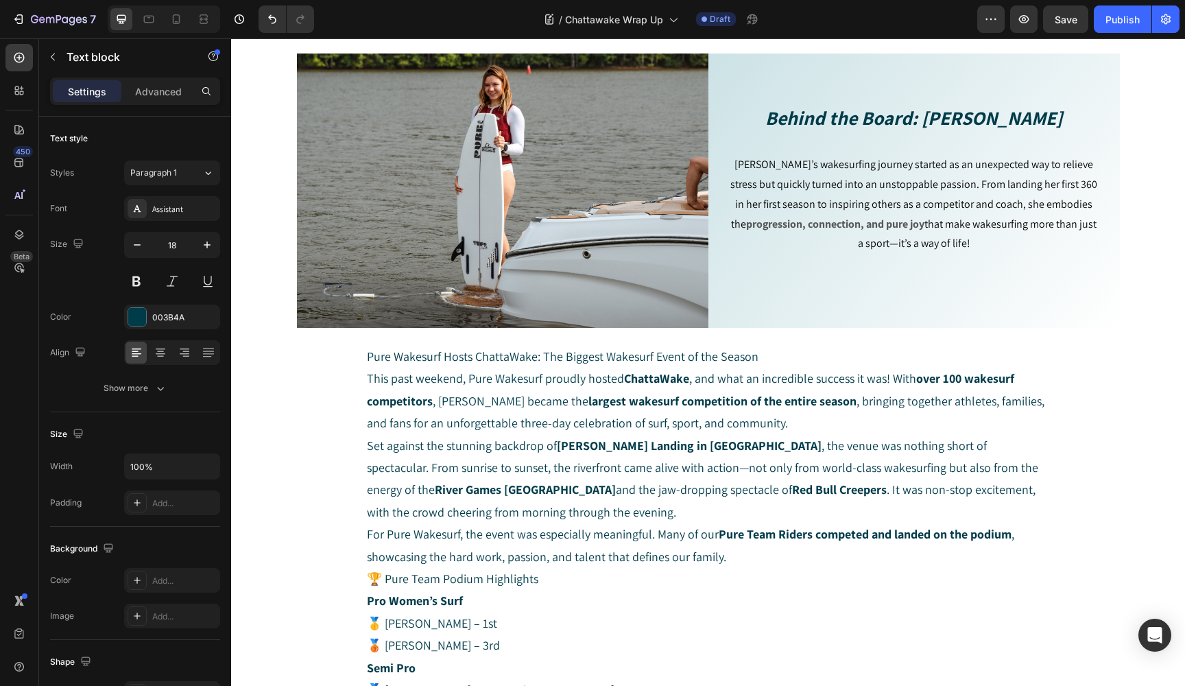
click at [367, 354] on p "Pure Wakesurf Hosts ChattaWake: The Biggest Wakesurf Event of the Season" at bounding box center [708, 357] width 683 height 22
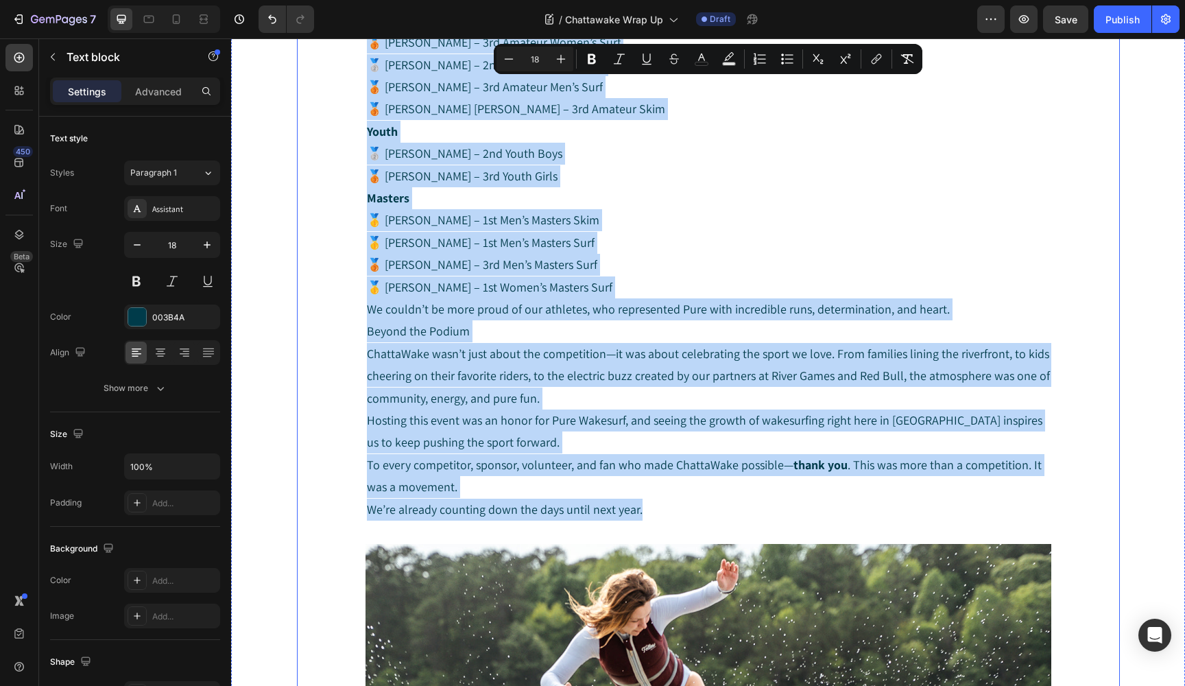
scroll to position [798, 0]
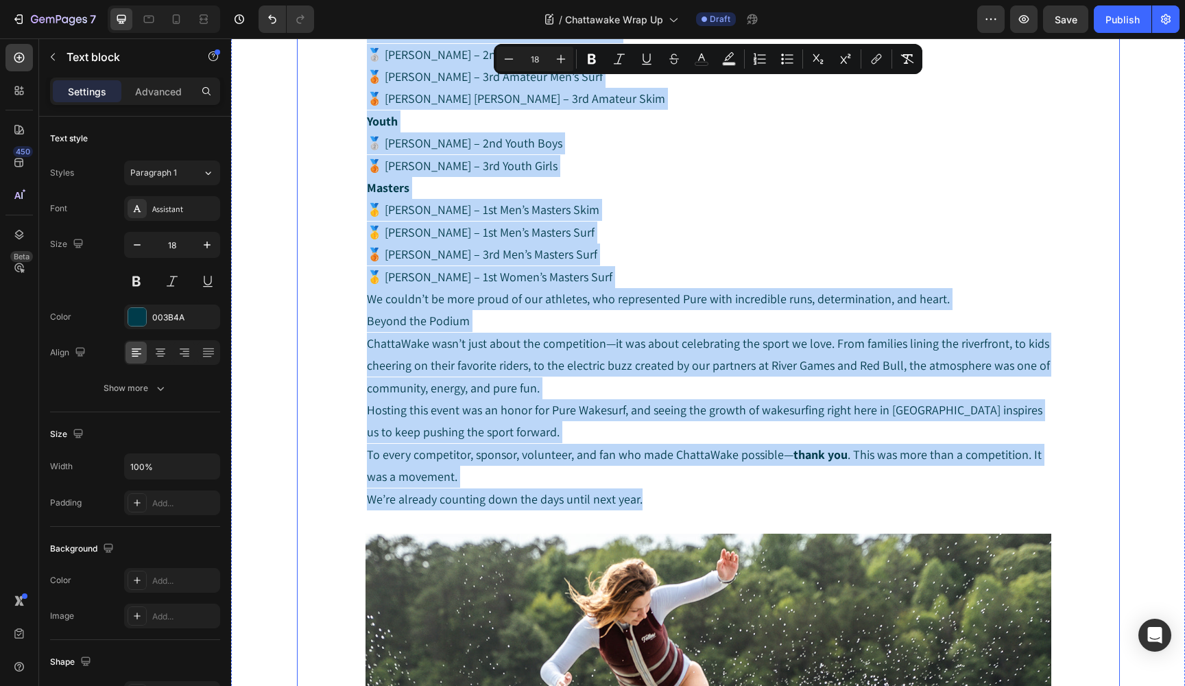
drag, startPoint x: 367, startPoint y: 354, endPoint x: 650, endPoint y: 500, distance: 318.9
click at [650, 500] on div "Pure Wakesurf Hosts ChattaWake: The Biggest Wakesurf Event of the Season This p…" at bounding box center [708, 601] width 686 height 2051
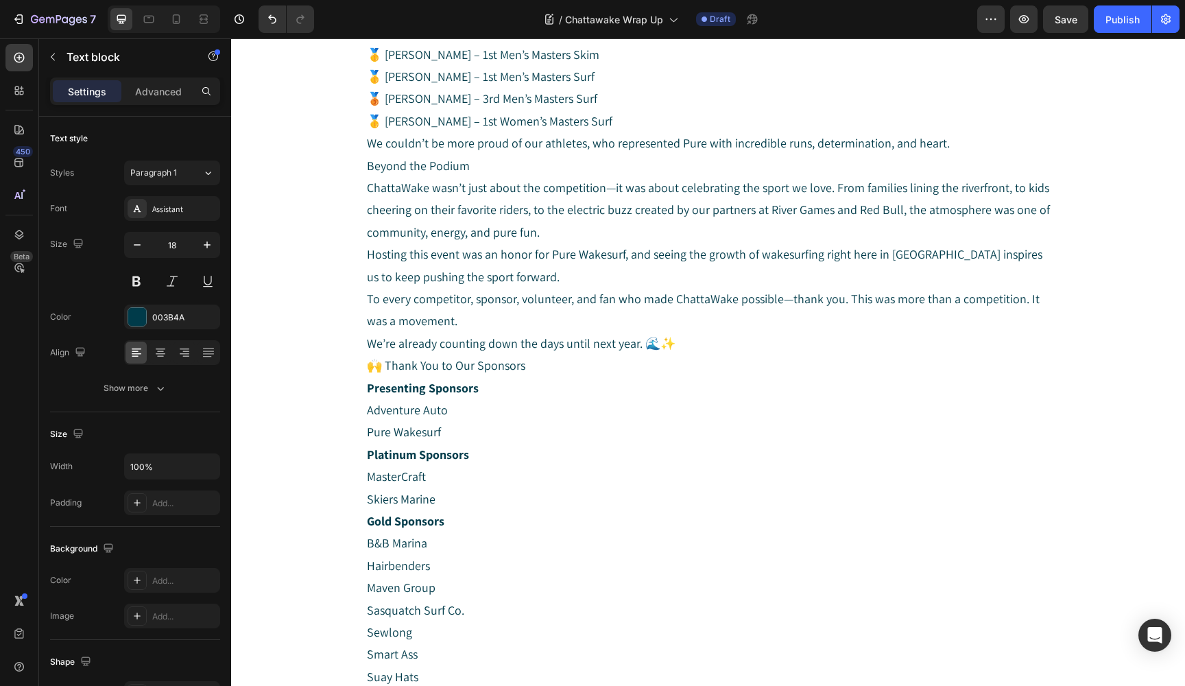
scroll to position [1357, 0]
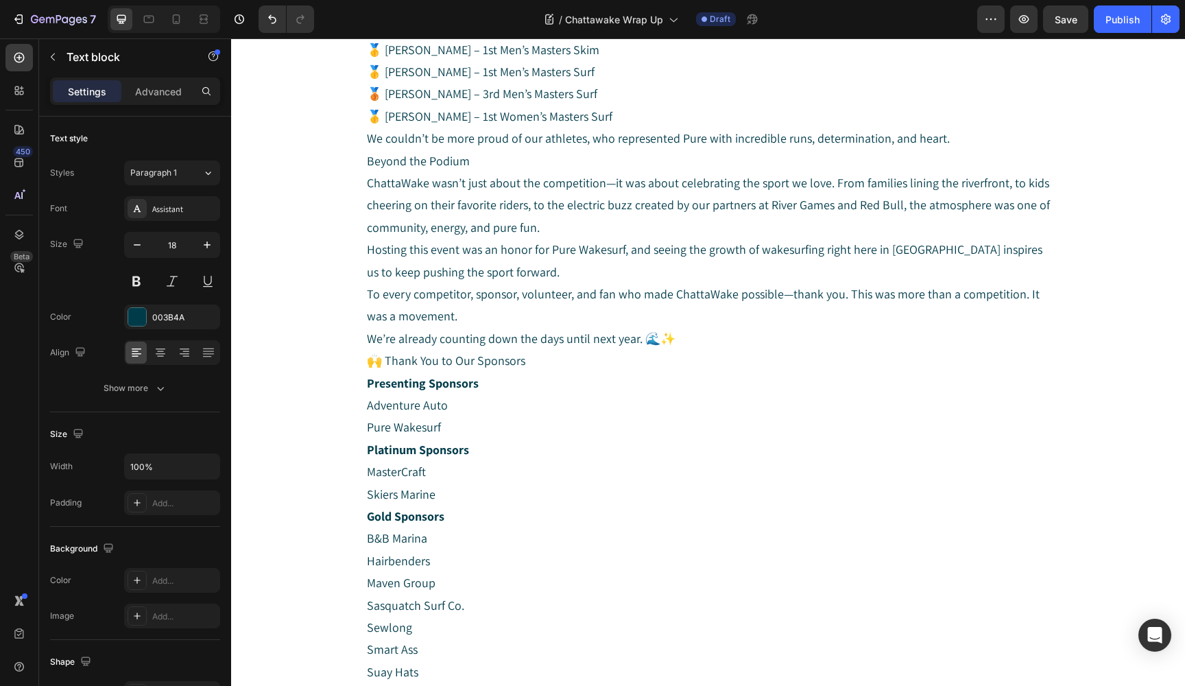
click at [671, 328] on p "We’re already counting down the days until next year. 🌊✨" at bounding box center [708, 339] width 683 height 22
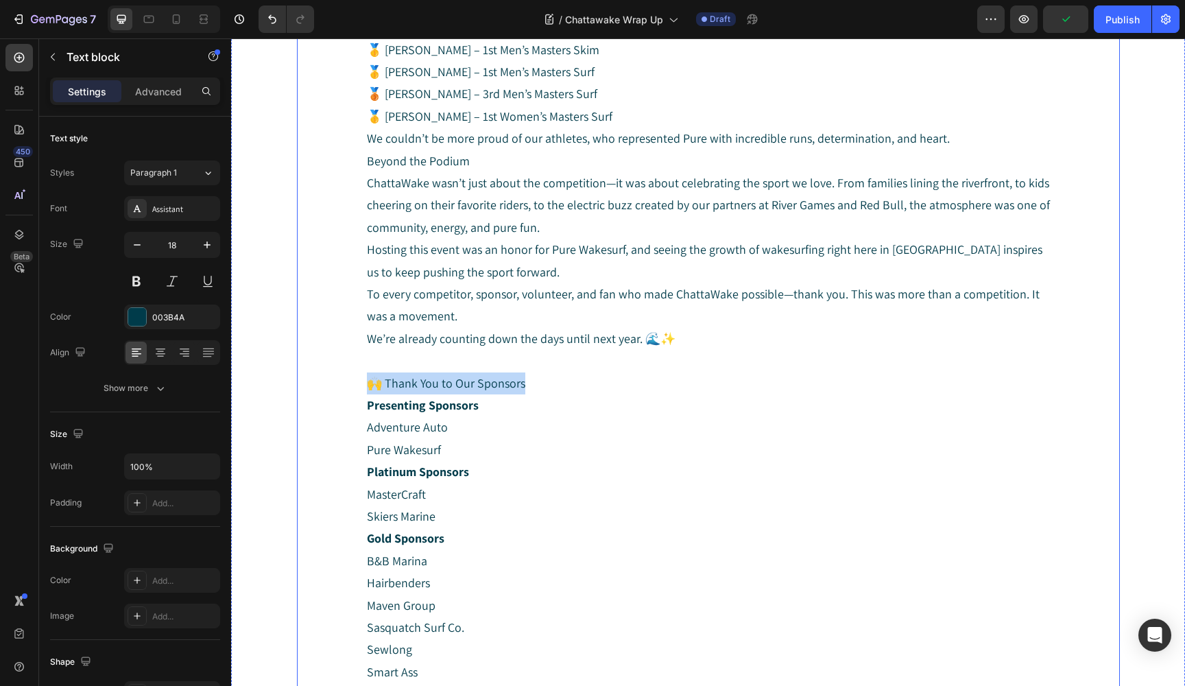
drag, startPoint x: 526, startPoint y: 369, endPoint x: 356, endPoint y: 370, distance: 170.0
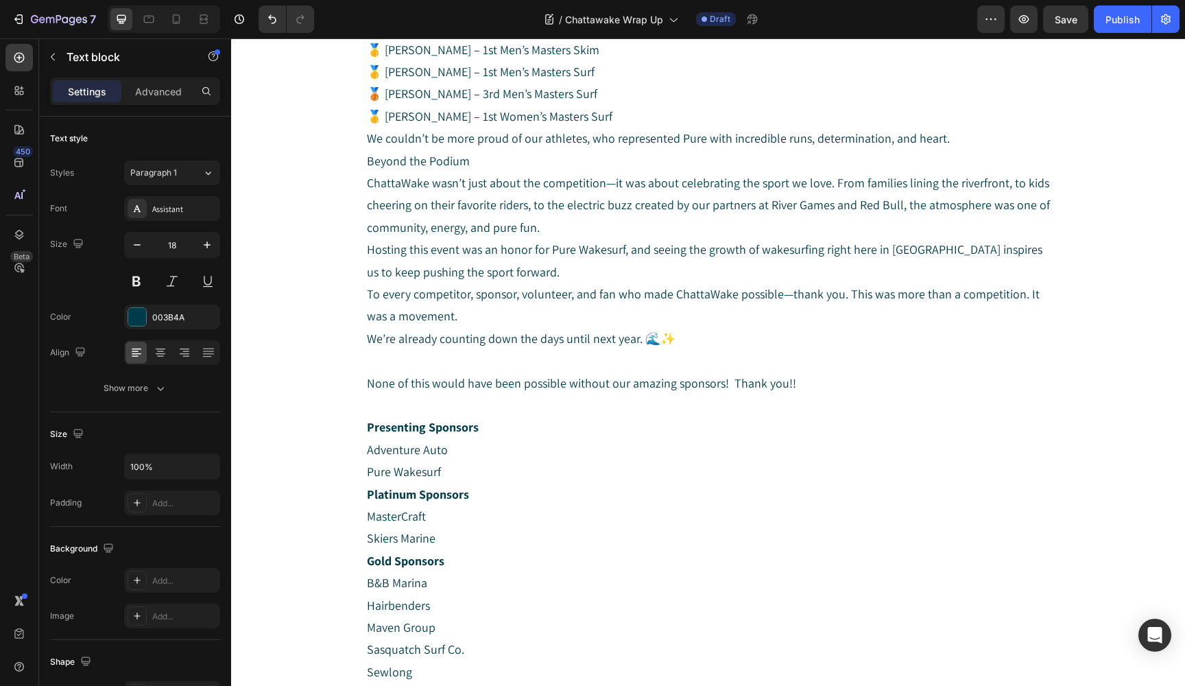
click at [666, 329] on p "We’re already counting down the days until next year. 🌊✨" at bounding box center [708, 339] width 683 height 22
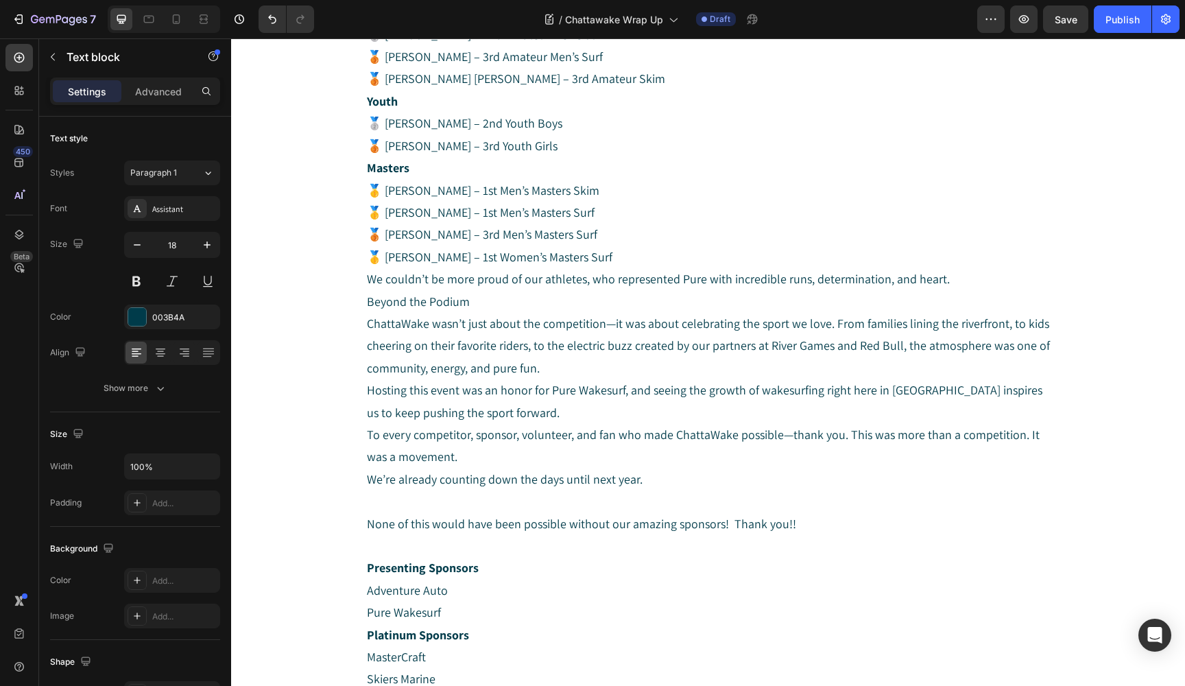
scroll to position [1193, 0]
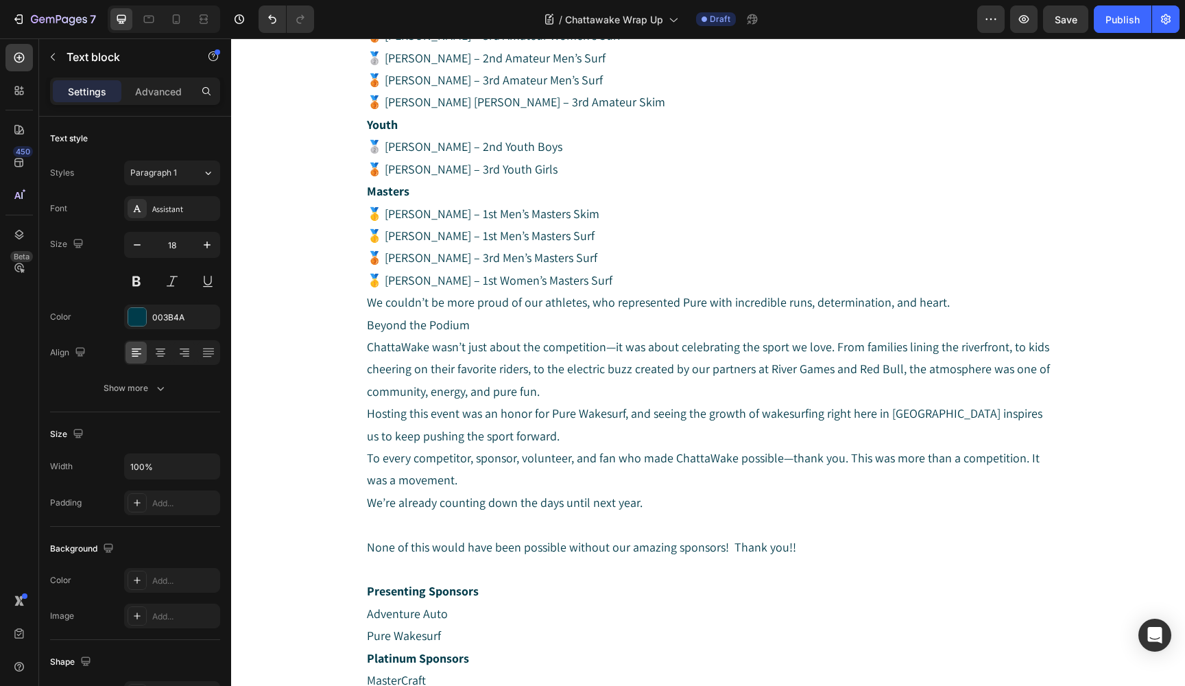
click at [383, 274] on p "Masters 🥇 Corbin Dull – 1st Men’s Masters Skim 🥇 Evan Feierabend – 1st Men’s Ma…" at bounding box center [708, 235] width 683 height 111
click at [385, 251] on p "Masters 🥇 Corbin Dull – 1st Men’s Masters Skim 🥇 Evan Feierabend – 1st Men’s Ma…" at bounding box center [708, 235] width 683 height 111
click at [383, 226] on p "Masters 🥇 Corbin Dull – 1st Men’s Masters Skim 🥇 Evan Feierabend – 1st Men’s Ma…" at bounding box center [708, 235] width 683 height 111
click at [381, 208] on p "Masters 🥇 Corbin Dull – 1st Men’s Masters Skim Evan Feierabend – 1st Men’s Mast…" at bounding box center [708, 235] width 683 height 111
click at [372, 271] on p "⁠⁠⁠⁠⁠⁠⁠ Corbin Dull – 1st Men’s Masters Skim Evan Feierabend – 1st Men’s Master…" at bounding box center [708, 247] width 683 height 89
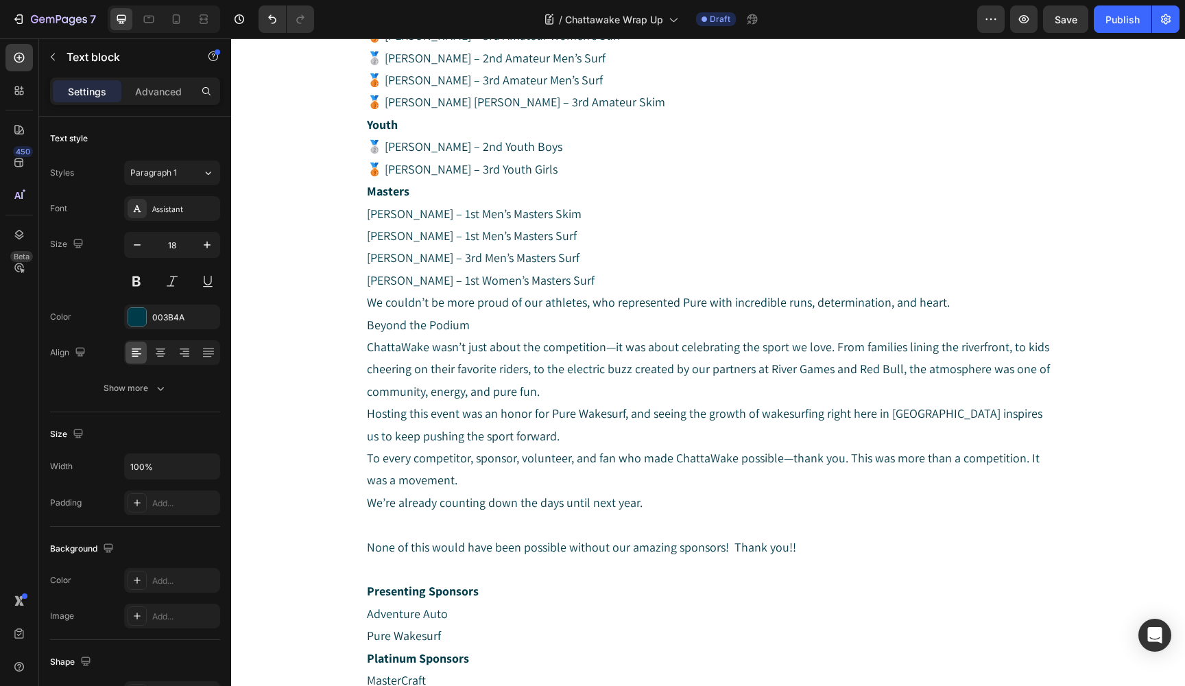
click at [371, 271] on p "Corbin Dull – 1st Men’s Masters Skim Evan Feierabend – 1st Men’s Masters Surf C…" at bounding box center [708, 247] width 683 height 89
click at [370, 204] on p "Corbin Dull – 1st Men’s Masters Skim Evan Feierabend – 1st Men’s Masters Surf C…" at bounding box center [708, 247] width 683 height 89
click at [368, 250] on p "Corbin Dull – 1st Men’s Masters Skim Evan Feierabend – 1st Men’s Masters Surf C…" at bounding box center [708, 247] width 683 height 89
click at [369, 271] on p "Chris Schweda – 3rd Men’s Masters Surf Joyce Strellner – 1st Women’s Masters Su…" at bounding box center [708, 269] width 683 height 45
click at [385, 162] on p "Youth 🥈 Ollie Escadon – 2nd Youth Boys 🥉 Calla Owensby – 3rd Youth Girls" at bounding box center [708, 147] width 683 height 67
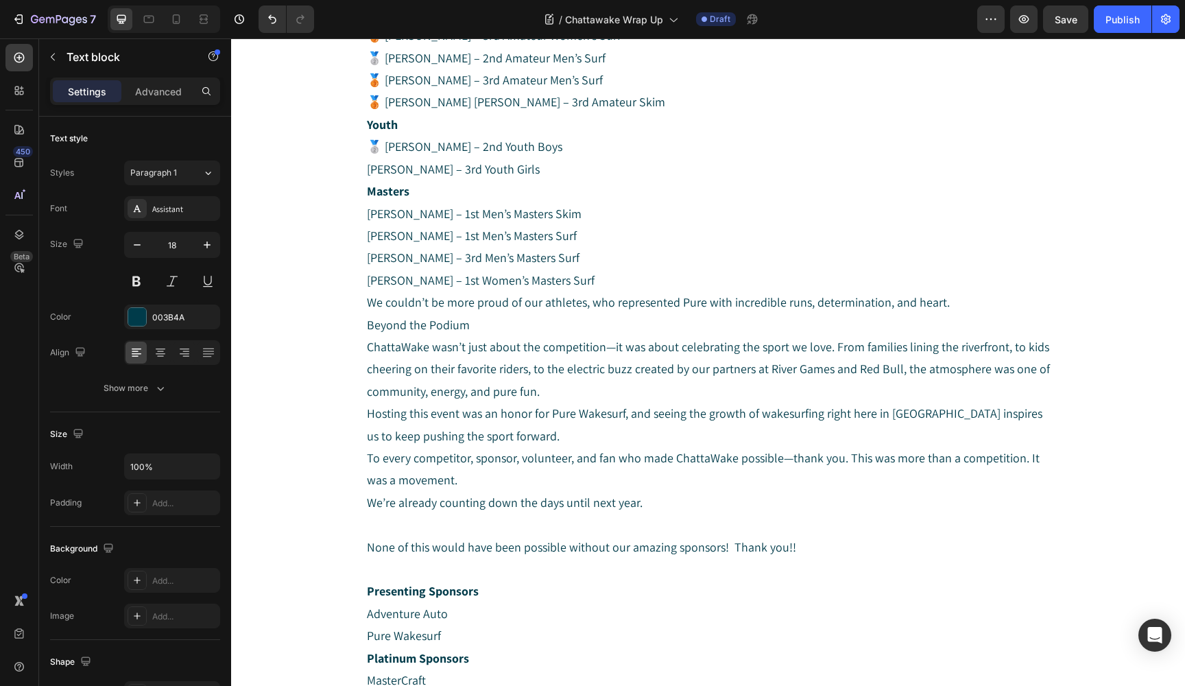
click at [387, 139] on p "Youth 🥈 Ollie Escadon – 2nd Youth Boys Calla Owensby – 3rd Youth Girls" at bounding box center [708, 147] width 683 height 67
click at [386, 95] on p "Amateur 🥇 Sawyer Brandstad – 1st Amateur Men’s Surf 🥉 Paige Humphrey – 3rd Amat…" at bounding box center [708, 46] width 683 height 133
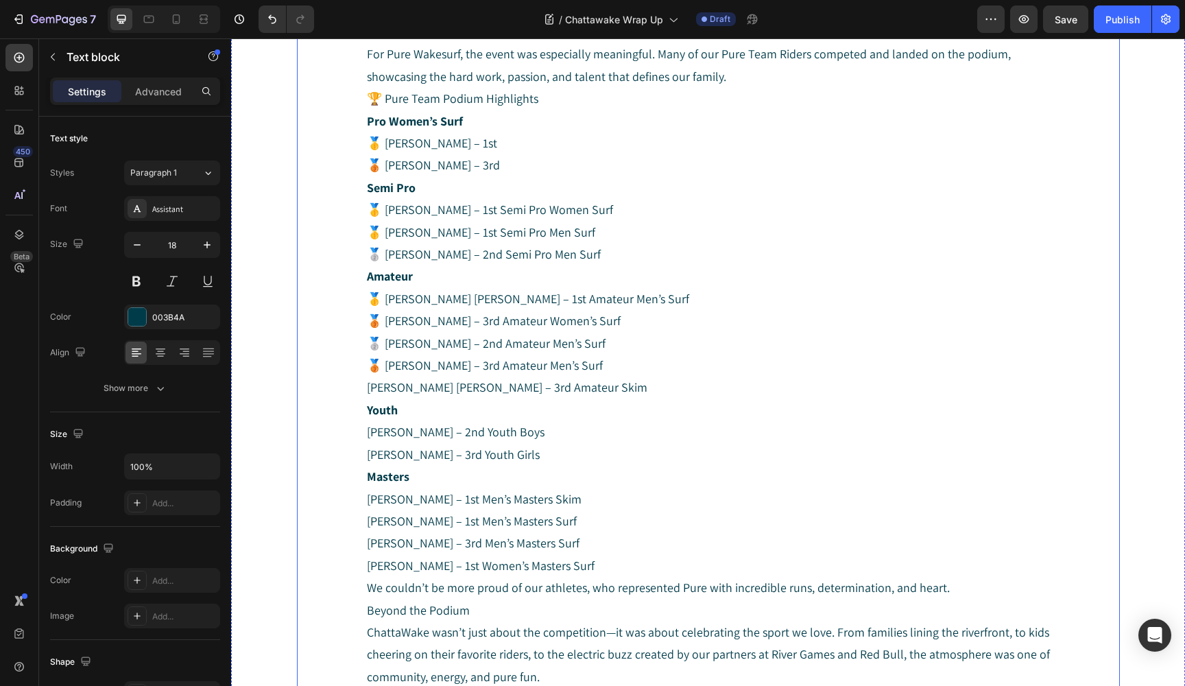
scroll to position [893, 0]
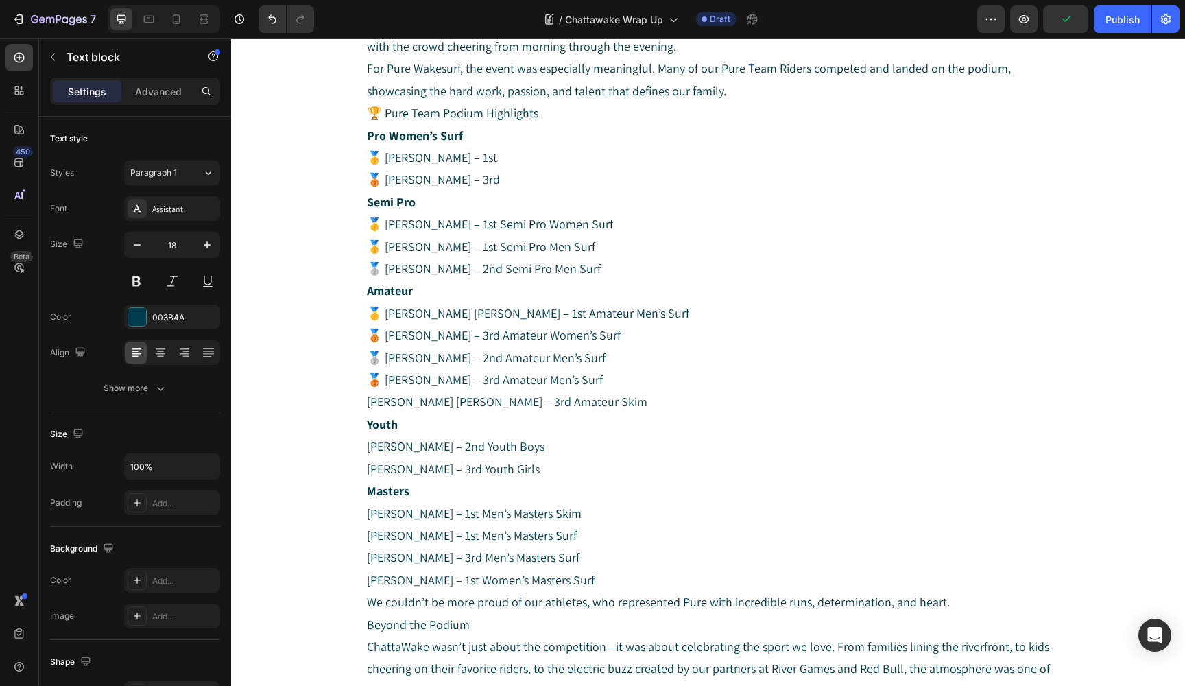
click at [386, 375] on p "Amateur 🥇 Sawyer Brandstad – 1st Amateur Men’s Surf 🥉 Paige Humphrey – 3rd Amat…" at bounding box center [708, 346] width 683 height 133
click at [384, 351] on p "Amateur 🥇 Sawyer Brandstad – 1st Amateur Men’s Surf 🥉 Paige Humphrey – 3rd Amat…" at bounding box center [708, 346] width 683 height 133
click at [384, 328] on p "Amateur 🥇 Sawyer Brandstad – 1st Amateur Men’s Surf 🥉 Paige Humphrey – 3rd Amat…" at bounding box center [708, 346] width 683 height 133
click at [385, 309] on p "Amateur 🥇 Sawyer Brandstad – 1st Amateur Men’s Surf Paige Humphrey – 3rd Amateu…" at bounding box center [708, 346] width 683 height 133
click at [387, 265] on p "Semi Pro 🥇 Addy Simpson – 1st Semi Pro Women Surf 🥇 Brodee Crosby – 1st Semi Pr…" at bounding box center [708, 235] width 683 height 89
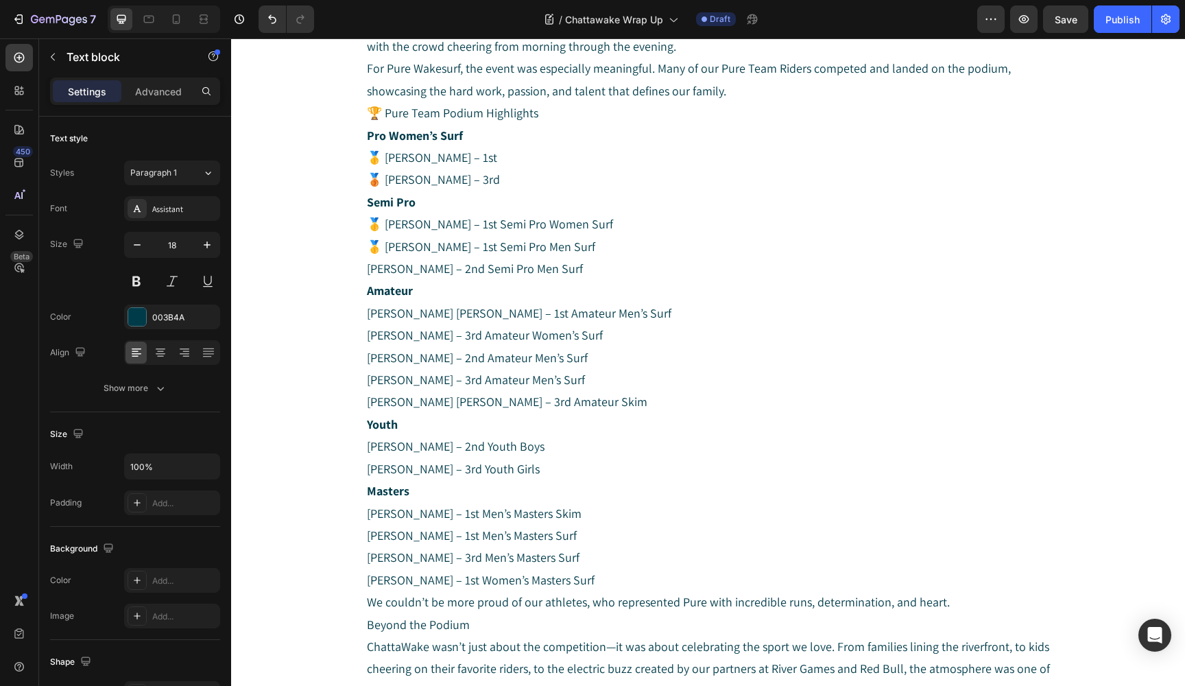
click at [386, 241] on p "Semi Pro 🥇 Addy Simpson – 1st Semi Pro Women Surf 🥇 Brodee Crosby – 1st Semi Pr…" at bounding box center [708, 235] width 683 height 89
click at [387, 225] on p "Semi Pro 🥇 Addy Simpson – 1st Semi Pro Women Surf Brodee Crosby – 1st Semi Pro …" at bounding box center [708, 235] width 683 height 89
click at [383, 220] on p "Semi Pro 🥇 Addy Simpson – 1st Semi Pro Women Surf Brodee Crosby – 1st Semi Pro …" at bounding box center [708, 235] width 683 height 89
click at [384, 176] on p "Pro Women’s Surf 🥇 Dawnee Kanjanapas – 1st 🥉 Liza Rybak – 3rd" at bounding box center [708, 158] width 683 height 67
click at [385, 158] on p "Pro Women’s Surf 🥇 Dawnee Kanjanapas – 1st Liza Rybak – 3rd" at bounding box center [708, 158] width 683 height 67
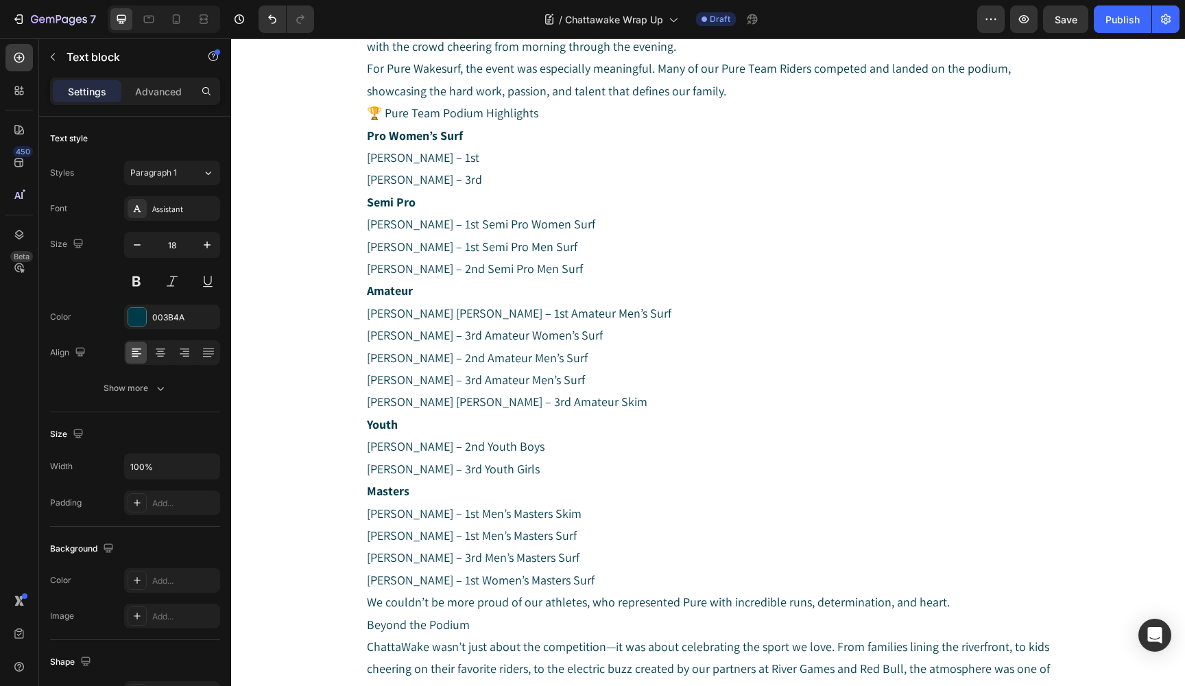
click at [385, 113] on p "🏆 Pure Team Podium Highlights" at bounding box center [708, 113] width 683 height 22
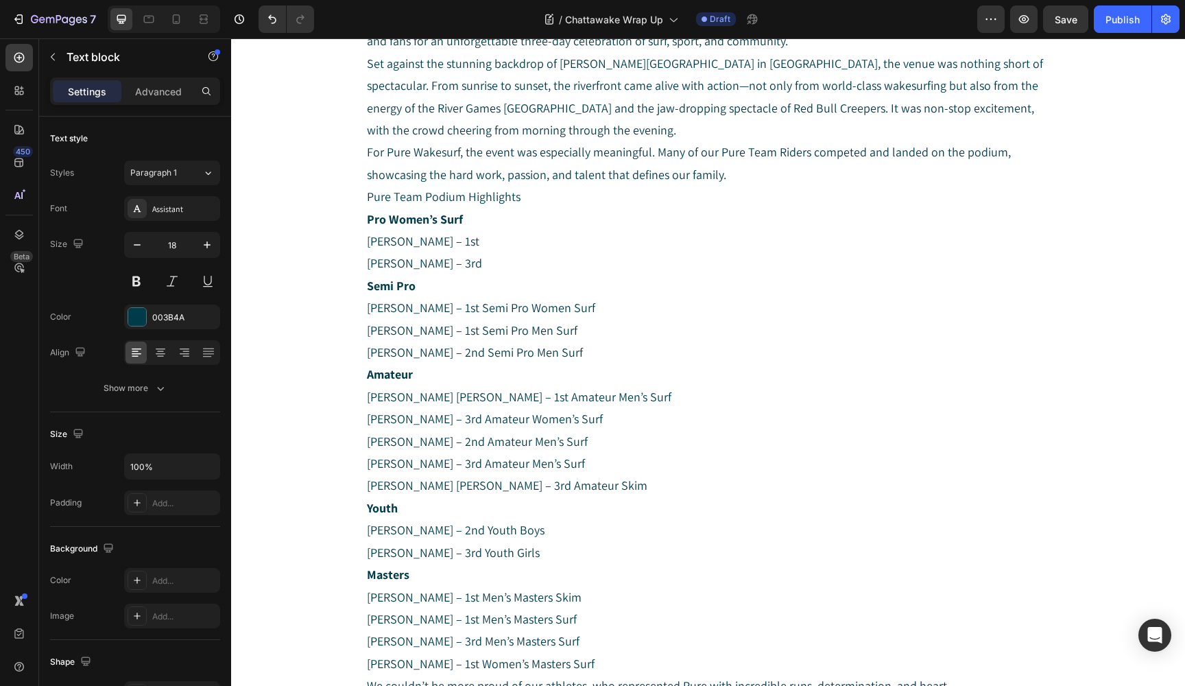
scroll to position [797, 0]
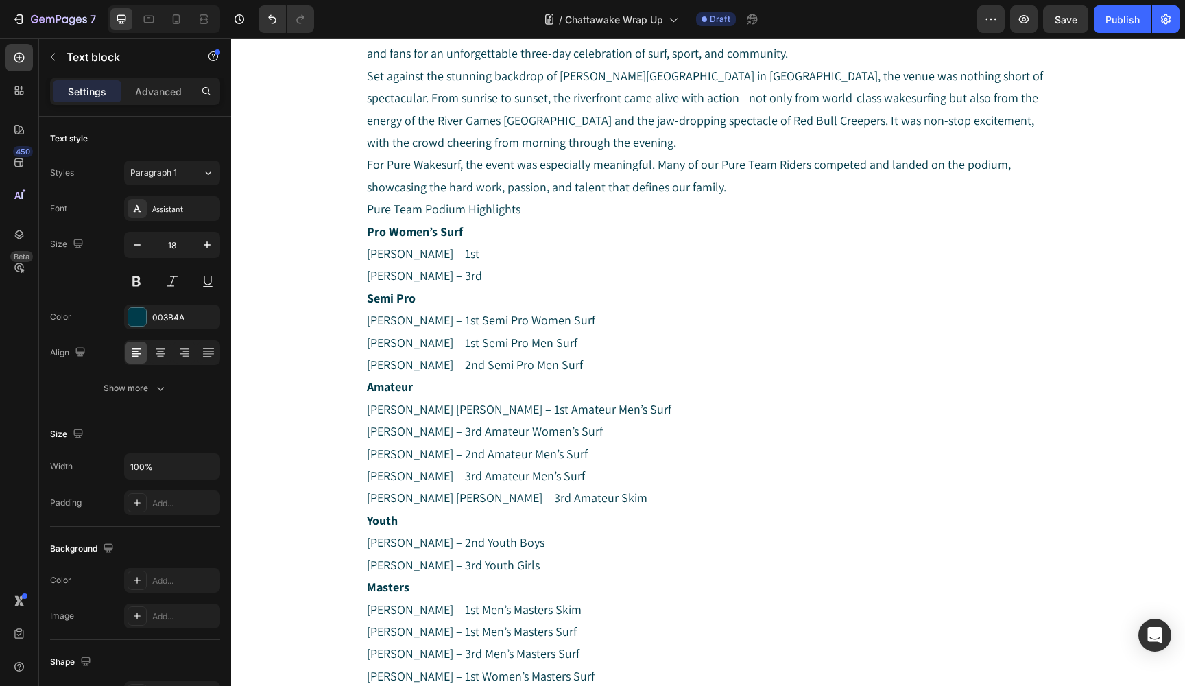
click at [729, 180] on p "For Pure Wakesurf, the event was especially meaningful. Many of our Pure Team R…" at bounding box center [708, 176] width 683 height 45
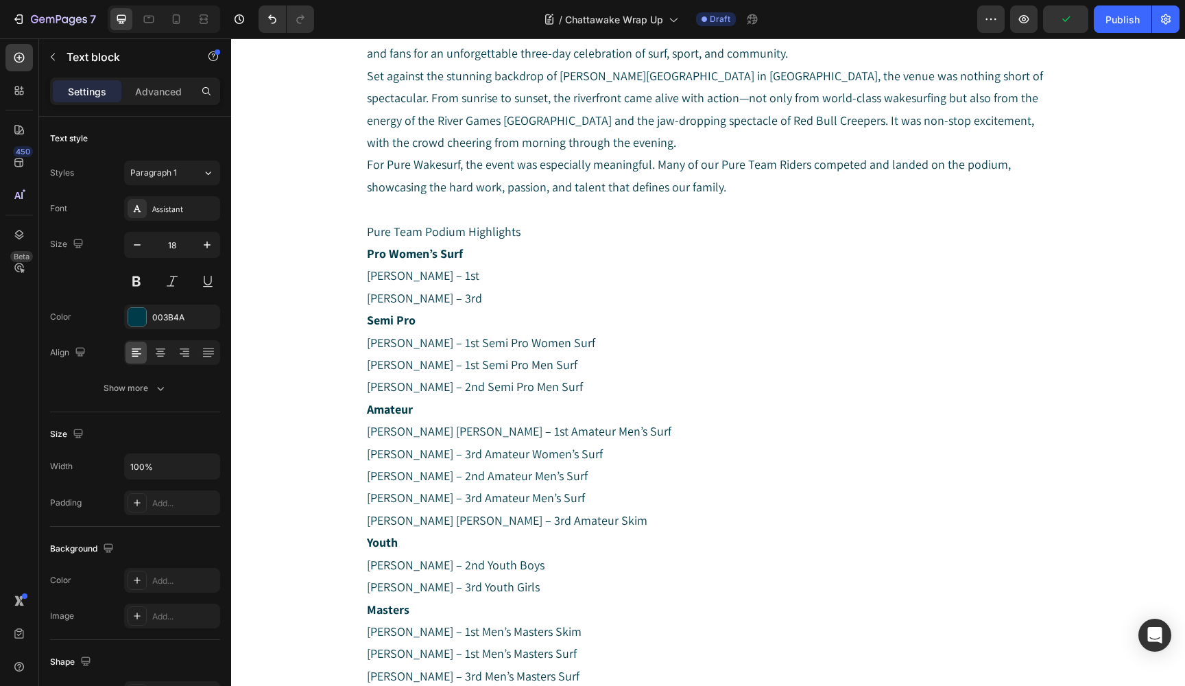
click at [422, 225] on p "Pure Team Podium Highlights" at bounding box center [708, 232] width 683 height 22
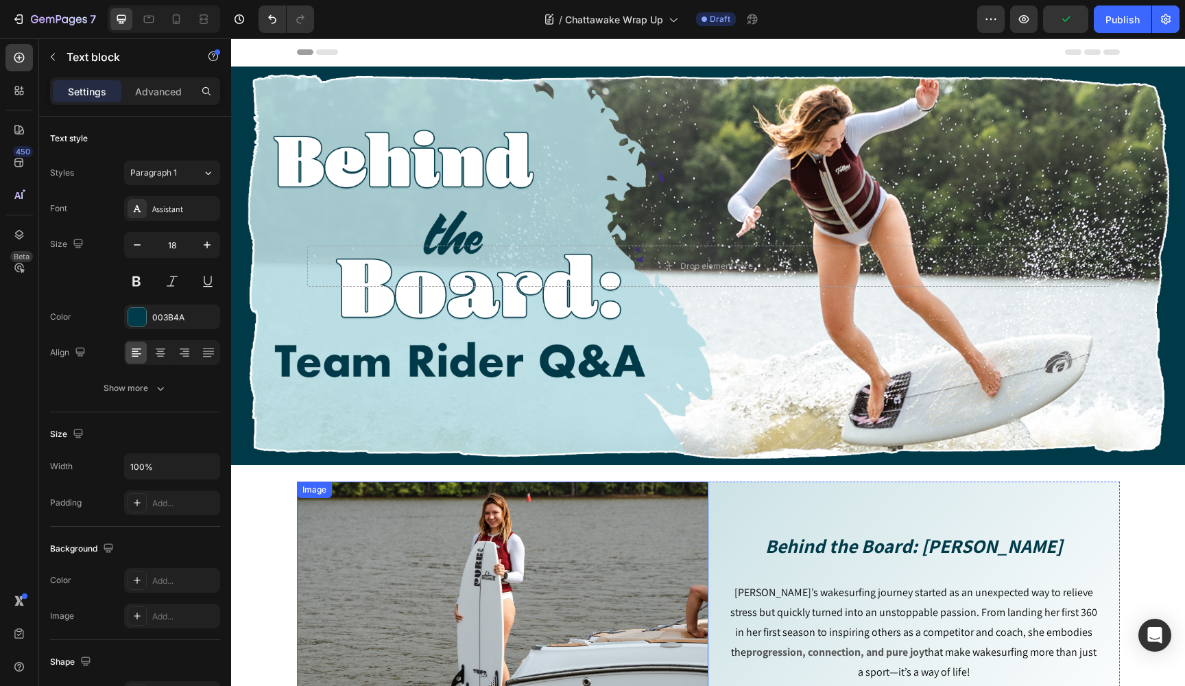
scroll to position [0, 0]
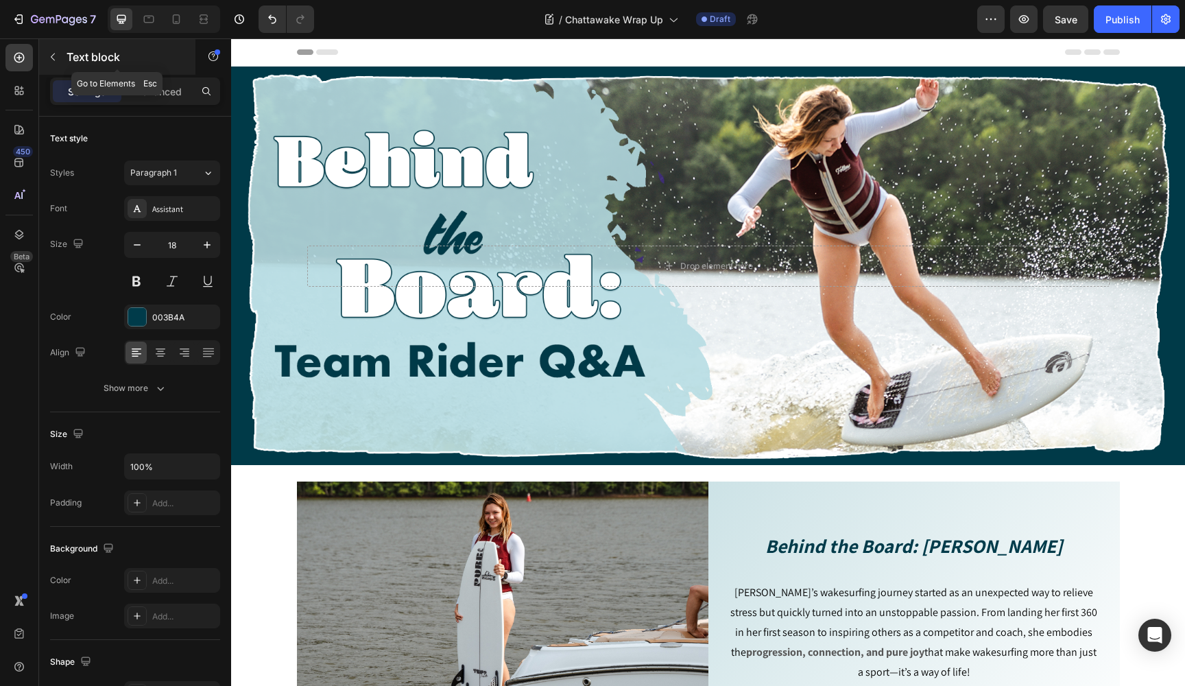
click at [65, 57] on div "Text block" at bounding box center [117, 57] width 156 height 36
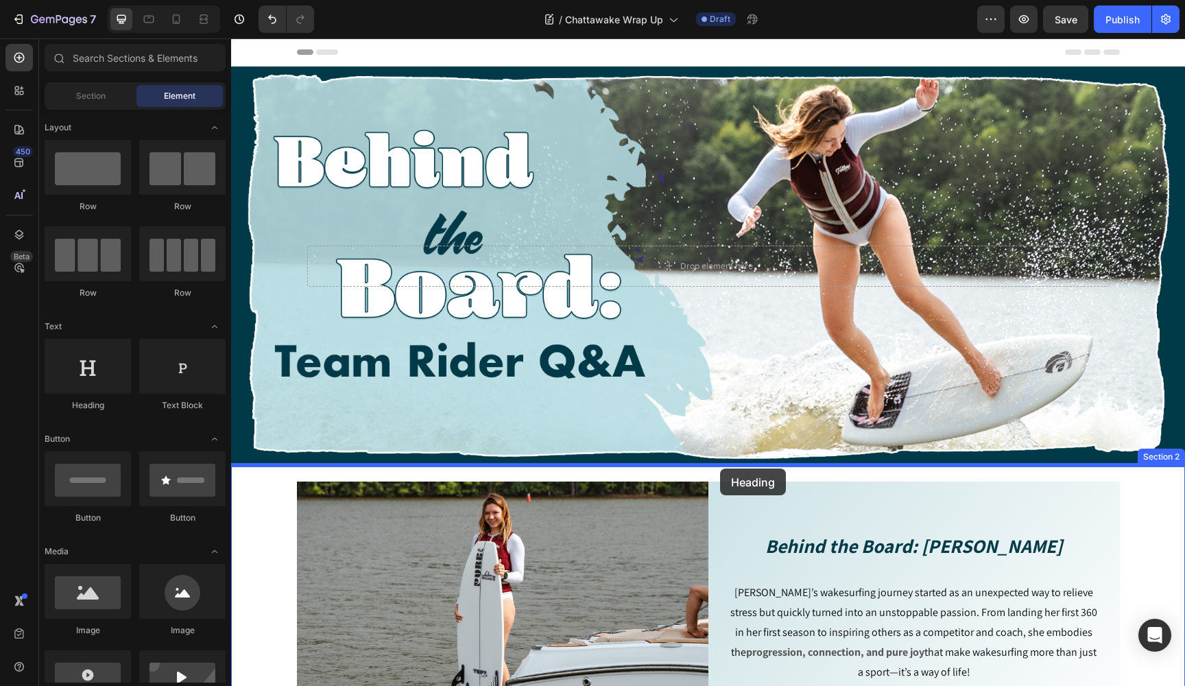
drag, startPoint x: 319, startPoint y: 398, endPoint x: 720, endPoint y: 468, distance: 407.1
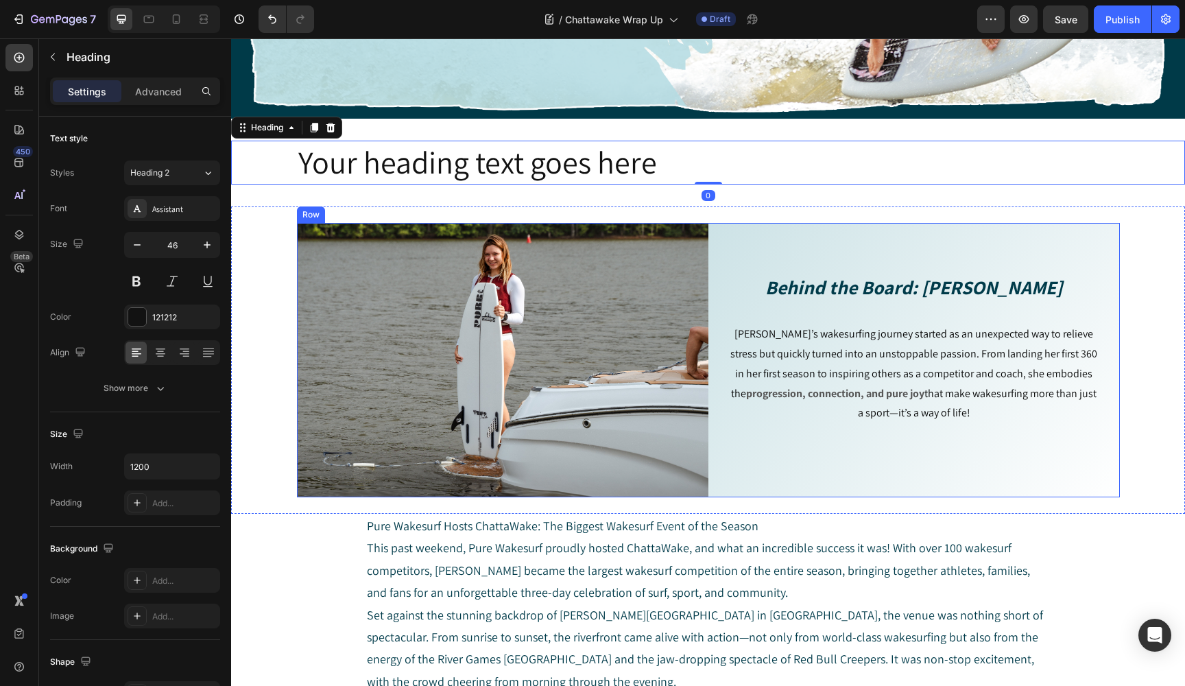
scroll to position [350, 0]
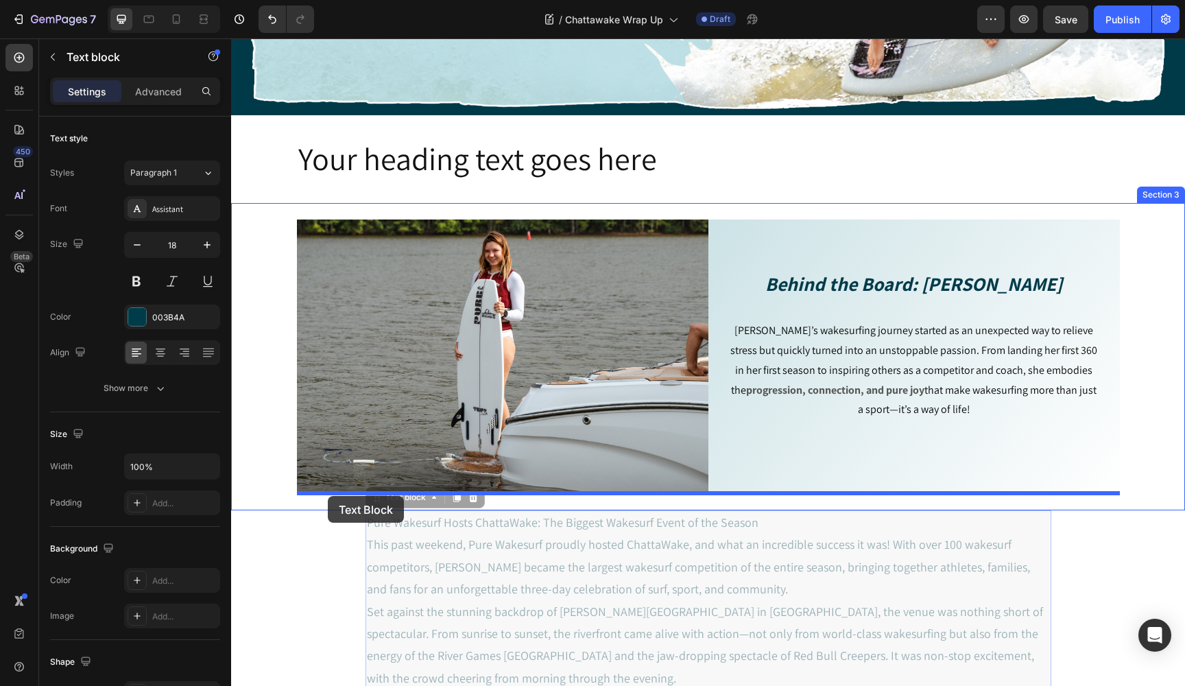
drag, startPoint x: 753, startPoint y: 518, endPoint x: 339, endPoint y: 503, distance: 414.4
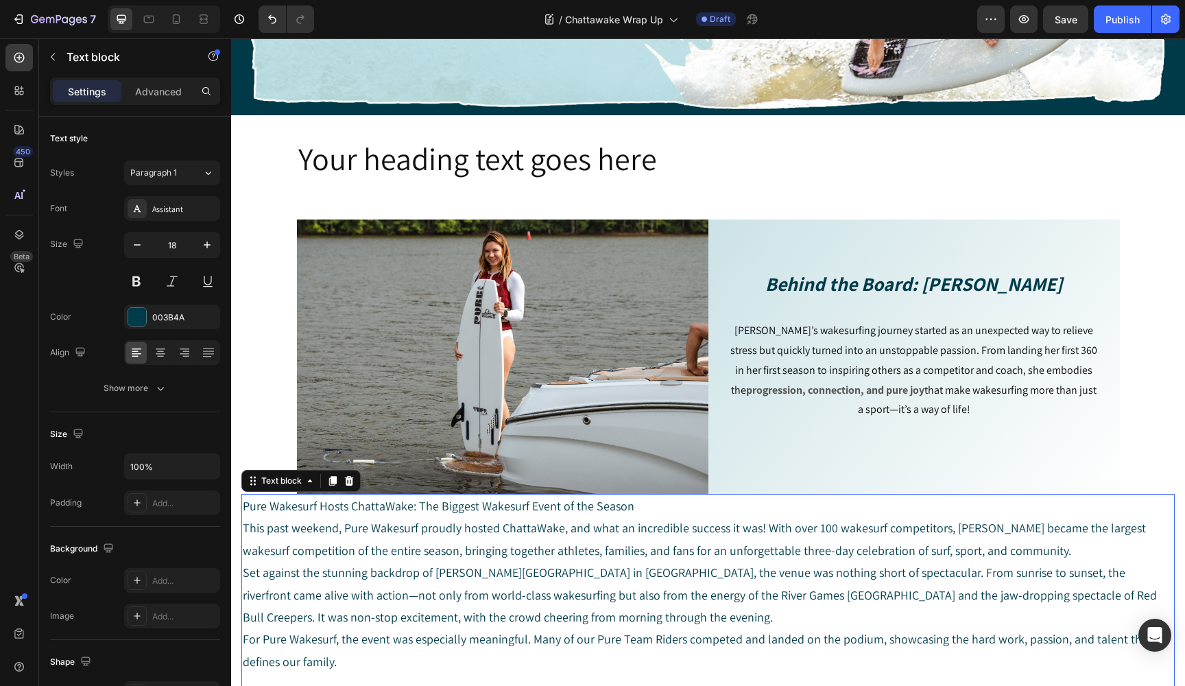
click at [553, 503] on p "Pure Wakesurf Hosts ChattaWake: The Biggest Wakesurf Event of the Season" at bounding box center [708, 506] width 930 height 22
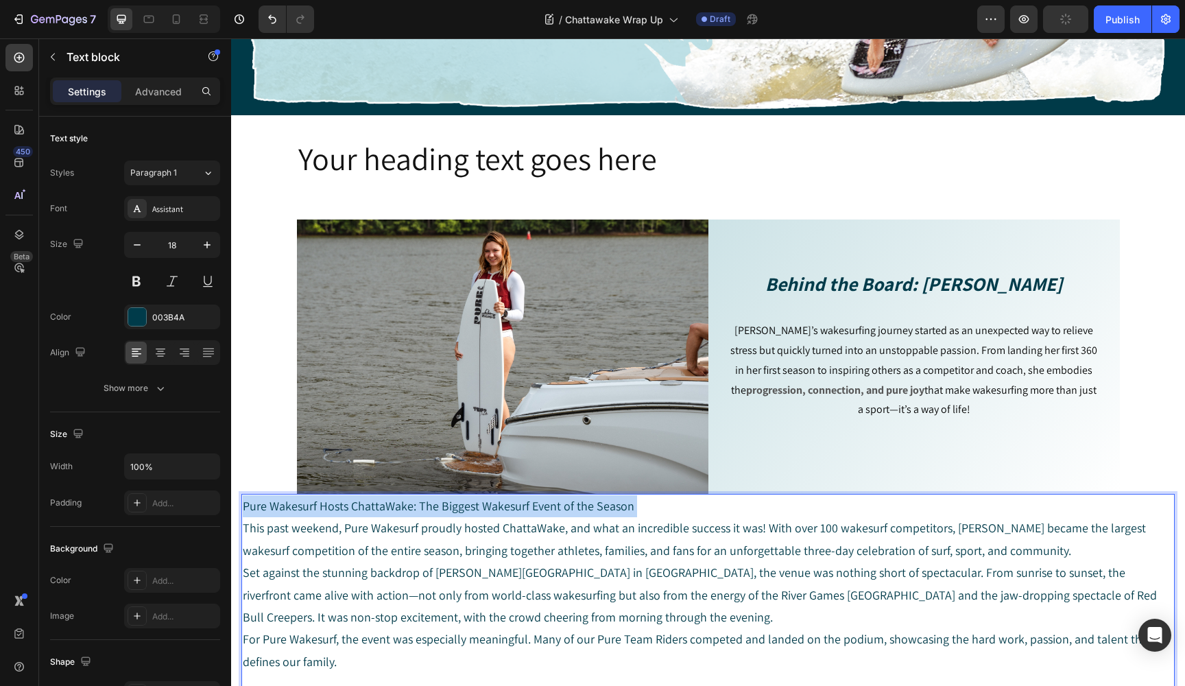
click at [553, 503] on p "Pure Wakesurf Hosts ChattaWake: The Biggest Wakesurf Event of the Season" at bounding box center [708, 506] width 930 height 22
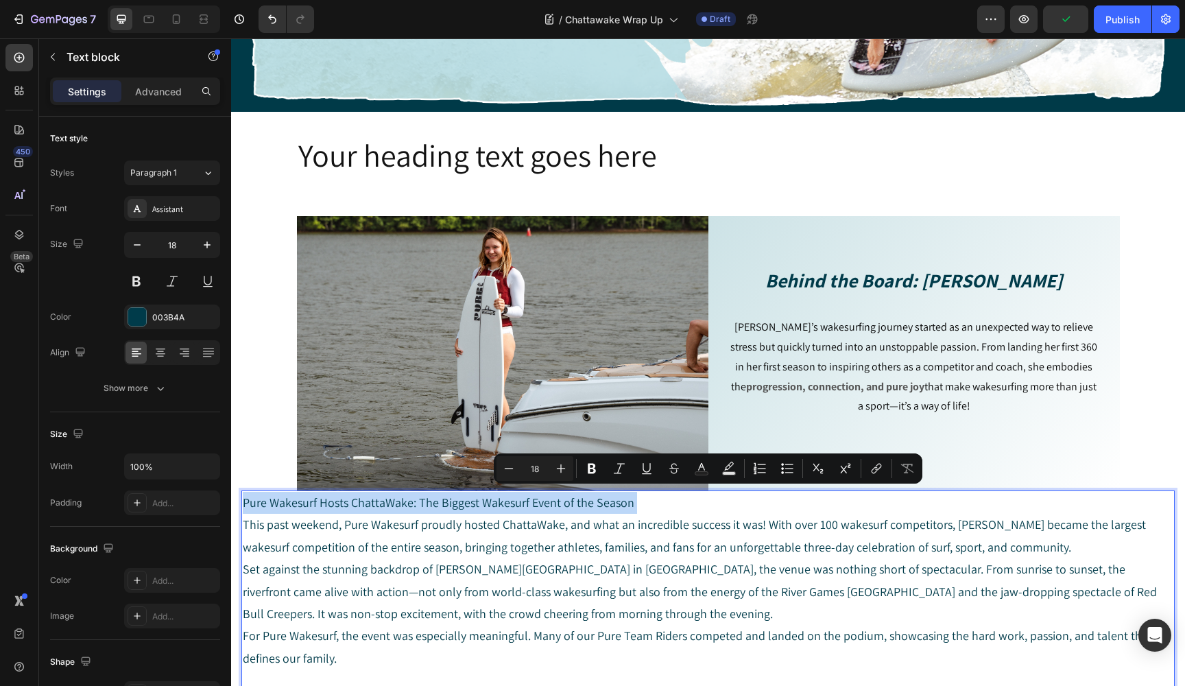
scroll to position [358, 0]
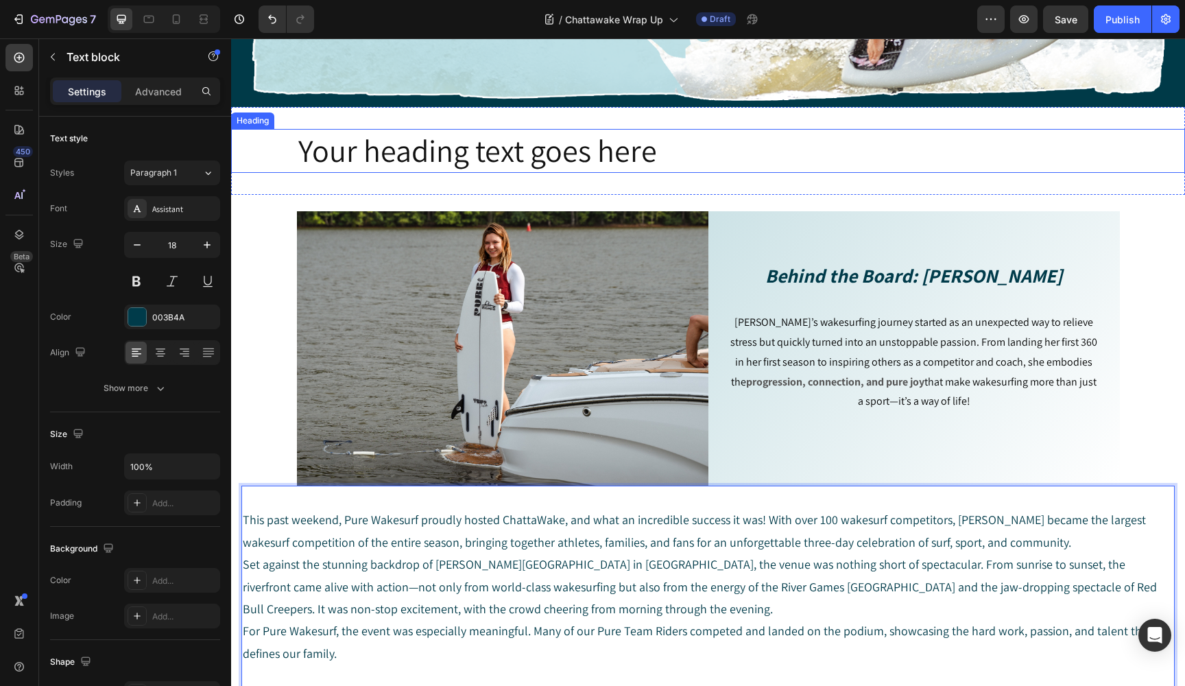
click at [494, 156] on h2 "Your heading text goes here" at bounding box center [708, 151] width 823 height 44
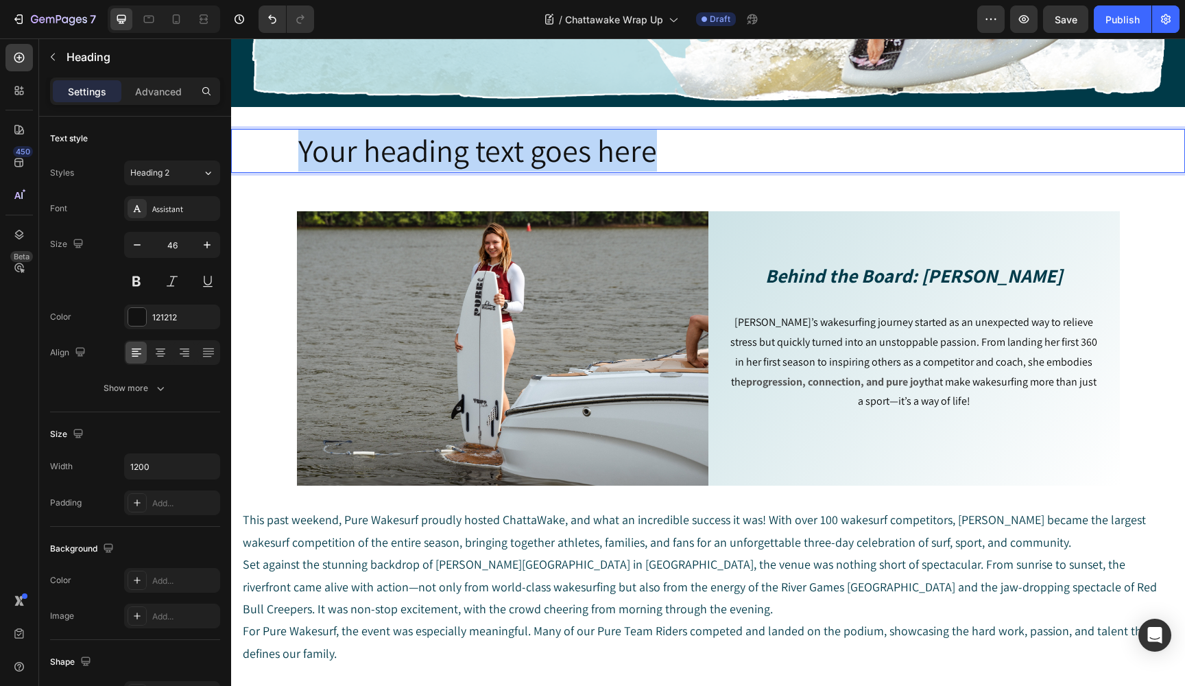
click at [494, 156] on p "Your heading text goes here" at bounding box center [708, 150] width 820 height 41
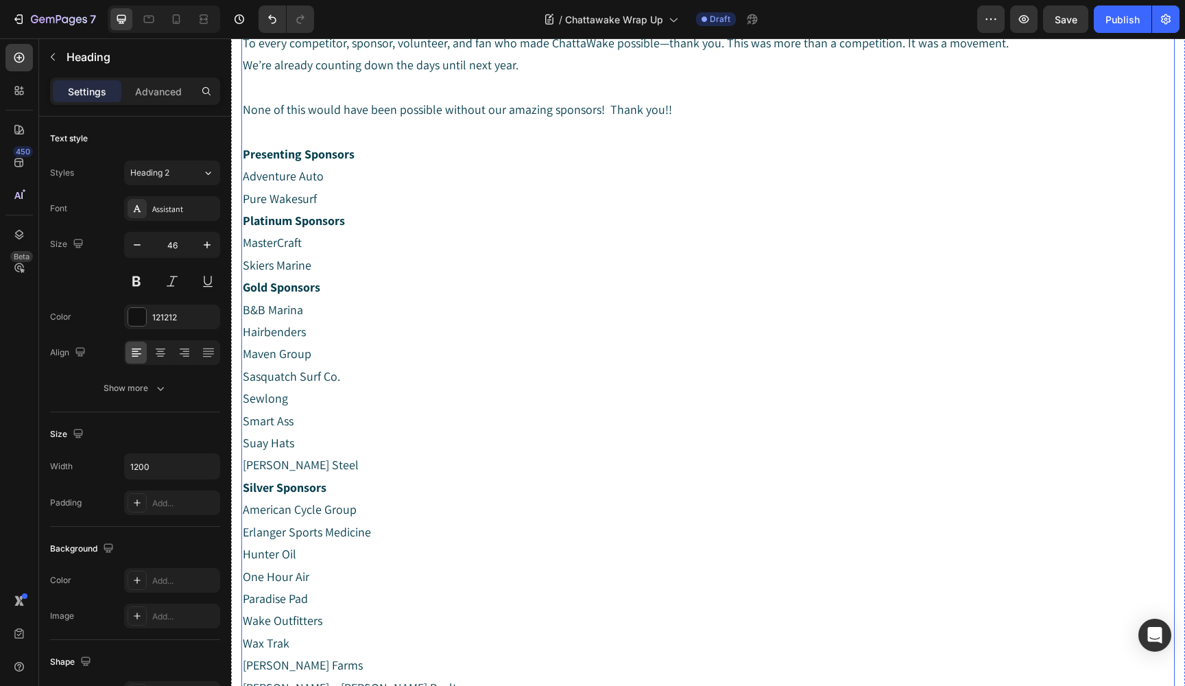
scroll to position [1659, 0]
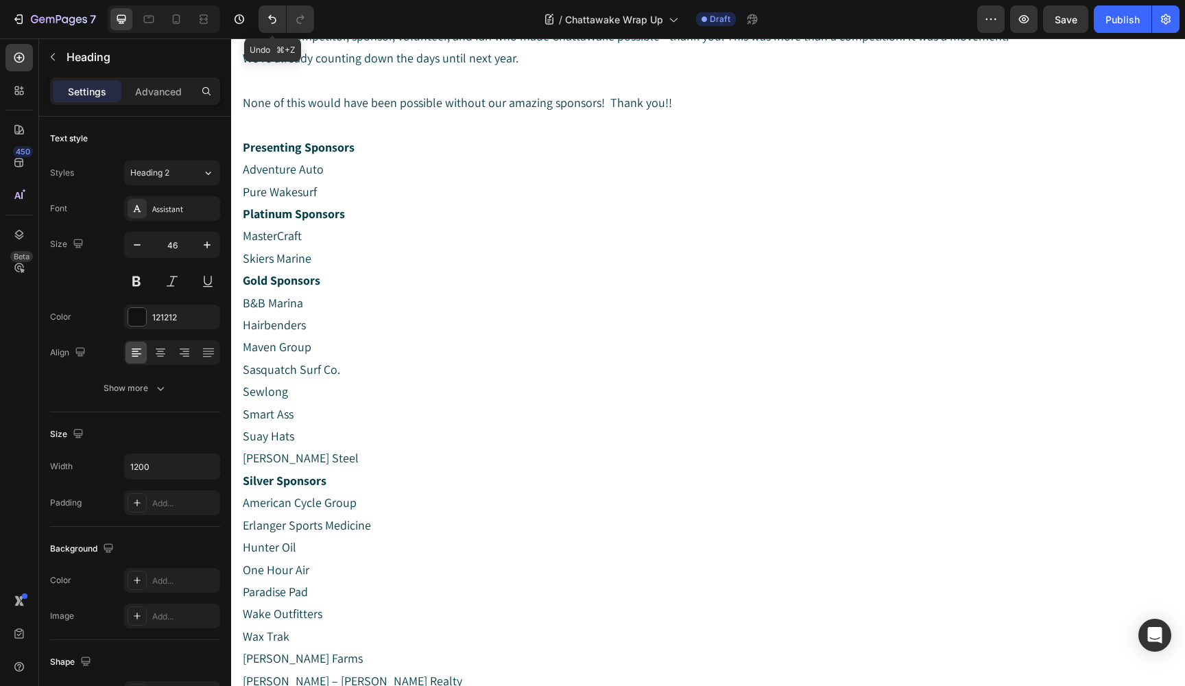
click at [276, 19] on icon "Undo/Redo" at bounding box center [272, 19] width 14 height 14
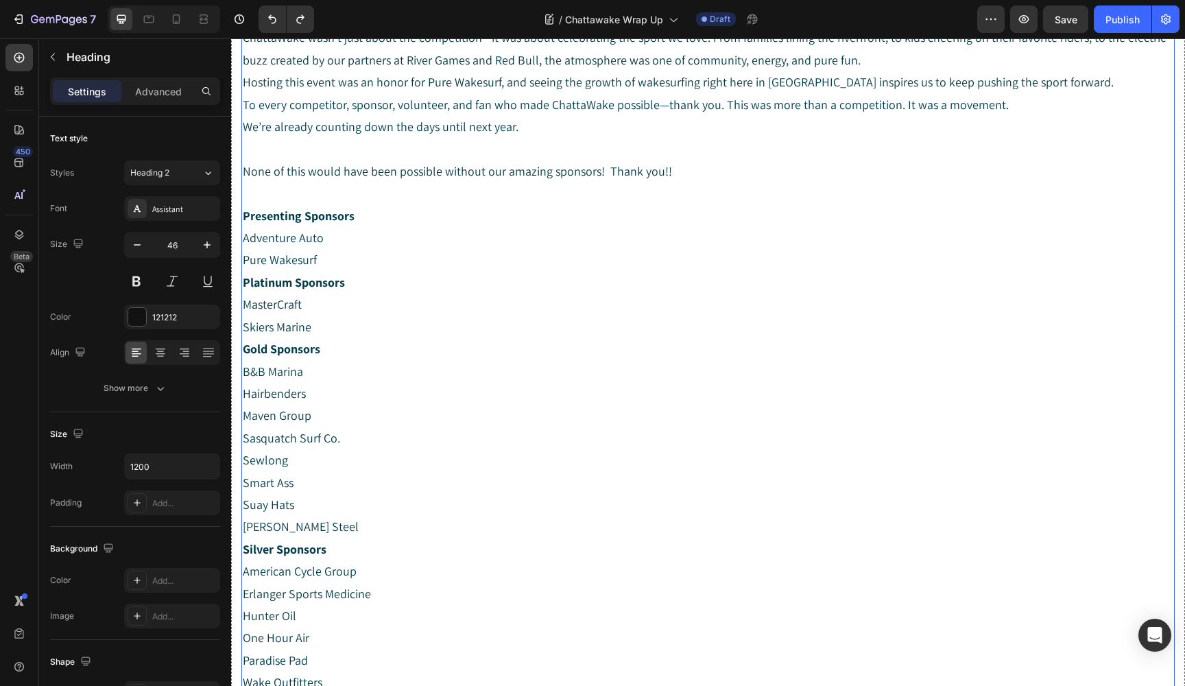
scroll to position [1163, 0]
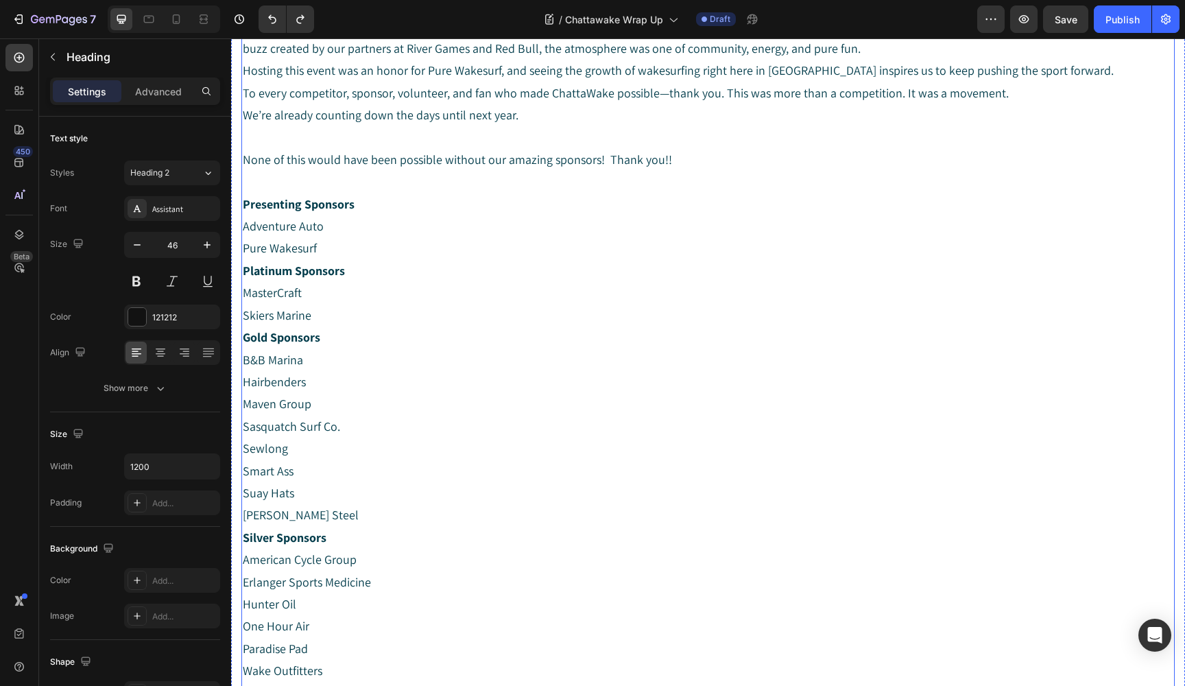
click at [250, 173] on p "Rich Text Editor. Editing area: main" at bounding box center [708, 182] width 930 height 22
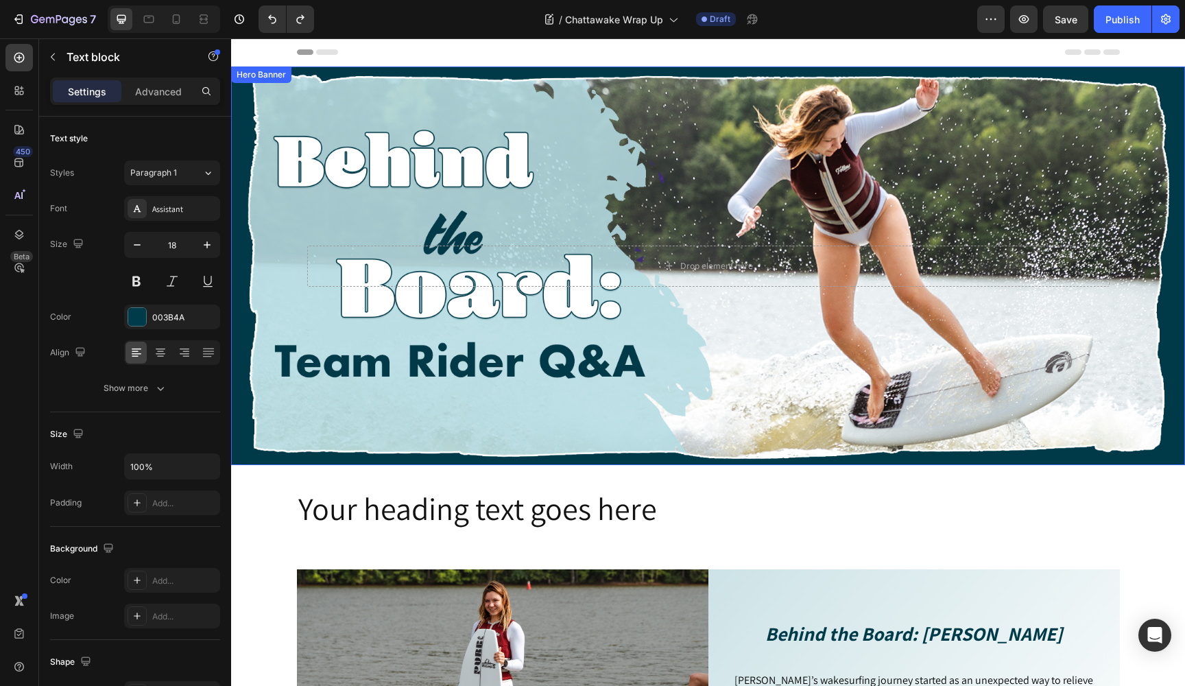
scroll to position [0, 0]
click at [577, 130] on div "Background Image" at bounding box center [708, 266] width 954 height 398
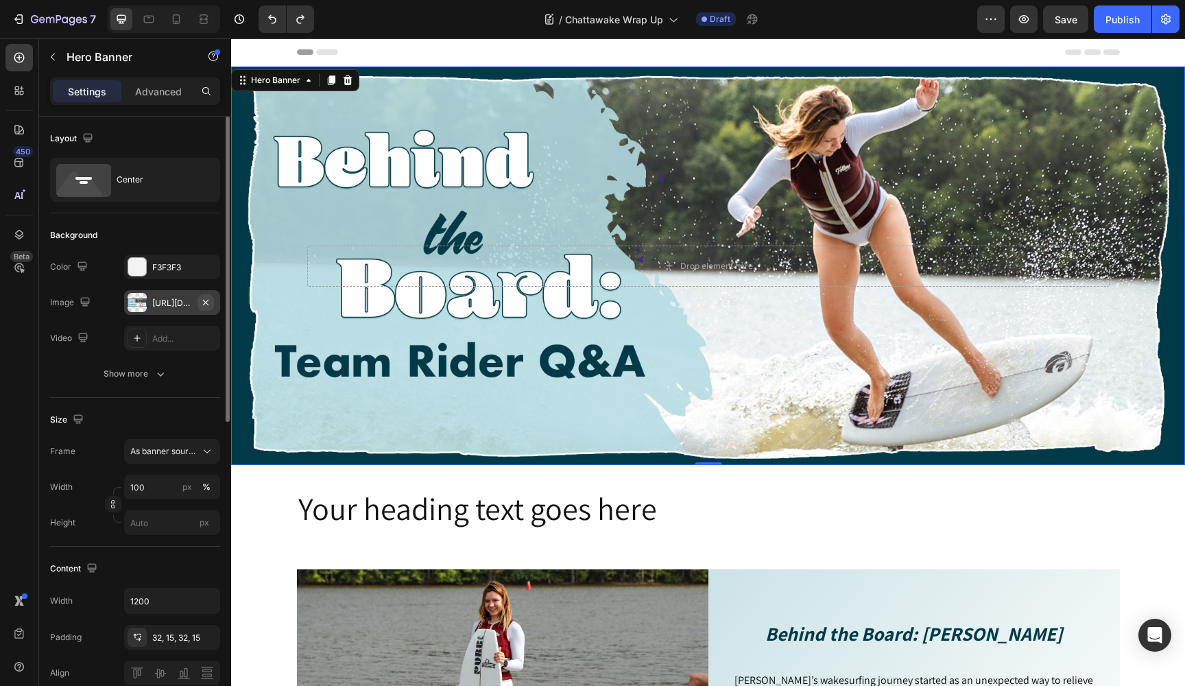
click at [211, 302] on button "button" at bounding box center [205, 302] width 16 height 16
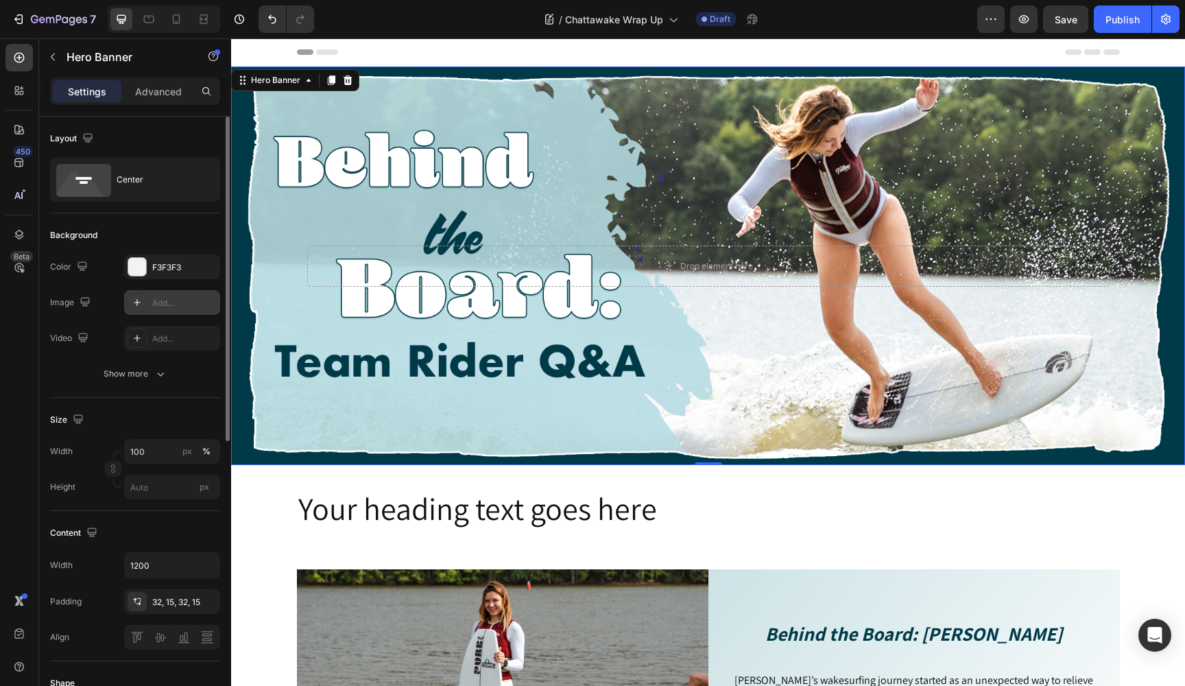
type input "Auto"
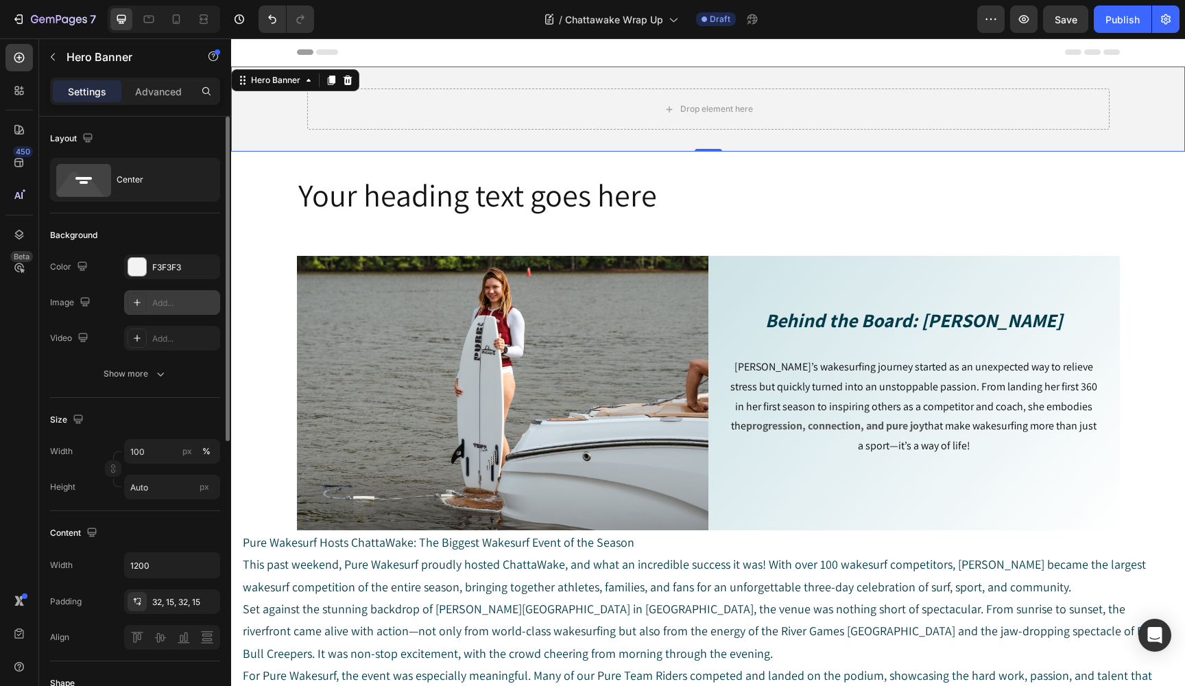
click at [177, 302] on div "Add..." at bounding box center [184, 303] width 64 height 12
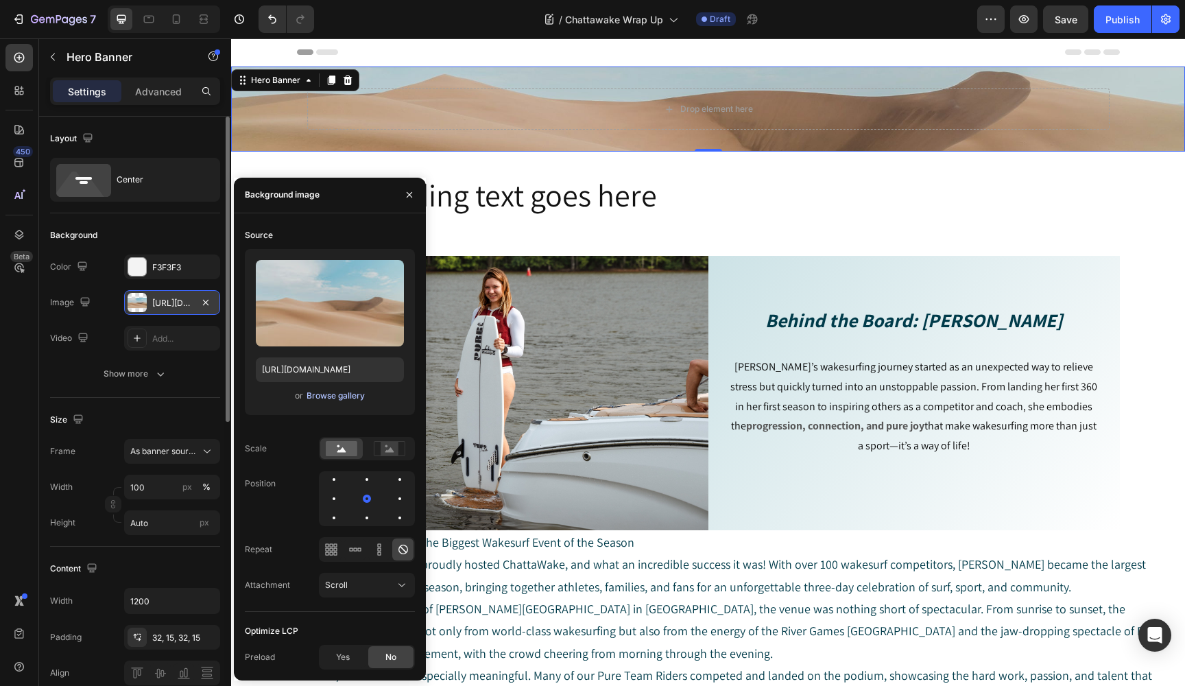
click at [337, 396] on div "Browse gallery" at bounding box center [335, 395] width 58 height 12
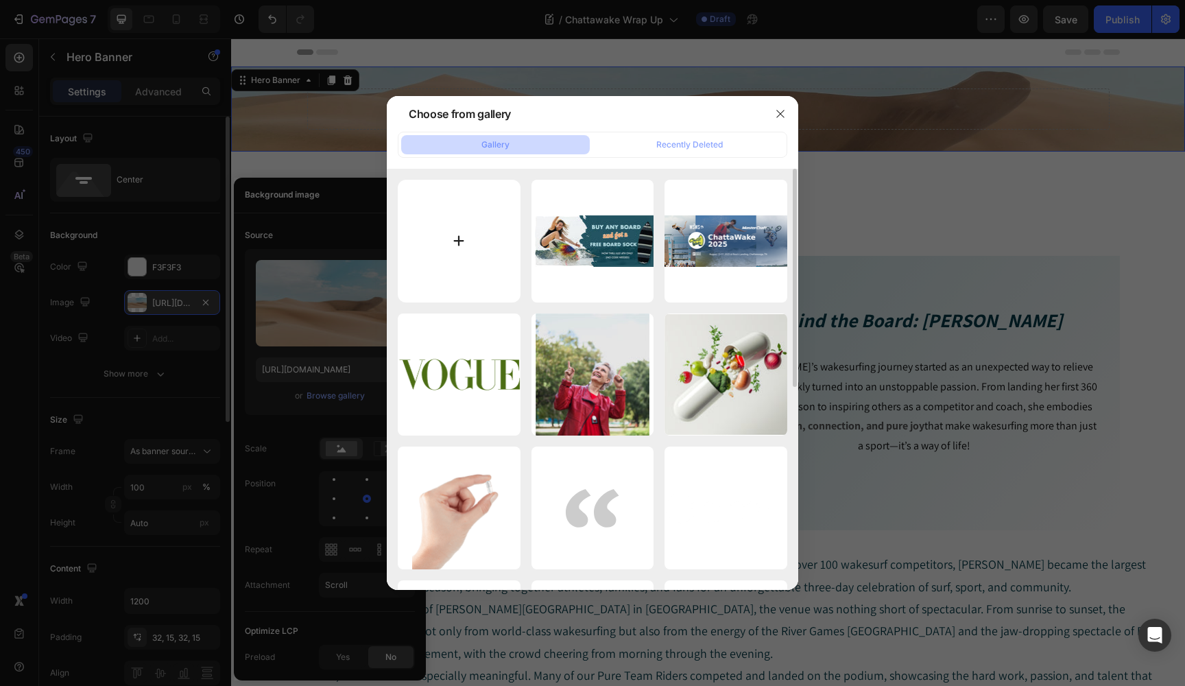
click at [461, 234] on input "file" at bounding box center [459, 241] width 123 height 123
type input "C:\fakepath\CHATTAWAKE X RIVER GAMES 2025 - Flyer - v1.2.psd copy.png"
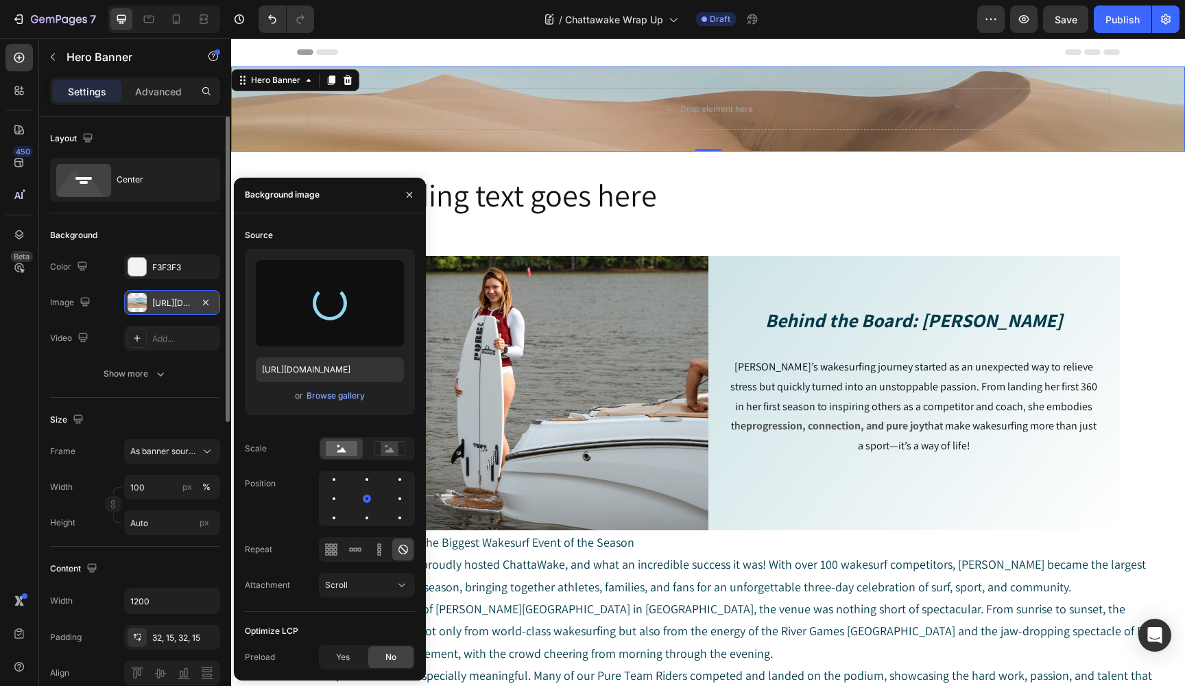
type input "https://cdn.shopify.com/s/files/1/0625/5535/7402/files/gempages_499325345904723…"
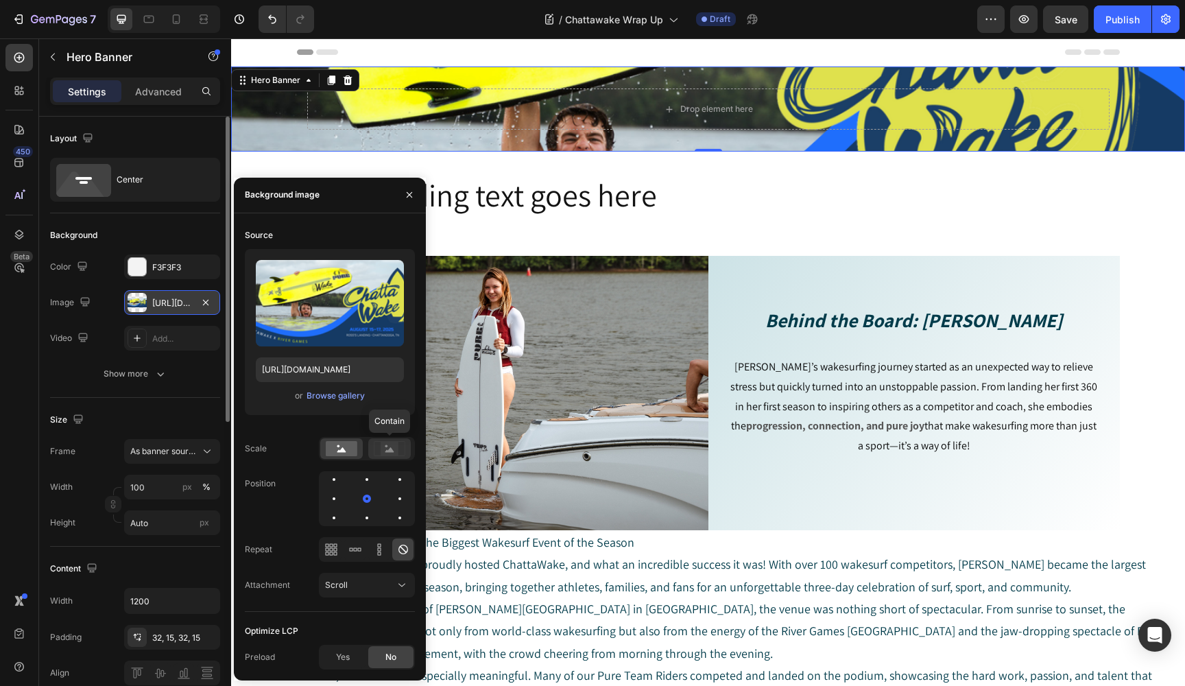
click at [389, 455] on rect at bounding box center [390, 449] width 18 height 14
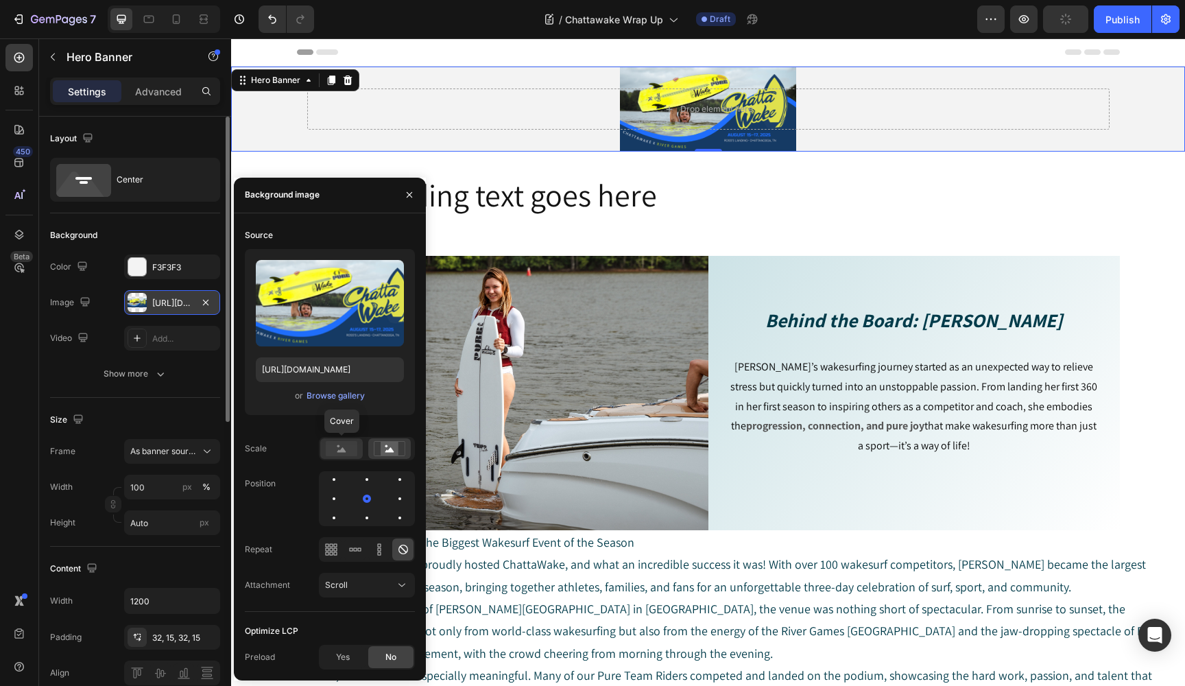
click at [353, 454] on rect at bounding box center [342, 448] width 32 height 15
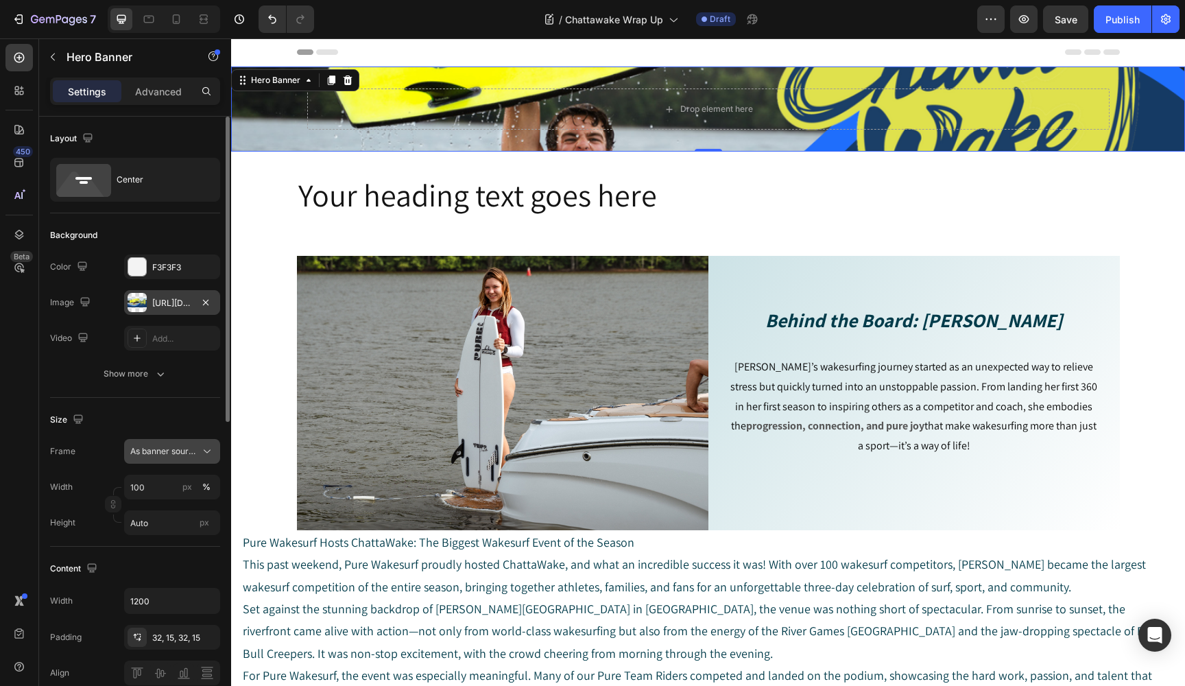
click at [205, 456] on icon at bounding box center [207, 451] width 14 height 14
click at [156, 505] on span "Custom" at bounding box center [145, 509] width 30 height 12
click at [206, 445] on icon at bounding box center [207, 451] width 14 height 14
click at [166, 479] on span "As banner source" at bounding box center [164, 484] width 68 height 12
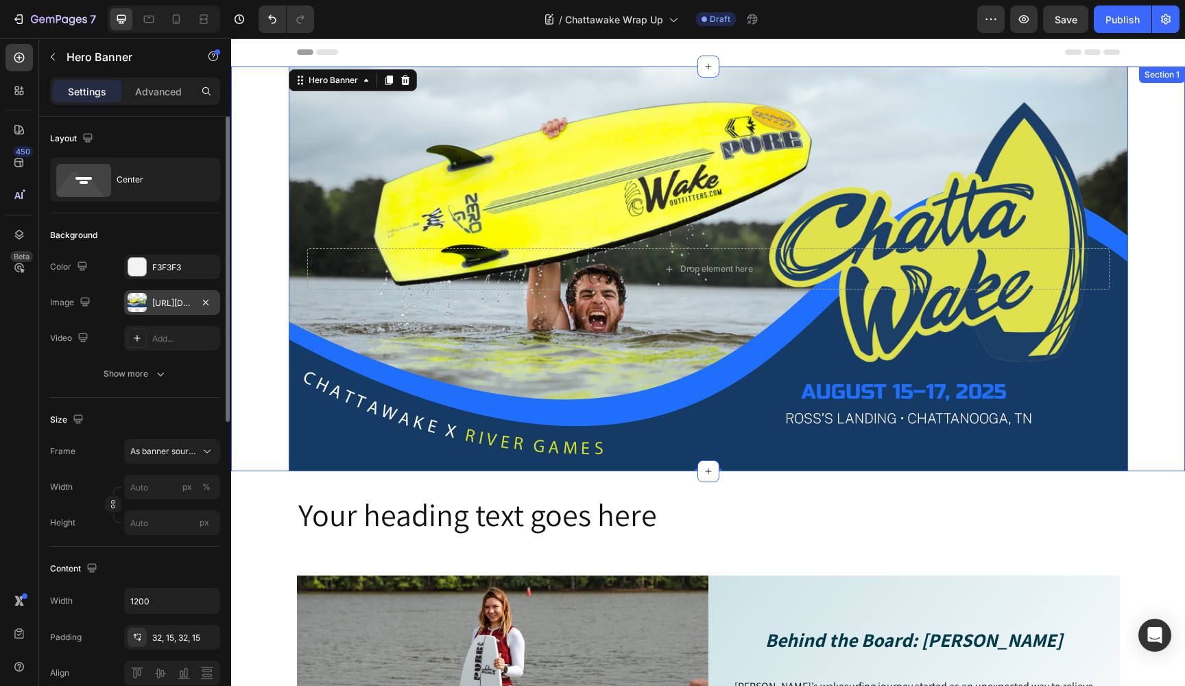
click at [249, 349] on div "Drop element here Hero Banner 0" at bounding box center [708, 269] width 954 height 404
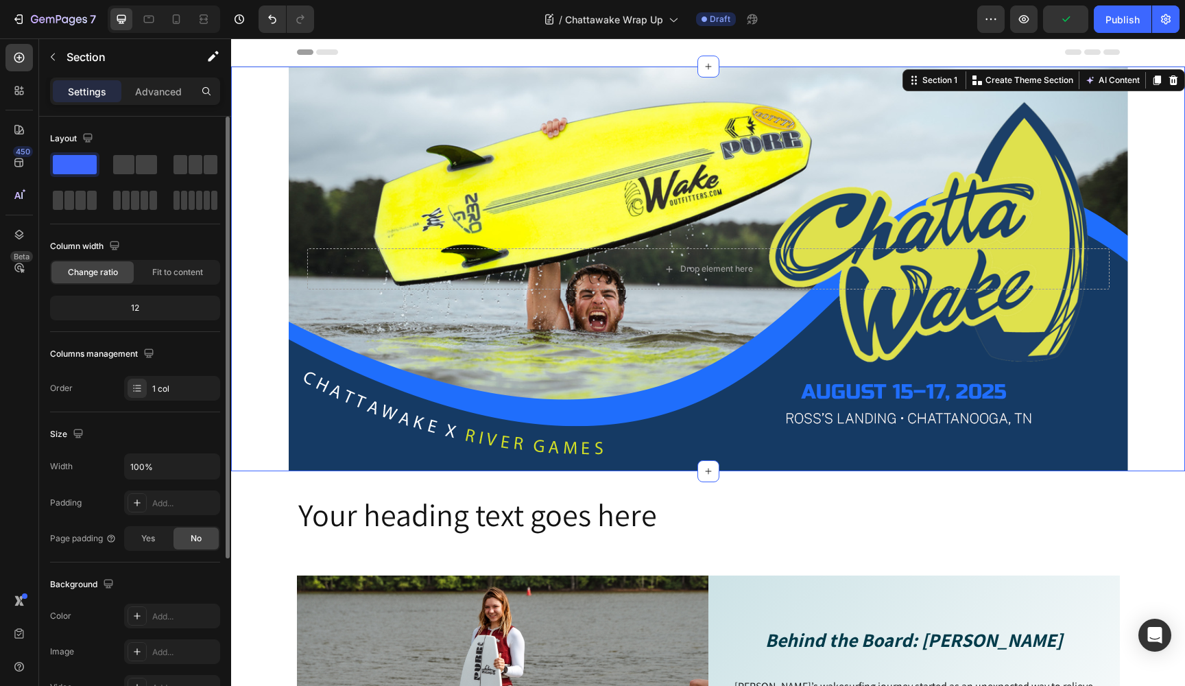
click at [1144, 252] on div "Drop element here Hero Banner" at bounding box center [708, 269] width 954 height 404
click at [507, 92] on div "Background Image" at bounding box center [708, 269] width 839 height 404
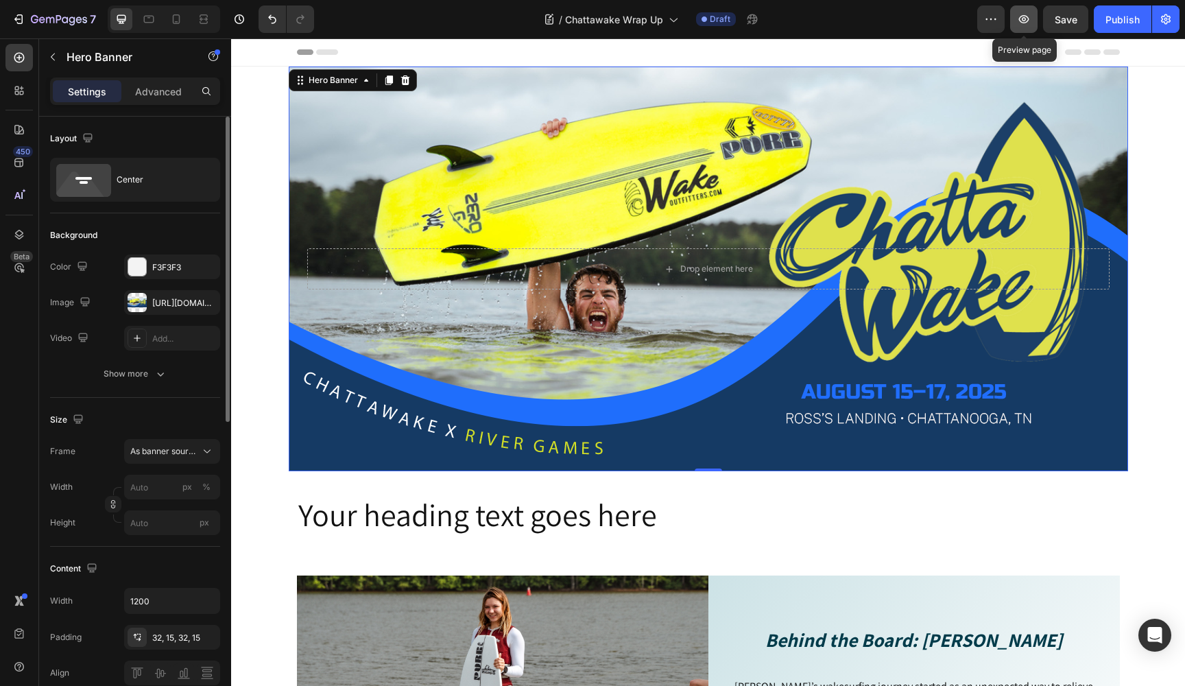
click at [1022, 14] on icon "button" at bounding box center [1024, 19] width 14 height 14
click at [415, 132] on div "Background Image" at bounding box center [708, 269] width 839 height 404
click at [361, 145] on div "Background Image" at bounding box center [708, 269] width 839 height 404
click at [208, 301] on icon "button" at bounding box center [205, 302] width 11 height 11
type input "100"
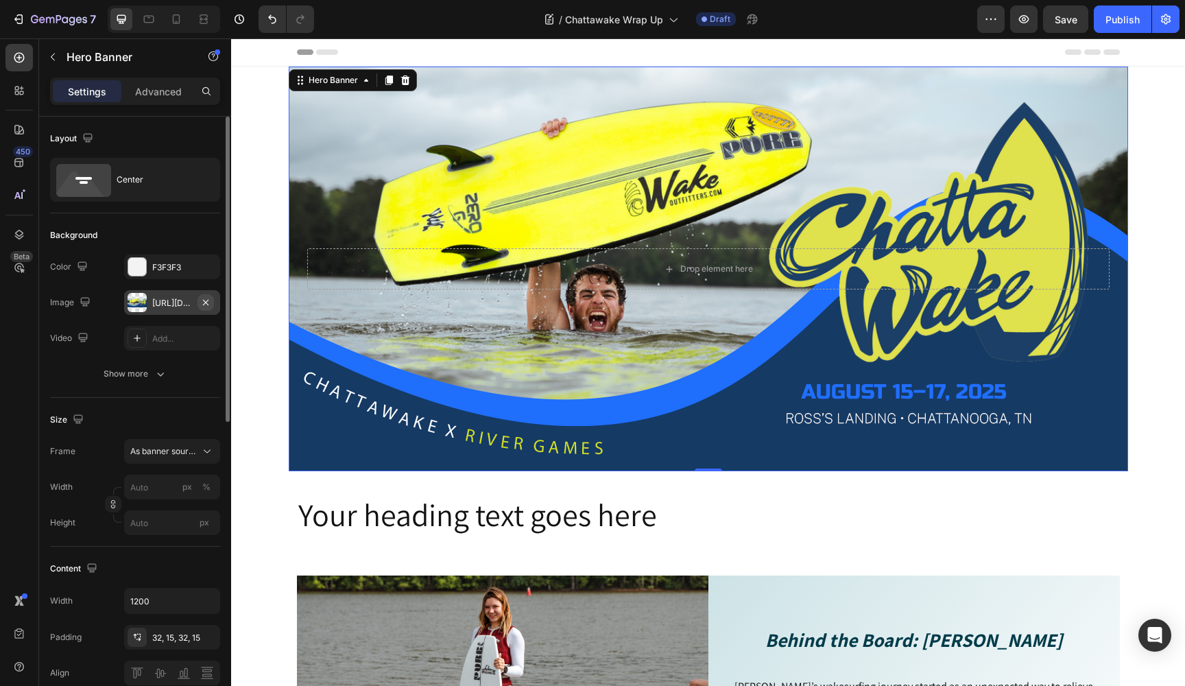
type input "Auto"
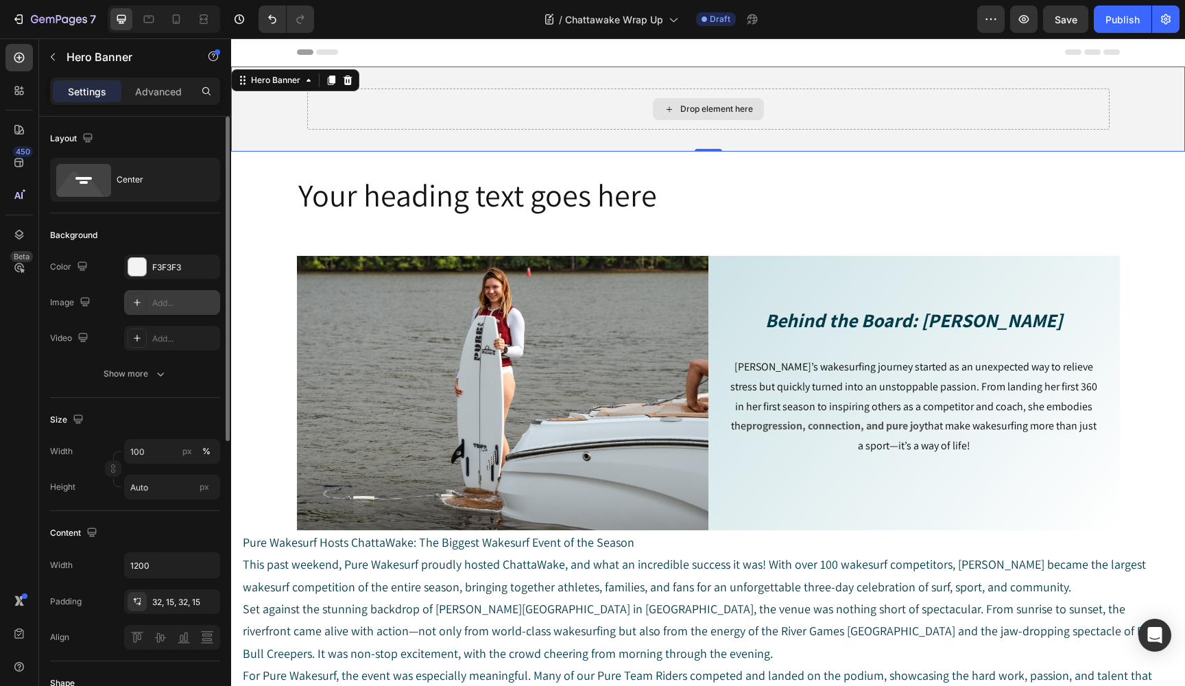
click at [529, 101] on div "Drop element here" at bounding box center [708, 108] width 802 height 41
click at [686, 108] on div "Drop element here" at bounding box center [716, 109] width 73 height 11
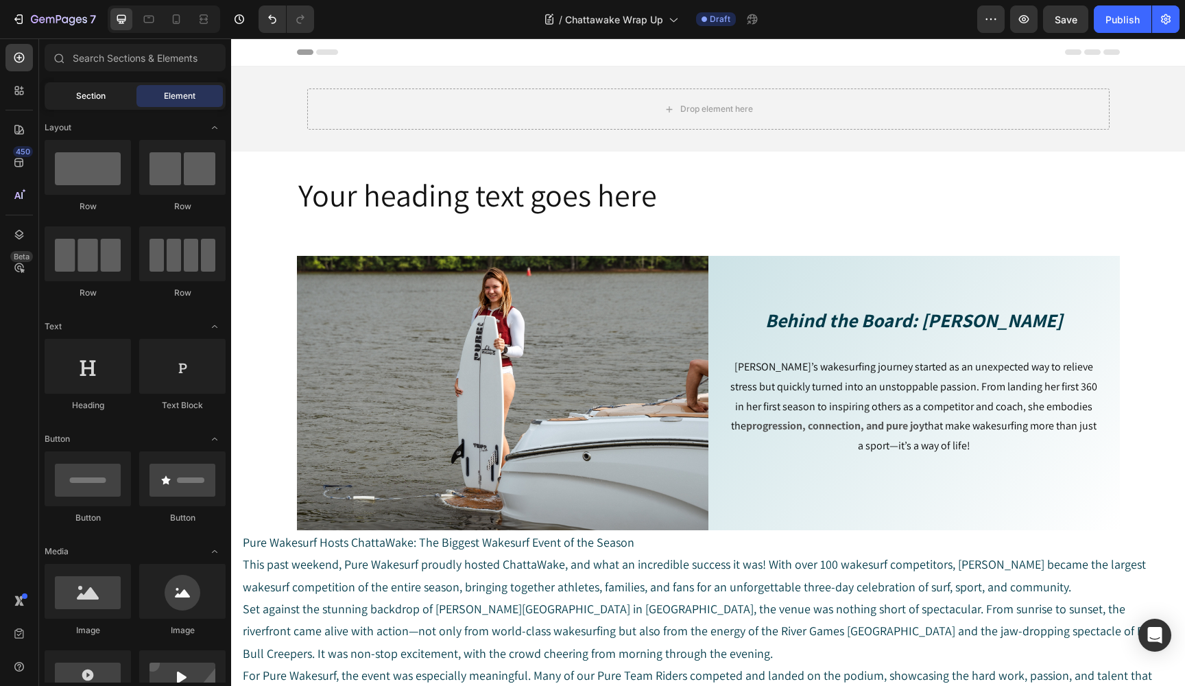
click at [101, 95] on span "Section" at bounding box center [90, 96] width 29 height 12
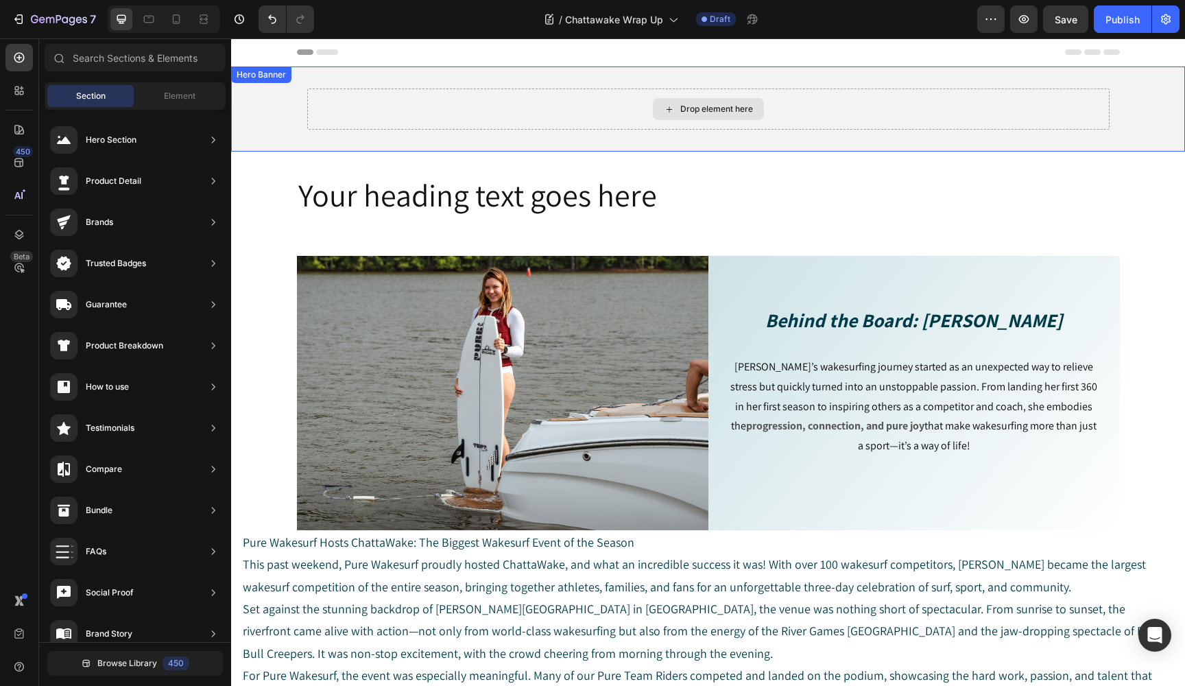
click at [666, 112] on icon at bounding box center [669, 110] width 11 height 12
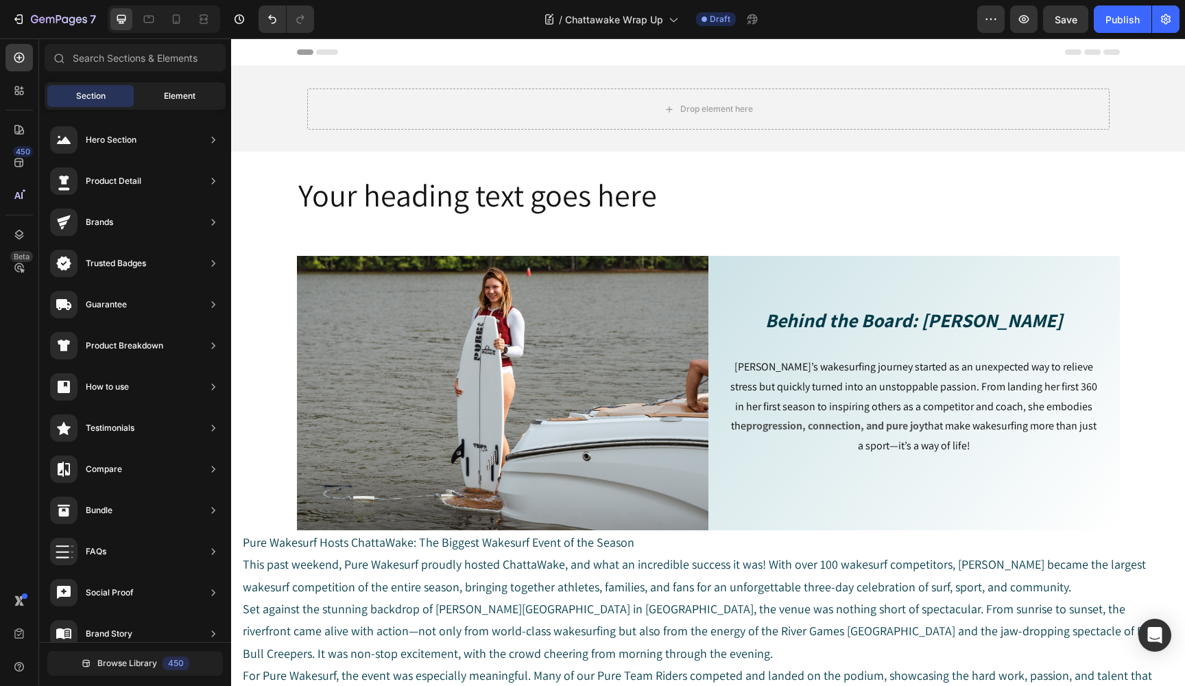
click at [169, 101] on span "Element" at bounding box center [180, 96] width 32 height 12
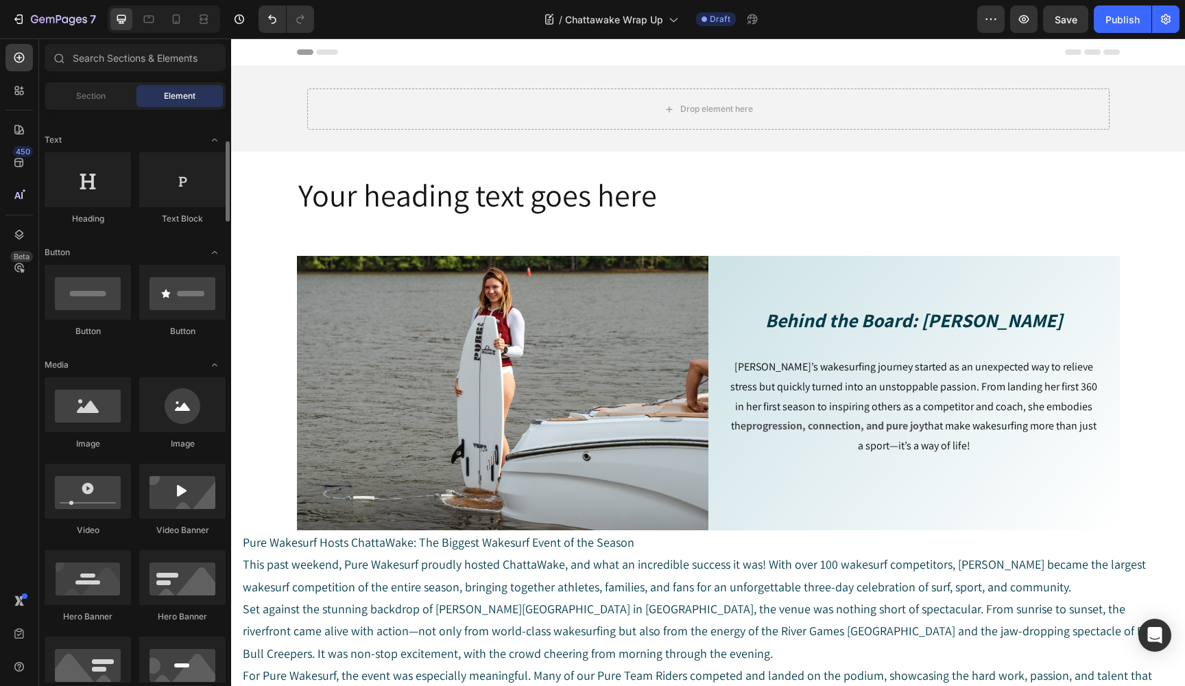
scroll to position [197, 0]
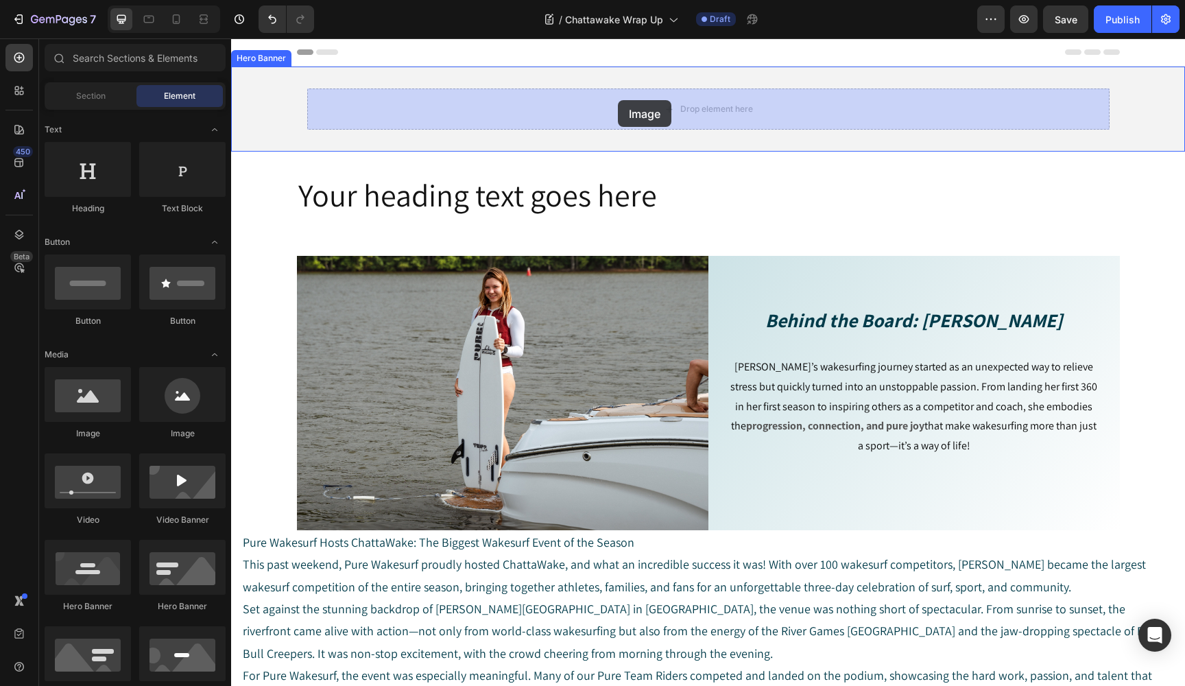
drag, startPoint x: 314, startPoint y: 417, endPoint x: 618, endPoint y: 100, distance: 438.8
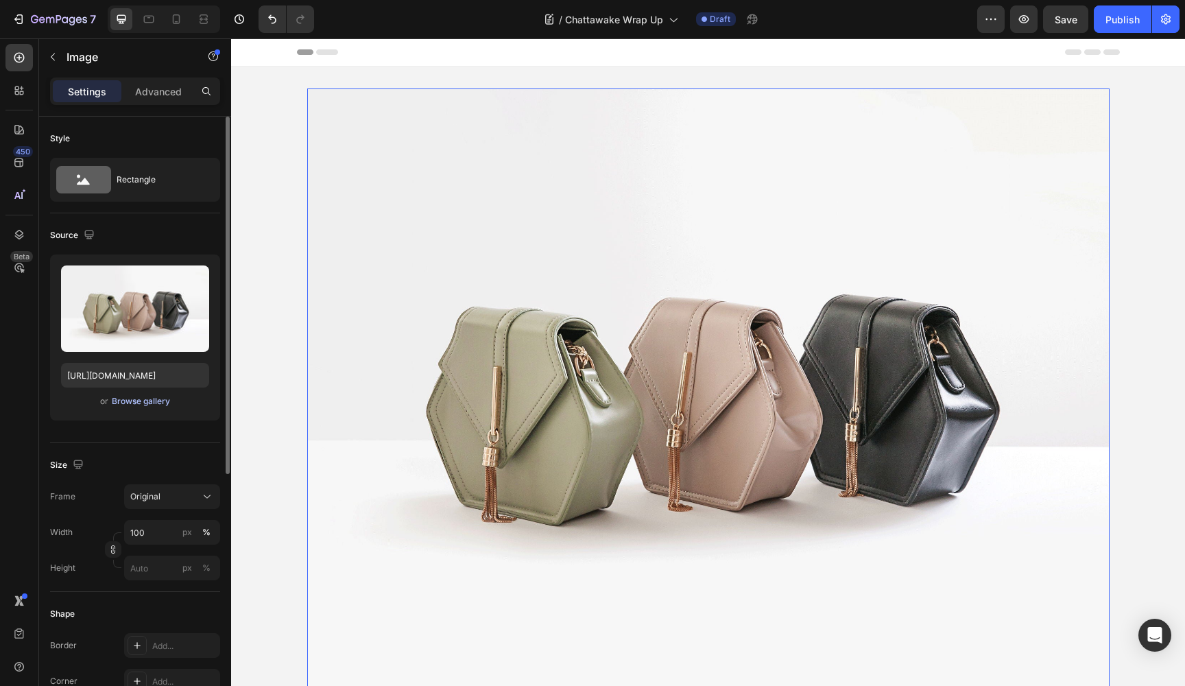
click at [136, 398] on div "Browse gallery" at bounding box center [141, 401] width 58 height 12
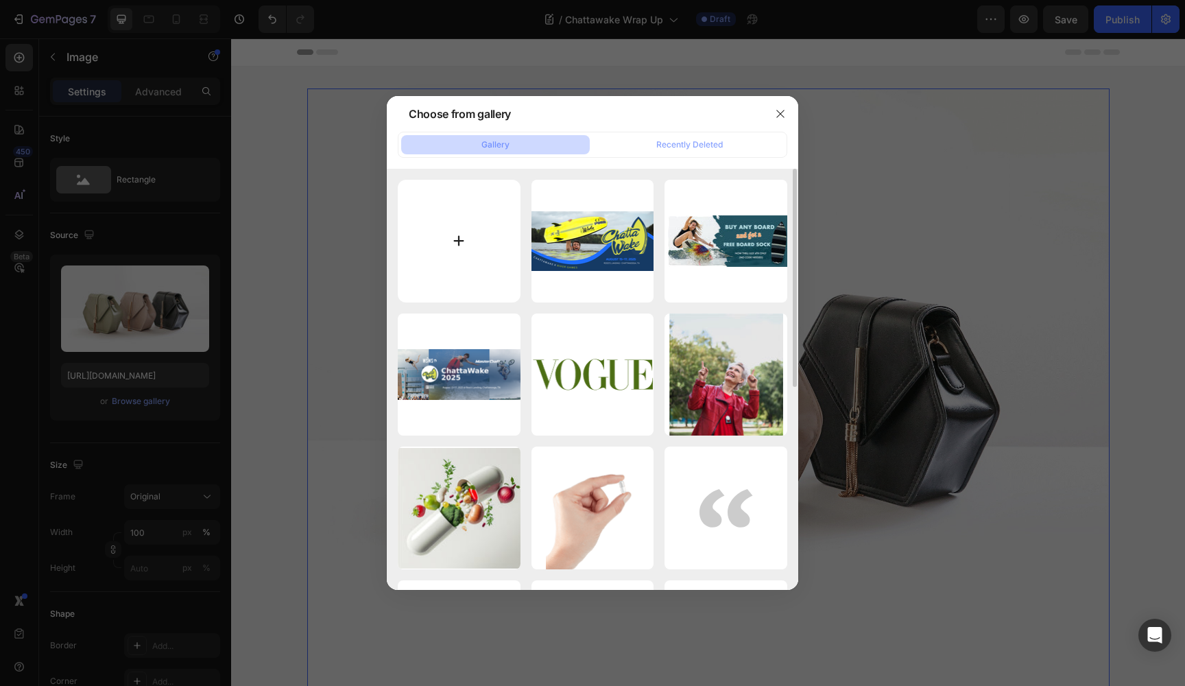
click at [454, 243] on input "file" at bounding box center [459, 241] width 123 height 123
type input "C:\fakepath\banner.png"
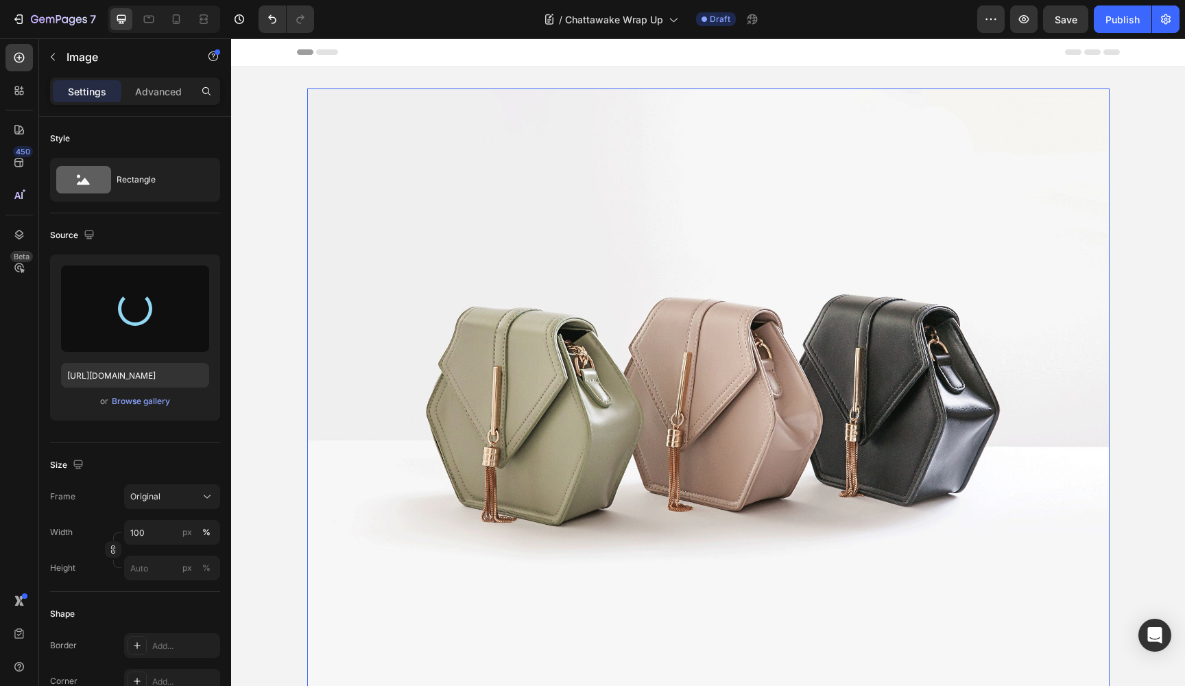
type input "https://cdn.shopify.com/s/files/1/0625/5535/7402/files/gempages_499325345904723…"
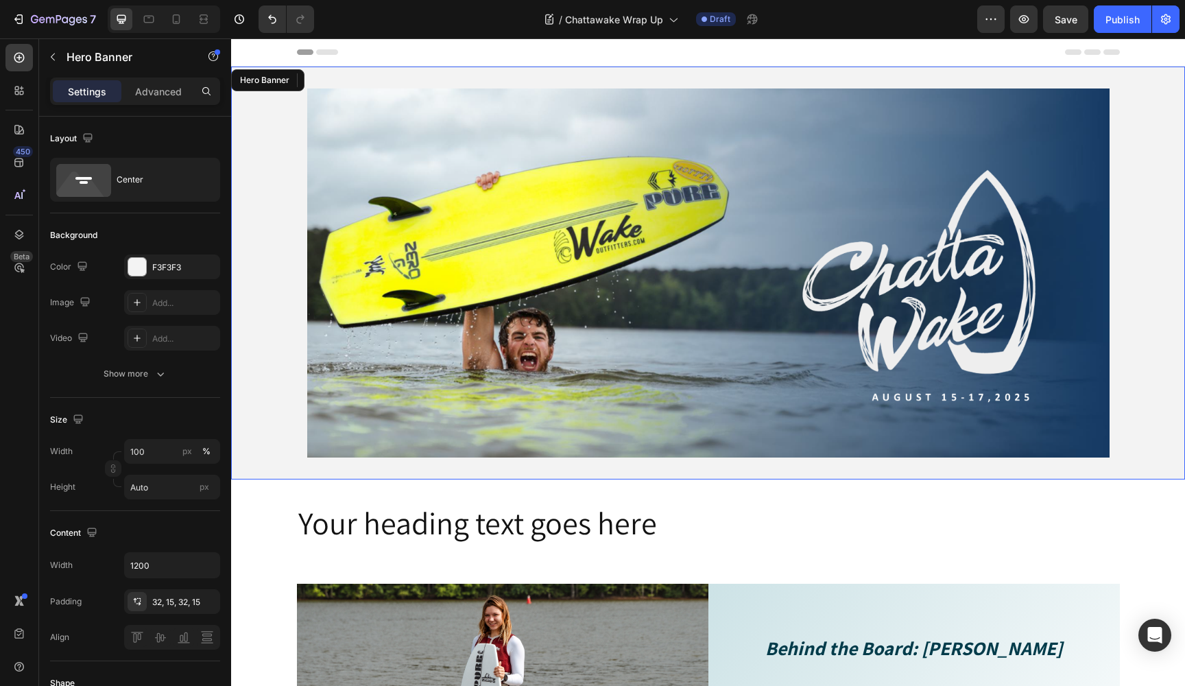
click at [265, 237] on div "Background Image" at bounding box center [708, 273] width 954 height 413
click at [463, 184] on img at bounding box center [708, 272] width 802 height 369
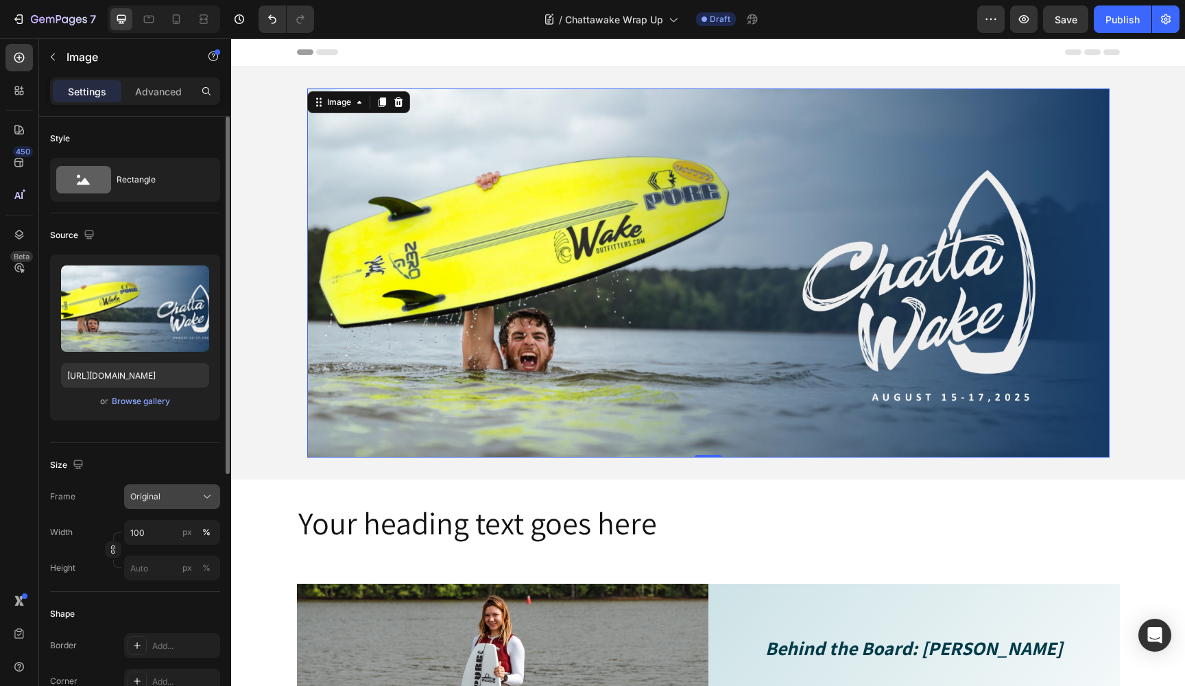
click at [202, 492] on icon at bounding box center [207, 497] width 14 height 14
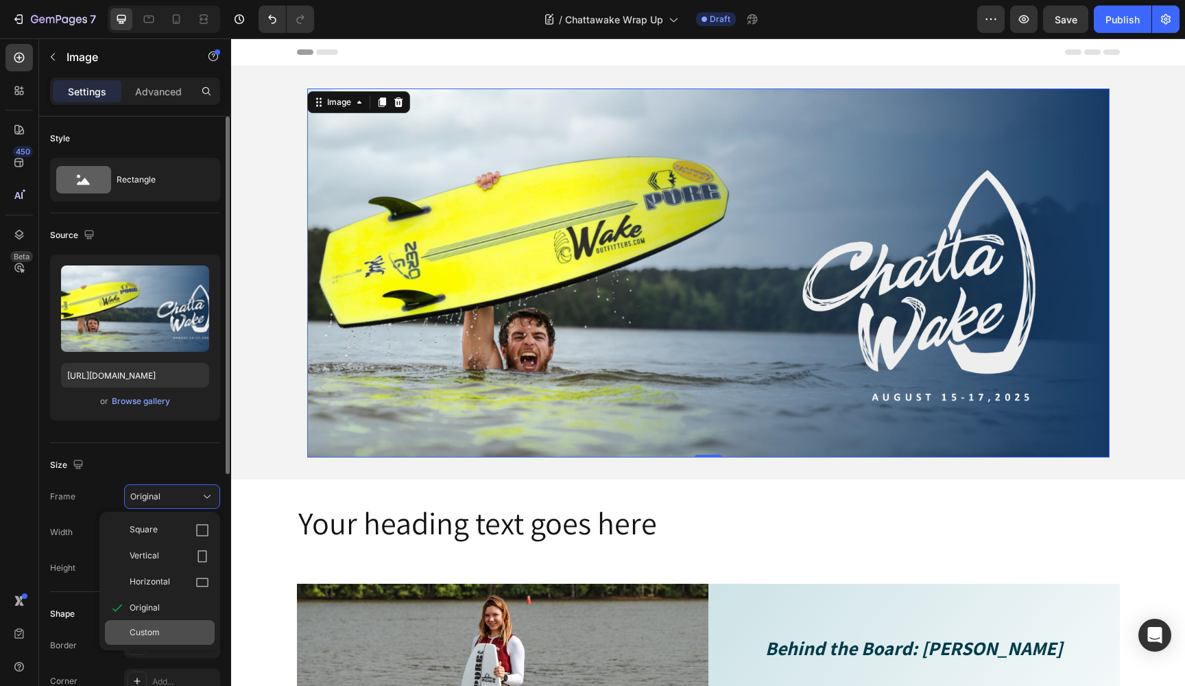
click at [145, 634] on span "Custom" at bounding box center [145, 632] width 30 height 12
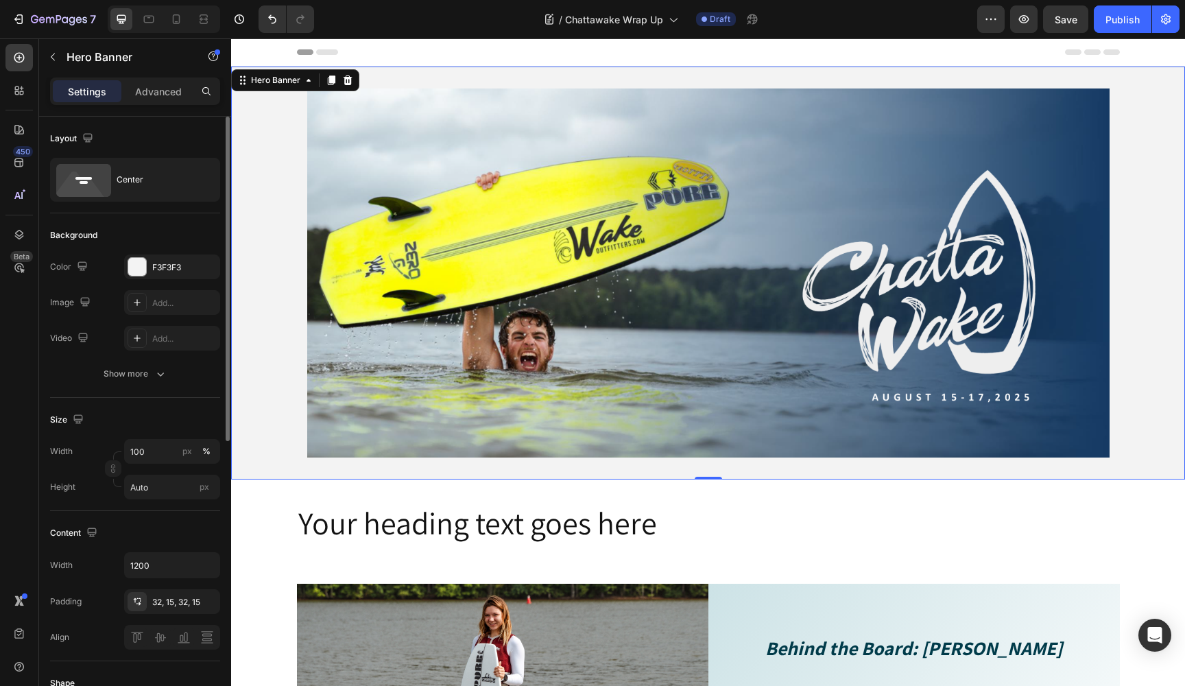
click at [276, 345] on div "Background Image" at bounding box center [708, 273] width 954 height 413
click at [338, 145] on img at bounding box center [708, 272] width 802 height 369
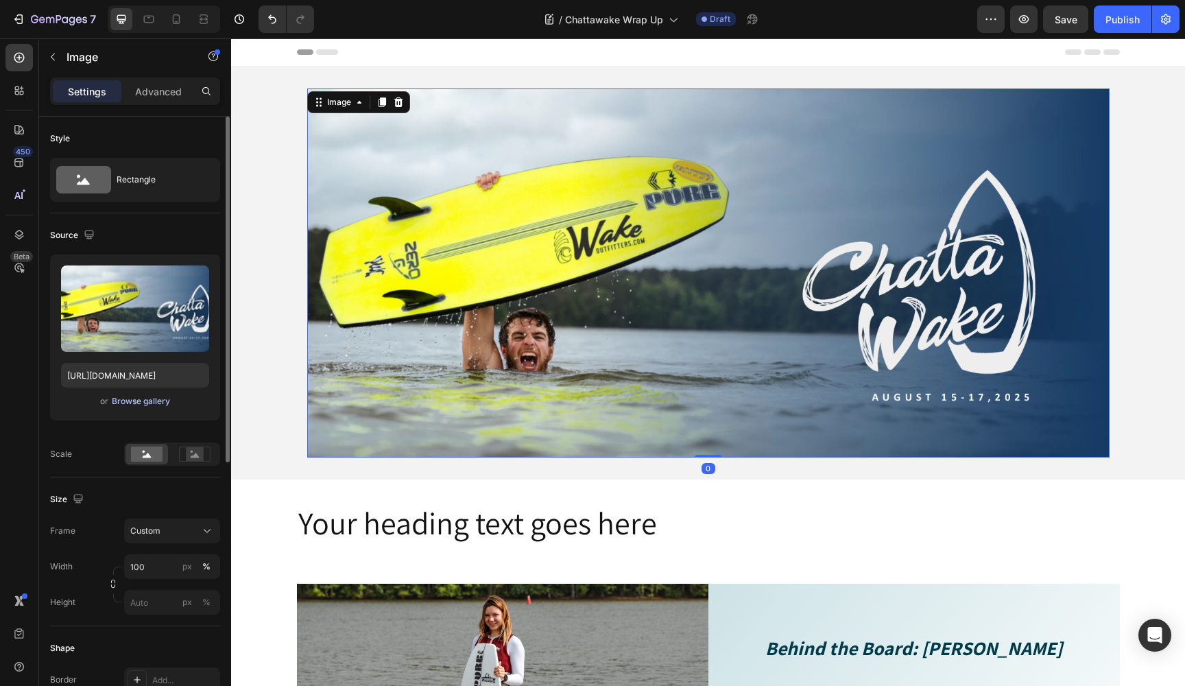
click at [146, 401] on div "Browse gallery" at bounding box center [141, 401] width 58 height 12
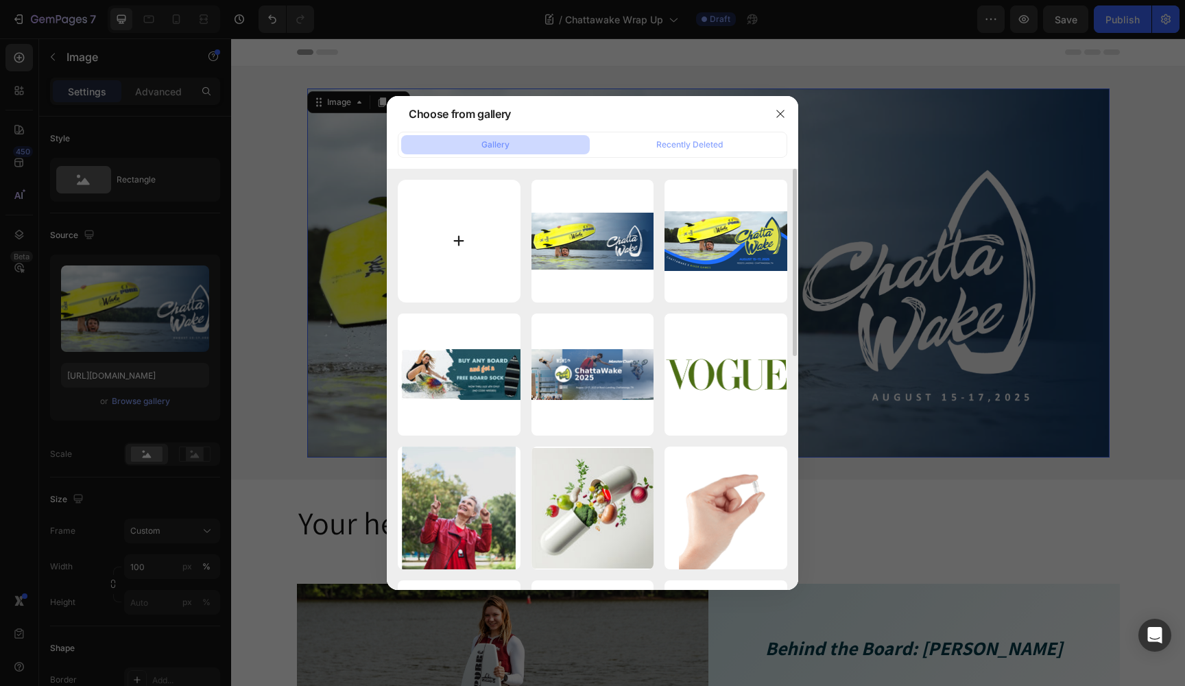
click at [466, 226] on input "file" at bounding box center [459, 241] width 123 height 123
type input "C:\fakepath\banner.png"
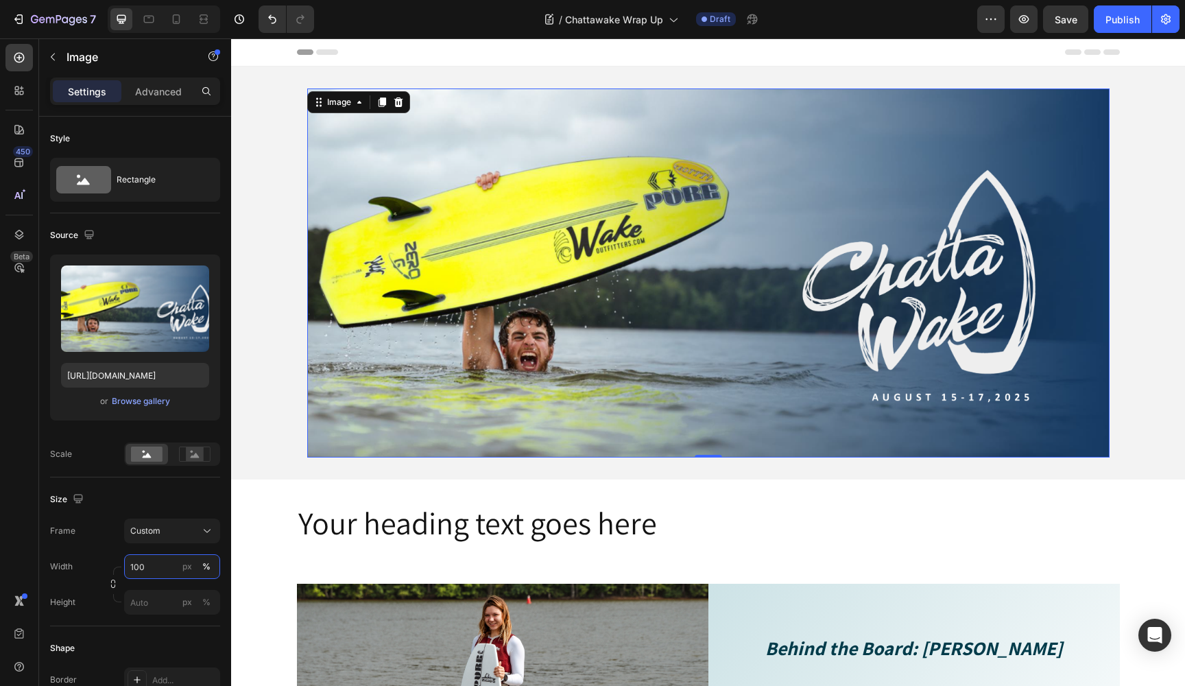
click at [161, 569] on input "100" at bounding box center [172, 566] width 96 height 25
click at [161, 566] on input "100" at bounding box center [172, 566] width 96 height 25
click at [137, 596] on span "Full" at bounding box center [137, 599] width 14 height 12
click at [112, 548] on div "Frame Custom Width 100 px % Height px %" at bounding box center [135, 566] width 170 height 96
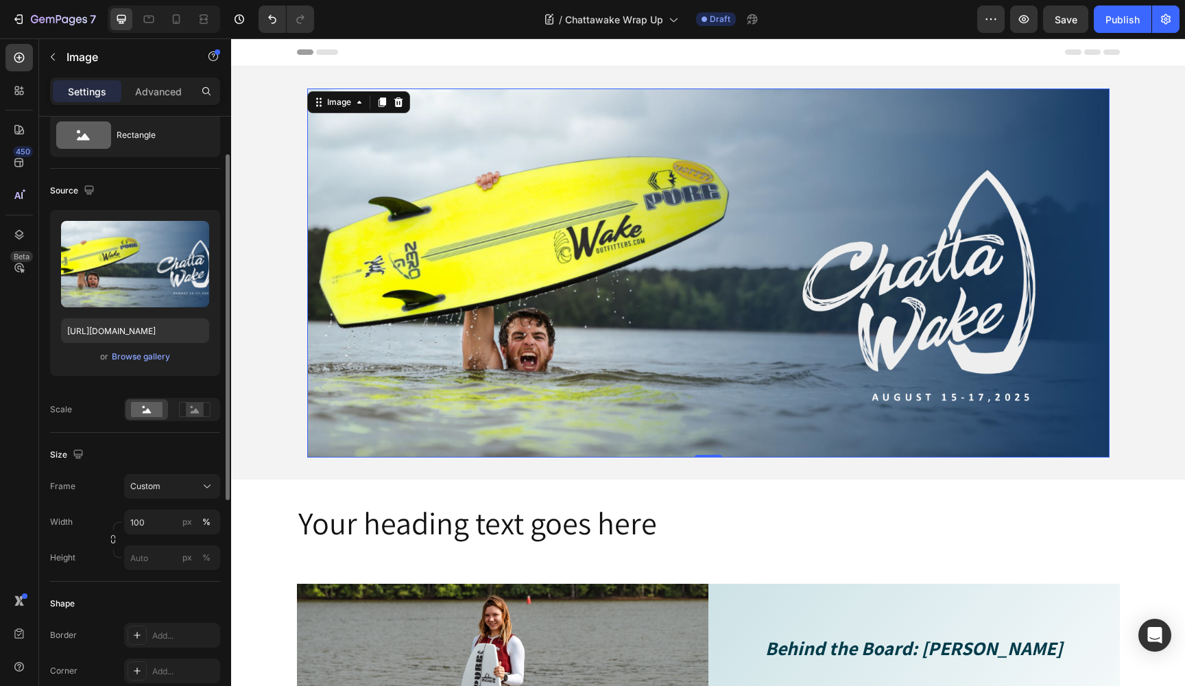
scroll to position [0, 0]
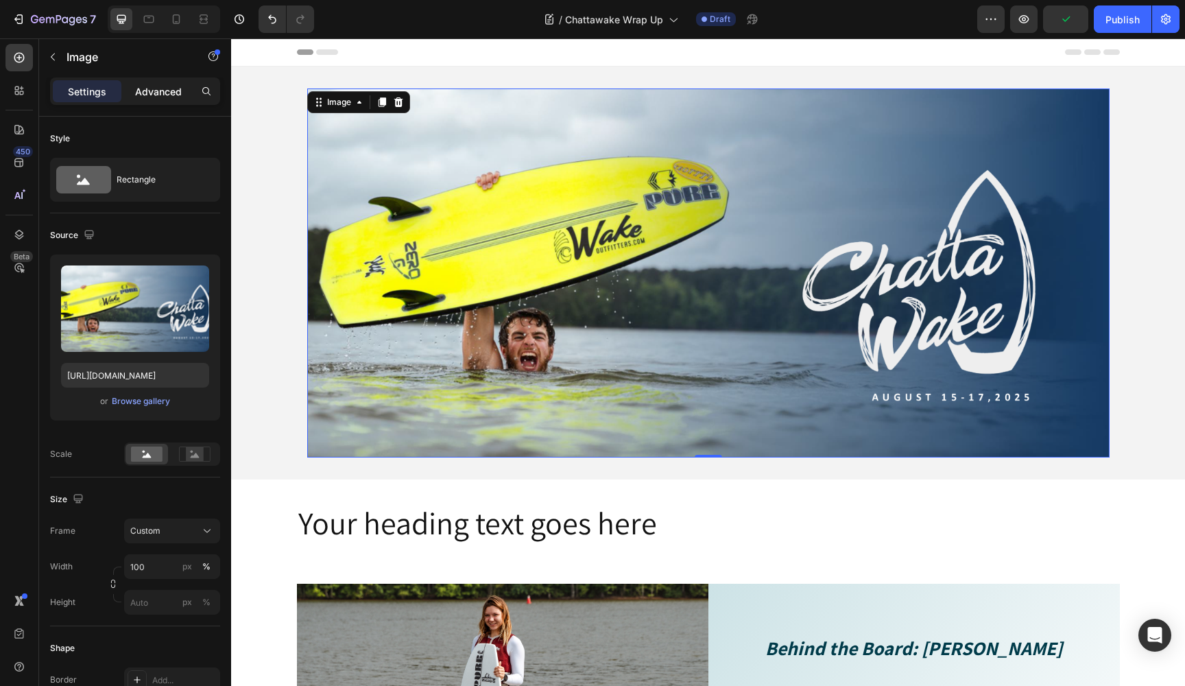
click at [152, 91] on p "Advanced" at bounding box center [158, 91] width 47 height 14
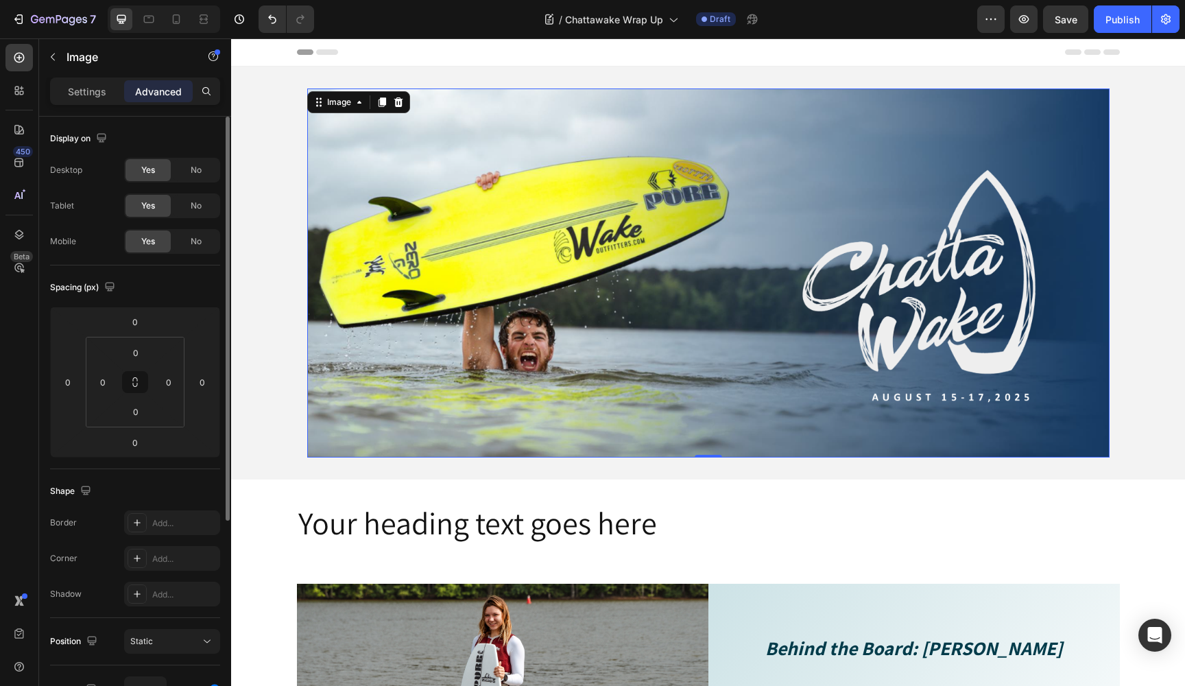
click at [62, 191] on div "Desktop Yes No Tablet Yes No Mobile Yes No" at bounding box center [135, 206] width 170 height 96
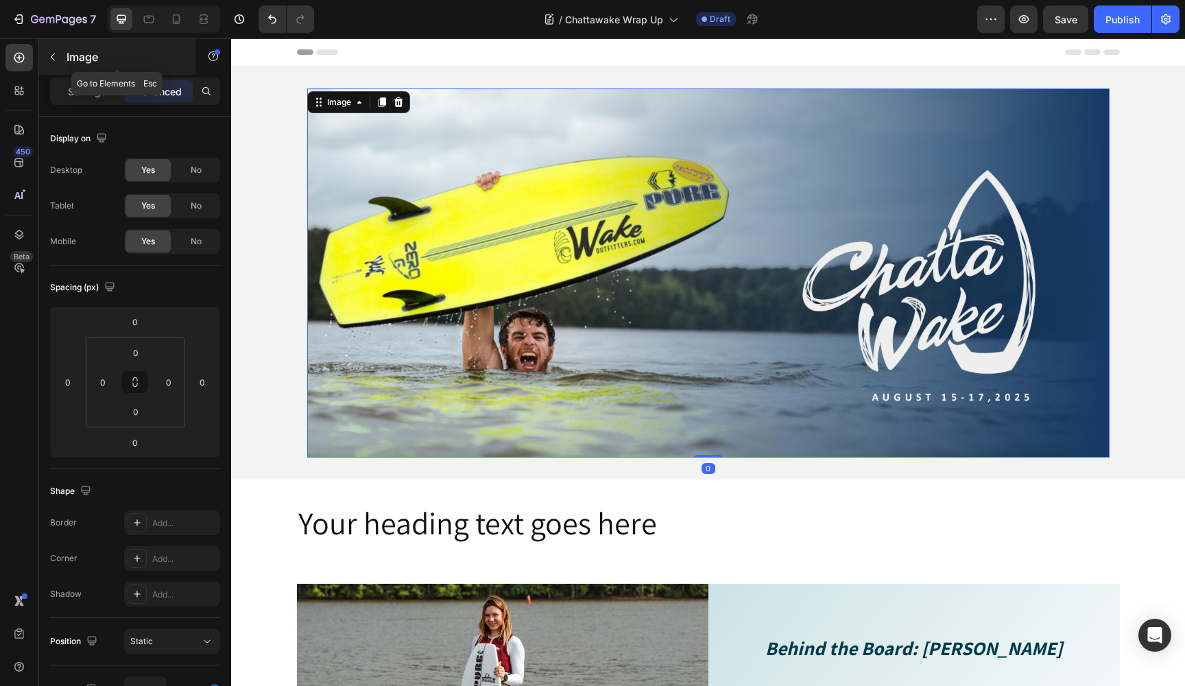
click at [56, 59] on icon "button" at bounding box center [52, 56] width 11 height 11
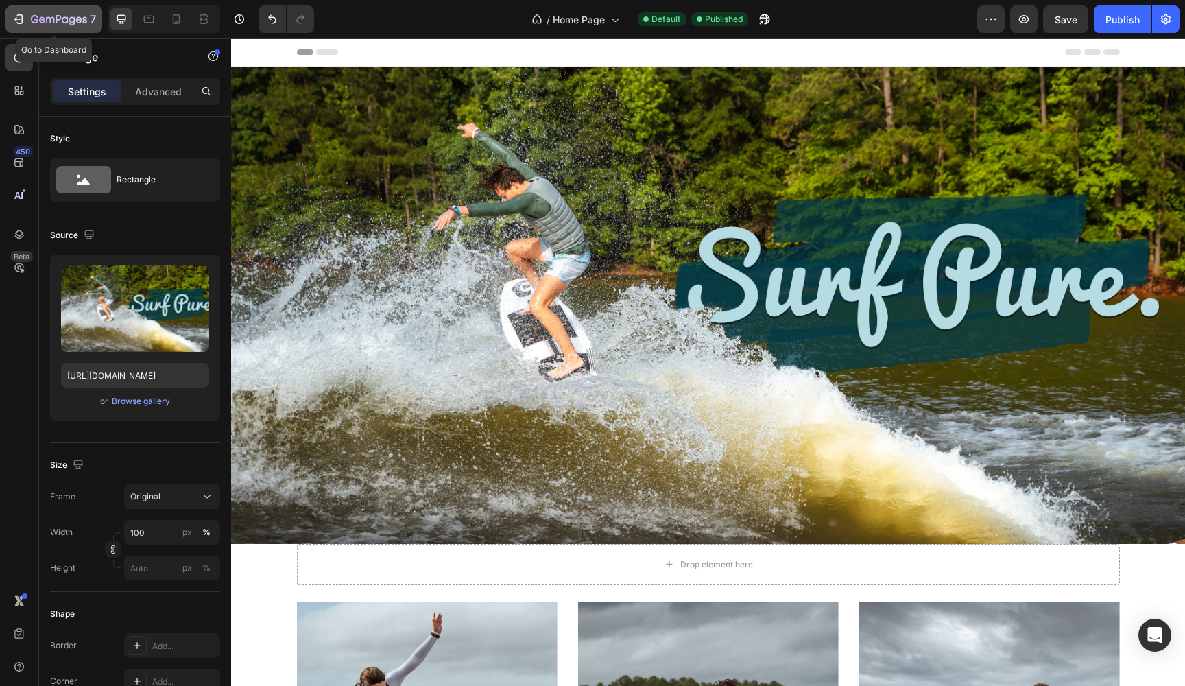
click at [31, 16] on icon "button" at bounding box center [59, 20] width 56 height 12
